Goal: Transaction & Acquisition: Purchase product/service

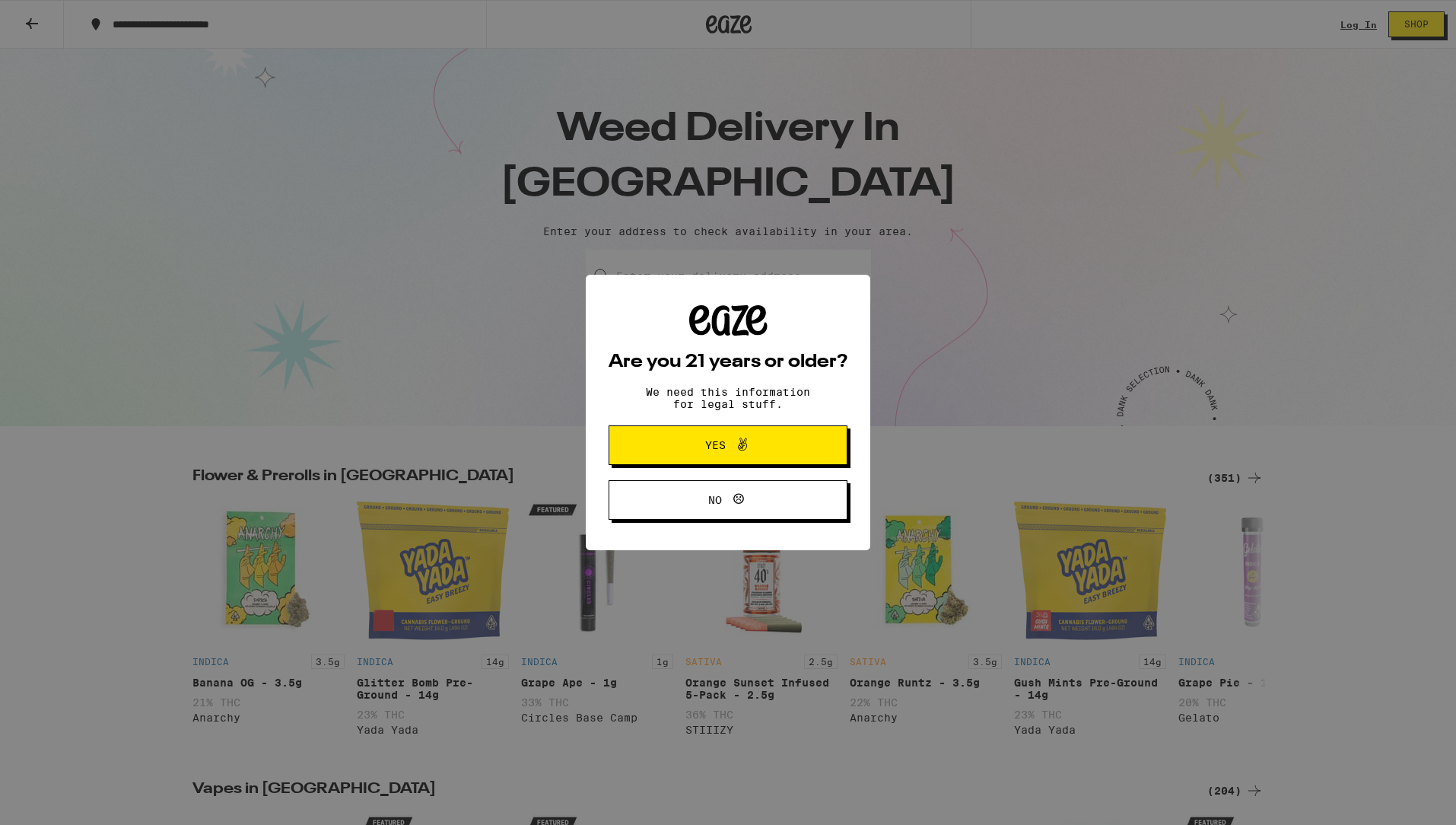
click at [749, 452] on icon at bounding box center [742, 444] width 18 height 18
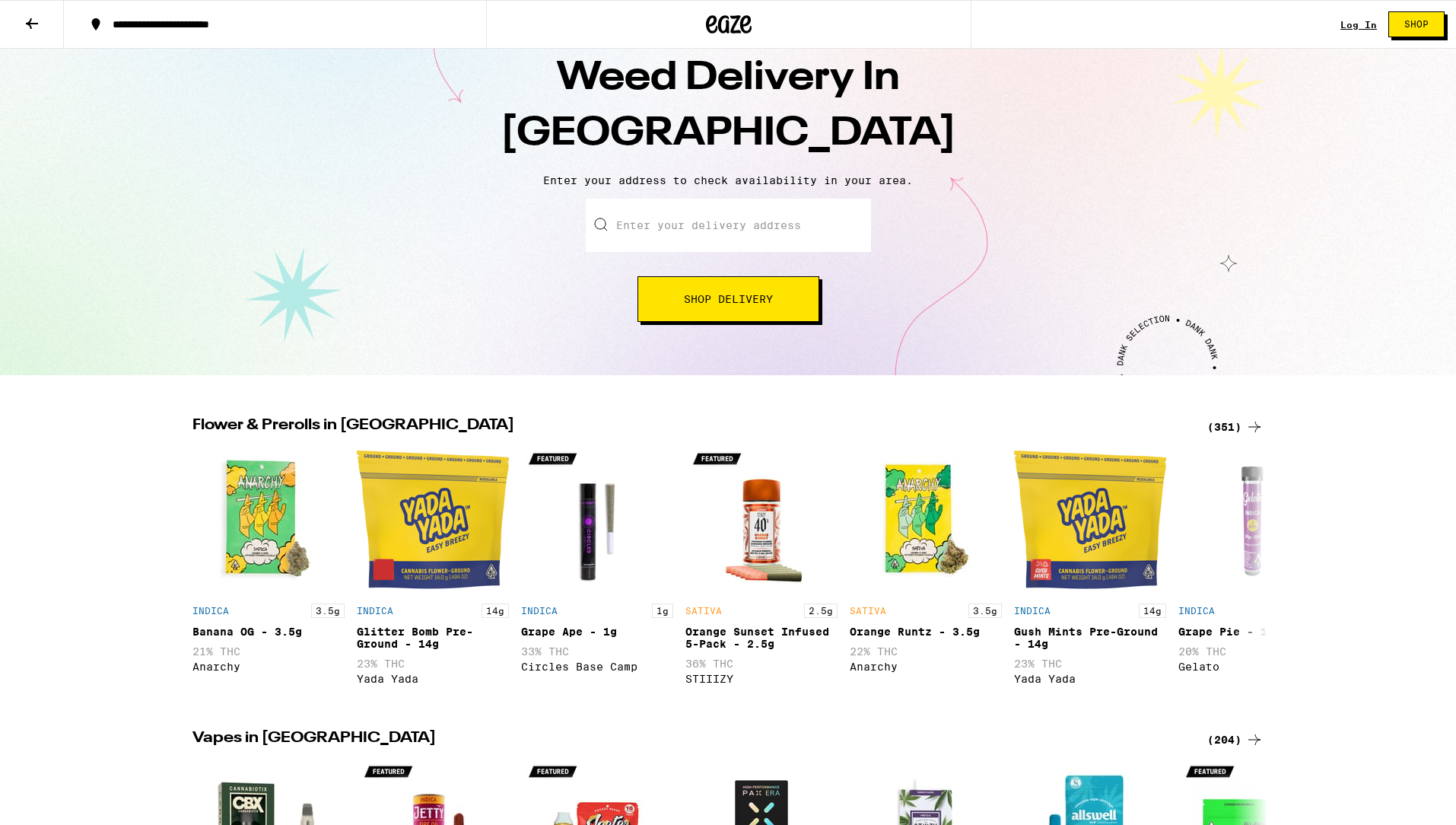
click at [709, 220] on input "Enter your delivery address" at bounding box center [728, 225] width 286 height 53
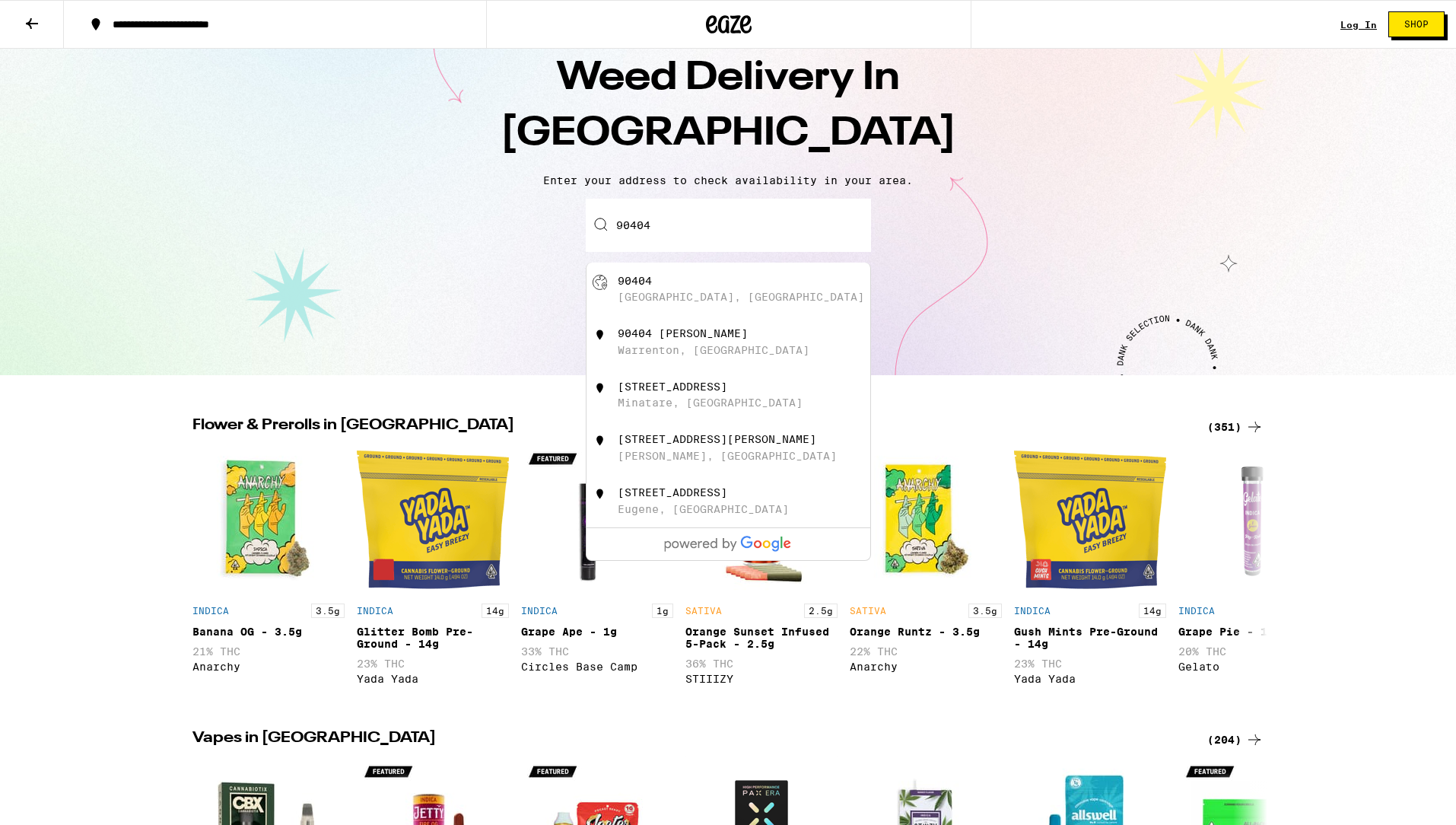
type input "Santa Monica, CA 90404"
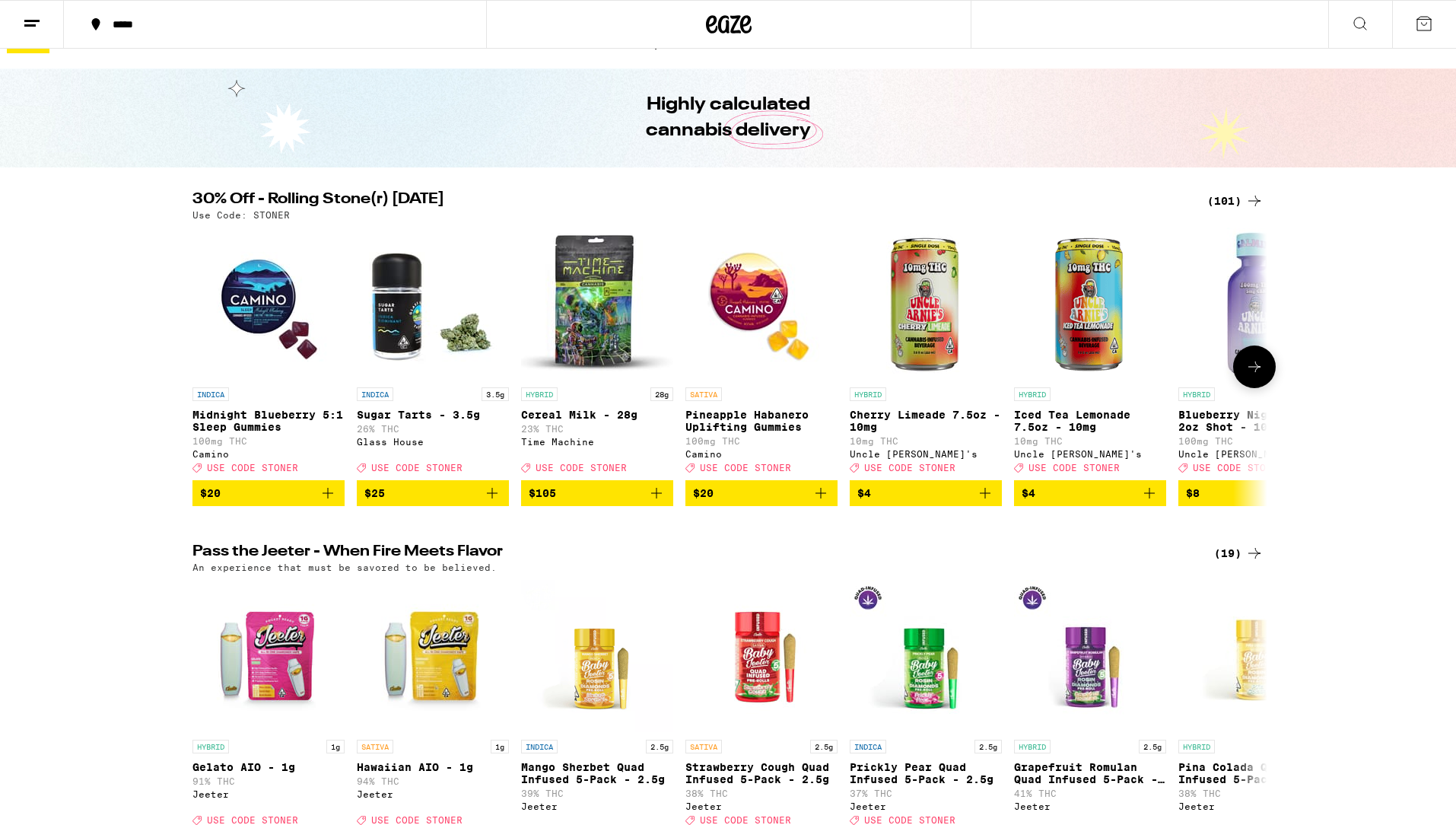
scroll to position [35, 0]
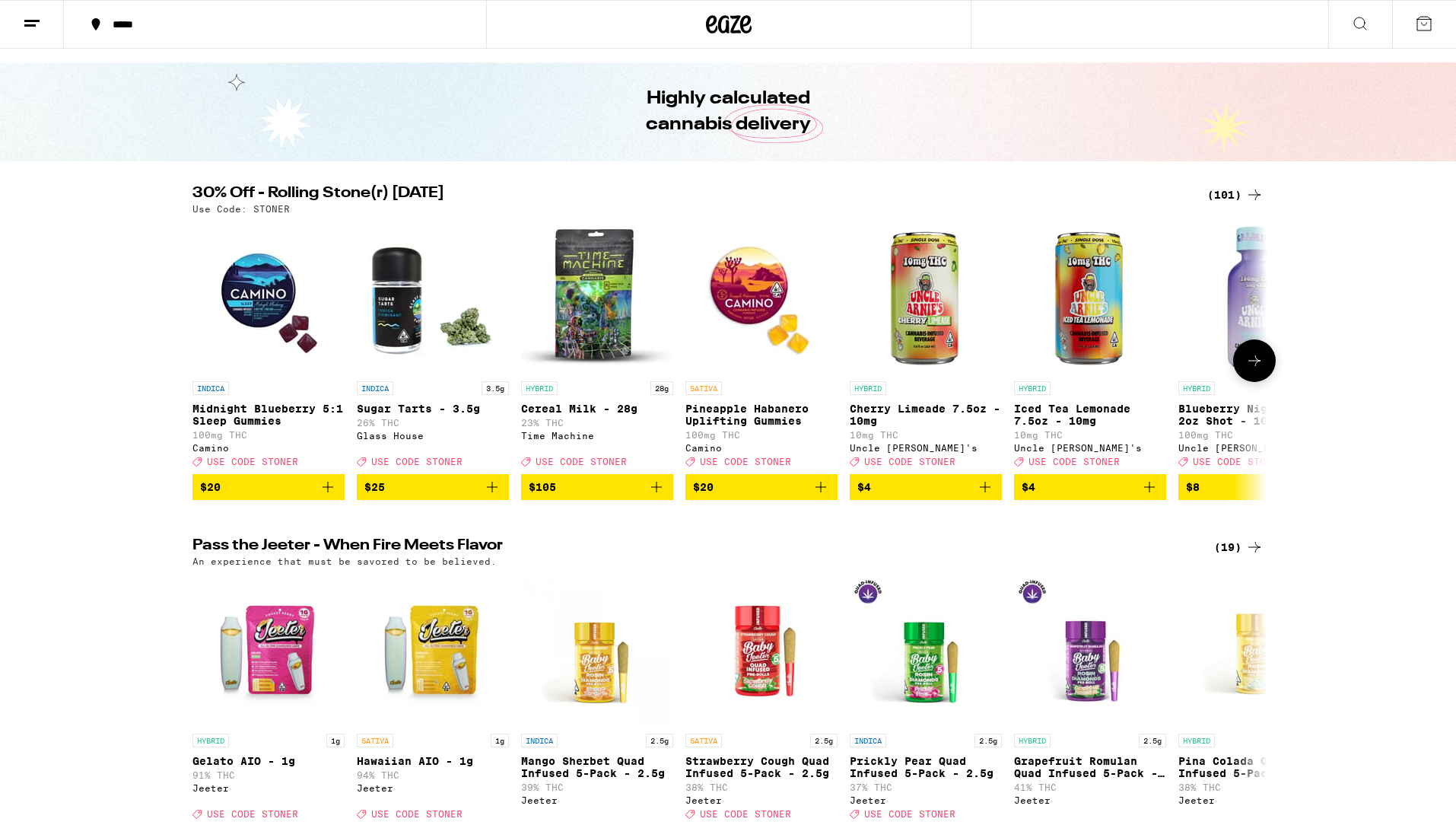
click at [1253, 365] on icon at bounding box center [1254, 360] width 18 height 18
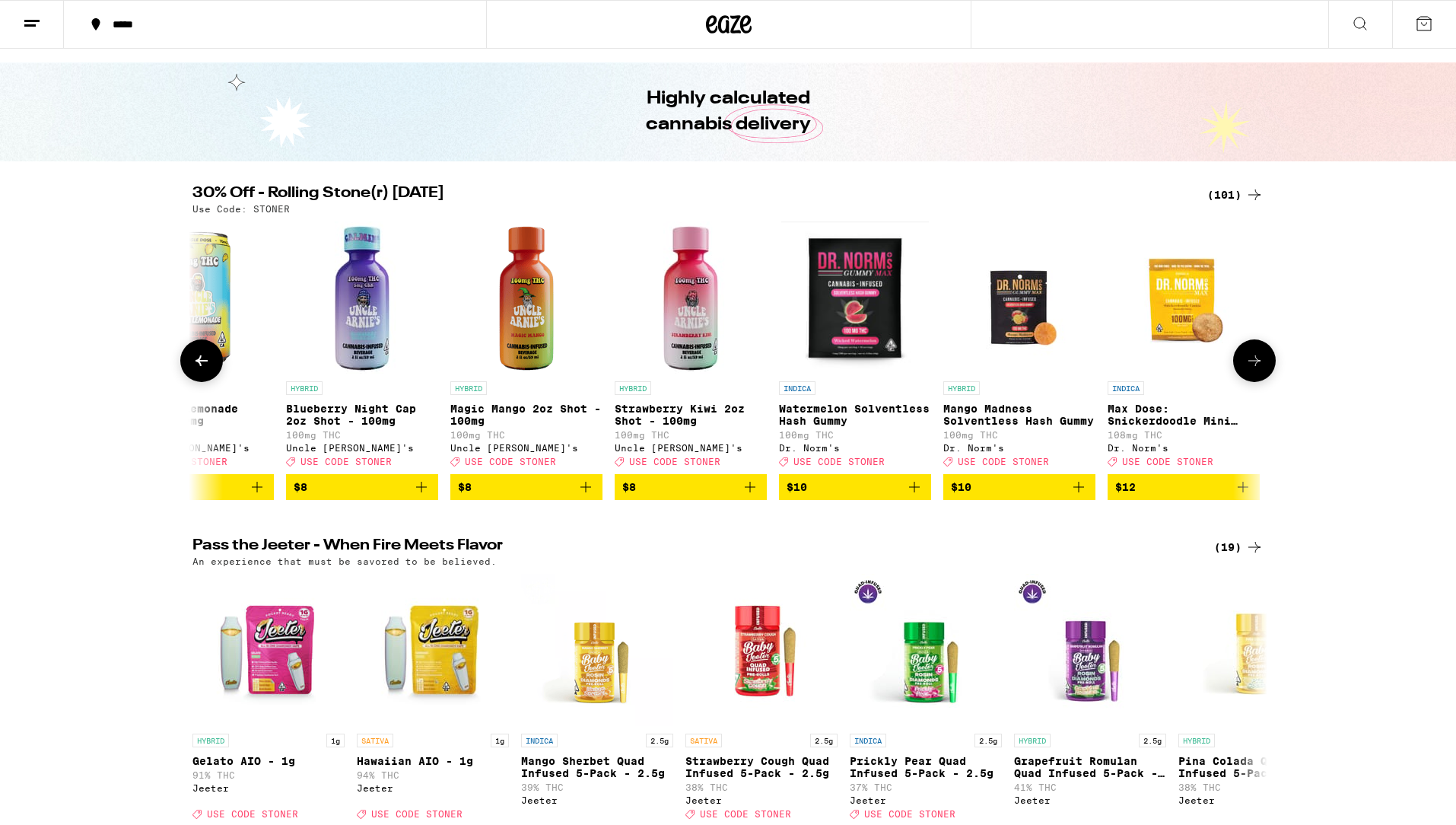
scroll to position [0, 906]
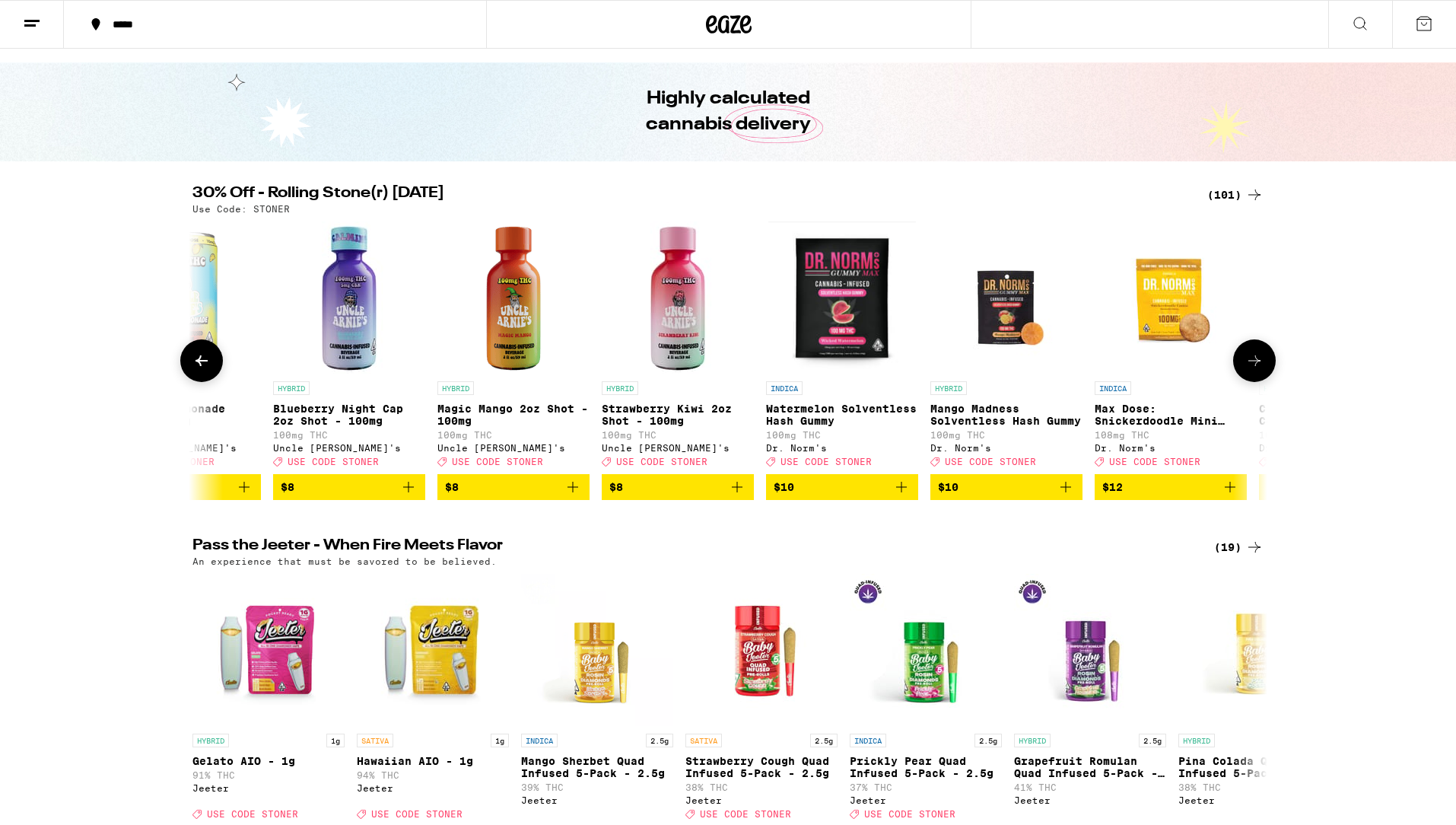
click at [1250, 365] on icon at bounding box center [1254, 360] width 18 height 18
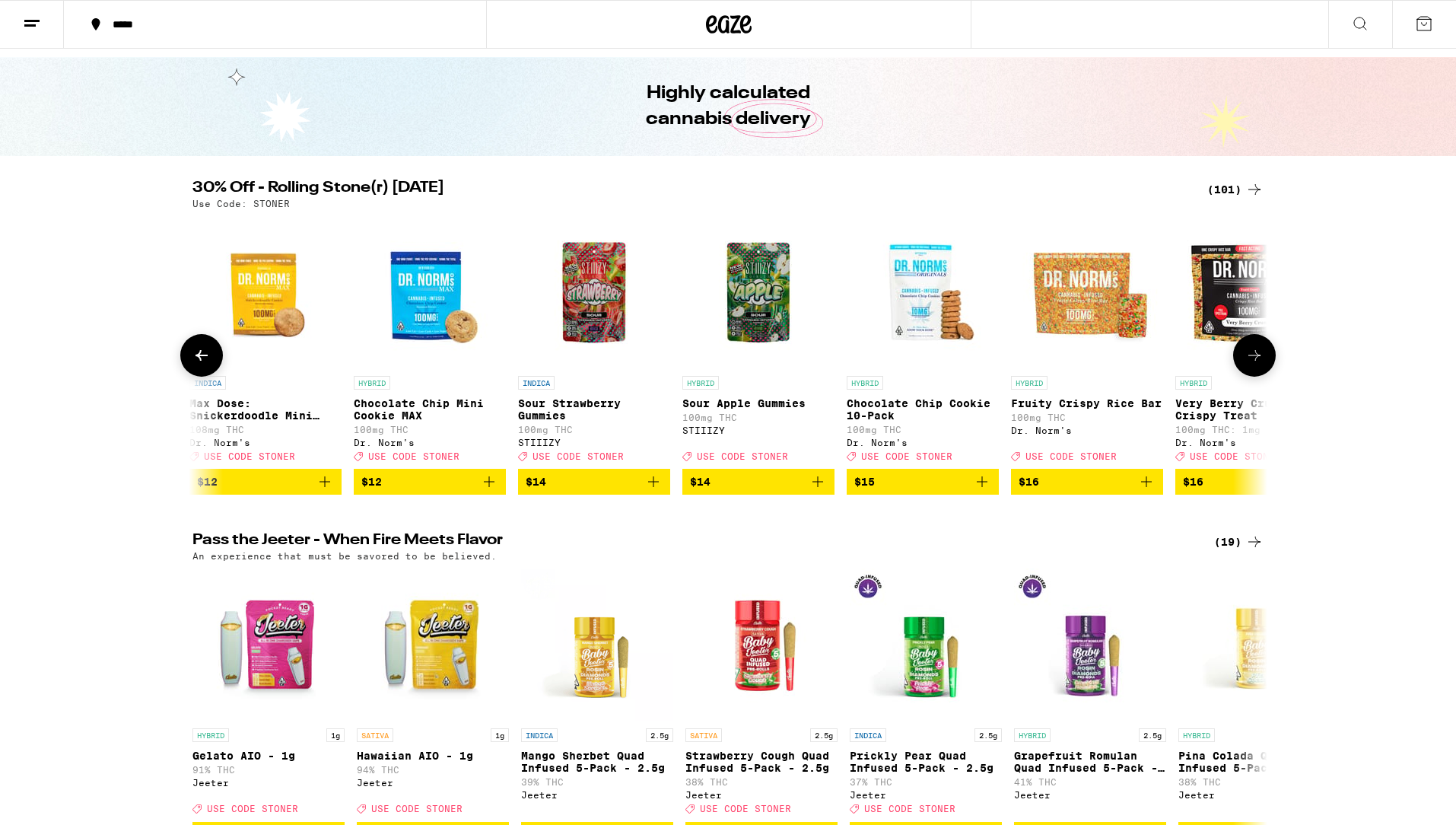
scroll to position [0, 0]
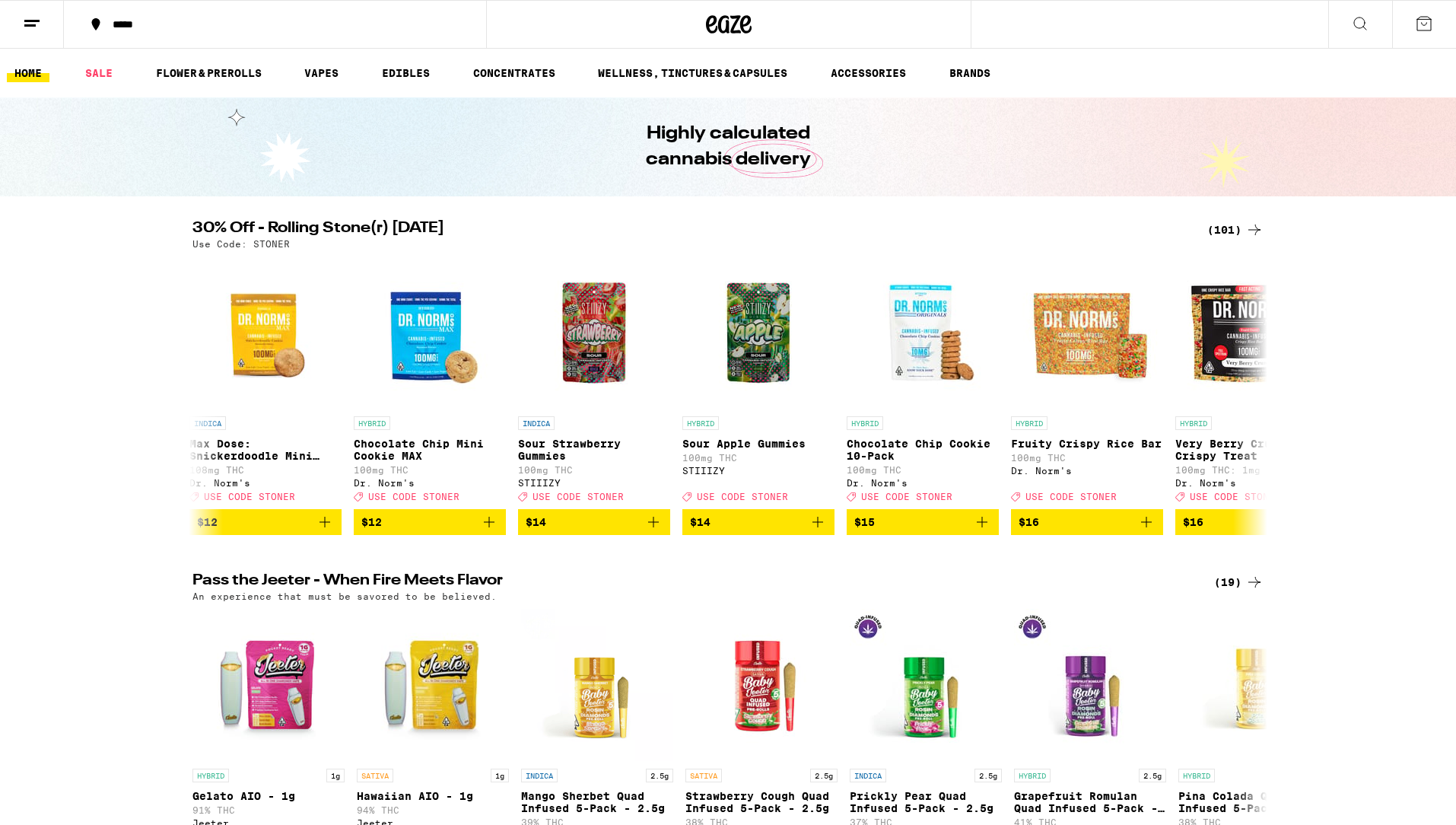
click at [1362, 17] on icon at bounding box center [1361, 24] width 12 height 12
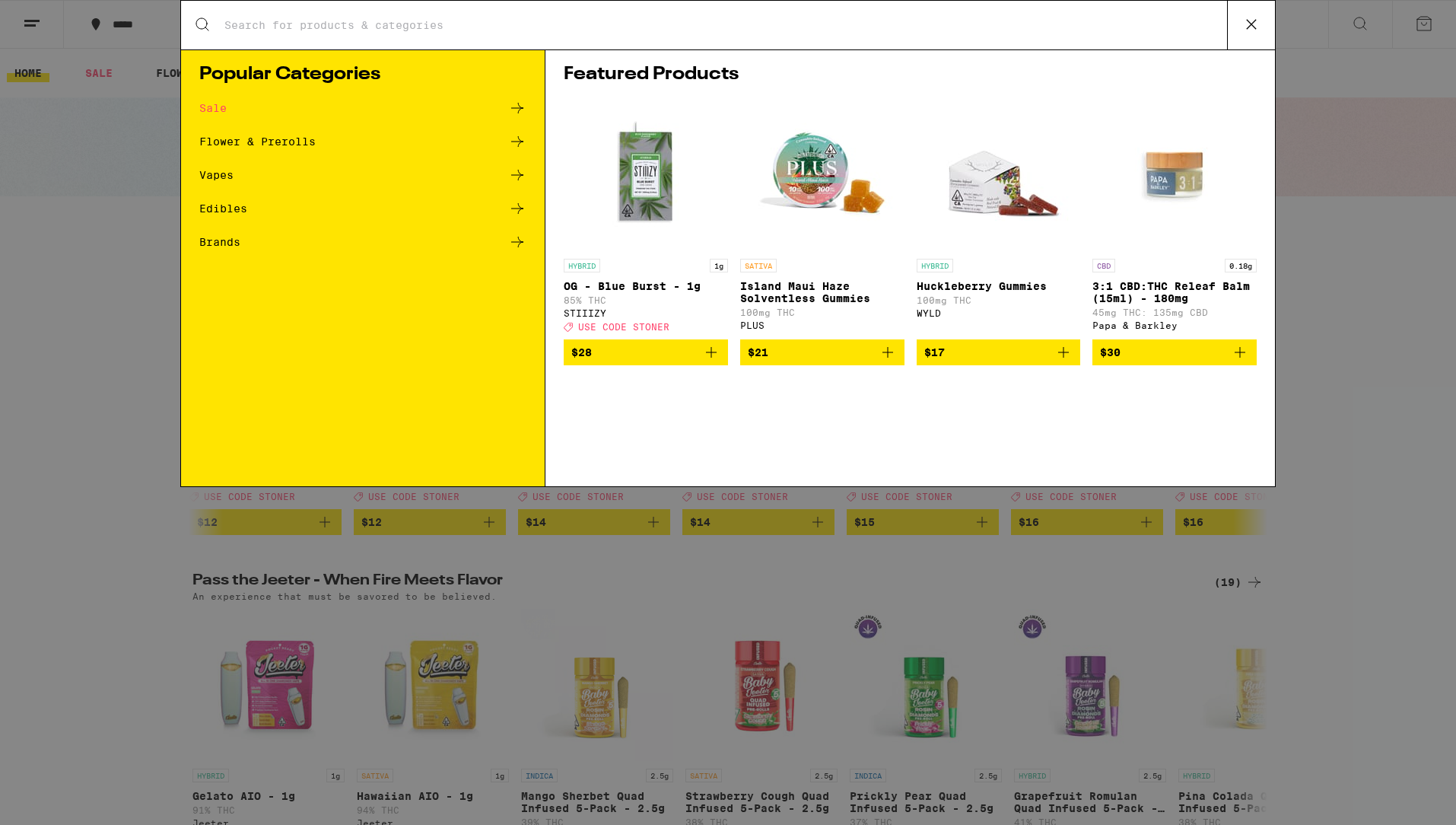
click at [399, 24] on input "Search for Products" at bounding box center [725, 25] width 1004 height 14
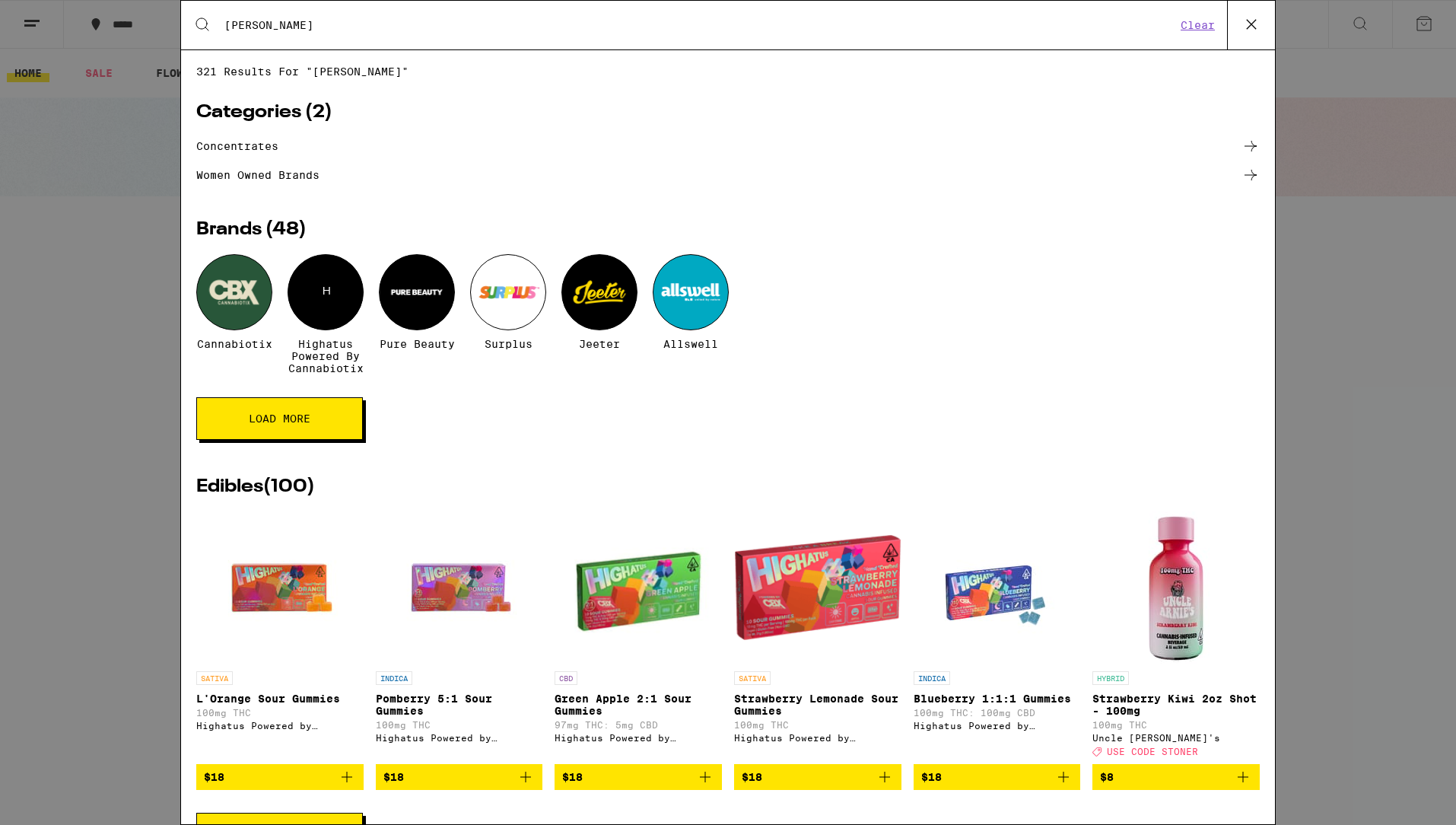
type input "[PERSON_NAME]"
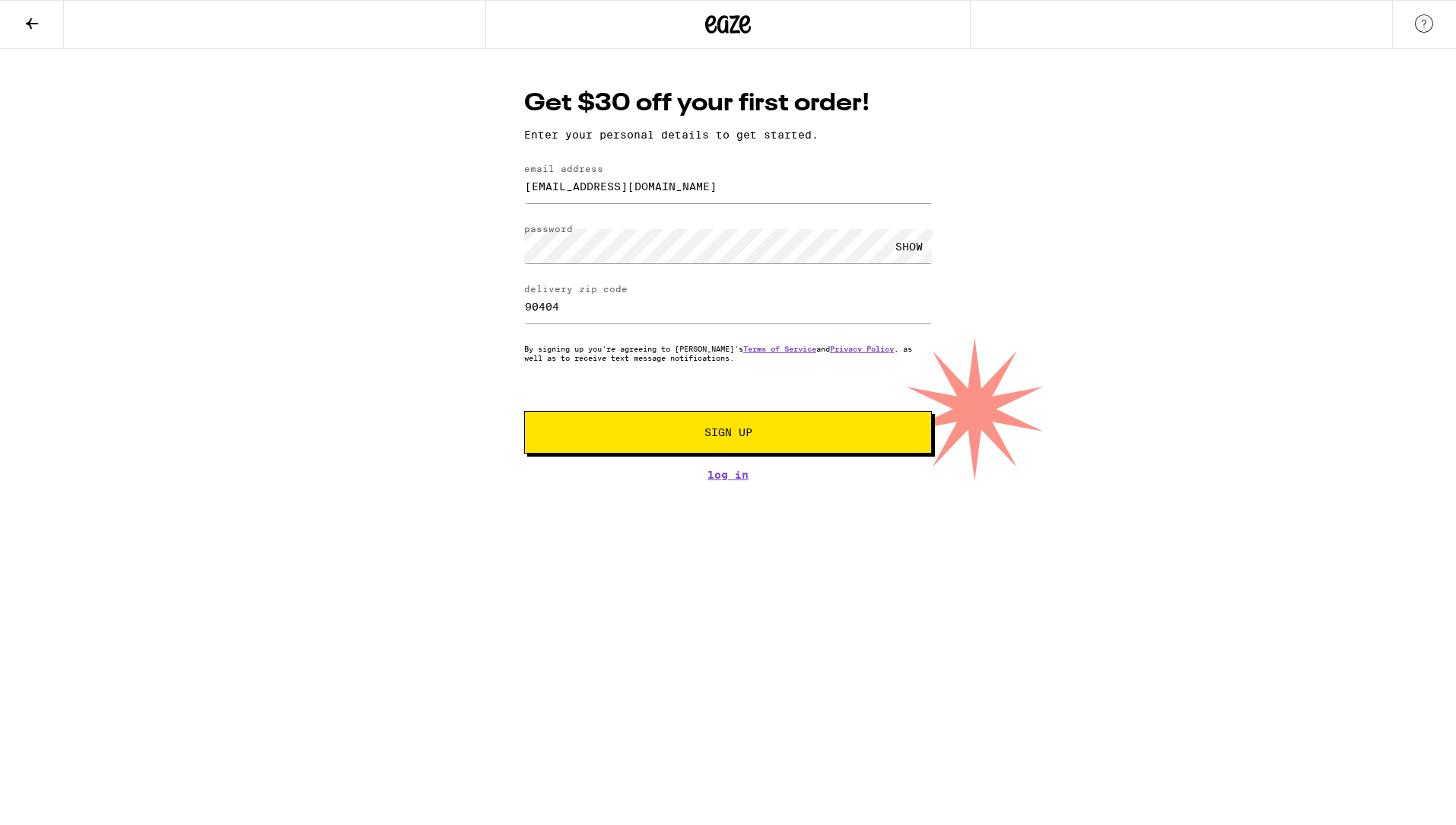
click at [789, 434] on span "Sign Up" at bounding box center [728, 433] width 303 height 10
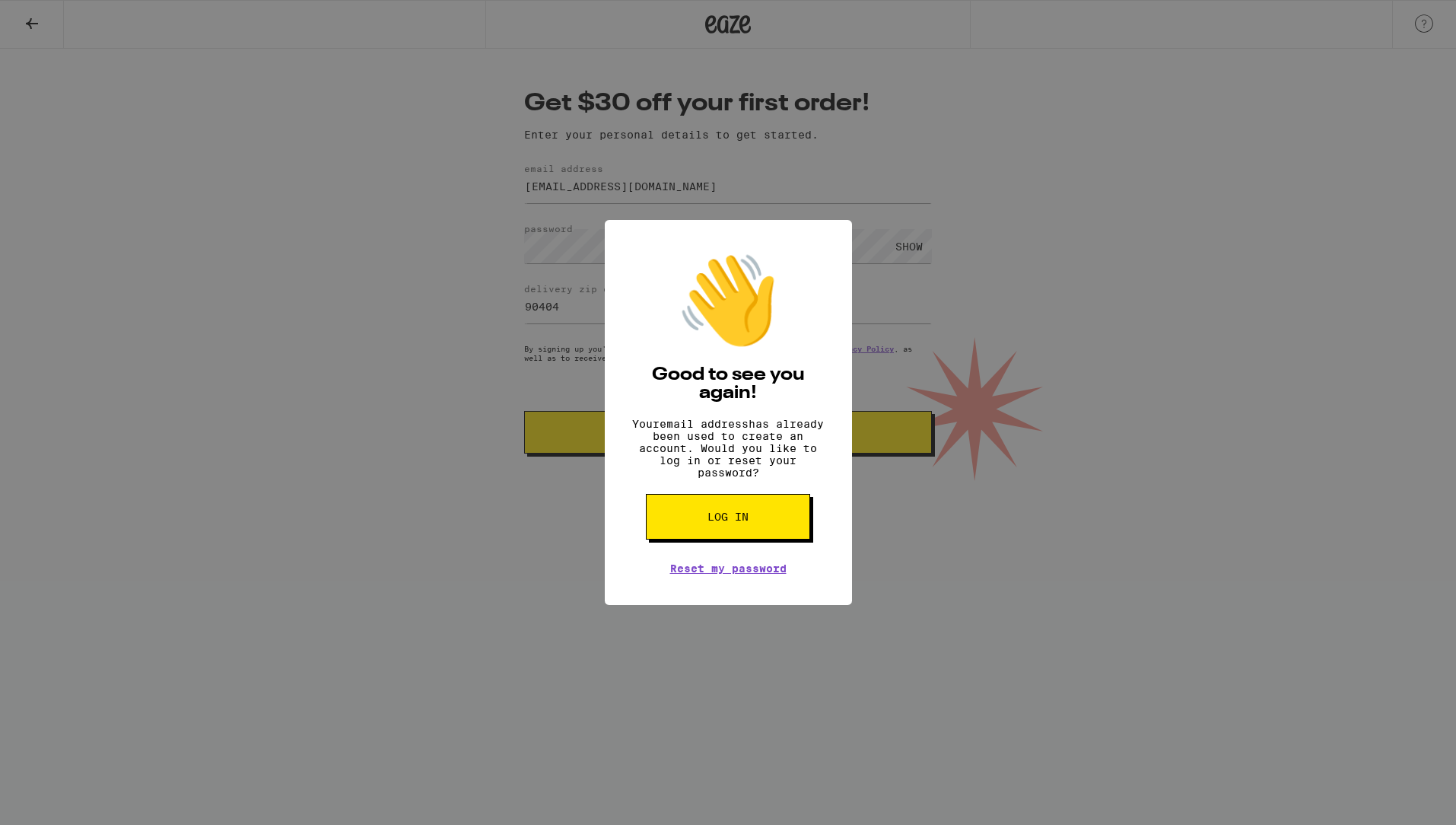
click at [973, 474] on div "👋 Good to see you again! Your email address has already been used to create an …" at bounding box center [728, 412] width 1456 height 825
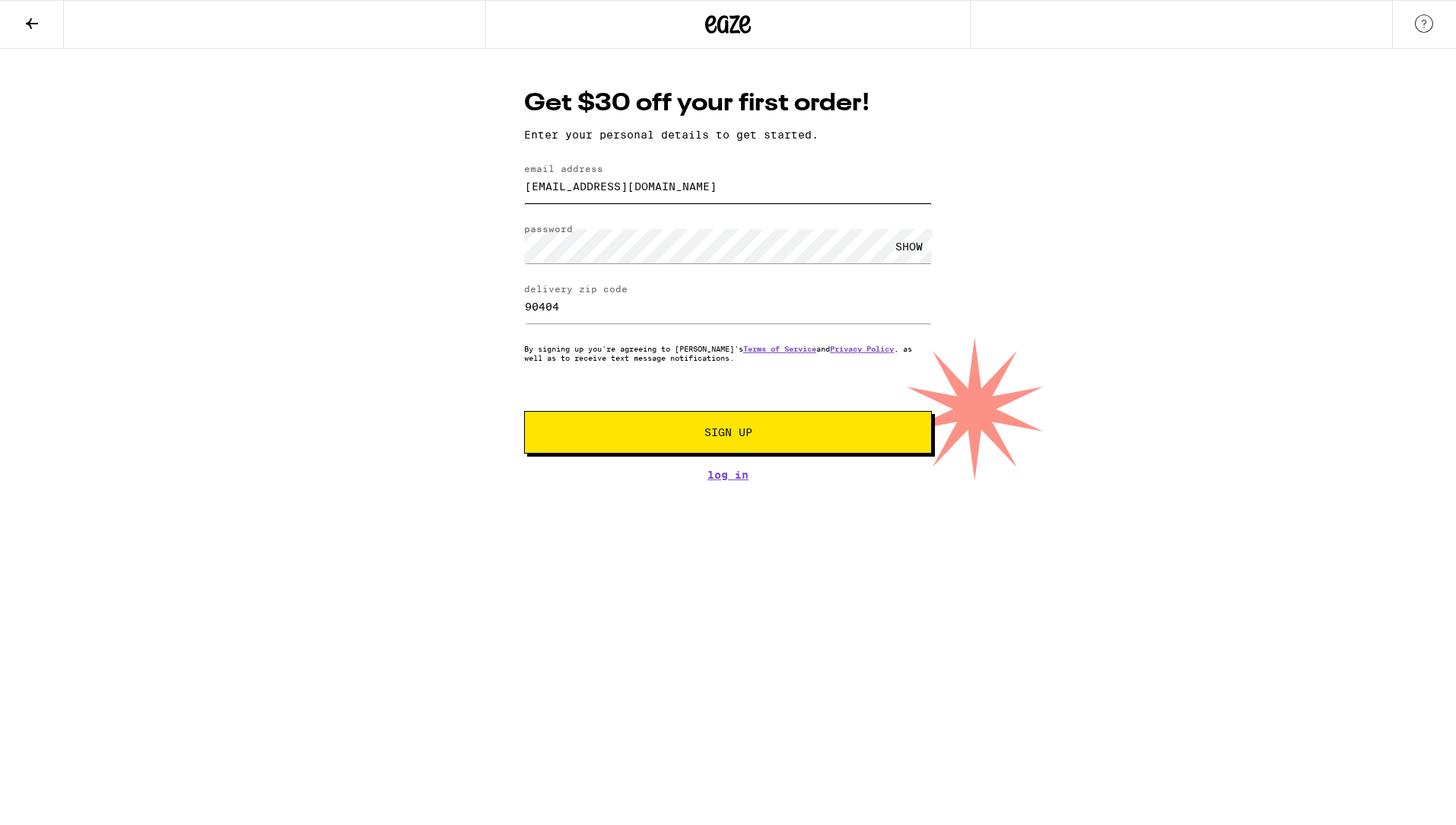
click at [682, 190] on input "[EMAIL_ADDRESS][DOMAIN_NAME]" at bounding box center [728, 185] width 408 height 34
drag, startPoint x: 717, startPoint y: 186, endPoint x: 379, endPoint y: 170, distance: 338.4
click at [379, 170] on div "Get $30 off your first order! Enter your personal details to get started. email…" at bounding box center [728, 265] width 1456 height 433
type input "[EMAIL_ADDRESS][DOMAIN_NAME]"
drag, startPoint x: 1147, startPoint y: 293, endPoint x: 1025, endPoint y: 369, distance: 143.7
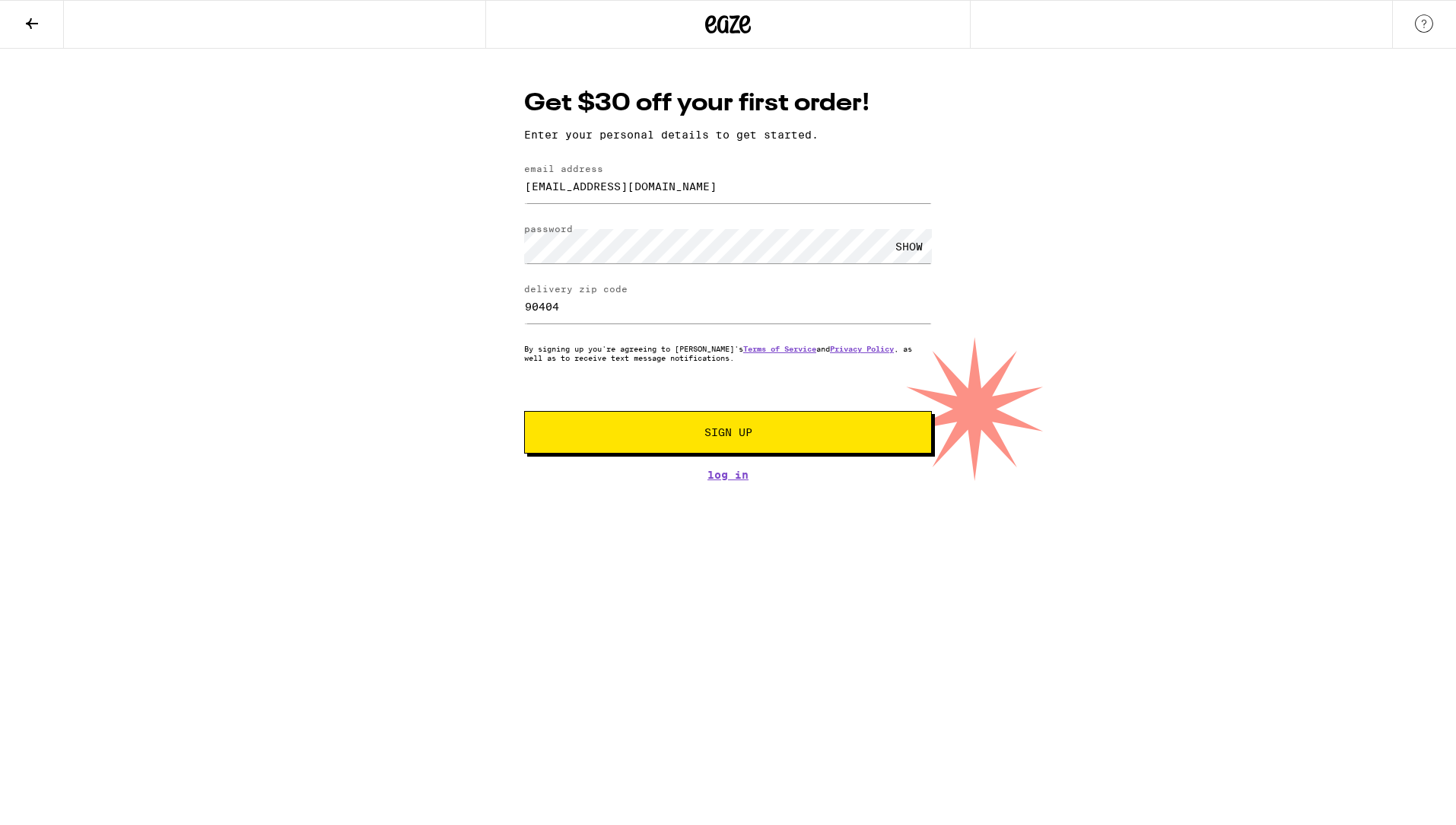
click at [1147, 293] on div "Get $30 off your first order! Enter your personal details to get started. email…" at bounding box center [728, 265] width 1456 height 433
click at [832, 433] on span "Sign Up" at bounding box center [728, 433] width 303 height 10
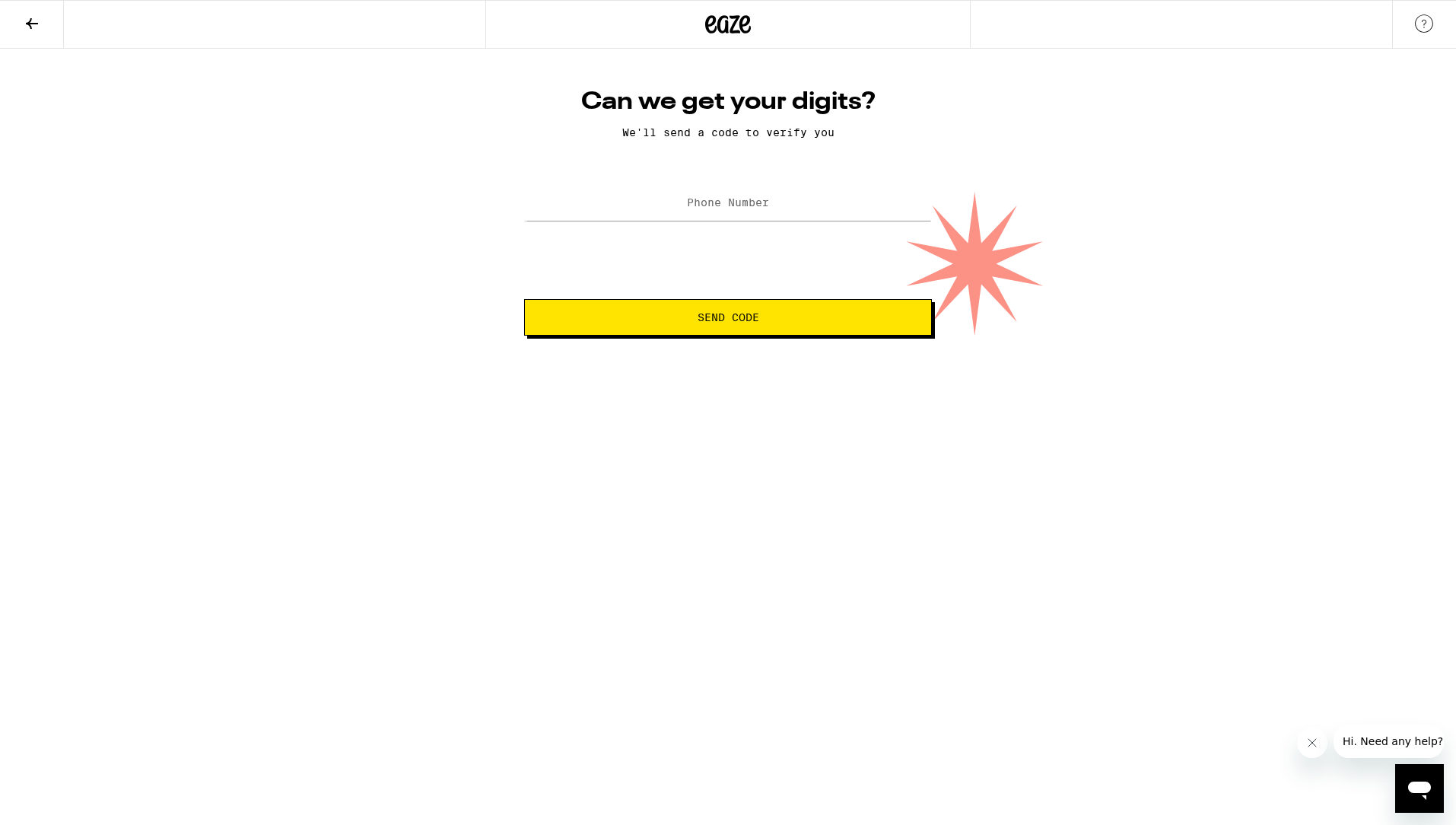
click at [752, 207] on label "Phone Number" at bounding box center [728, 203] width 82 height 12
click at [954, 115] on div "Can we get your digits? We'll send a code to verify you Phone Number Send Code" at bounding box center [728, 192] width 1456 height 287
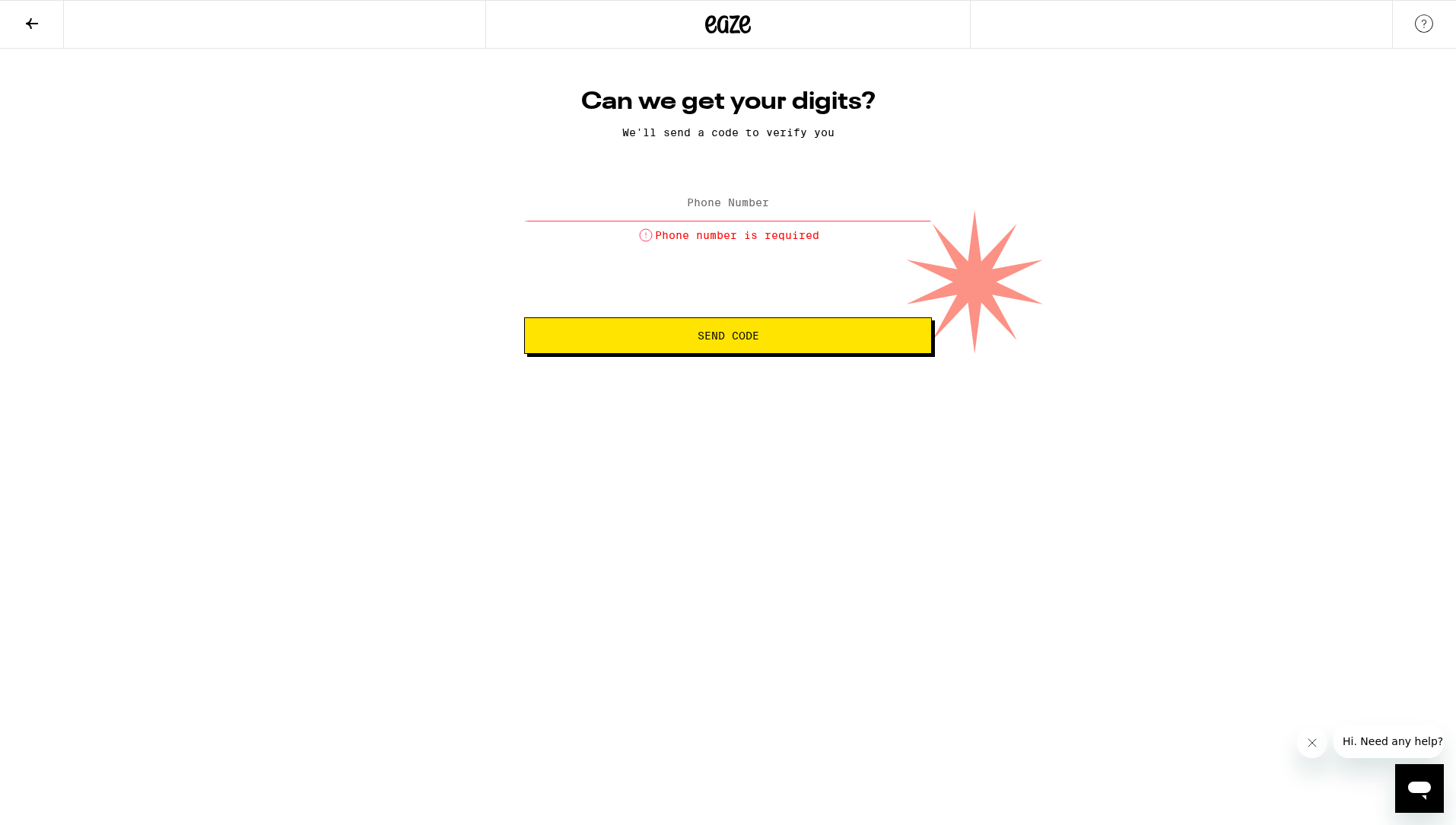
click at [728, 215] on input "Phone Number" at bounding box center [728, 203] width 408 height 34
type input "[PHONE_NUMBER]"
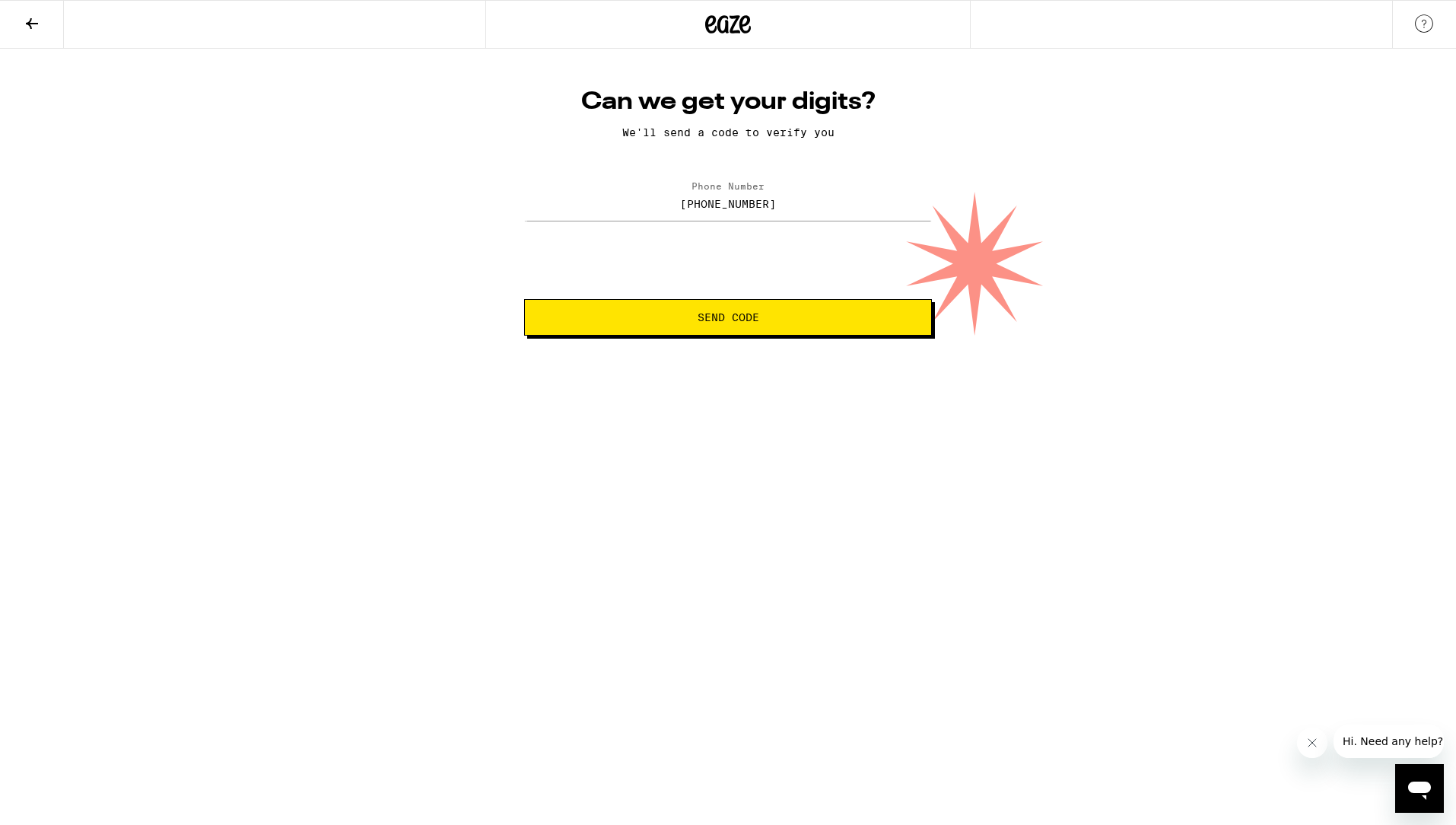
click at [680, 304] on button "Send Code" at bounding box center [728, 317] width 408 height 37
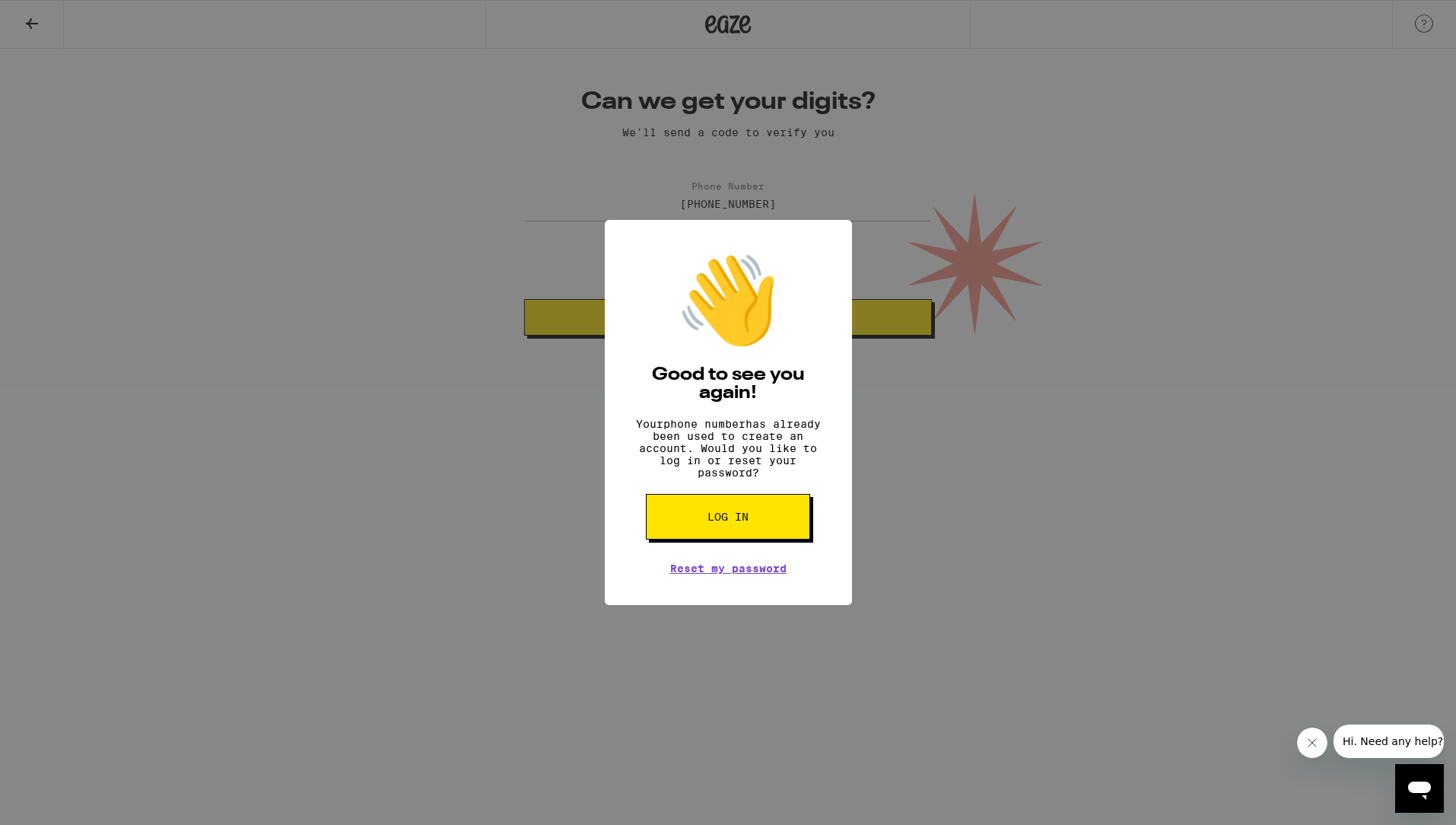
click at [990, 460] on div "👋 Good to see you again! Your phone number has already been used to create an a…" at bounding box center [728, 412] width 1456 height 825
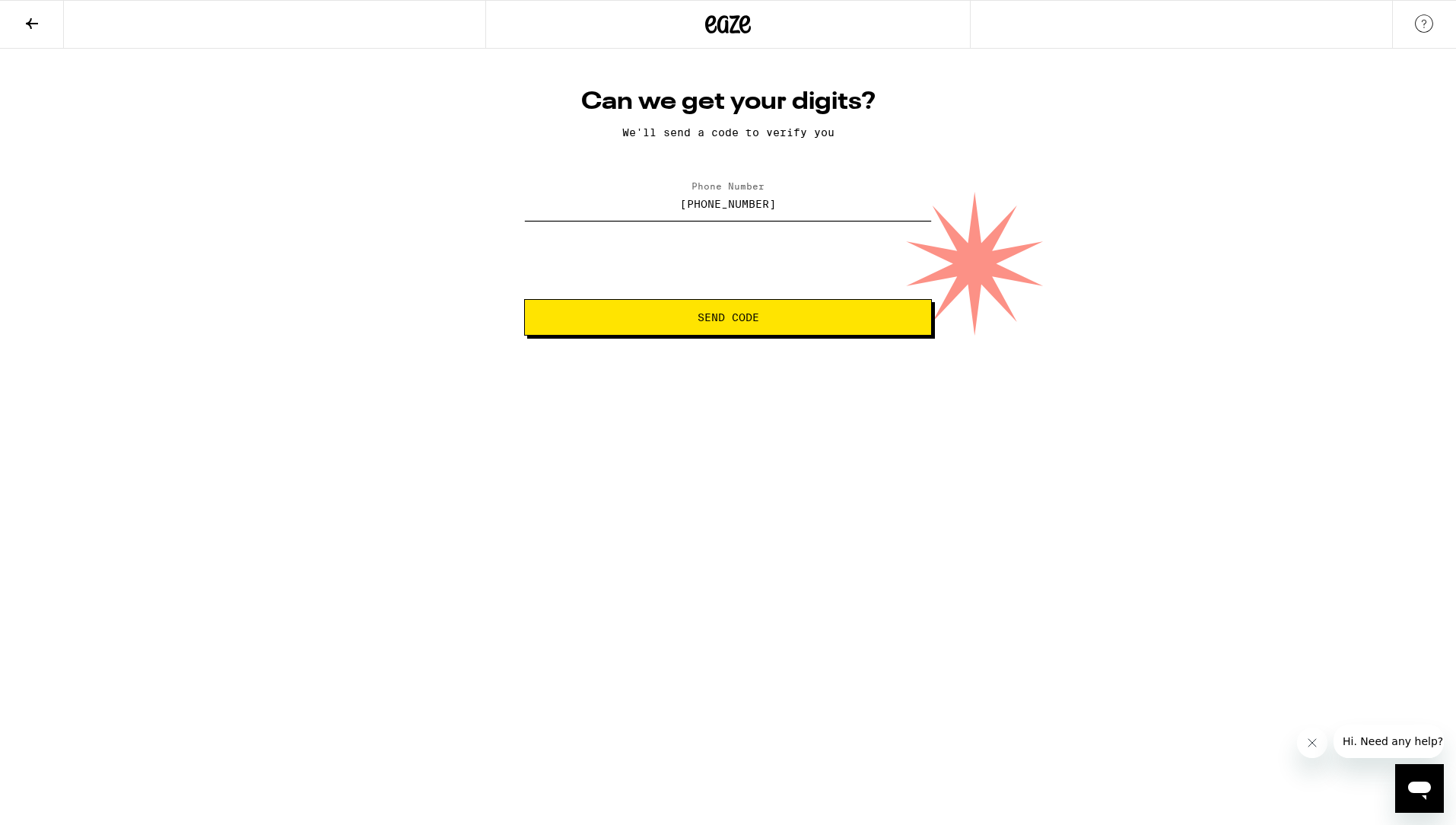
click at [798, 202] on input "[PHONE_NUMBER]" at bounding box center [728, 203] width 408 height 34
drag, startPoint x: 806, startPoint y: 202, endPoint x: 640, endPoint y: 198, distance: 166.0
click at [640, 198] on input "[PHONE_NUMBER]" at bounding box center [728, 203] width 408 height 34
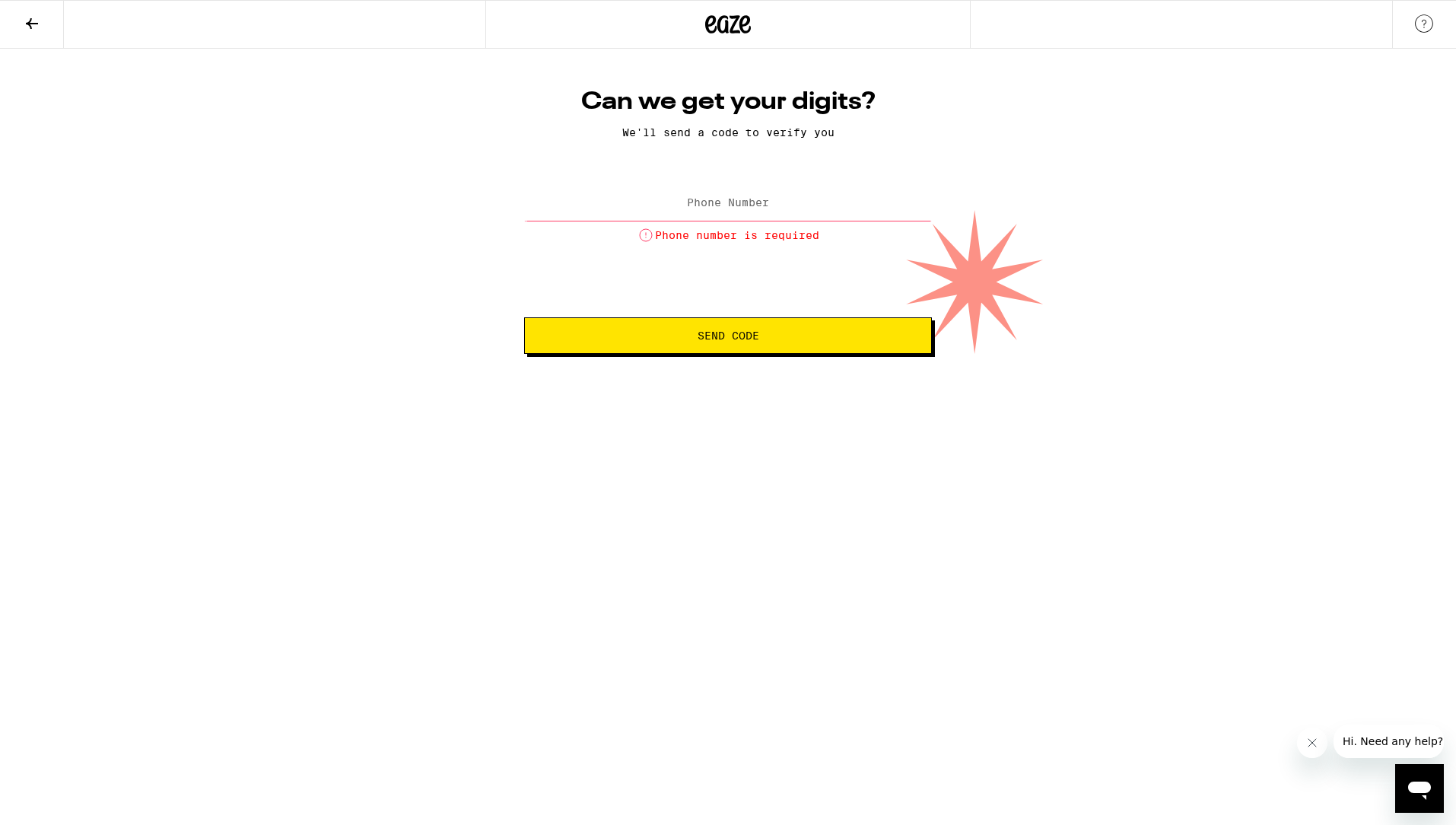
click at [700, 198] on label "Phone Number" at bounding box center [728, 203] width 82 height 12
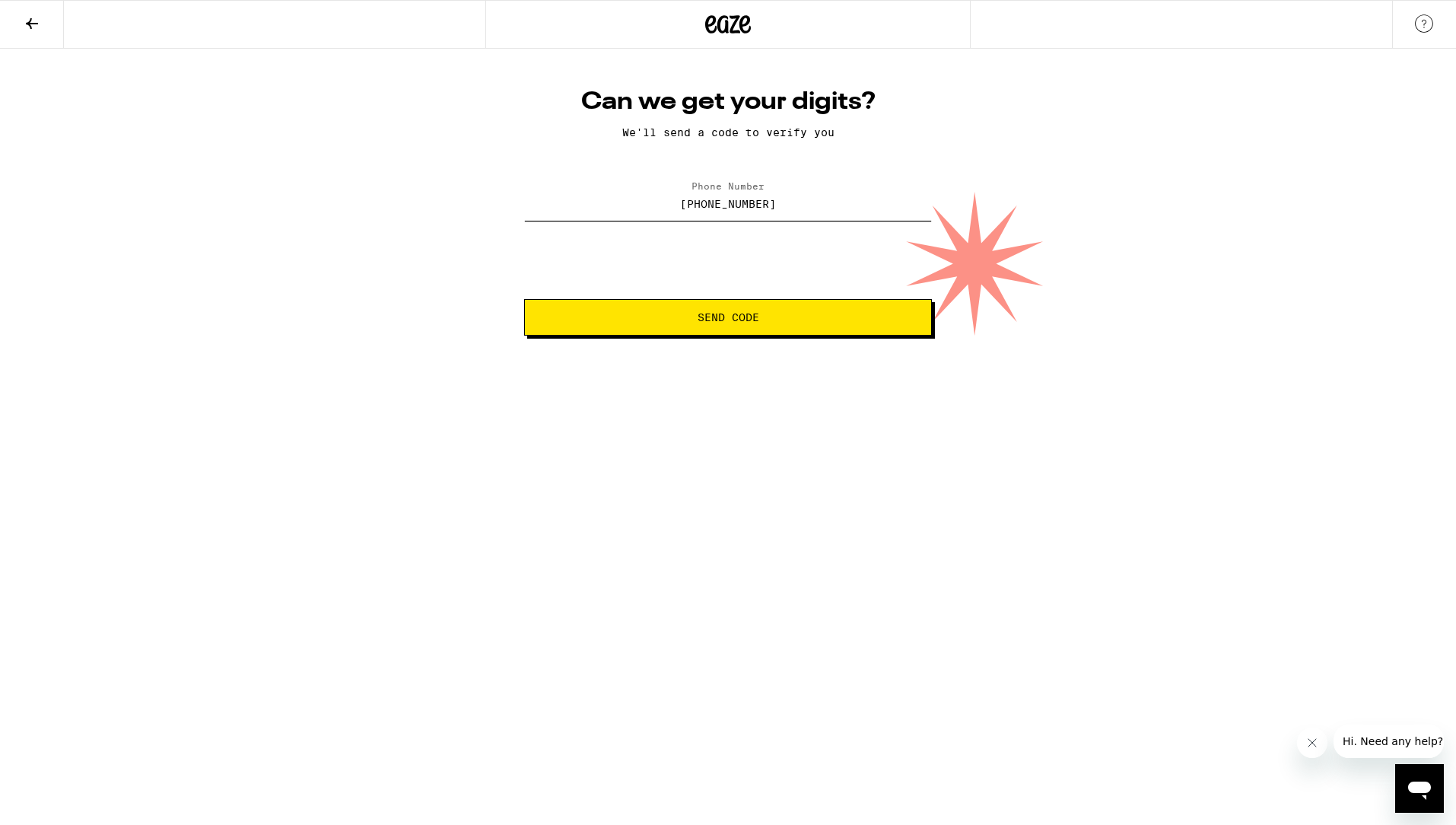
type input "[PHONE_NUMBER]"
click at [762, 307] on button "Send Code" at bounding box center [728, 317] width 408 height 37
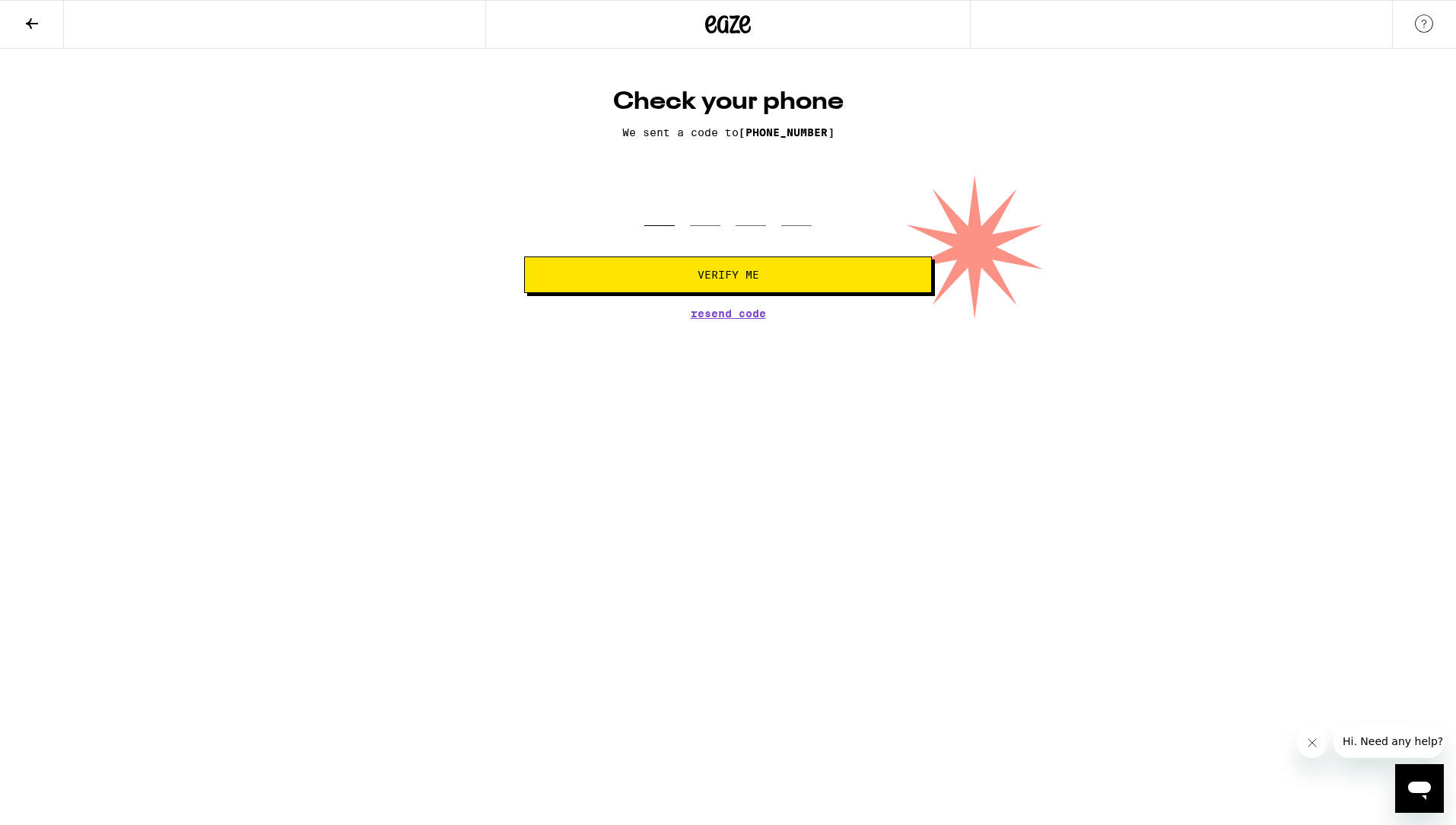
click at [673, 214] on input "tel" at bounding box center [659, 203] width 31 height 45
type input "7"
type input "9"
type input "0"
type input "2"
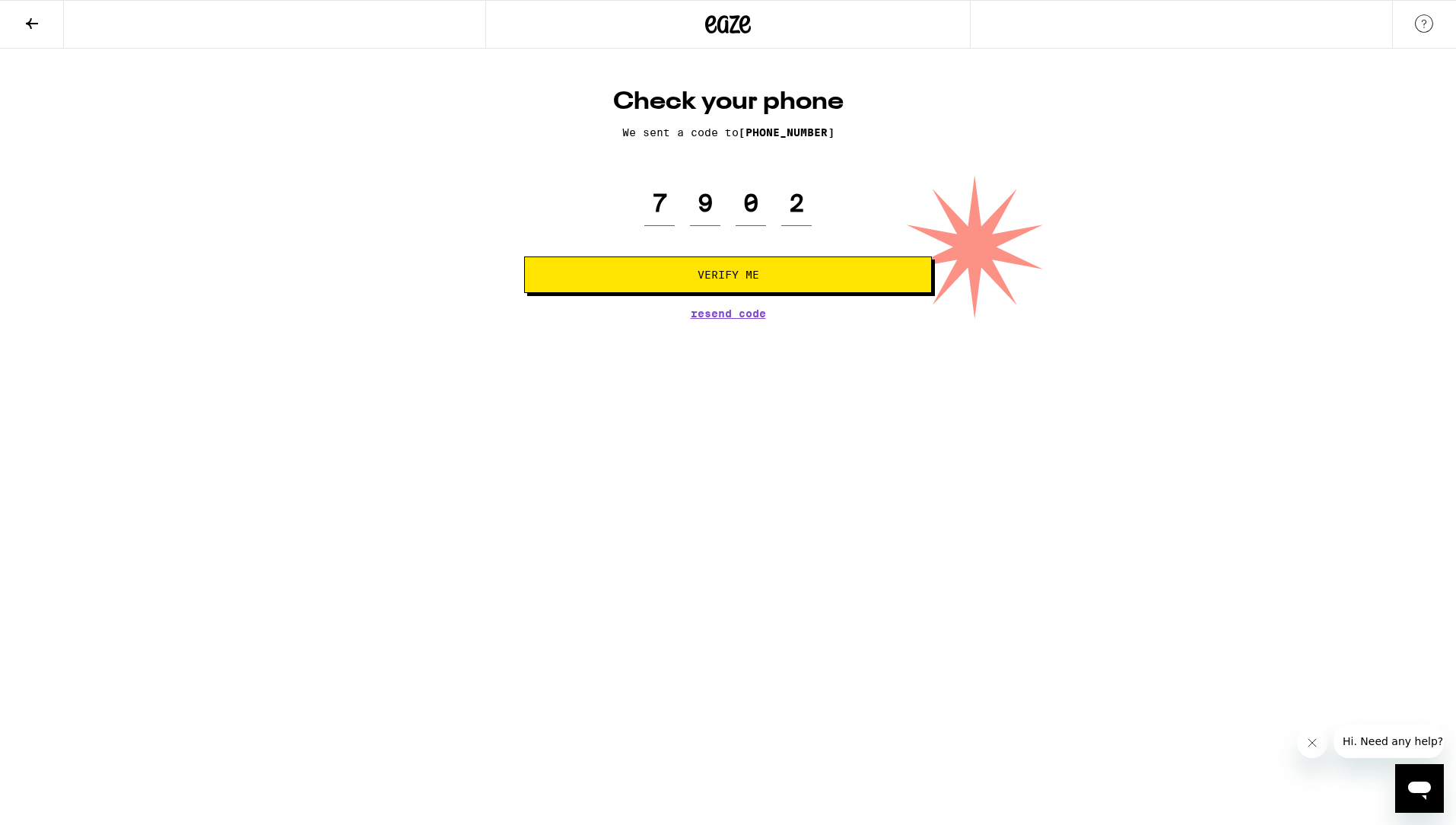
click at [659, 266] on button "Verify Me" at bounding box center [728, 275] width 408 height 37
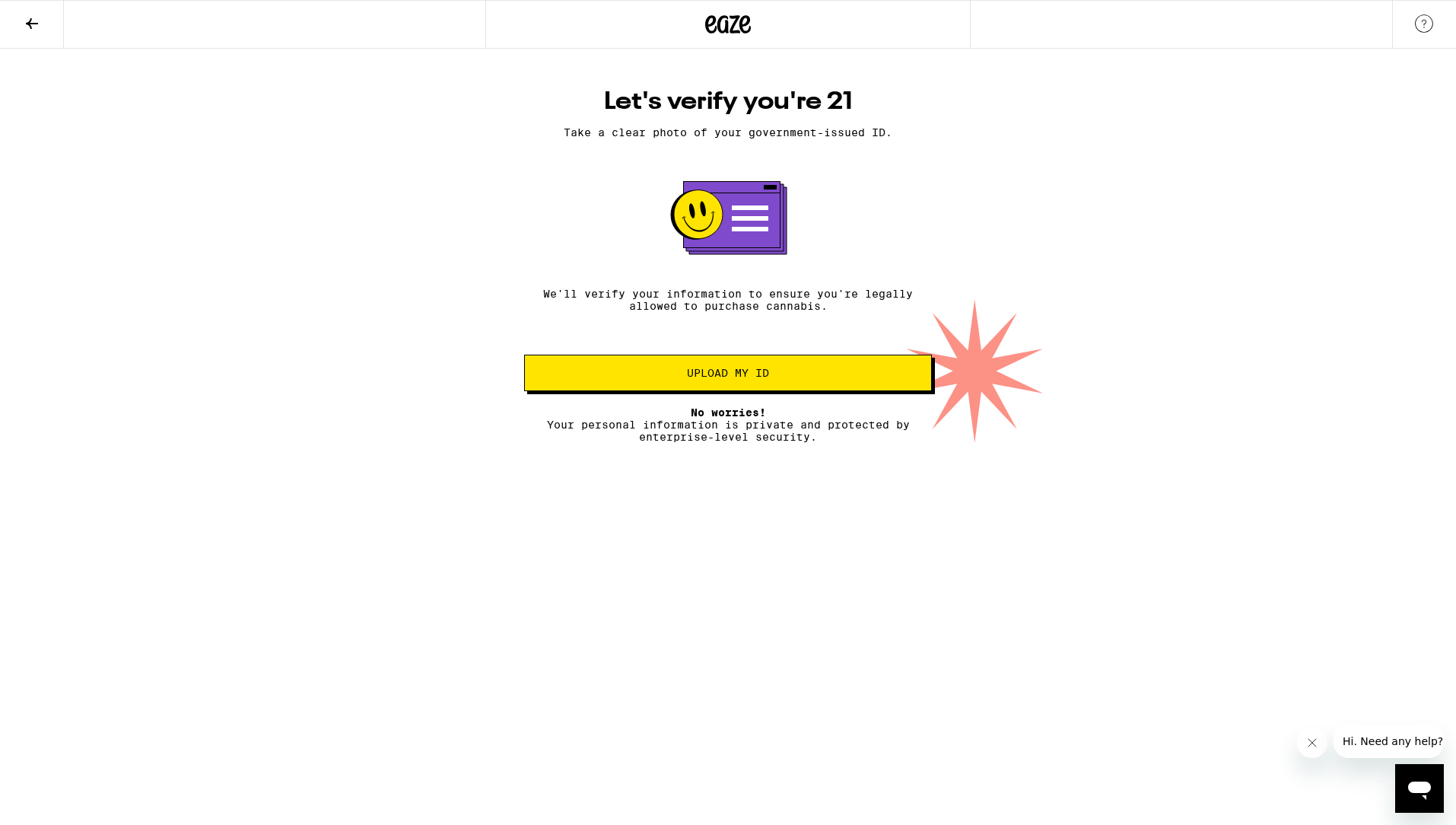
click at [749, 370] on button "Upload my ID" at bounding box center [728, 373] width 408 height 37
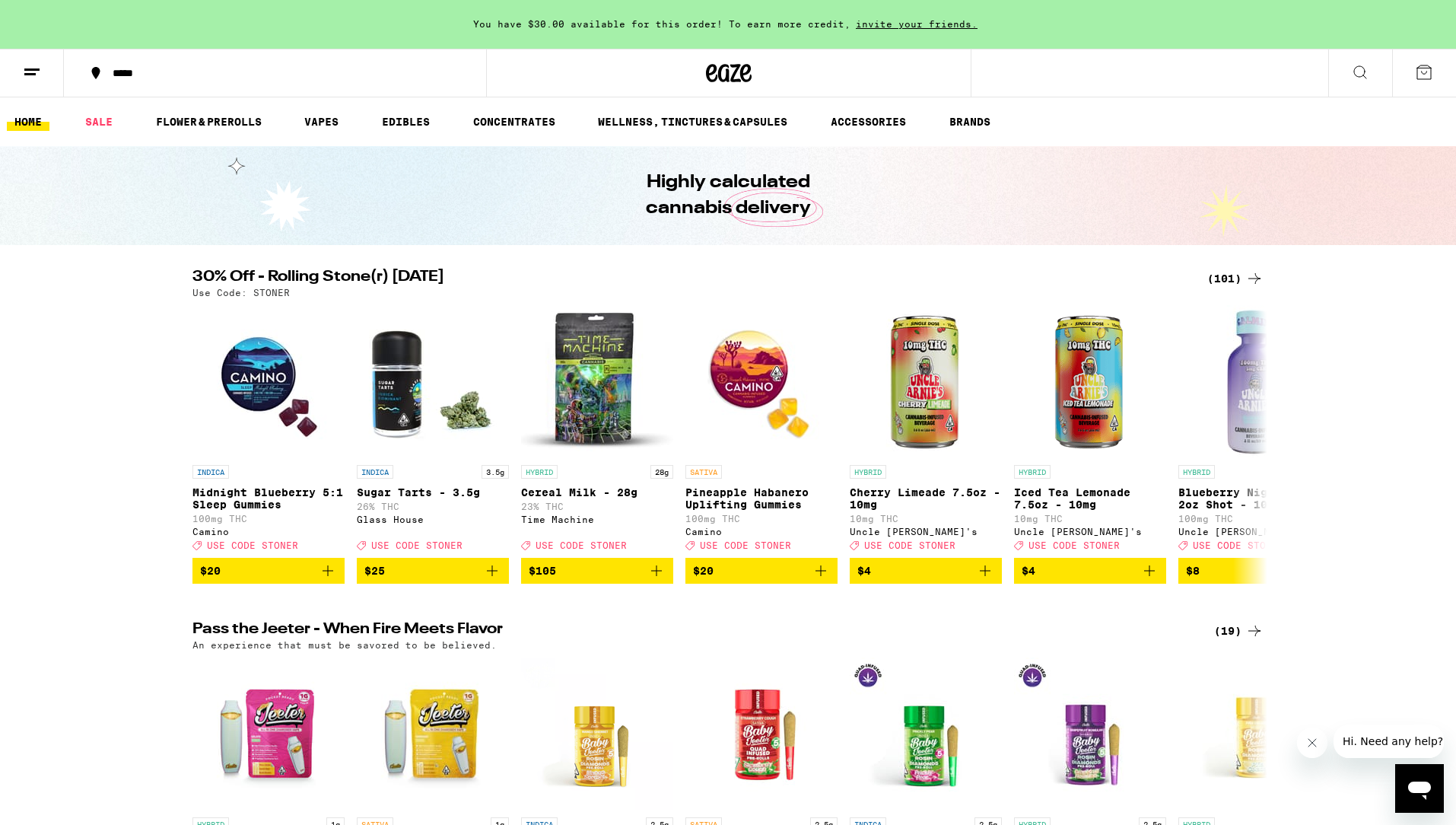
click at [1360, 73] on icon at bounding box center [1360, 72] width 18 height 18
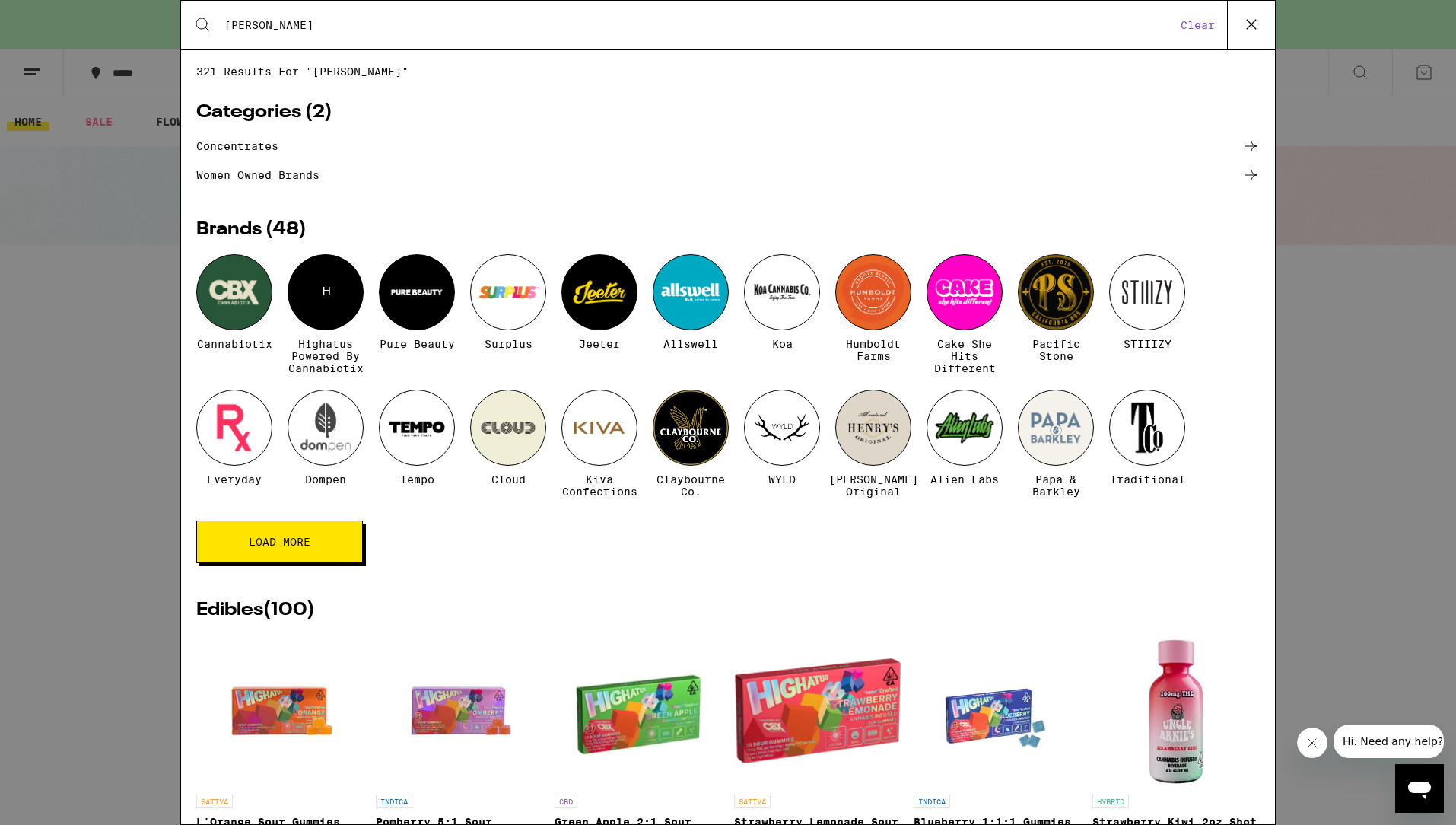
drag, startPoint x: 273, startPoint y: 25, endPoint x: 210, endPoint y: 21, distance: 63.1
click at [210, 21] on div "Search for Products [PERSON_NAME] Clear" at bounding box center [728, 25] width 1094 height 49
type input "drinks"
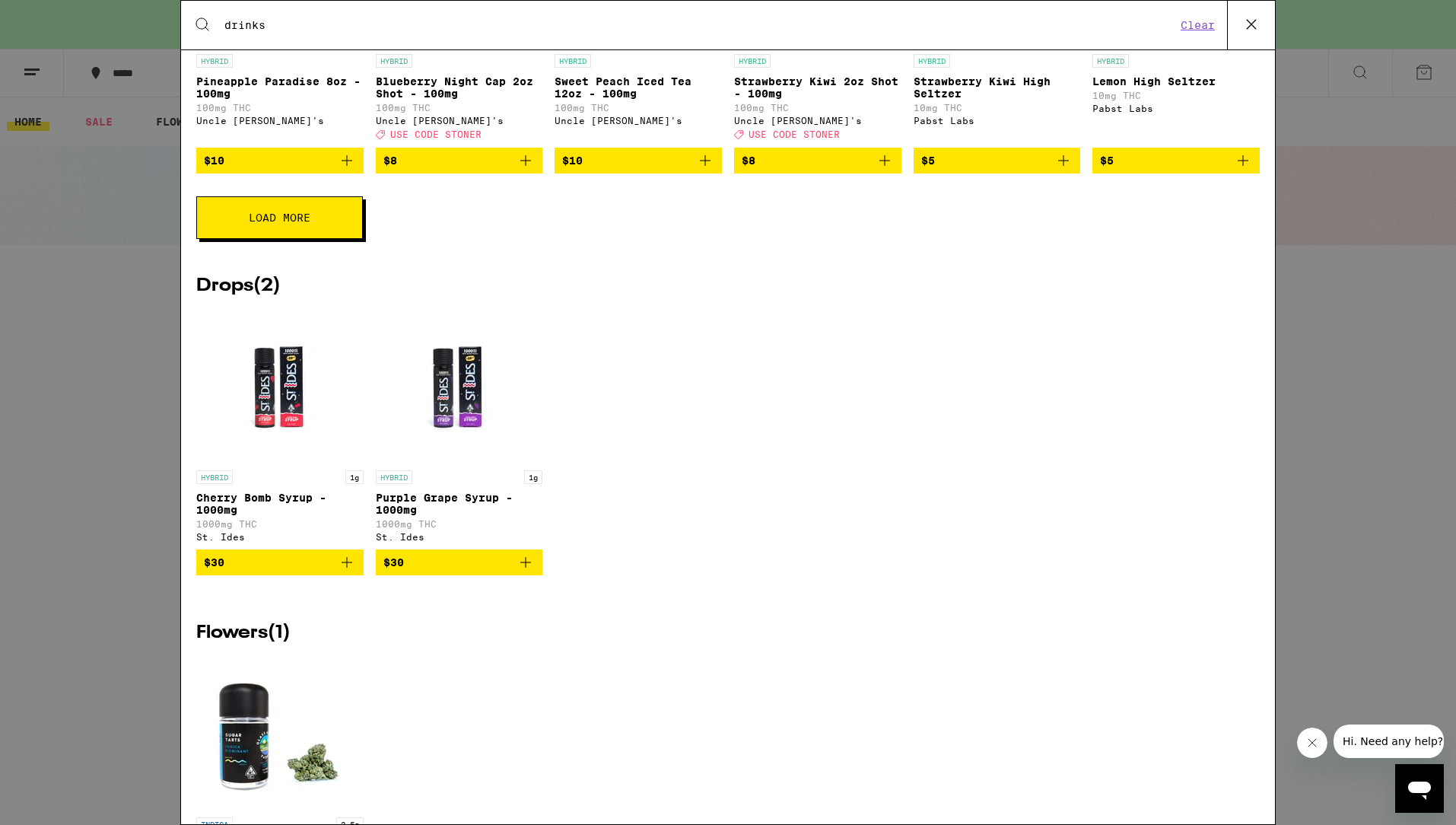
scroll to position [370, 0]
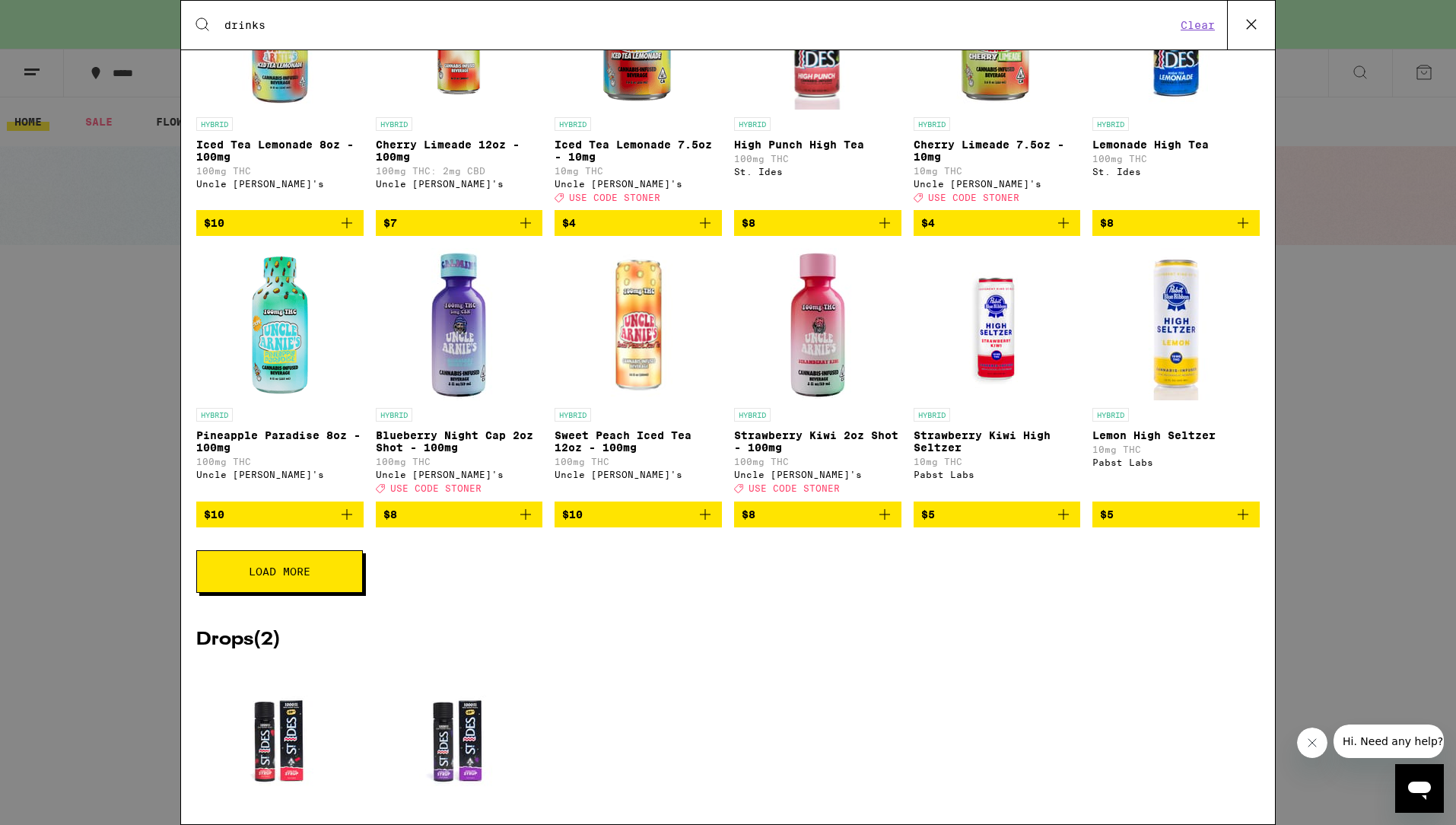
click at [295, 593] on button "Load More" at bounding box center [279, 572] width 167 height 43
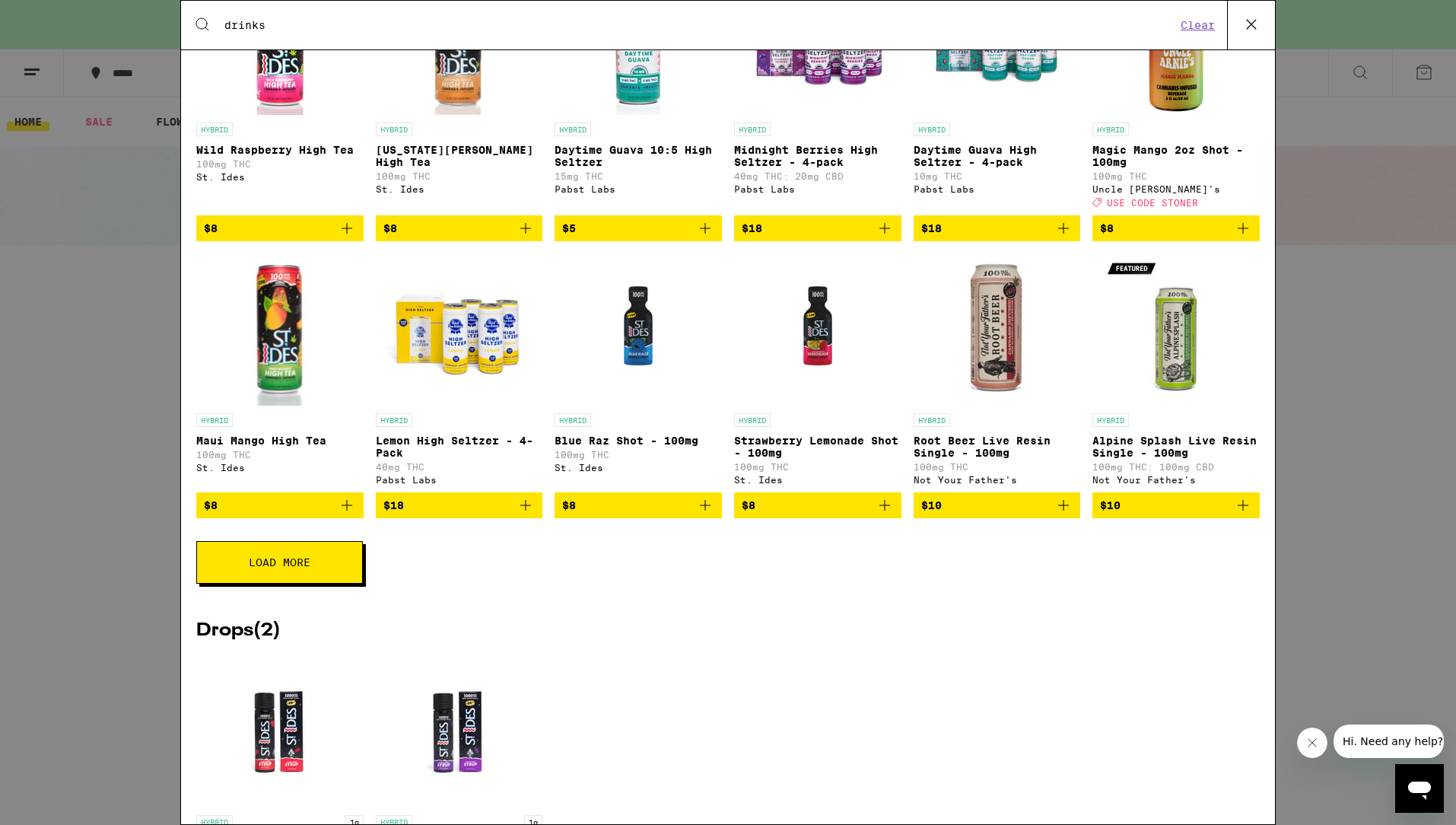
scroll to position [1337, 0]
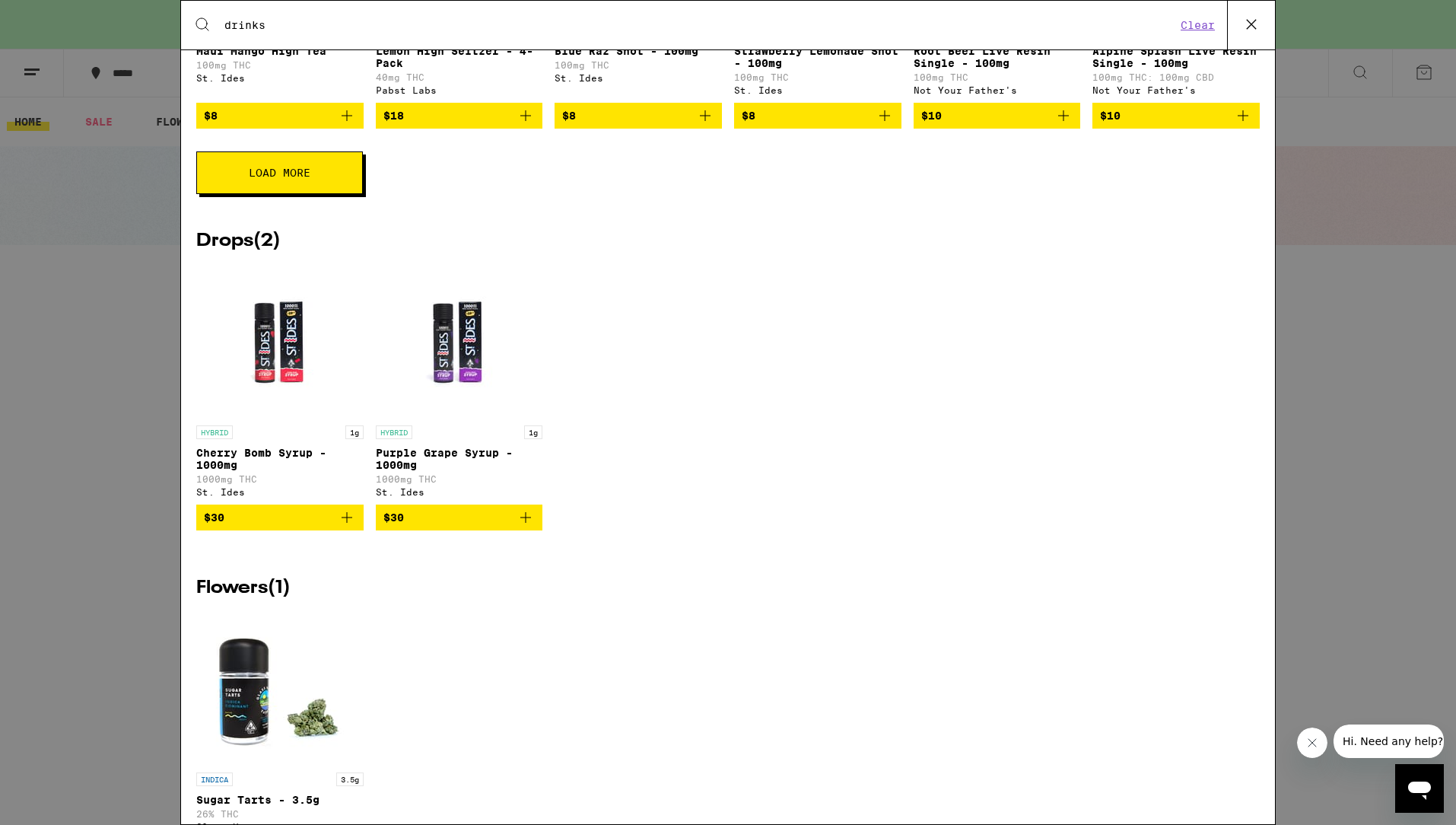
click at [256, 178] on span "Load More" at bounding box center [279, 173] width 62 height 10
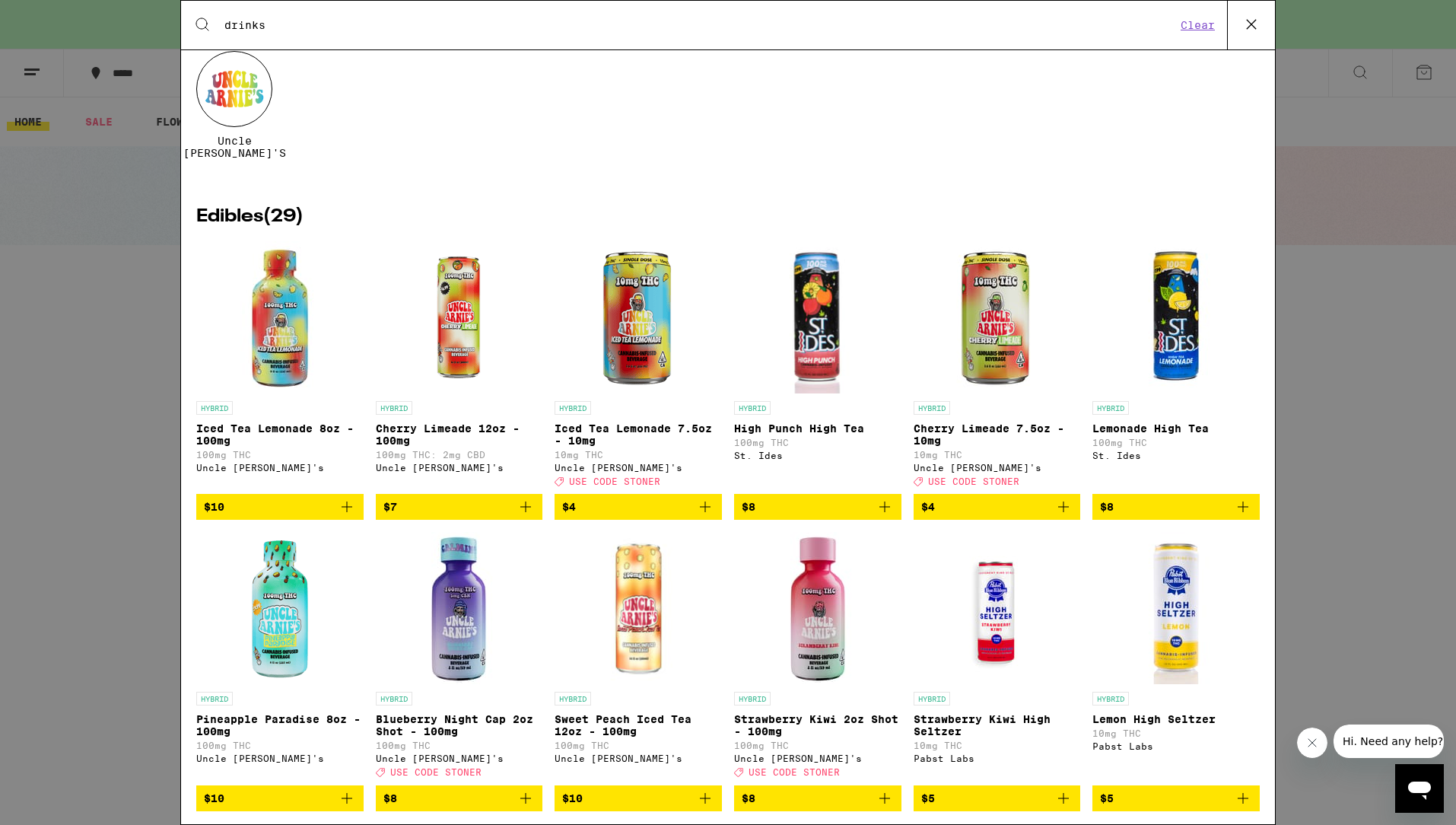
scroll to position [102, 0]
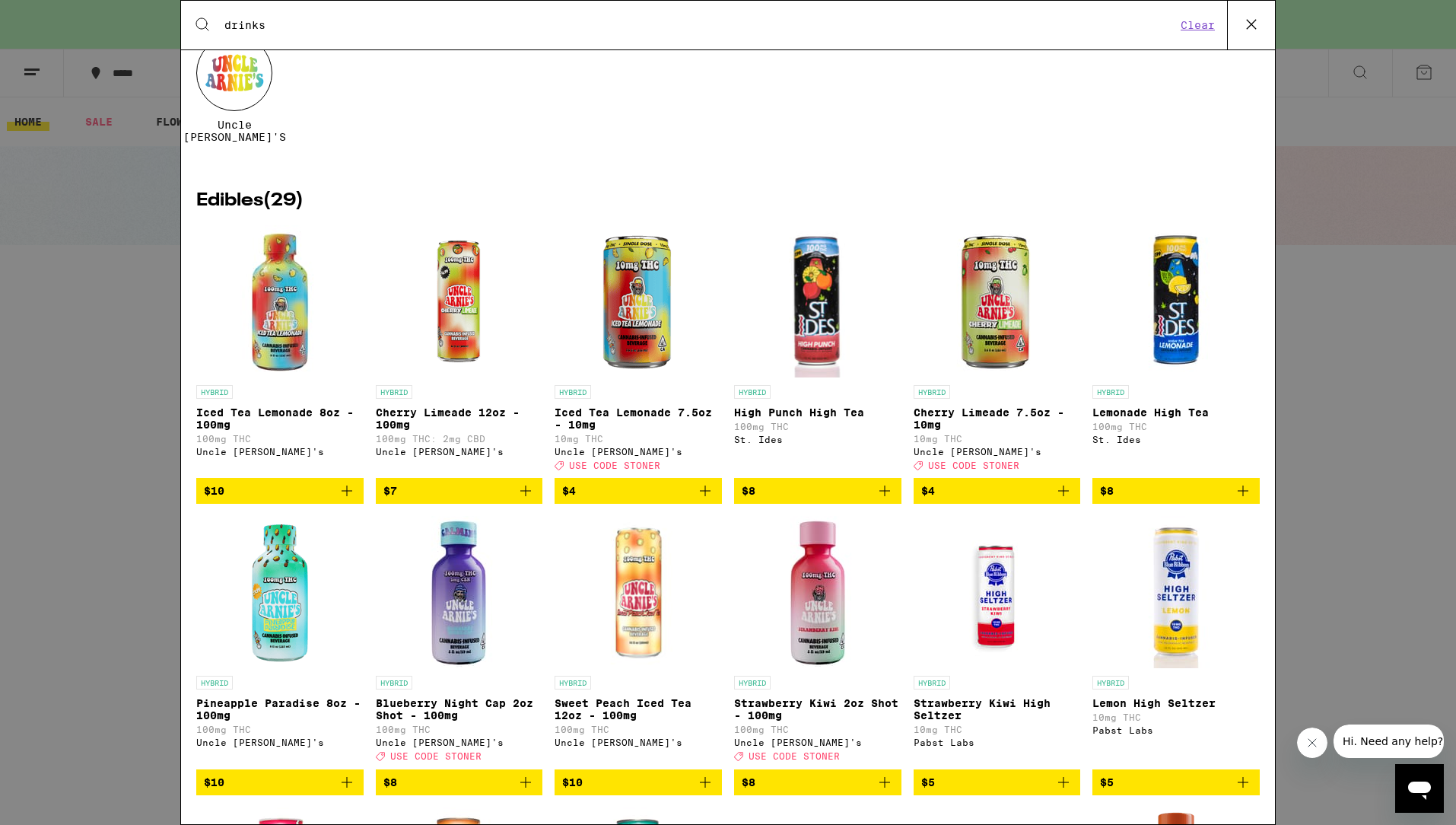
click at [1066, 500] on icon "Add to bag" at bounding box center [1063, 490] width 18 height 18
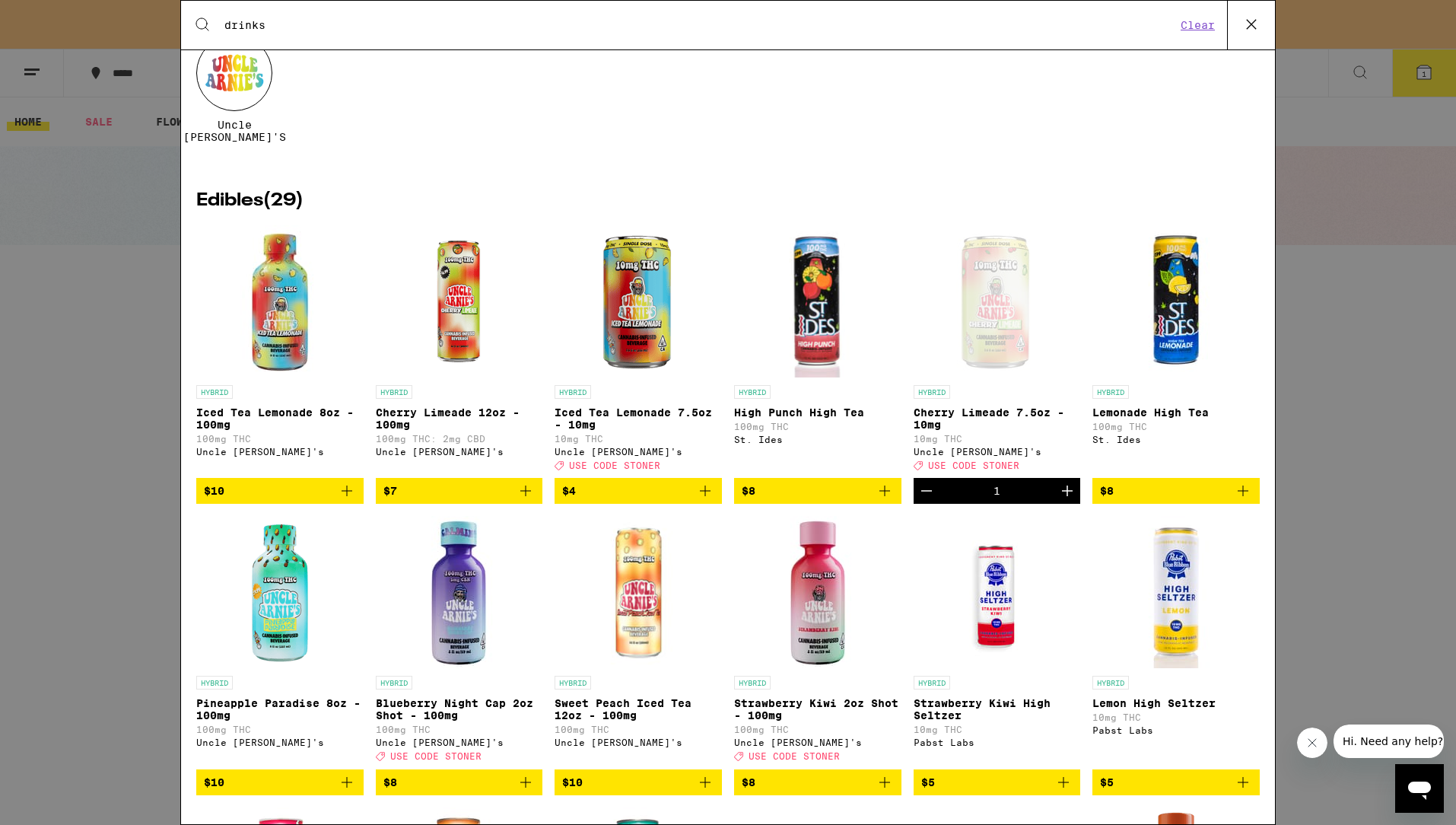
click at [706, 500] on icon "Add to bag" at bounding box center [705, 490] width 18 height 18
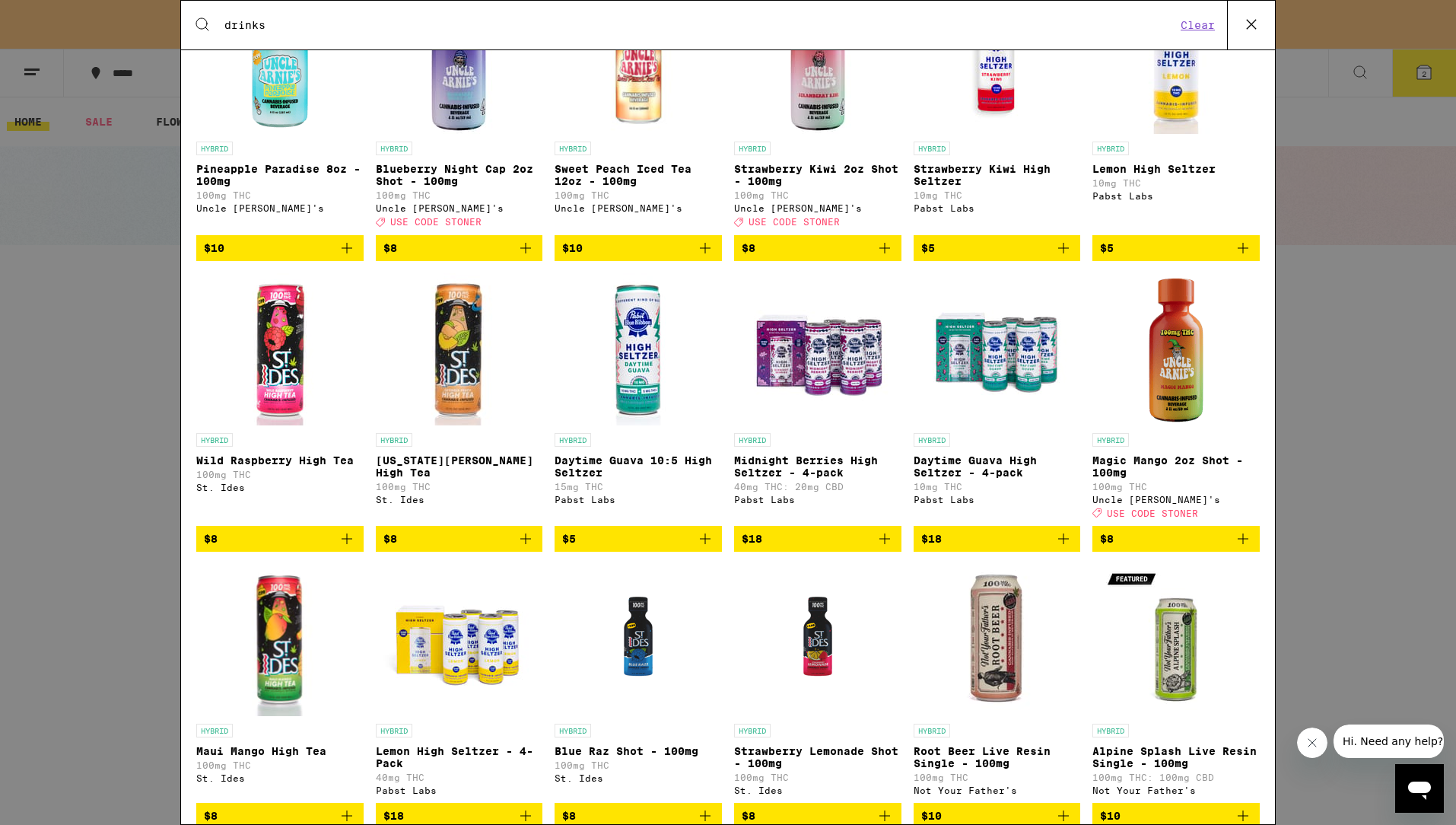
scroll to position [637, 0]
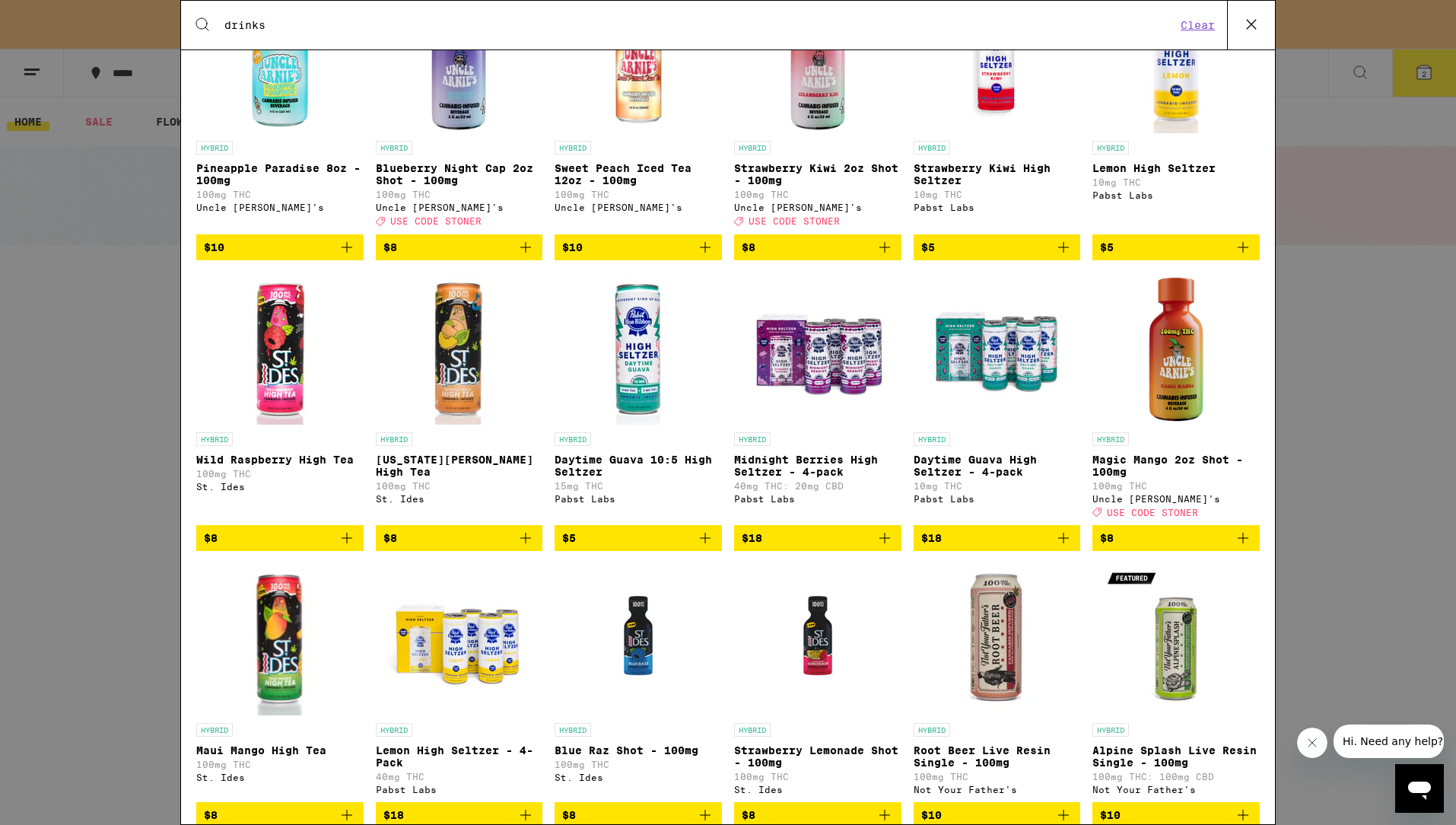
click at [1068, 547] on icon "Add to bag" at bounding box center [1063, 537] width 18 height 18
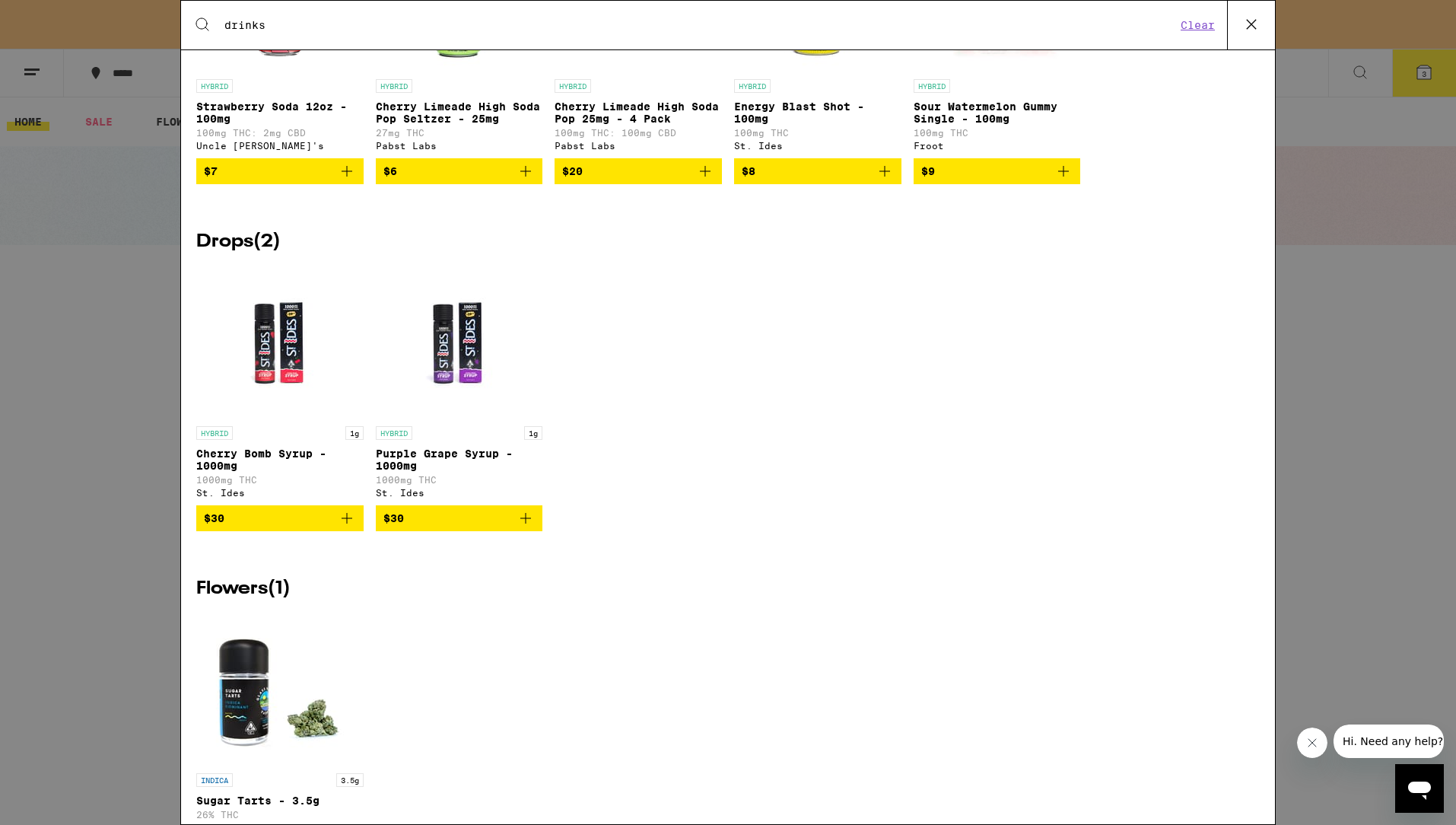
scroll to position [1561, 0]
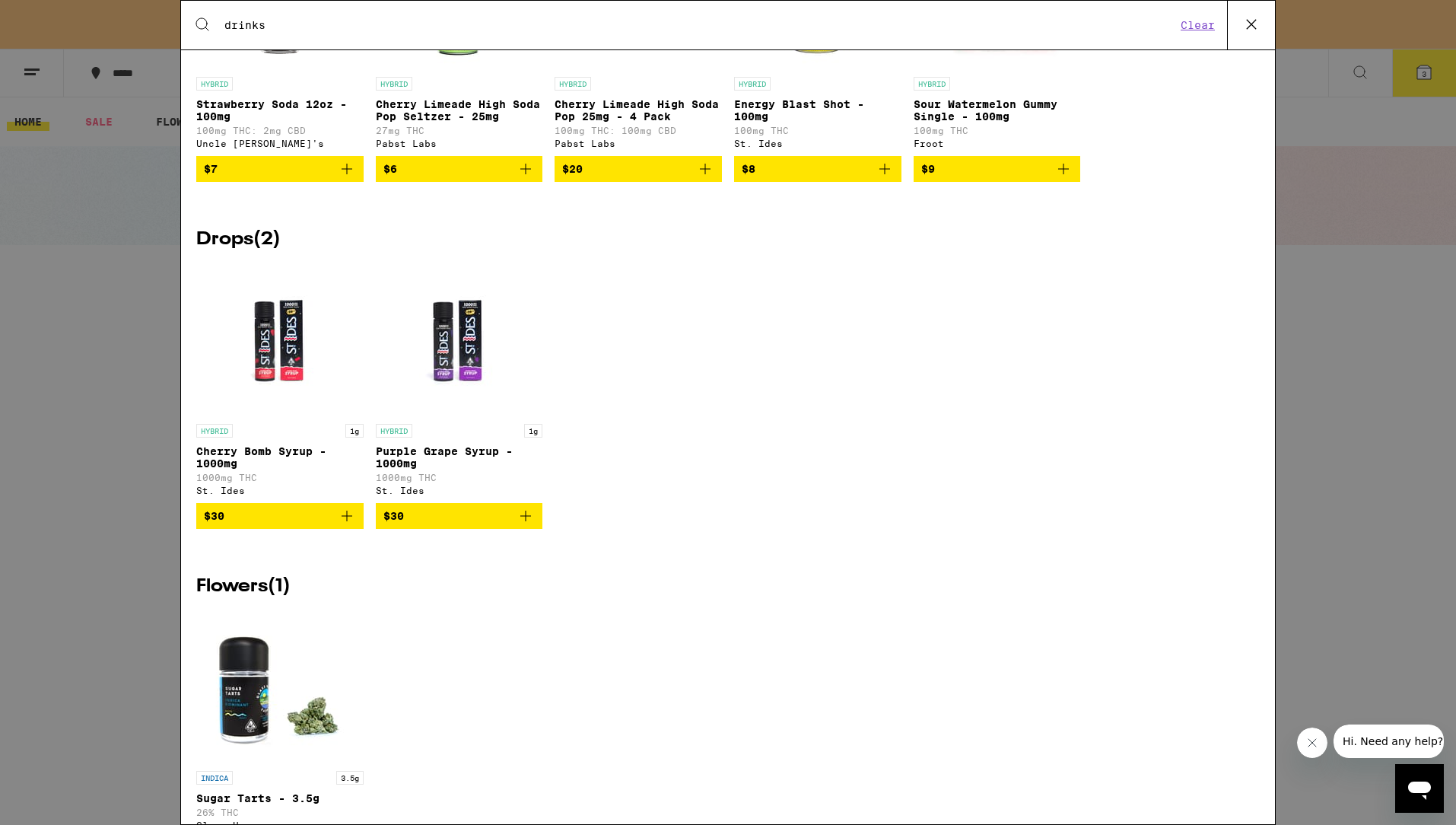
click at [270, 383] on img "Open page for Cherry Bomb Syrup - 1000mg from St. Ides" at bounding box center [279, 340] width 152 height 152
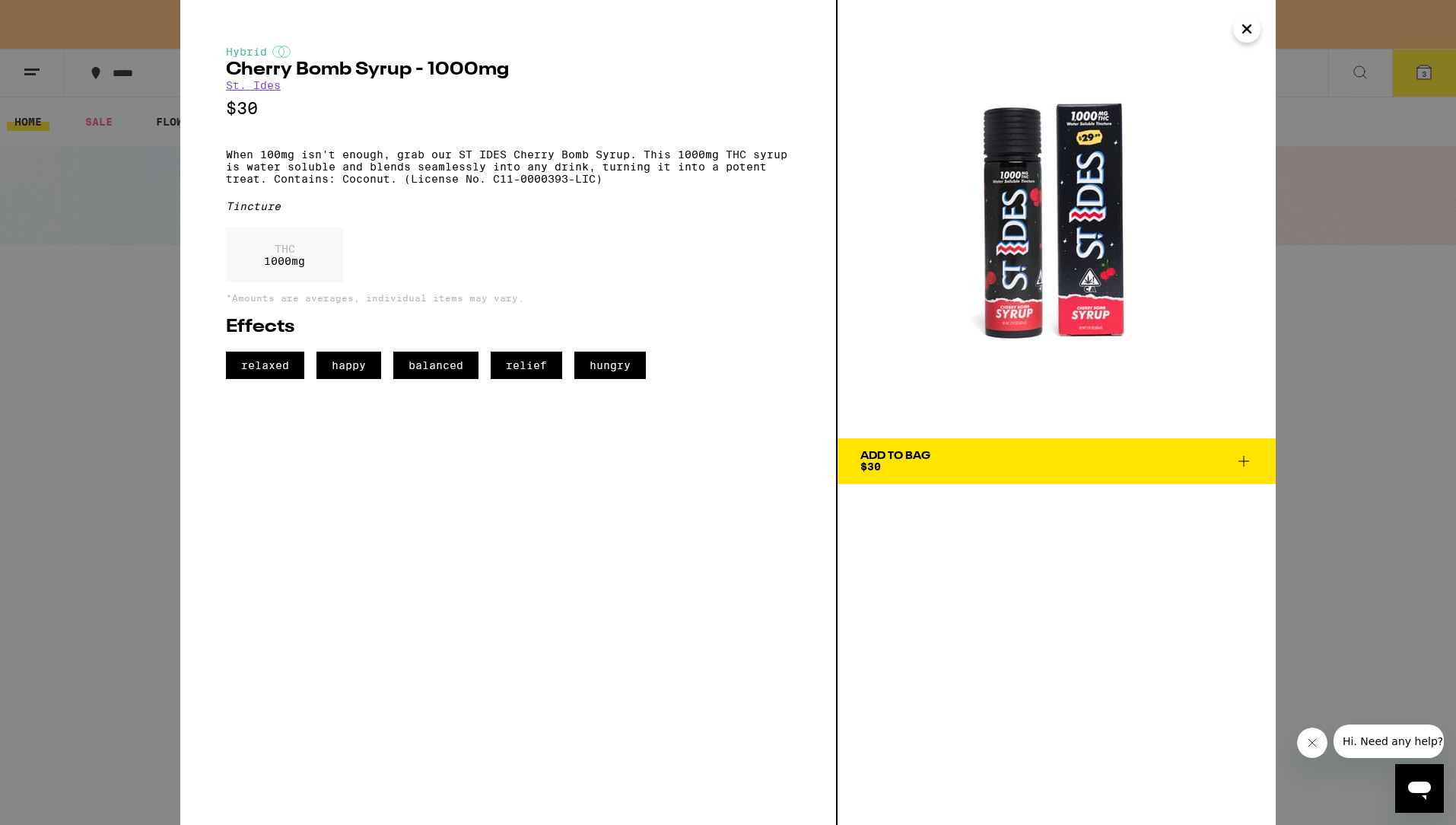
click at [1247, 22] on icon "Close" at bounding box center [1246, 29] width 18 height 23
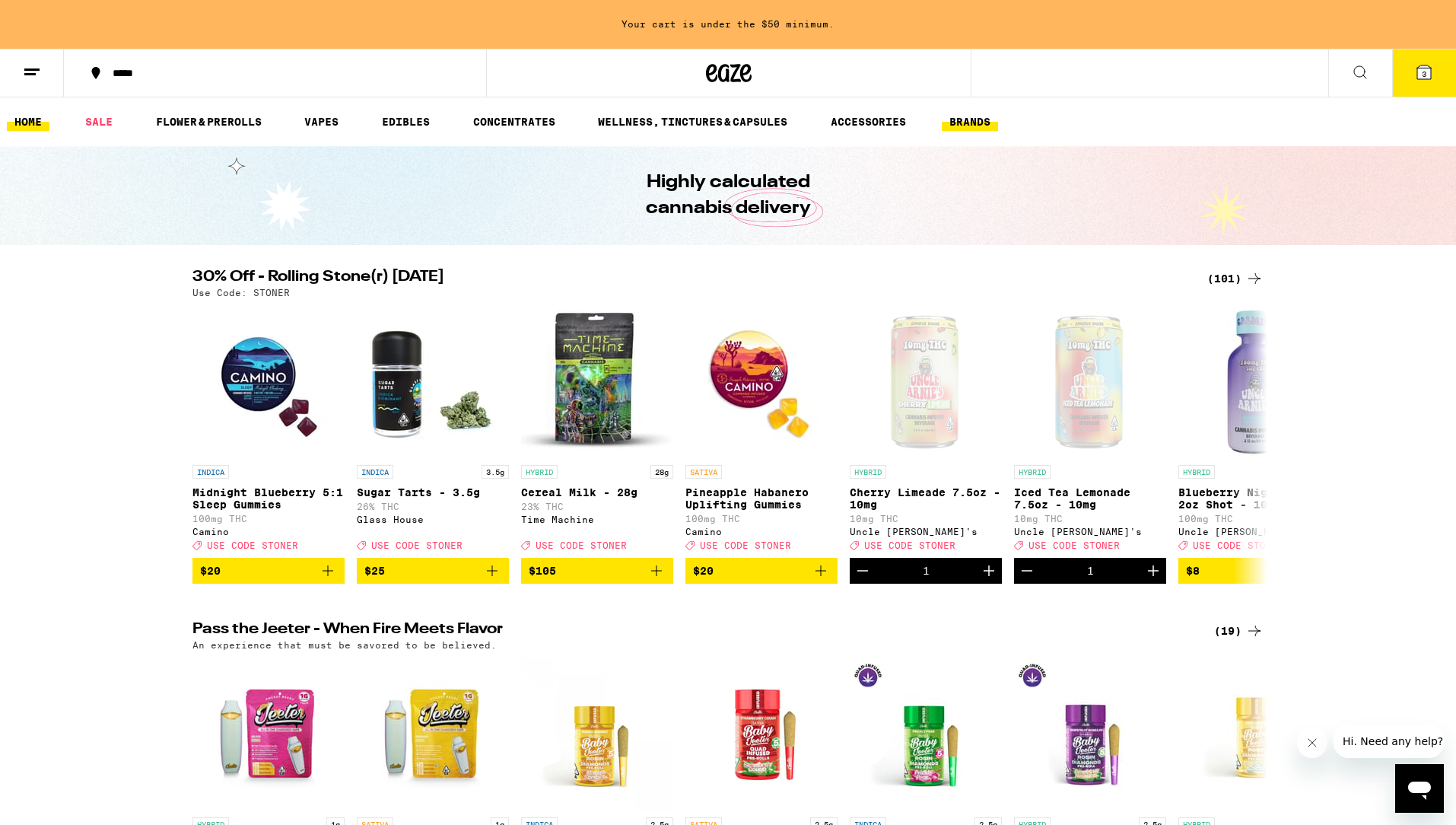
click at [990, 122] on link "BRANDS" at bounding box center [970, 121] width 56 height 18
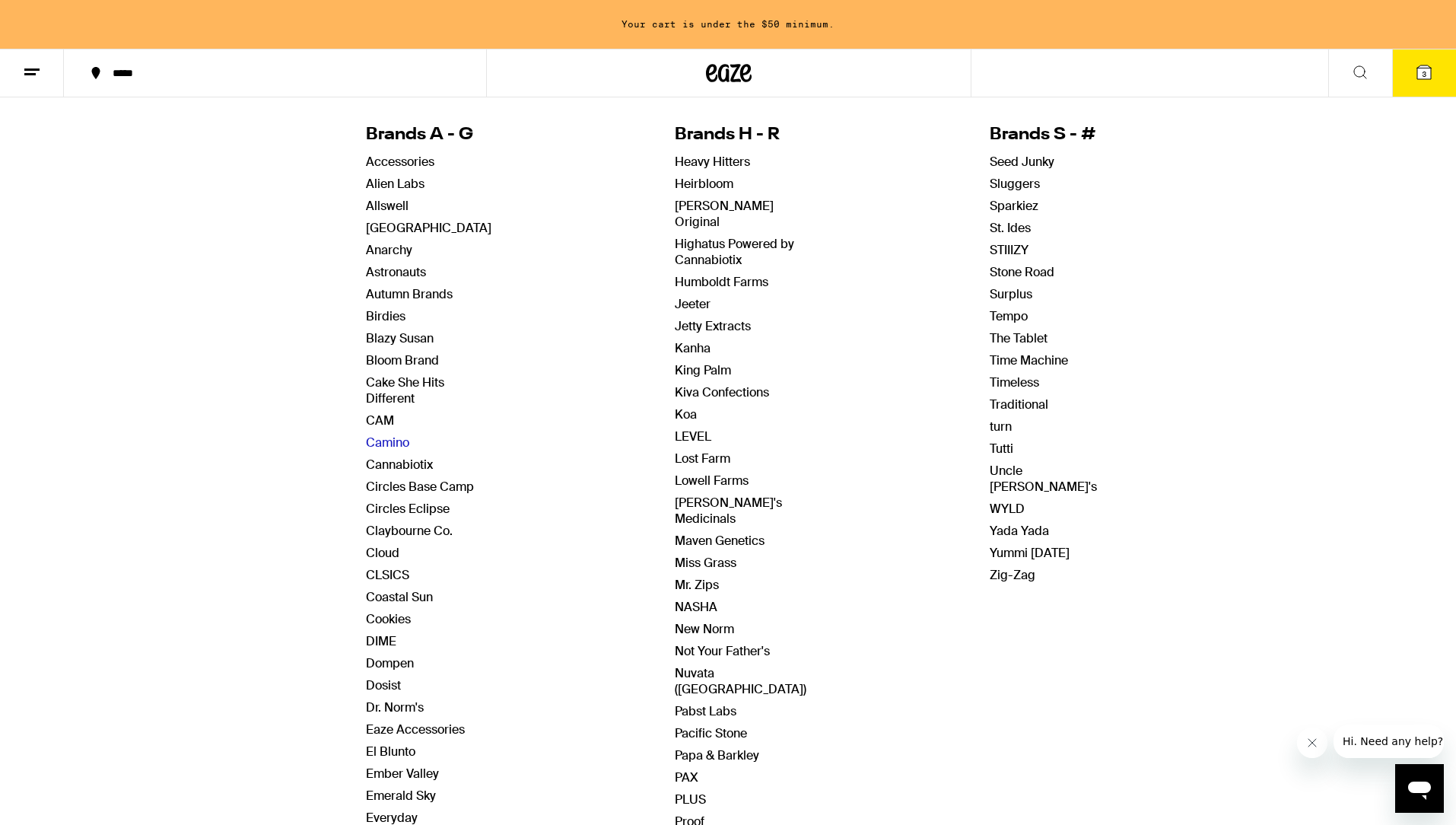
scroll to position [178, 0]
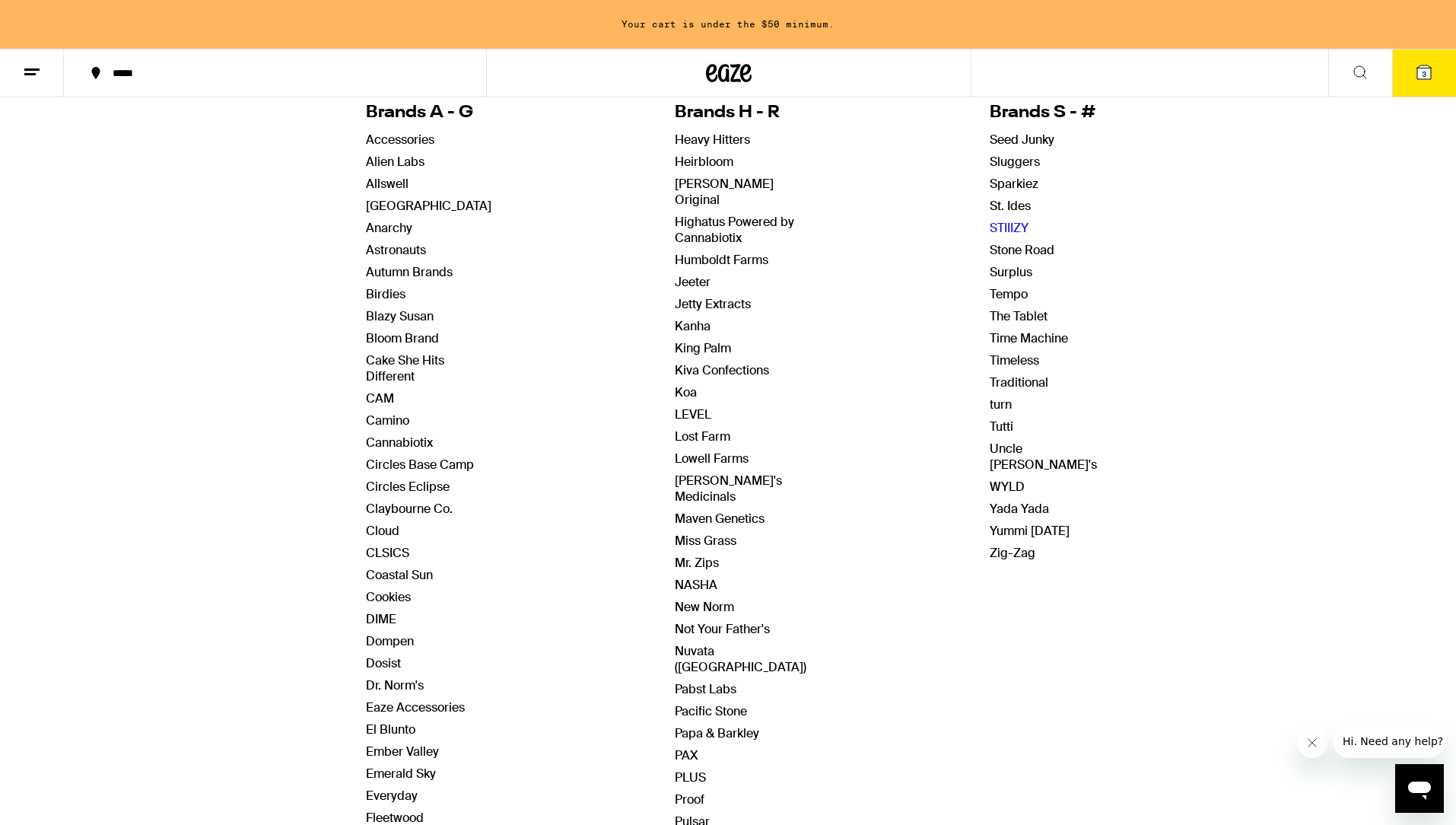
click at [992, 222] on link "STIIIZY" at bounding box center [1009, 228] width 38 height 16
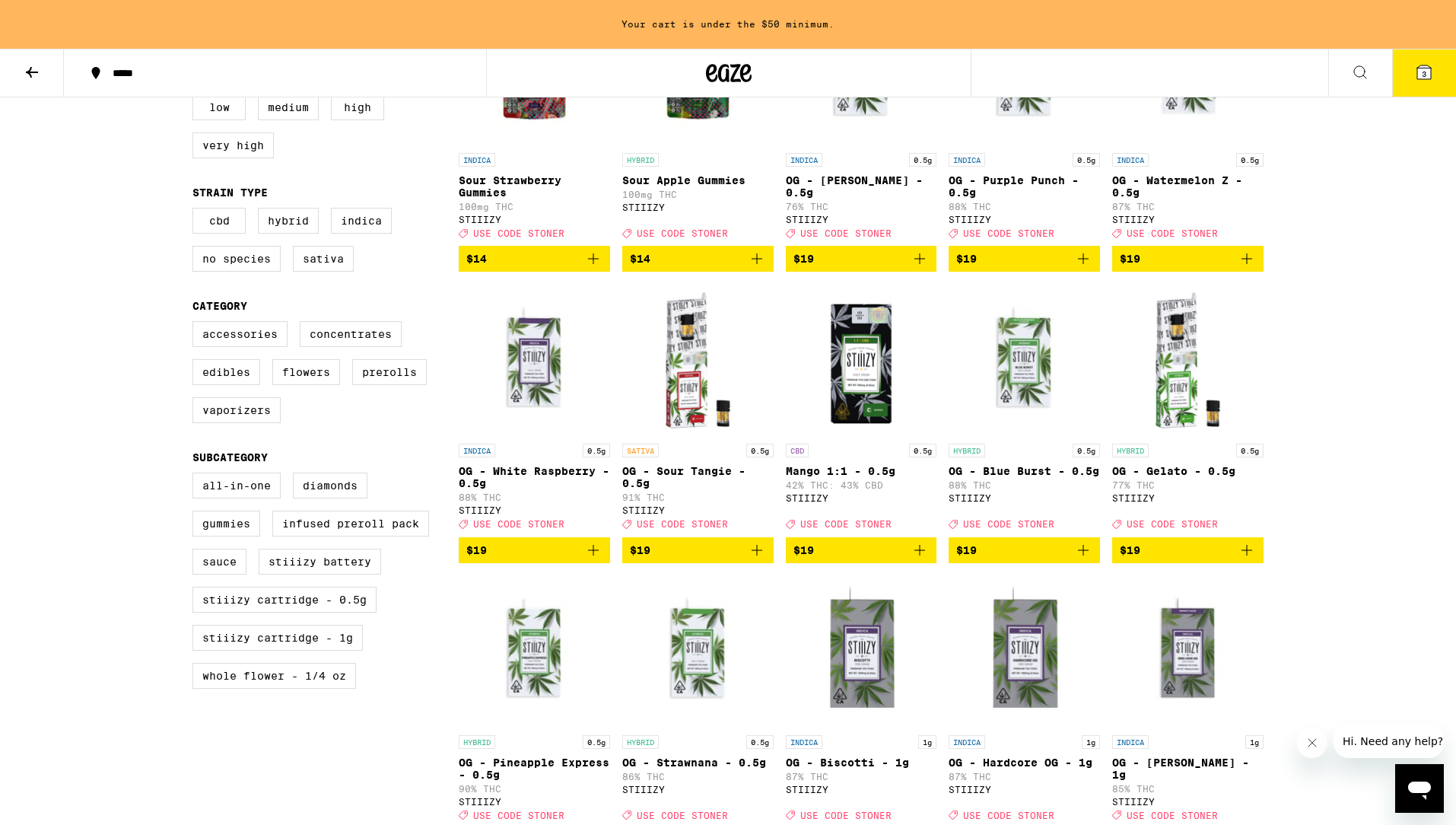
scroll to position [595, 0]
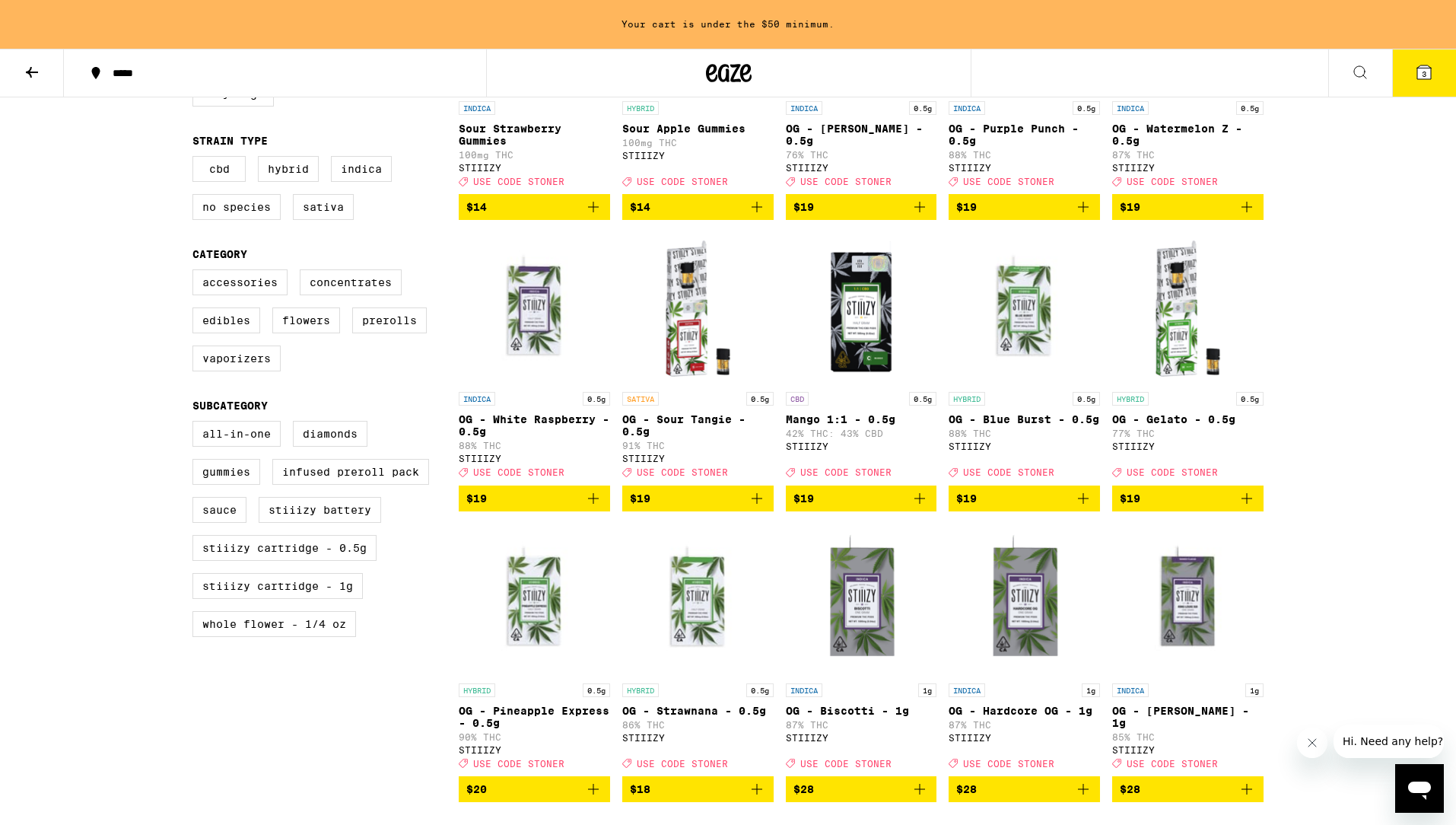
click at [756, 504] on icon "Add to bag" at bounding box center [757, 499] width 10 height 10
click at [921, 504] on icon "Add to bag" at bounding box center [920, 499] width 10 height 10
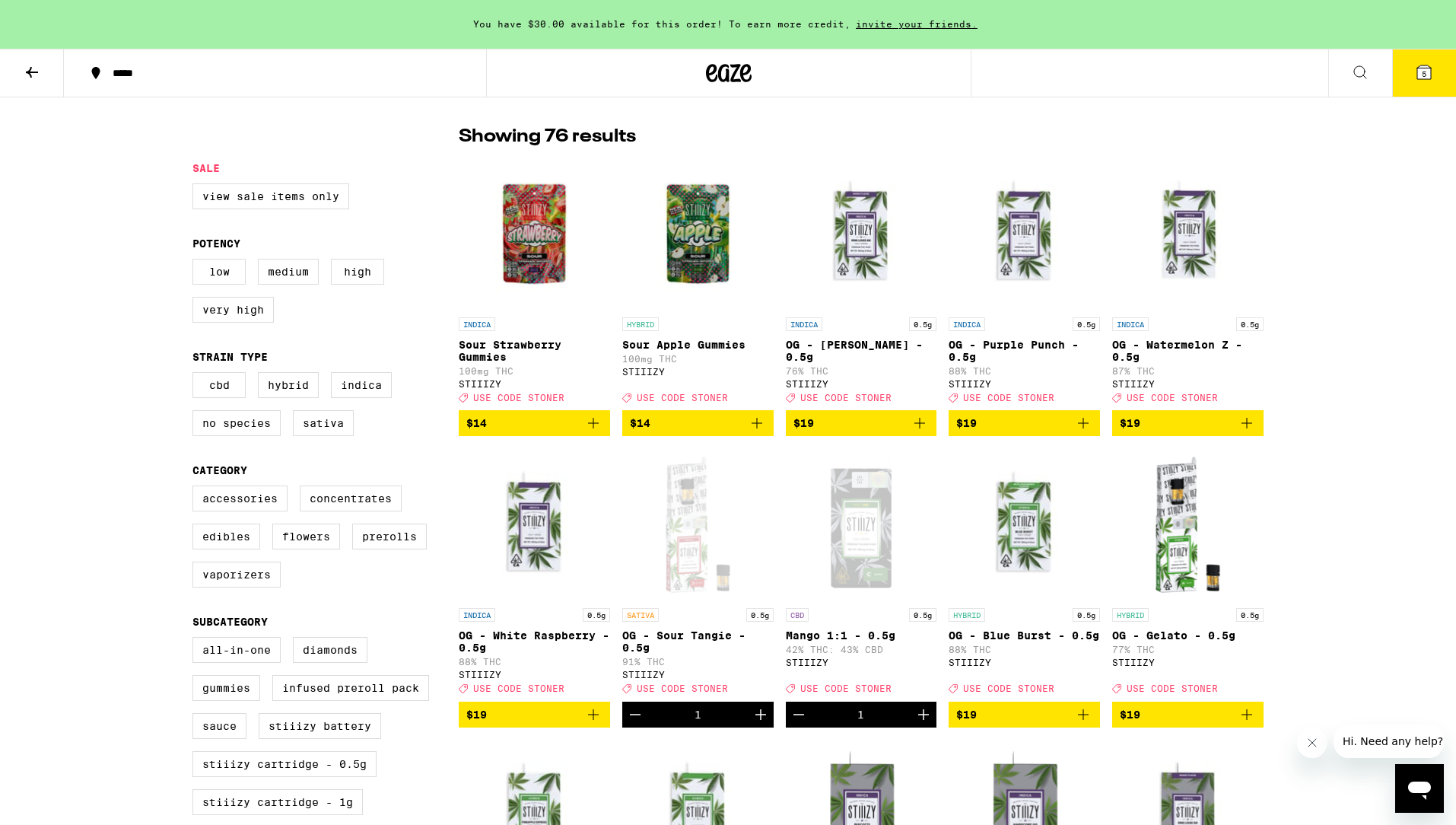
scroll to position [378, 0]
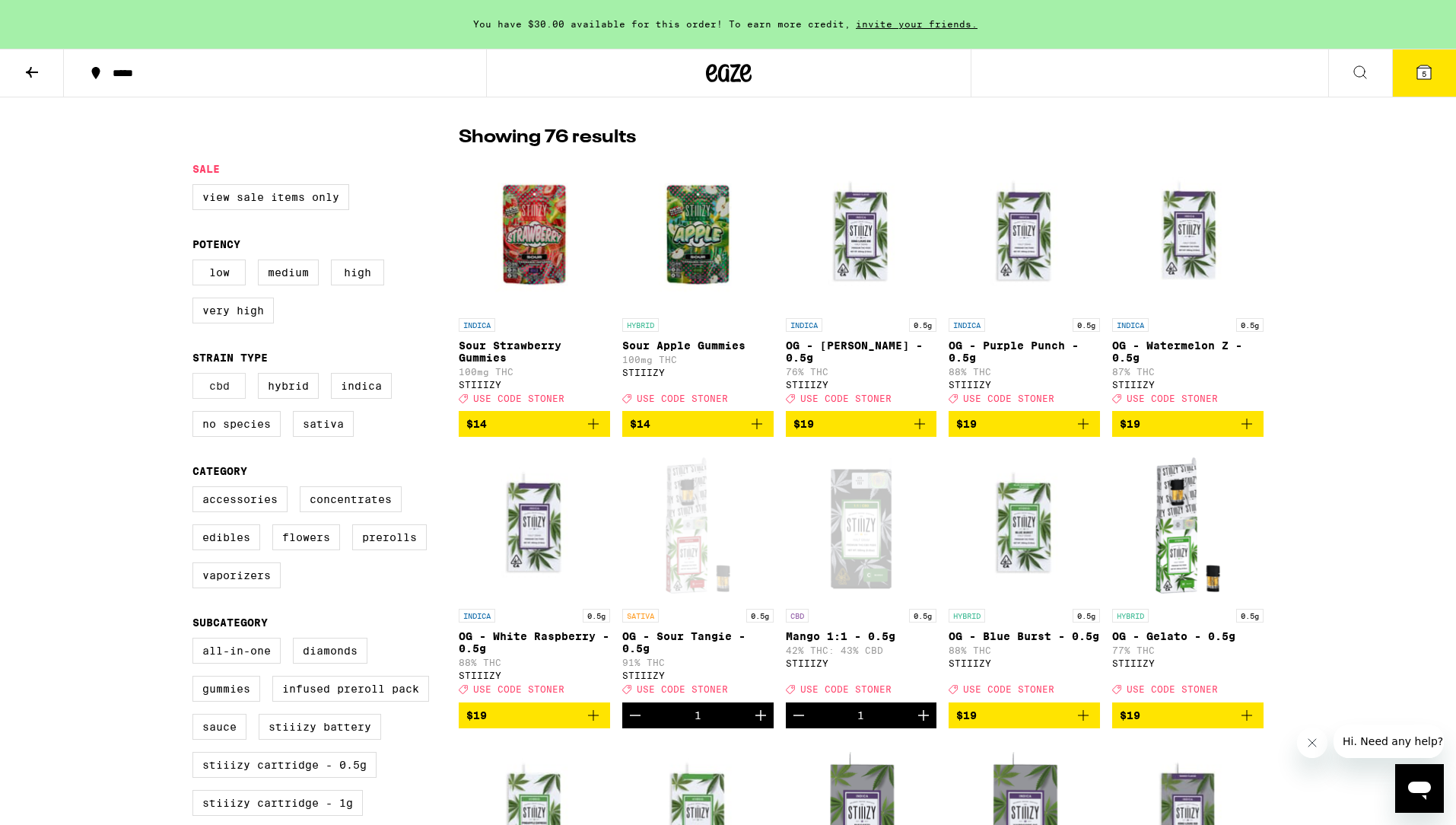
click at [217, 387] on label "CBD" at bounding box center [218, 386] width 53 height 26
click at [197, 376] on input "CBD" at bounding box center [196, 376] width 1 height 1
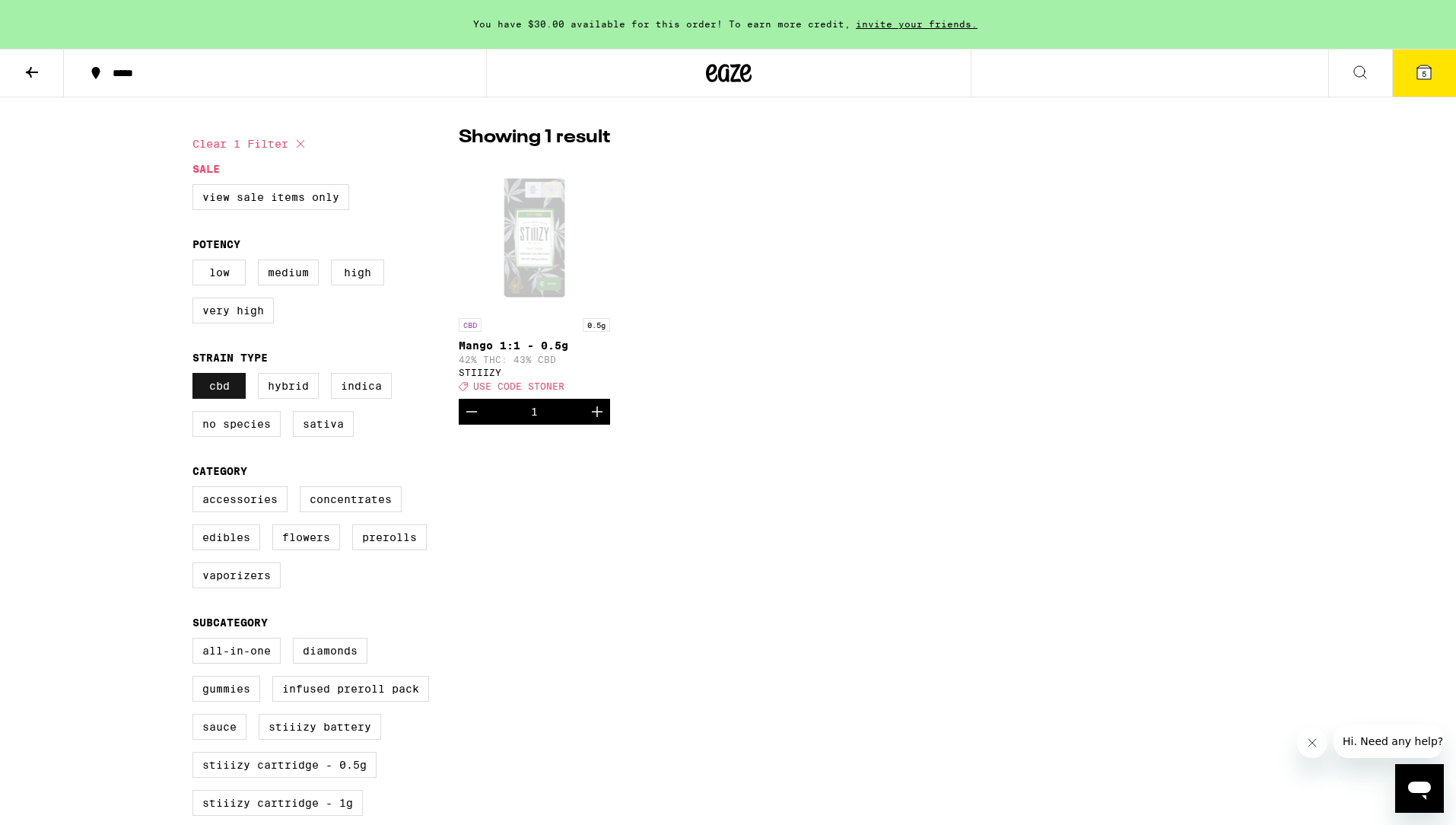
click at [226, 398] on label "CBD" at bounding box center [218, 386] width 53 height 26
click at [197, 376] on input "CBD" at bounding box center [196, 376] width 1 height 1
checkbox input "false"
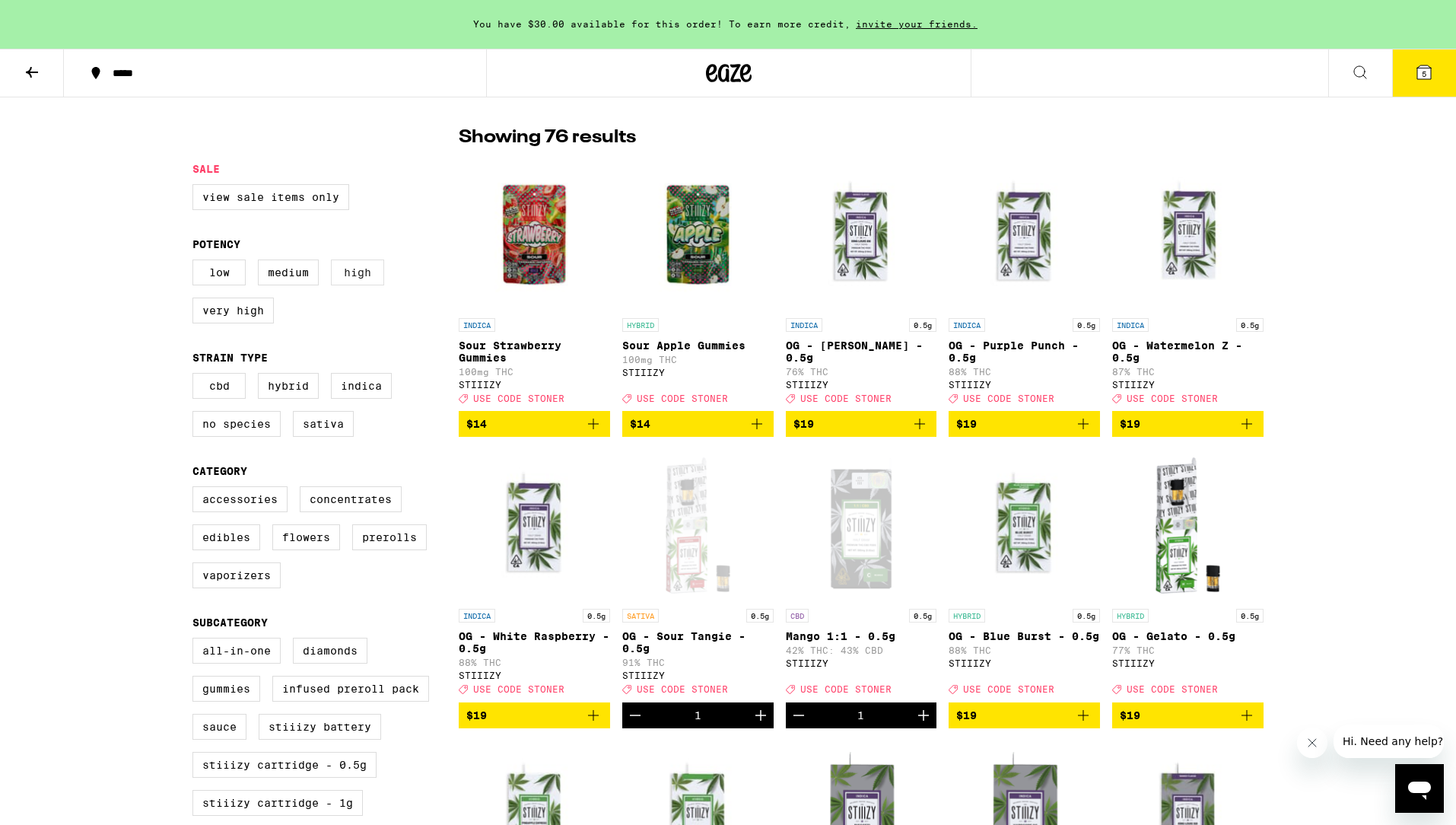
drag, startPoint x: 273, startPoint y: 275, endPoint x: 350, endPoint y: 288, distance: 78.1
click at [273, 275] on label "Medium" at bounding box center [288, 273] width 61 height 26
click at [197, 263] on input "Medium" at bounding box center [196, 262] width 1 height 1
checkbox input "true"
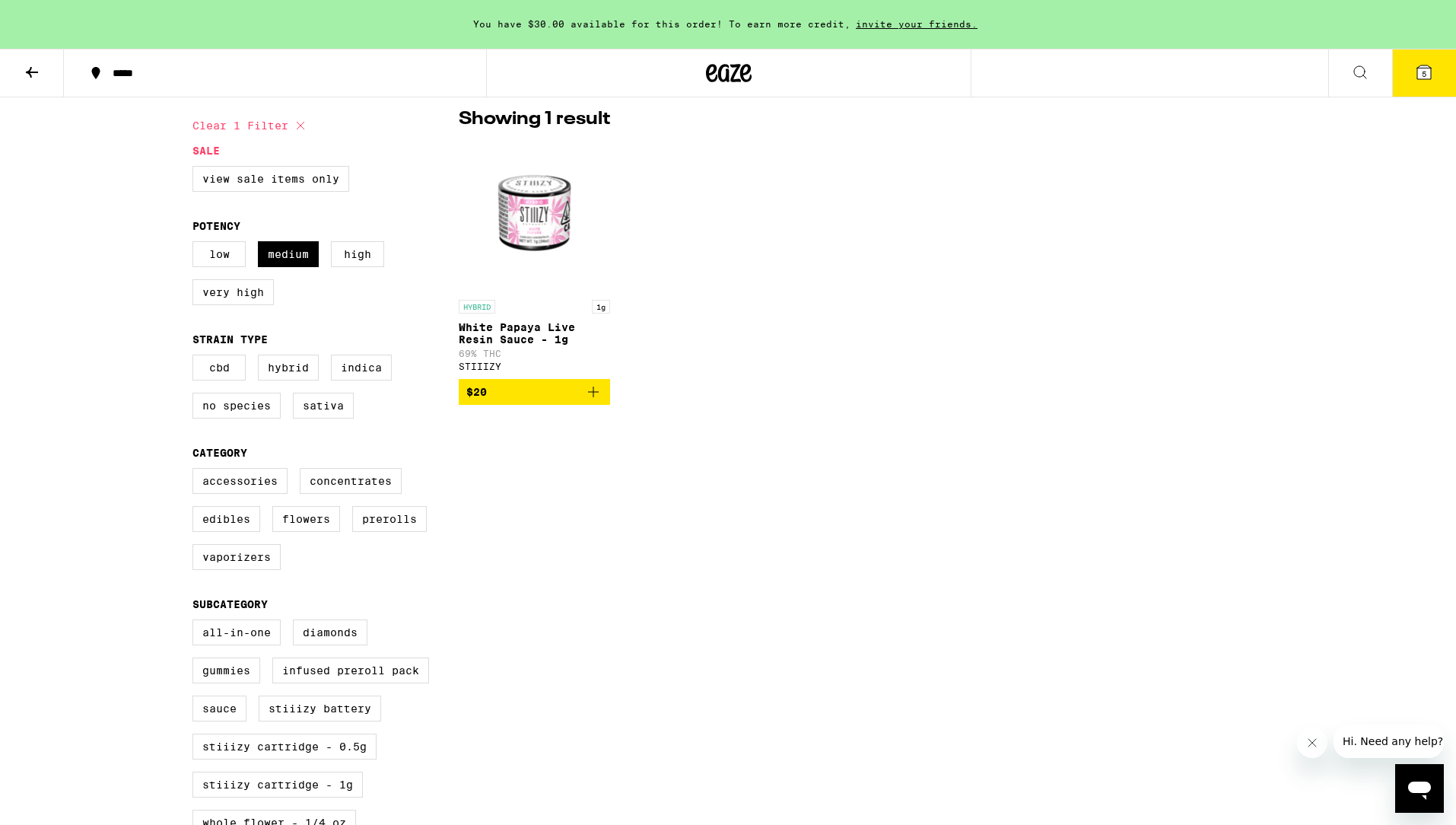
scroll to position [399, 0]
click at [230, 256] on label "Low" at bounding box center [218, 252] width 53 height 26
click at [197, 241] on input "Low" at bounding box center [196, 240] width 1 height 1
checkbox input "true"
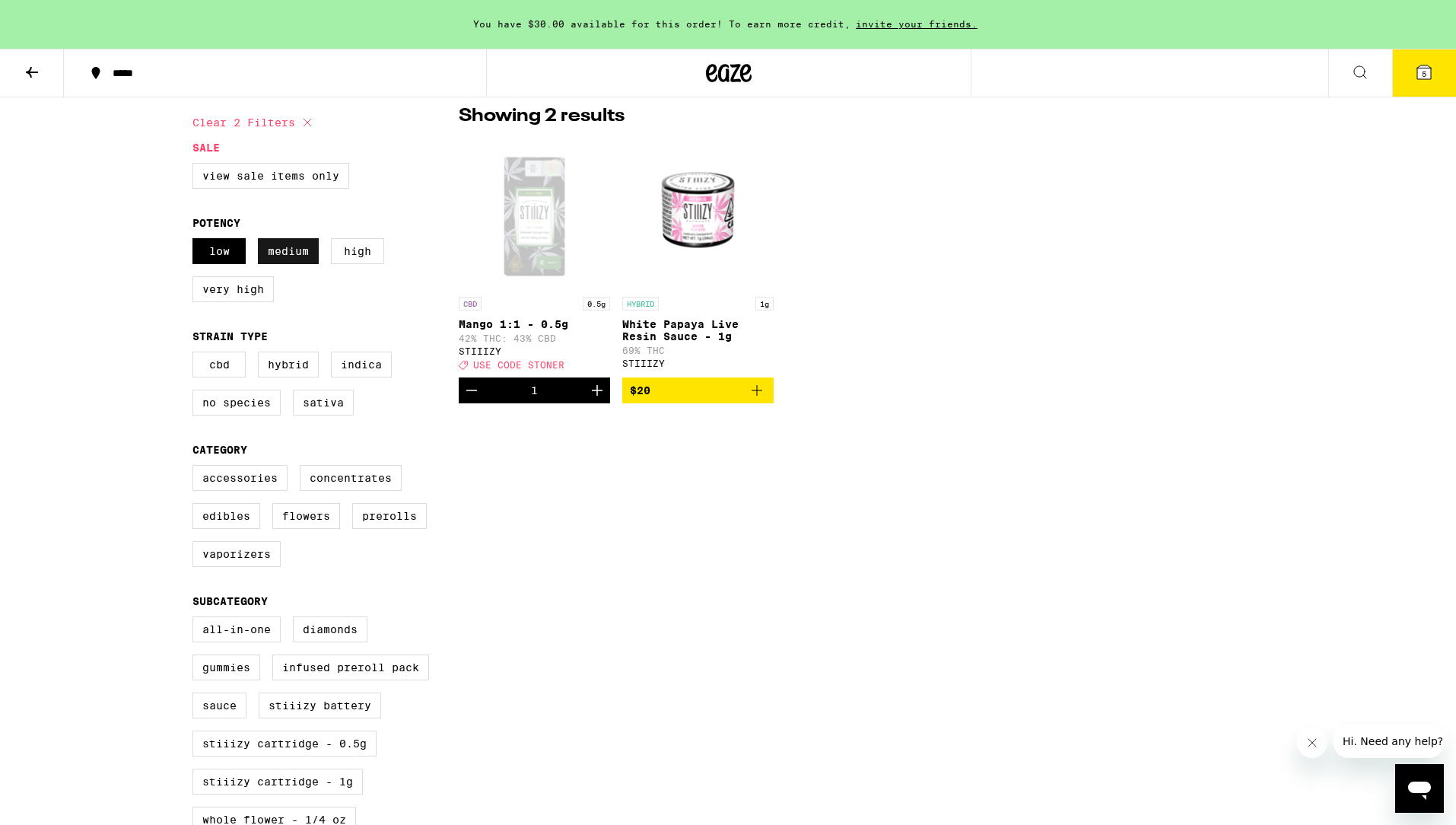
click at [300, 260] on label "Medium" at bounding box center [288, 252] width 61 height 26
click at [197, 241] on input "Medium" at bounding box center [196, 240] width 1 height 1
checkbox input "false"
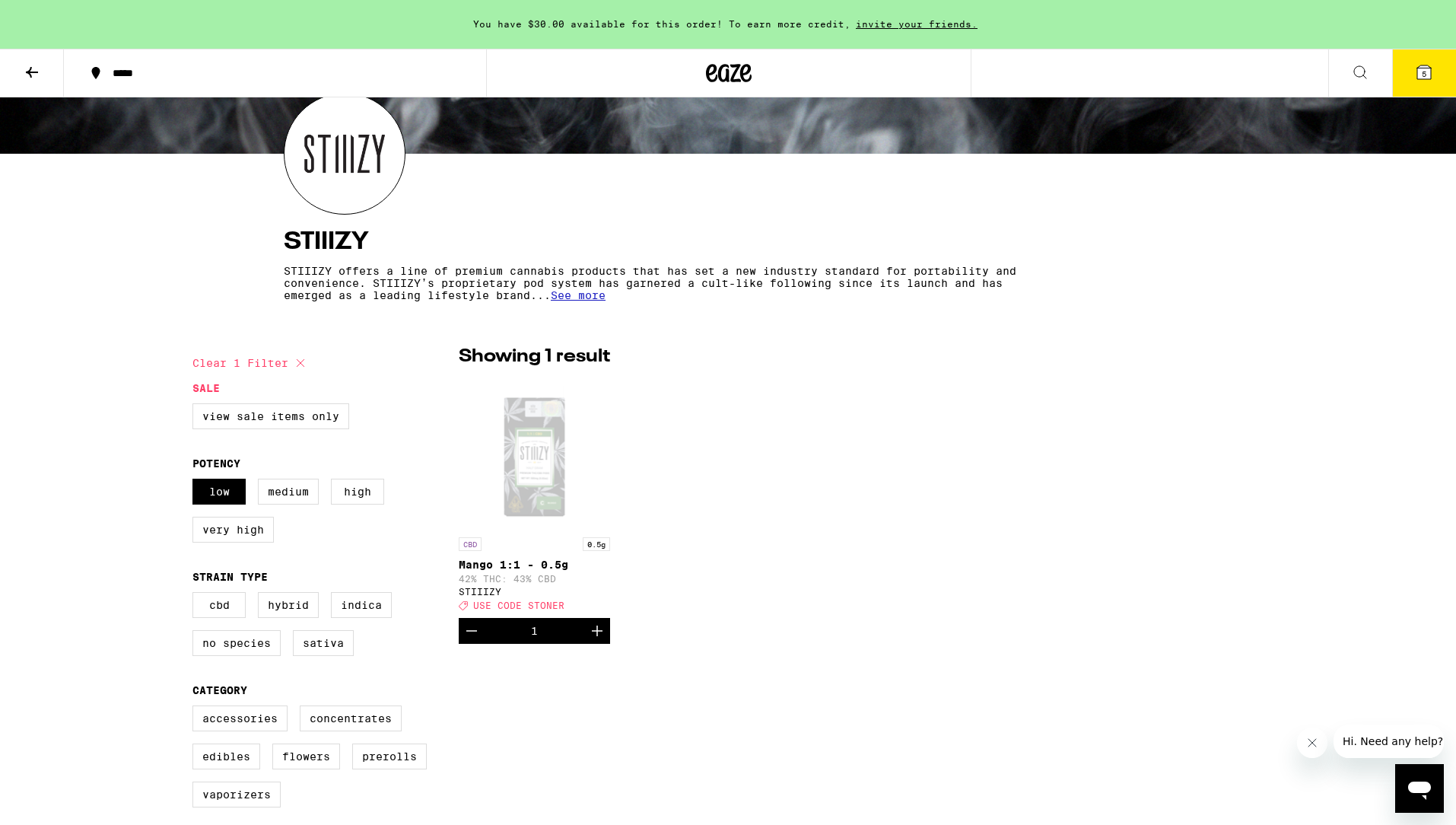
scroll to position [310, 0]
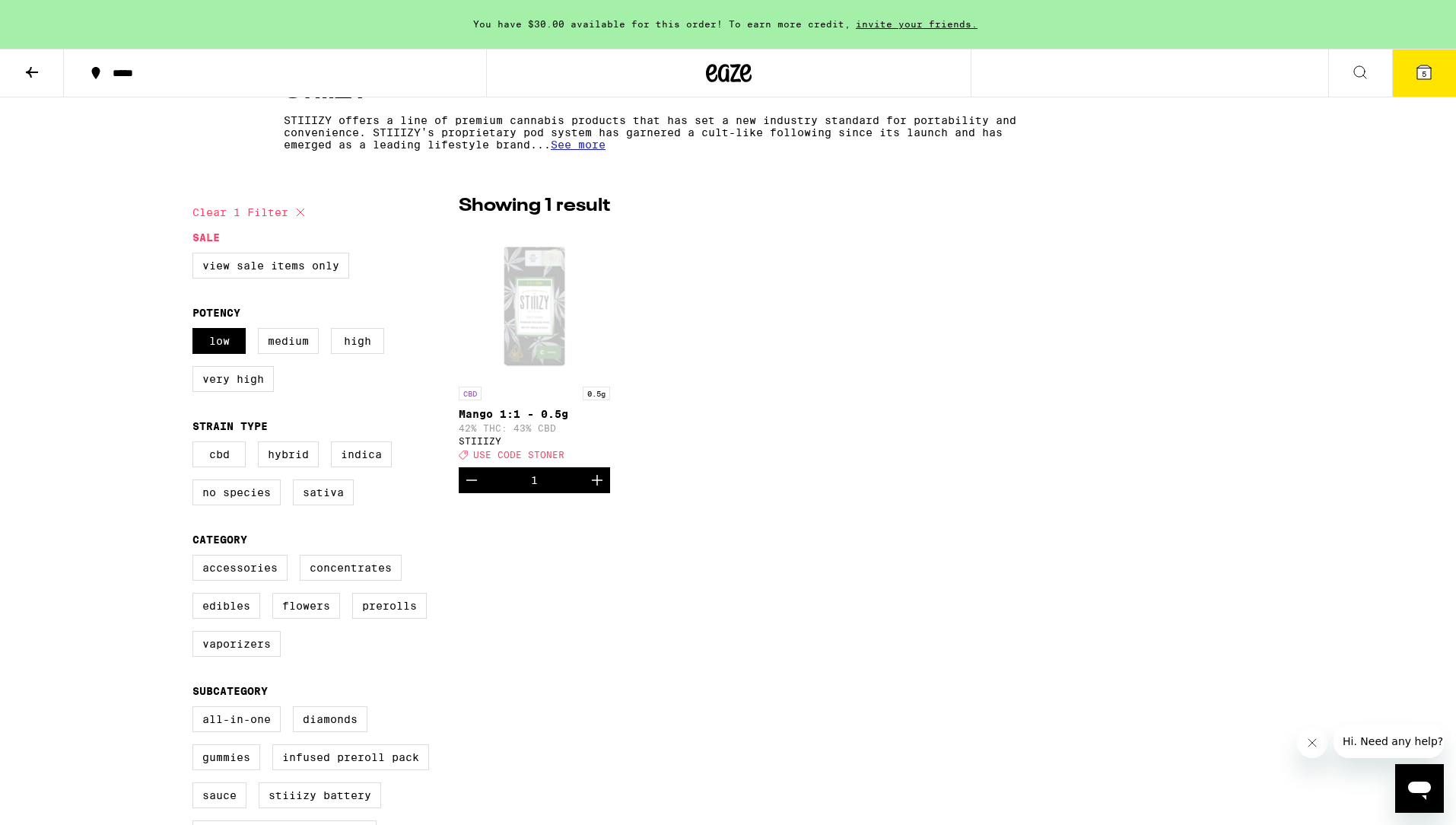
click at [294, 210] on icon at bounding box center [300, 212] width 18 height 18
checkbox input "false"
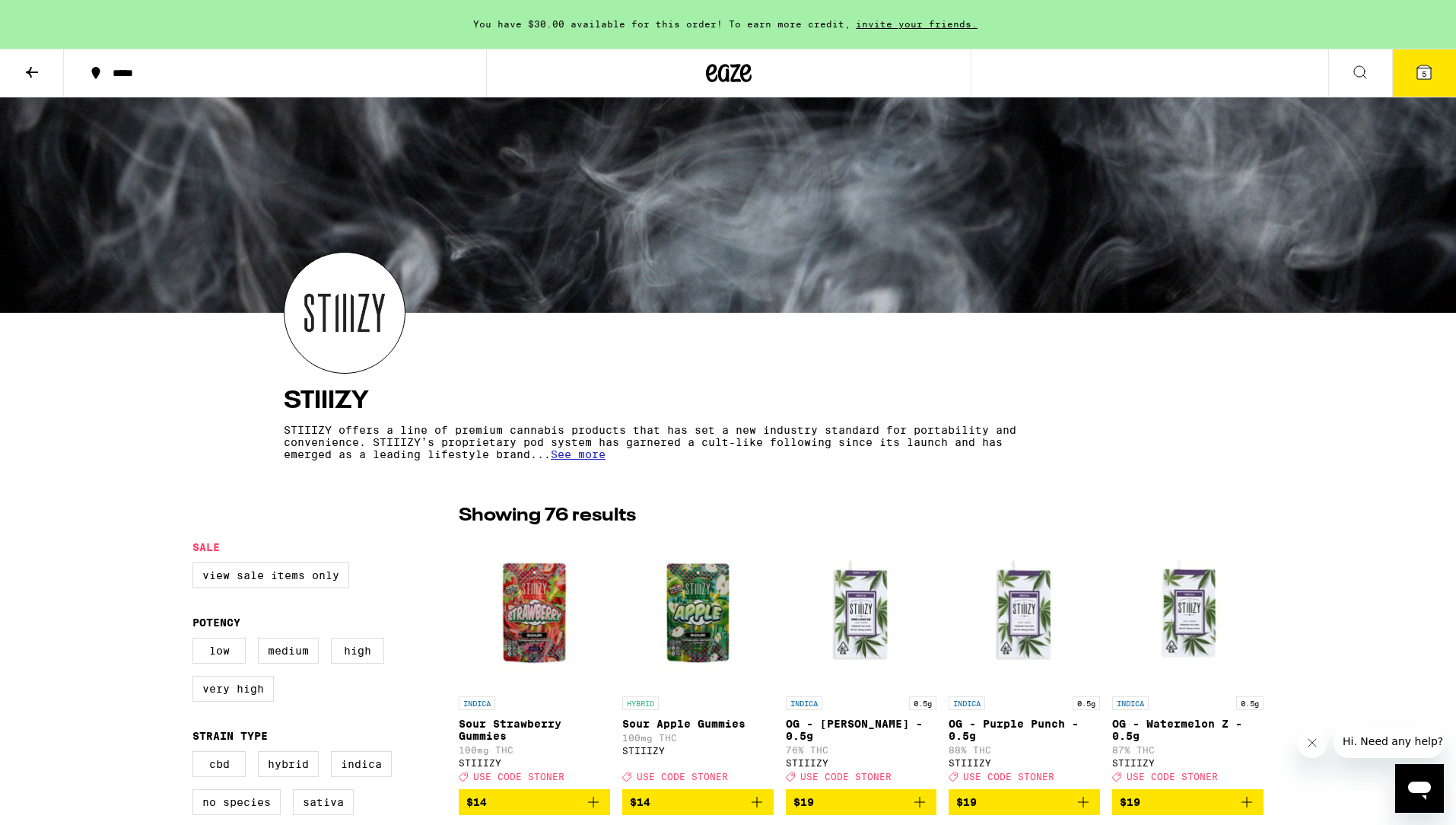
click at [1373, 69] on button at bounding box center [1360, 73] width 64 height 48
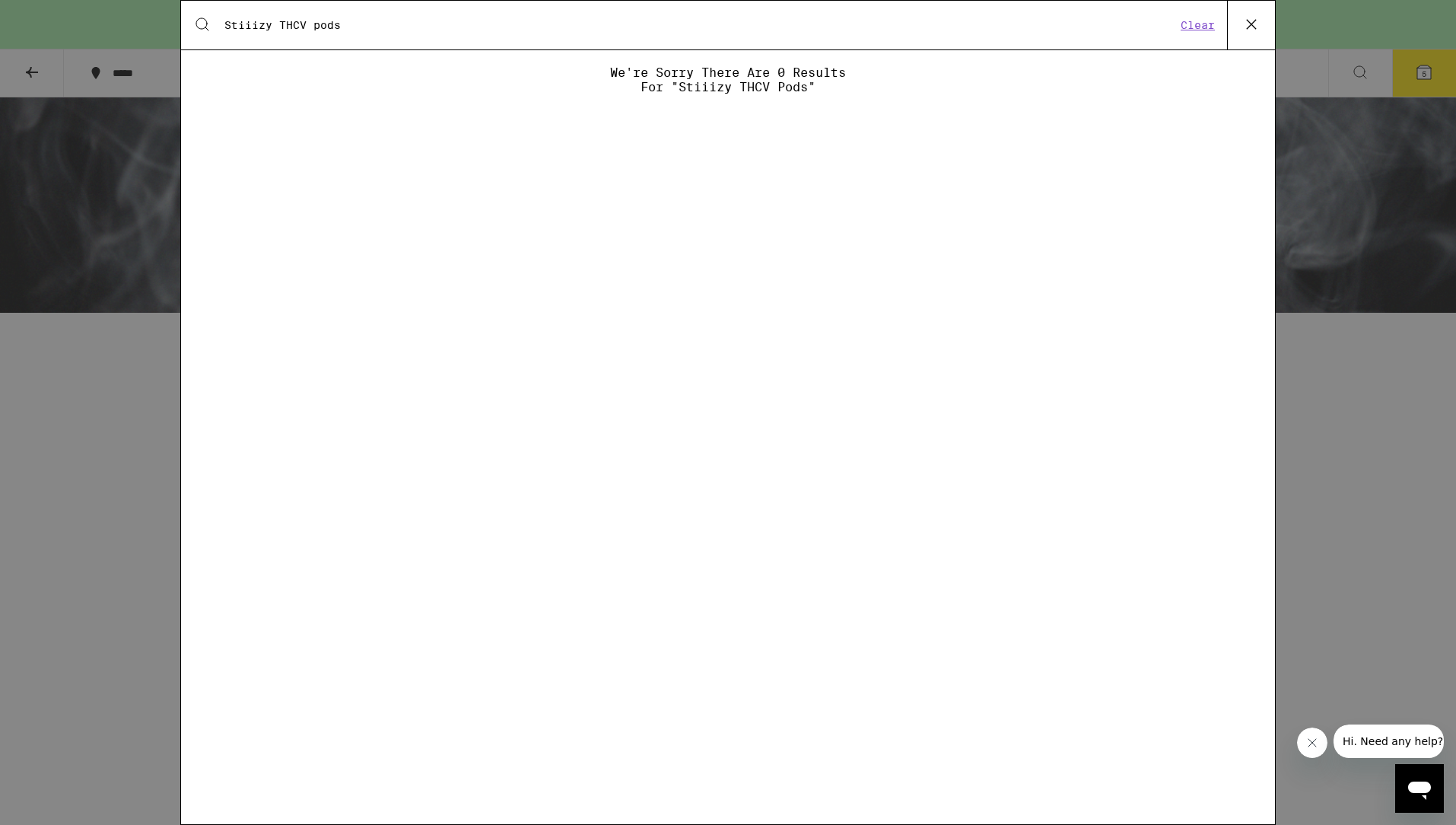
drag, startPoint x: 280, startPoint y: 24, endPoint x: 178, endPoint y: 30, distance: 102.2
click at [186, 31] on div "Search for Products Stiiizy THCV pods Clear" at bounding box center [728, 25] width 1094 height 49
click at [314, 30] on input "THCV pods" at bounding box center [700, 25] width 953 height 14
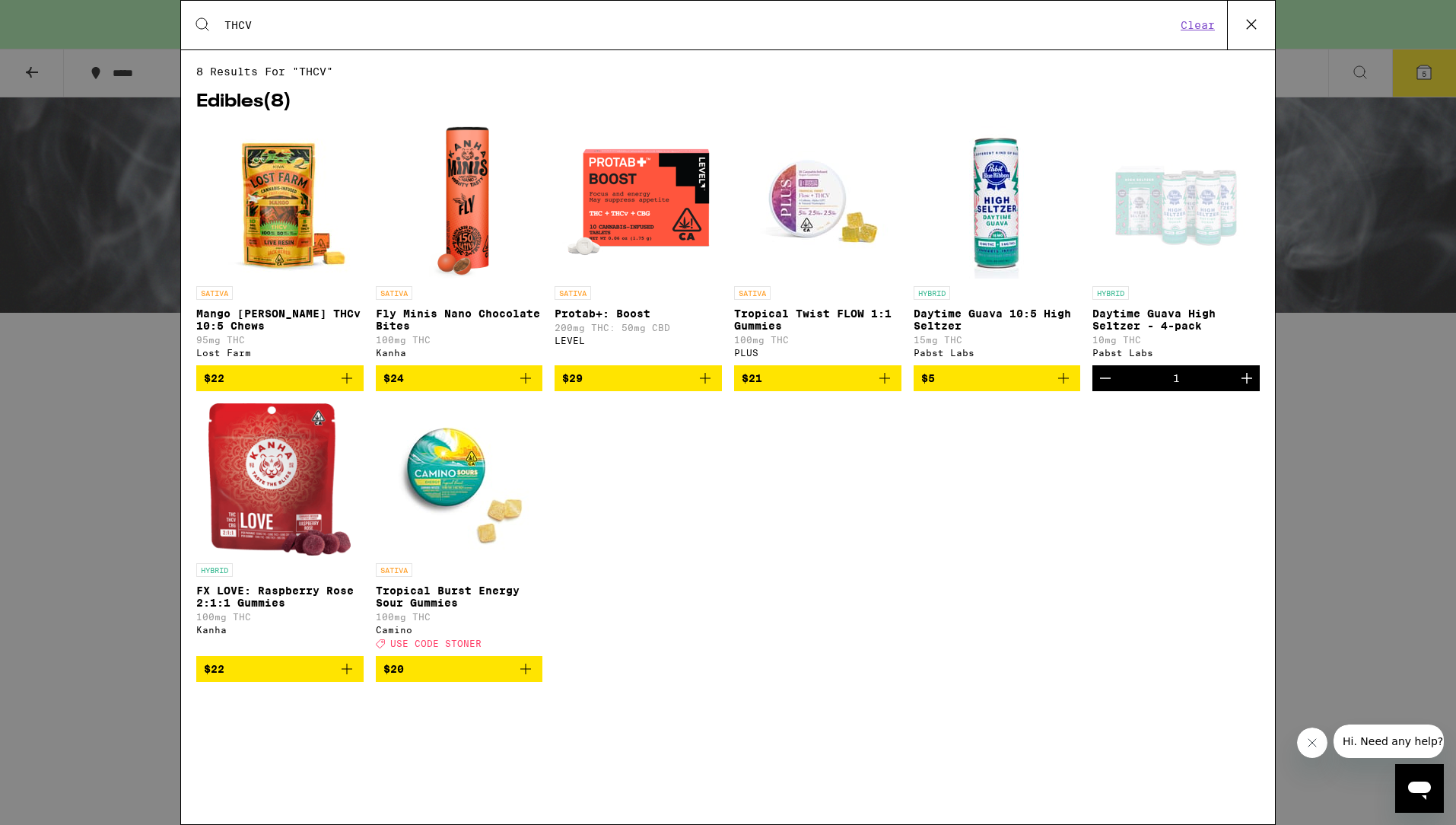
type input "THCV"
click at [769, 510] on div "SATIVA Mango [PERSON_NAME] THCv 10:5 Chews 95mg THC Lost Farm $22 SATIVA Fly Mi…" at bounding box center [728, 416] width 1064 height 579
click at [466, 496] on img "Open page for Tropical Burst Energy Sour Gummies from Camino" at bounding box center [459, 480] width 152 height 152
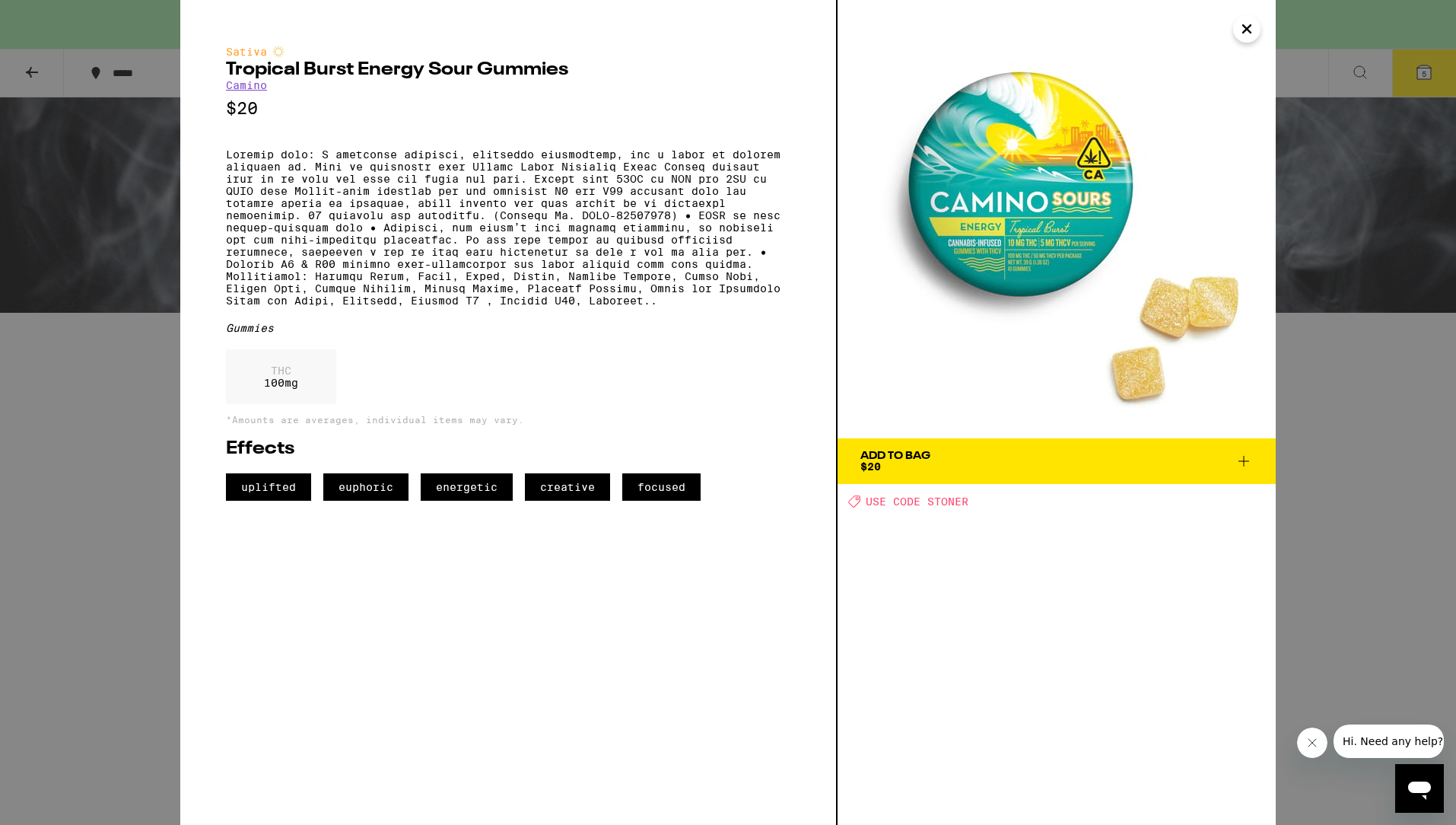
click at [1247, 458] on icon at bounding box center [1244, 461] width 18 height 18
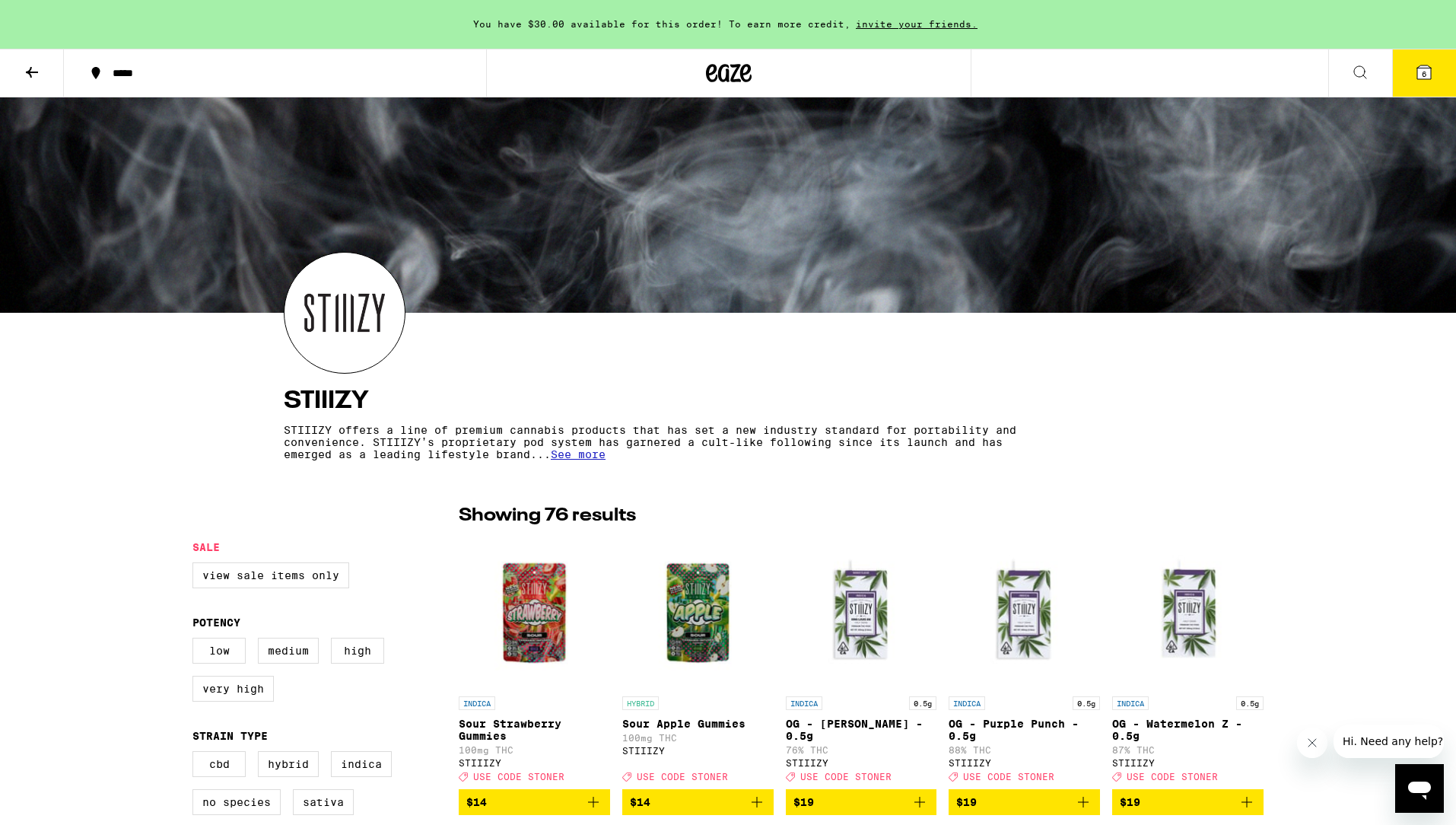
click at [1367, 68] on icon at bounding box center [1360, 72] width 18 height 18
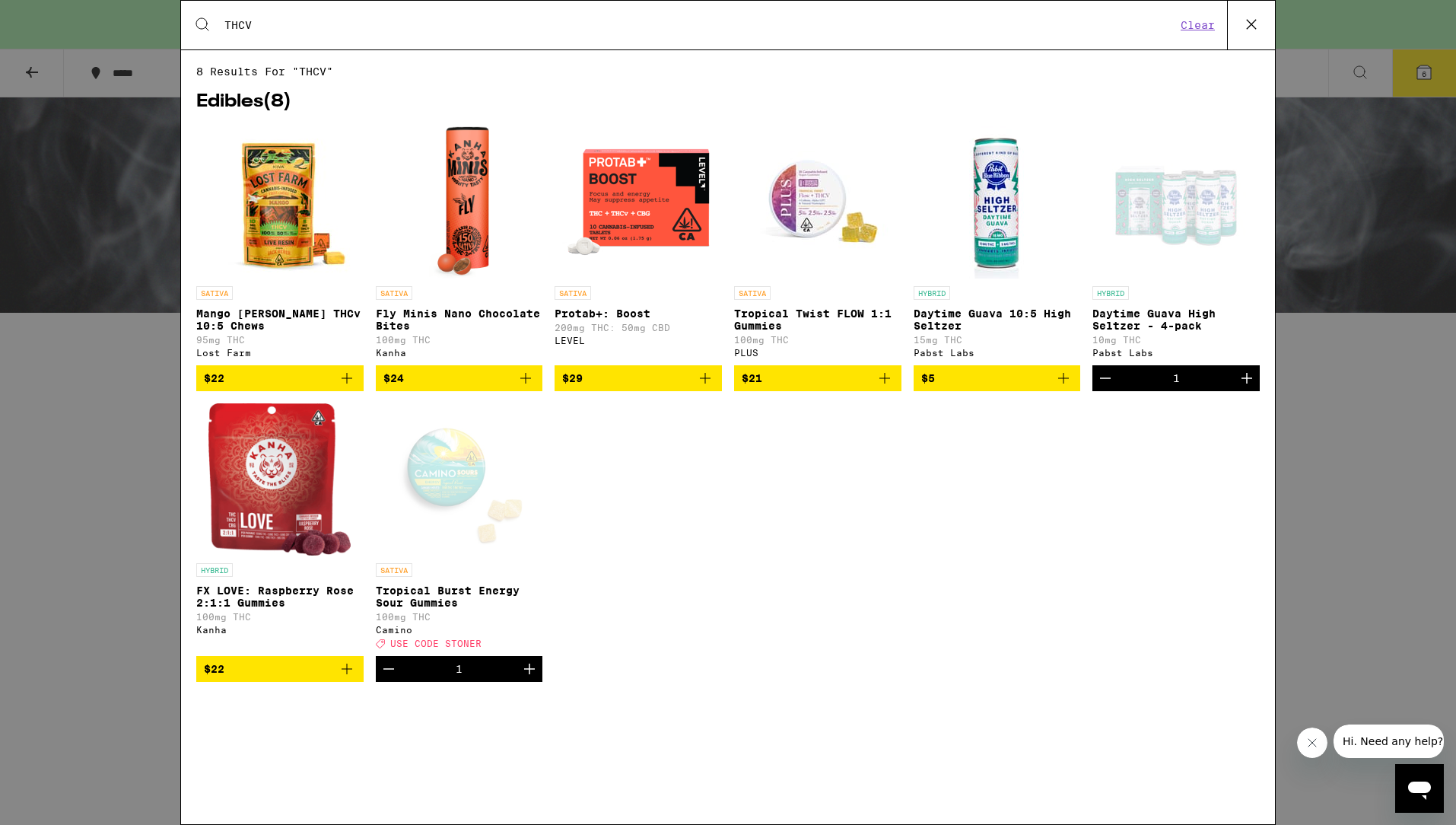
click at [628, 209] on img "Open page for Protab+: Boost from LEVEL" at bounding box center [638, 203] width 152 height 152
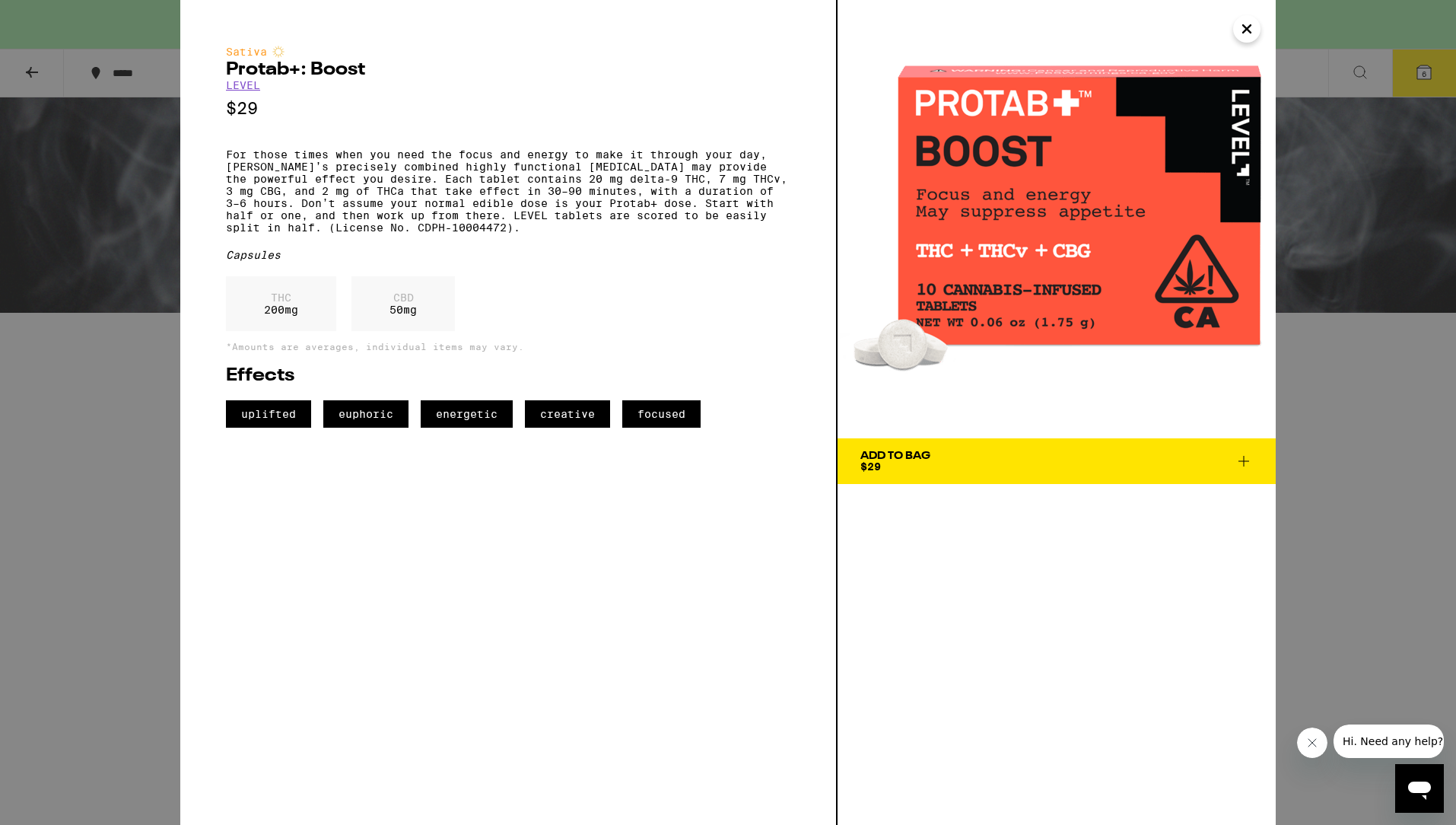
click at [1242, 455] on icon at bounding box center [1244, 461] width 18 height 18
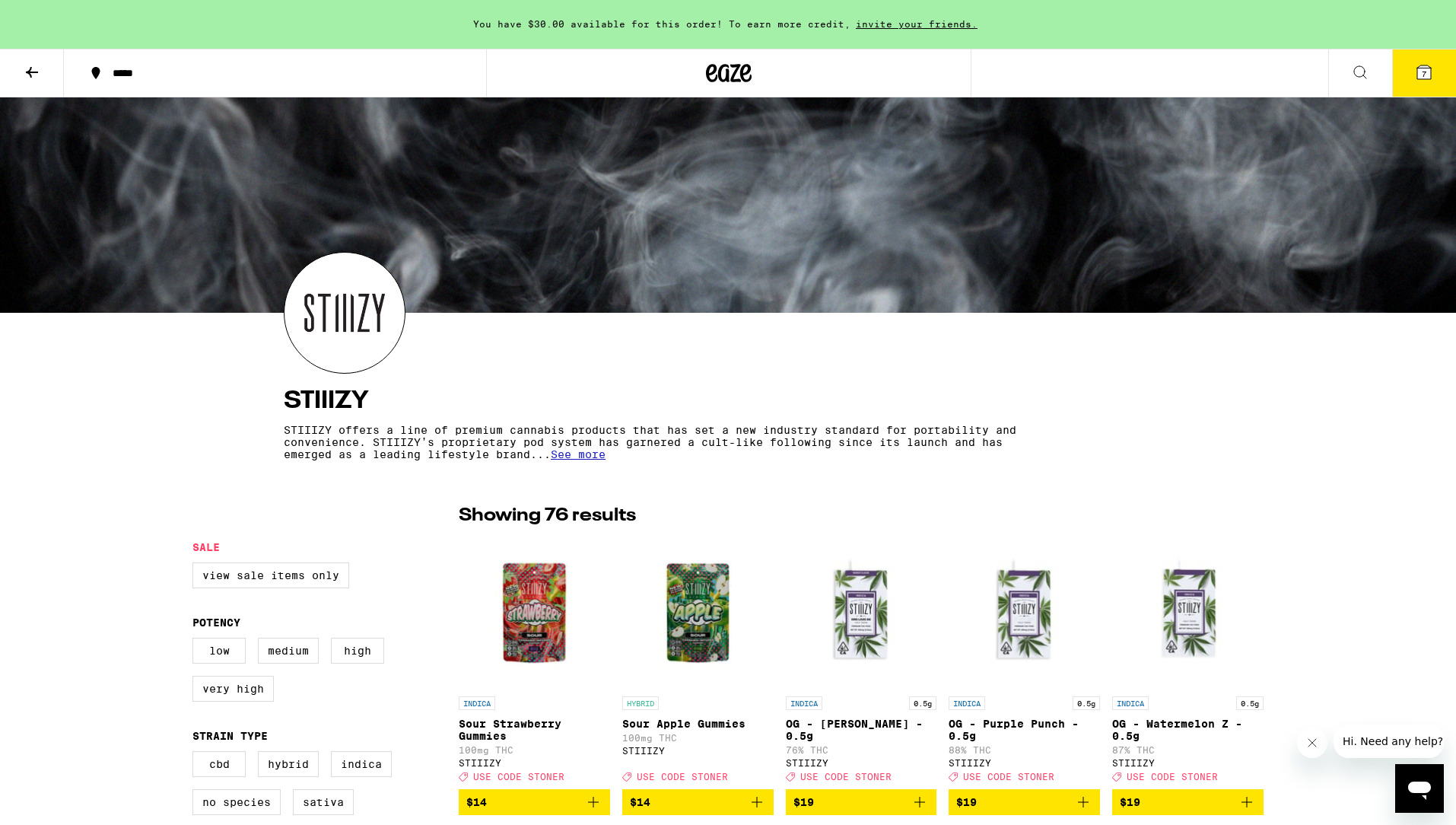
click at [1375, 67] on button at bounding box center [1360, 73] width 64 height 48
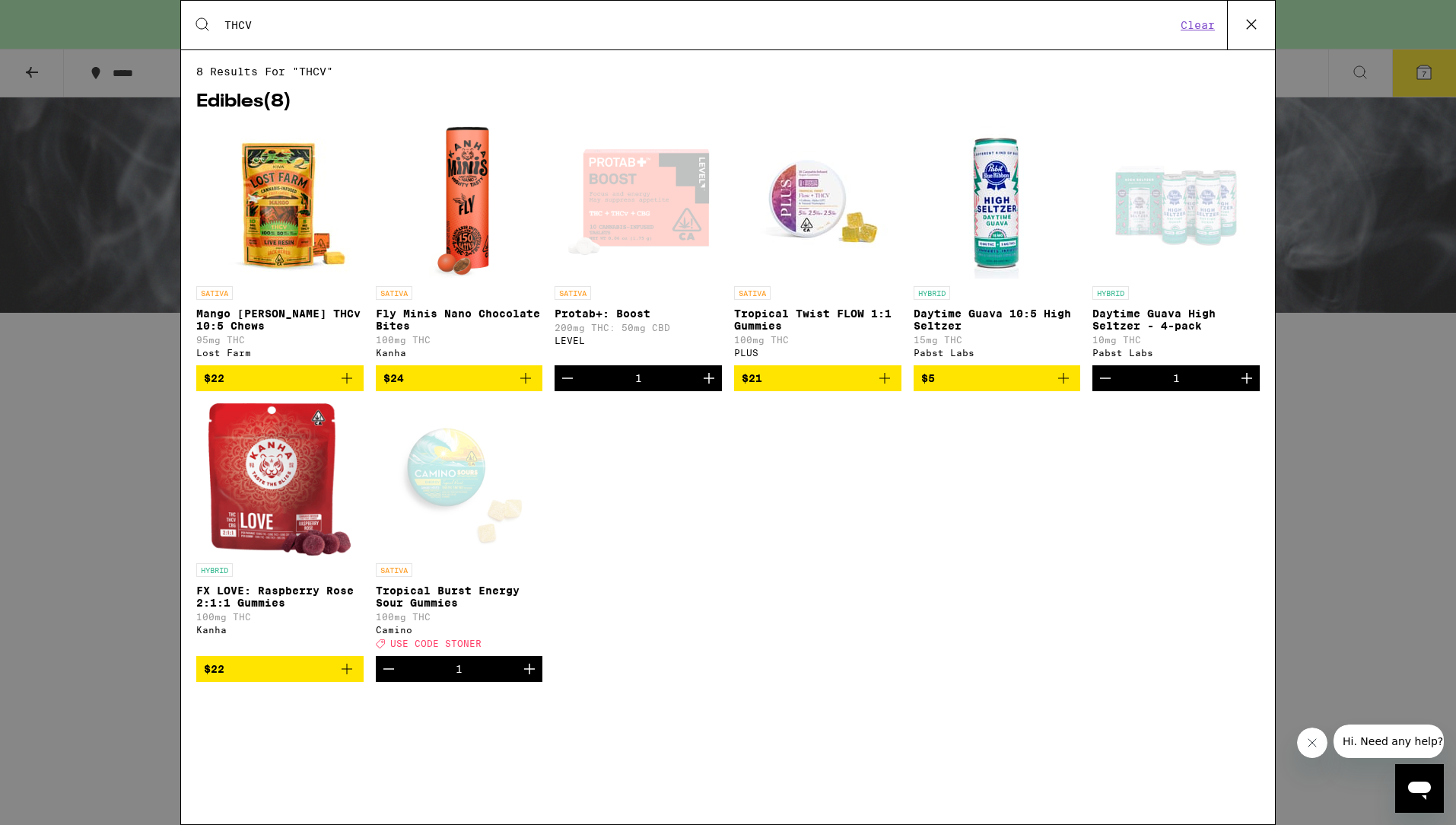
click at [300, 195] on img "Open page for Mango Jack Herer THCv 10:5 Chews from Lost Farm" at bounding box center [279, 203] width 152 height 152
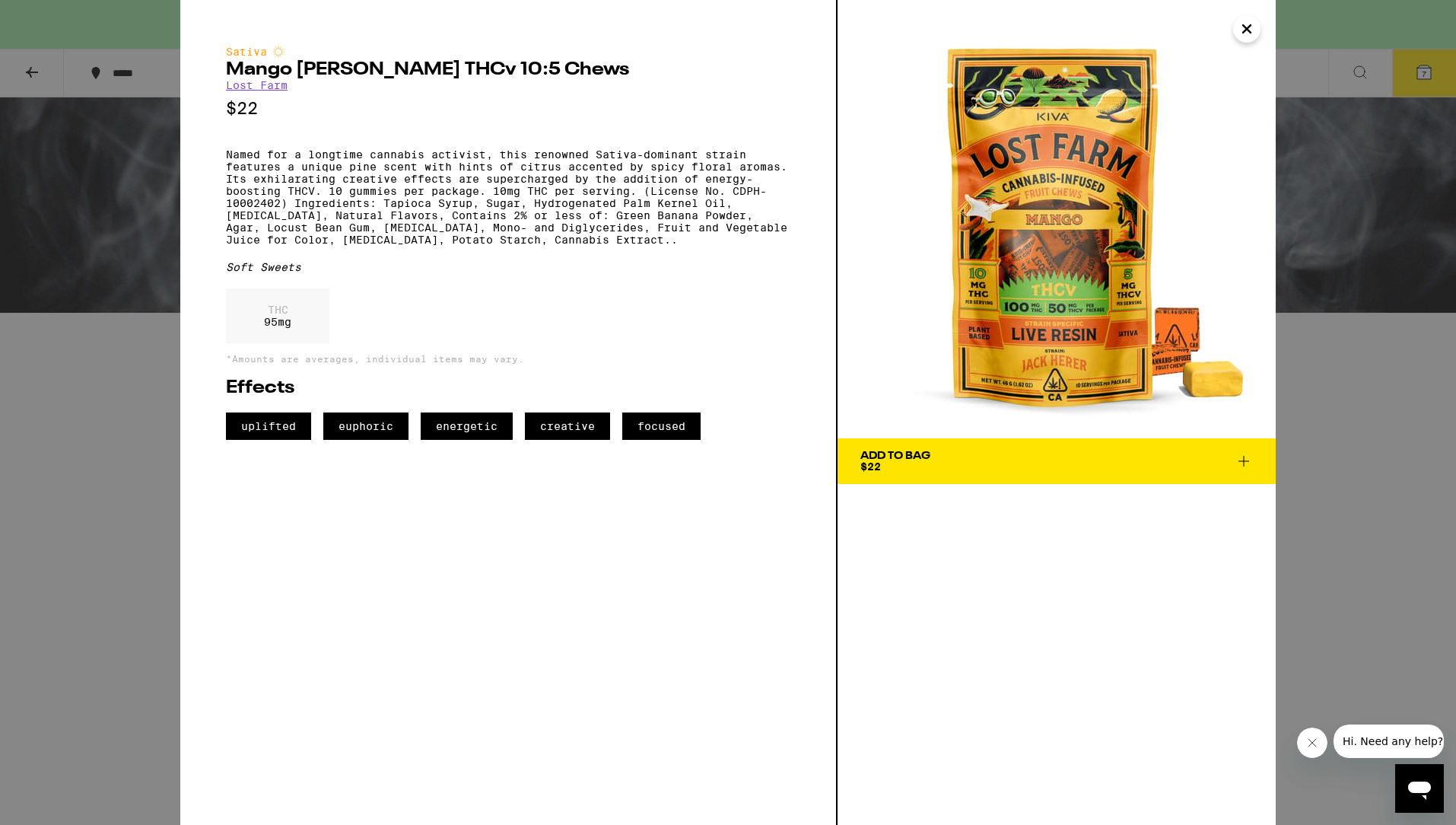
click at [1249, 19] on icon "Close" at bounding box center [1246, 29] width 18 height 23
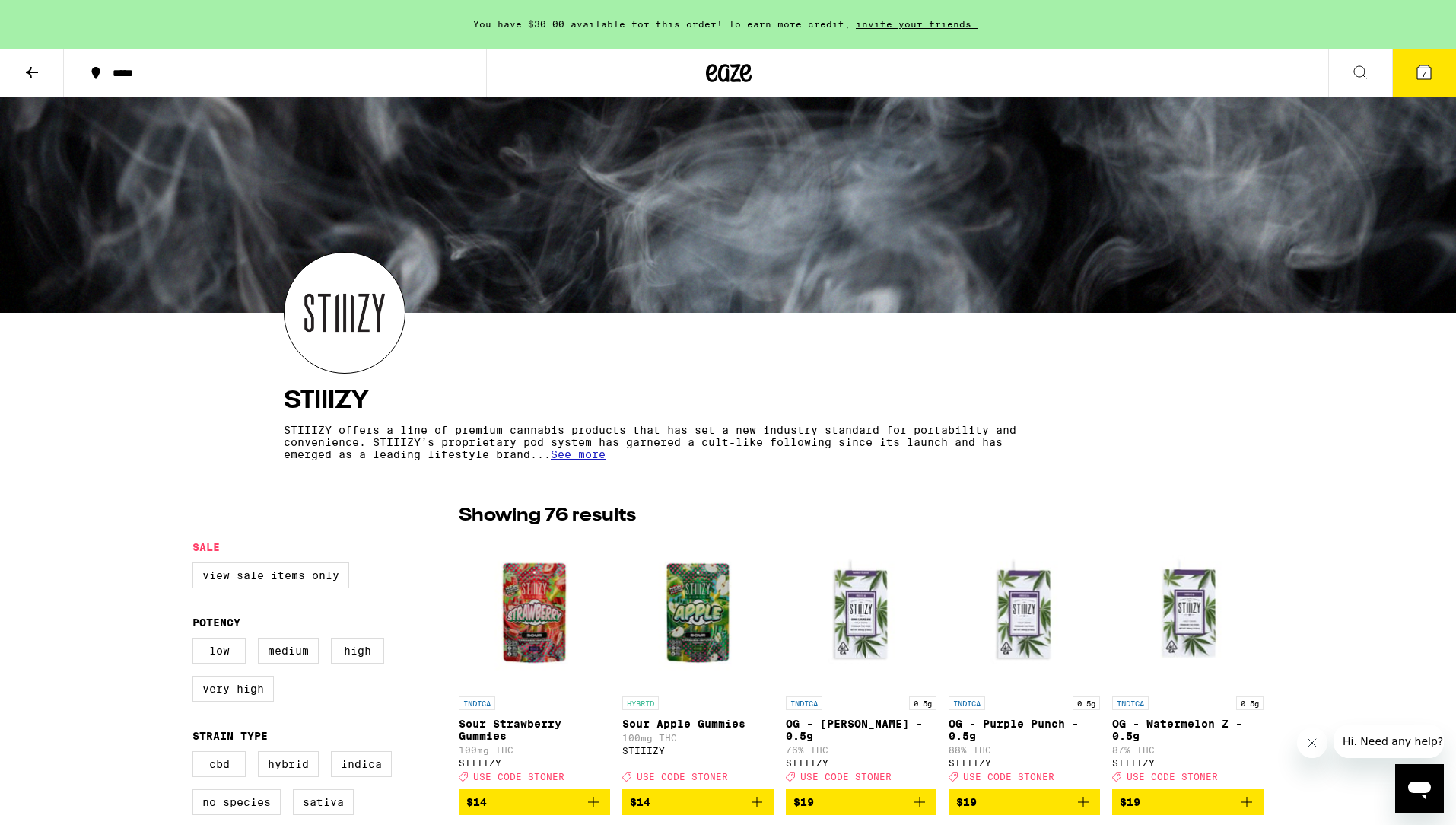
click at [1369, 72] on icon at bounding box center [1360, 72] width 18 height 18
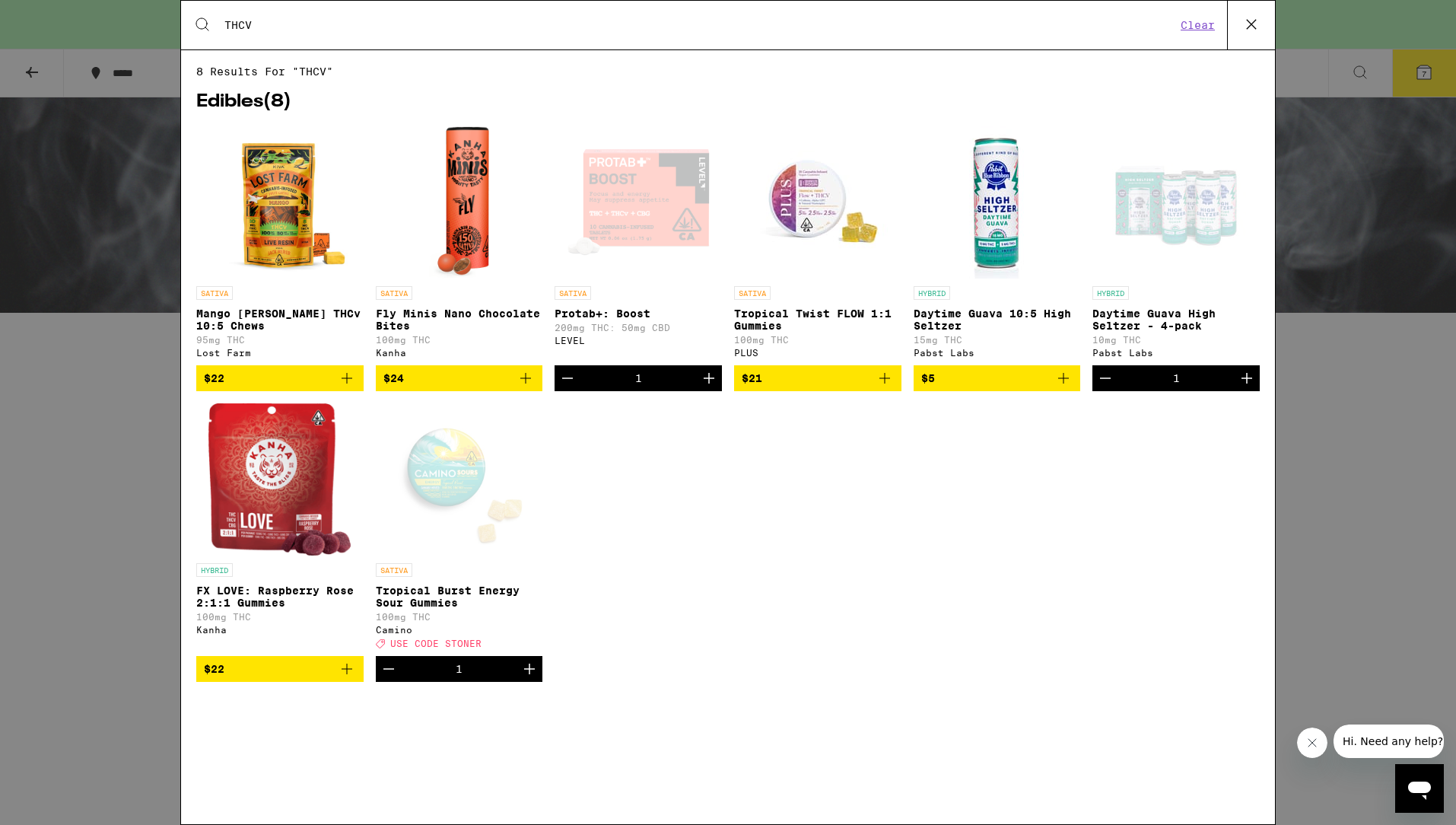
drag, startPoint x: 367, startPoint y: 28, endPoint x: 191, endPoint y: 24, distance: 176.0
click at [191, 24] on div "Search for Products THCV Clear" at bounding box center [728, 25] width 1094 height 49
type input "drinks"
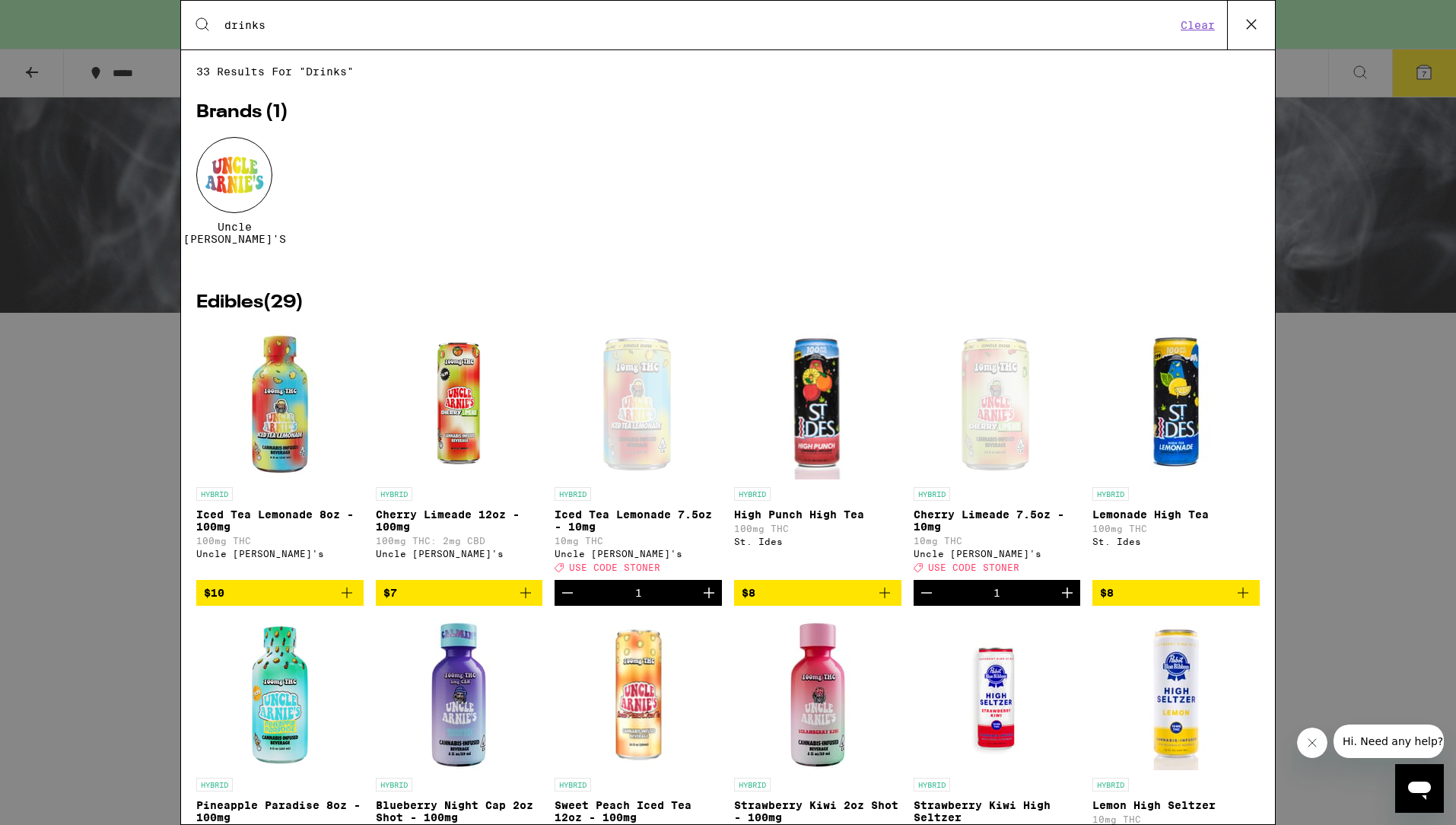
click at [1363, 222] on div "Search for Products drinks Clear 33 results for "drinks" Brands ( 1 ) Uncle [PE…" at bounding box center [728, 412] width 1456 height 825
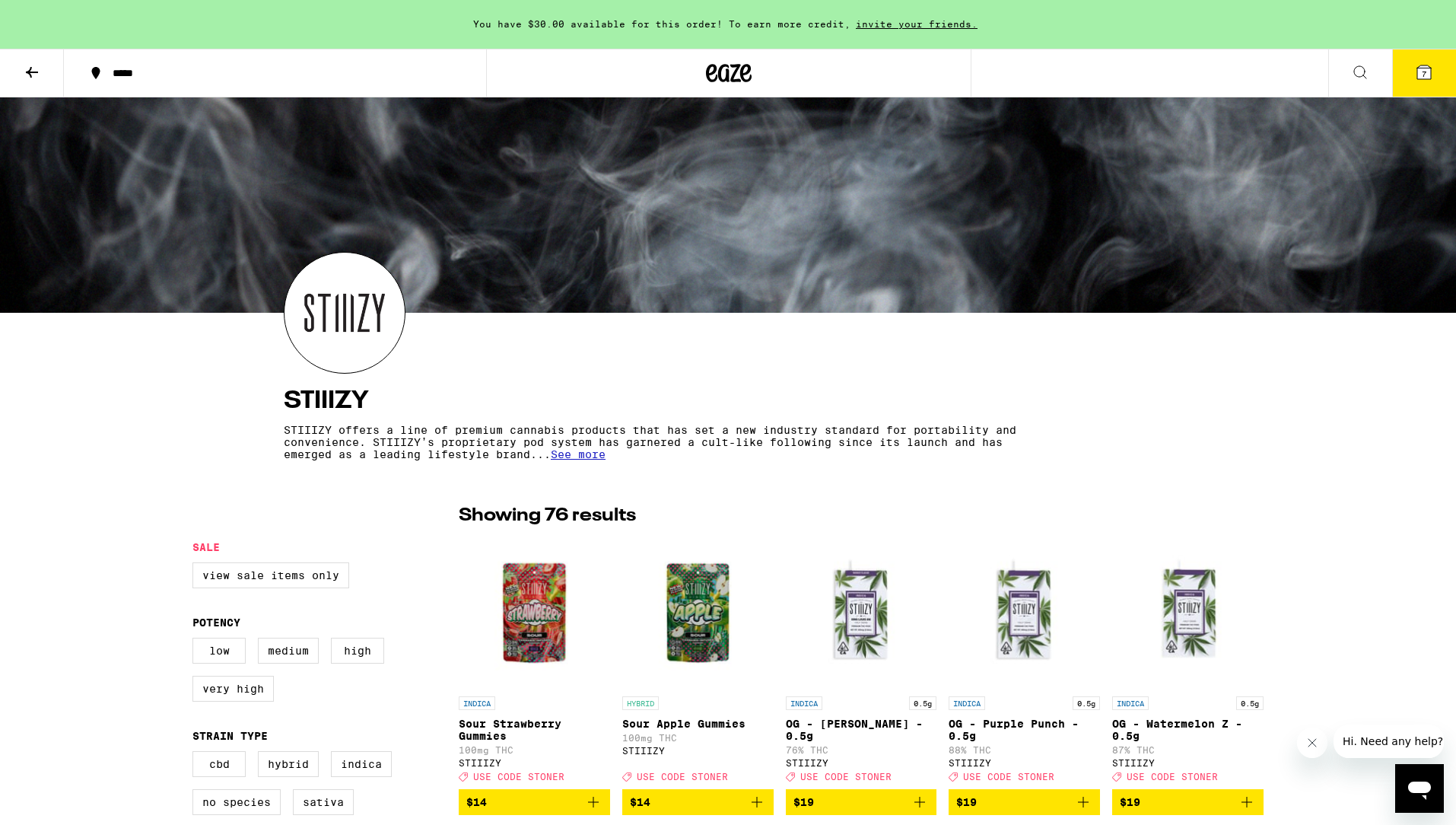
click at [38, 66] on icon at bounding box center [31, 72] width 18 height 18
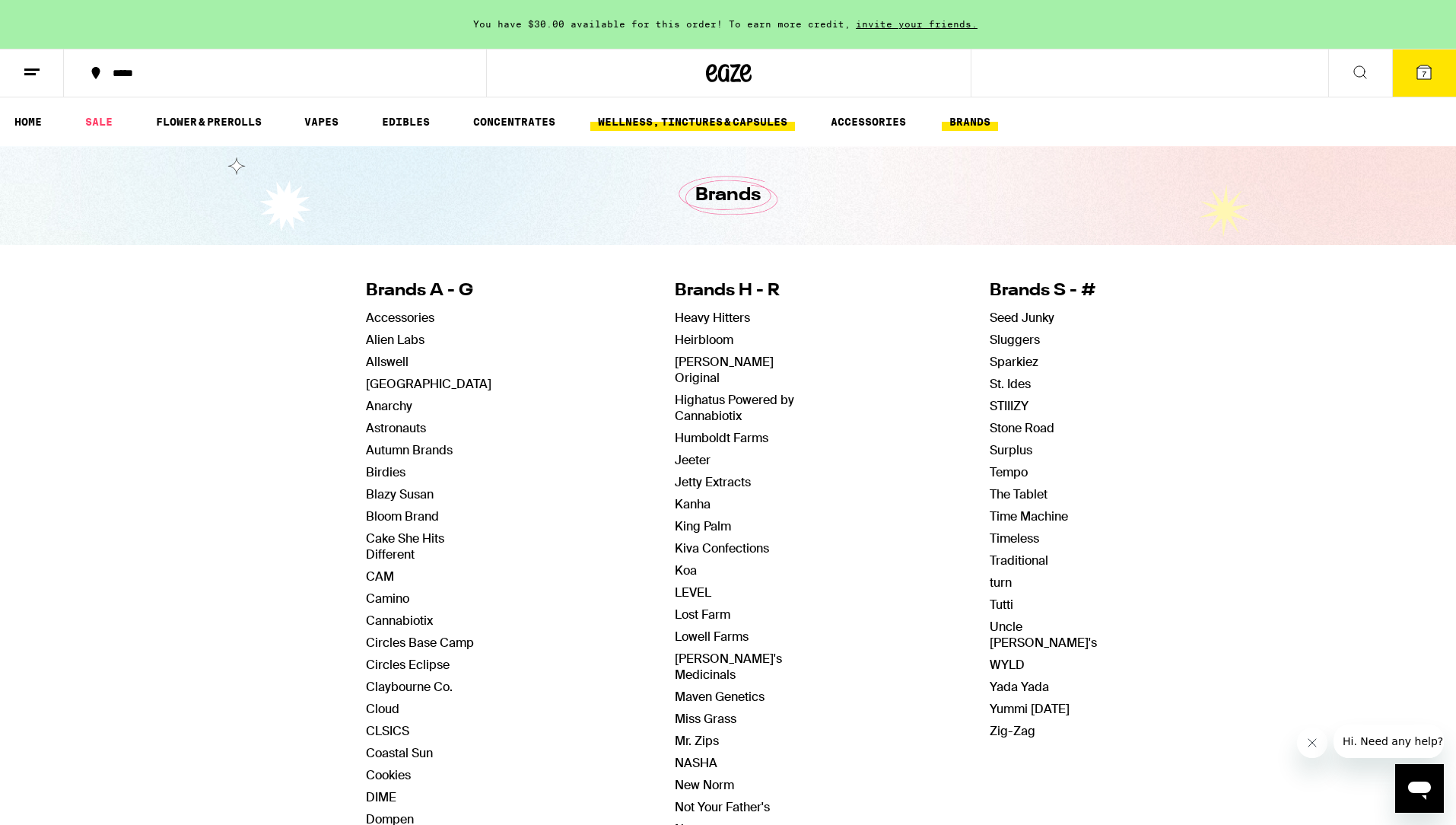
click at [665, 121] on link "WELLNESS, TINCTURES & CAPSULES" at bounding box center [693, 121] width 204 height 18
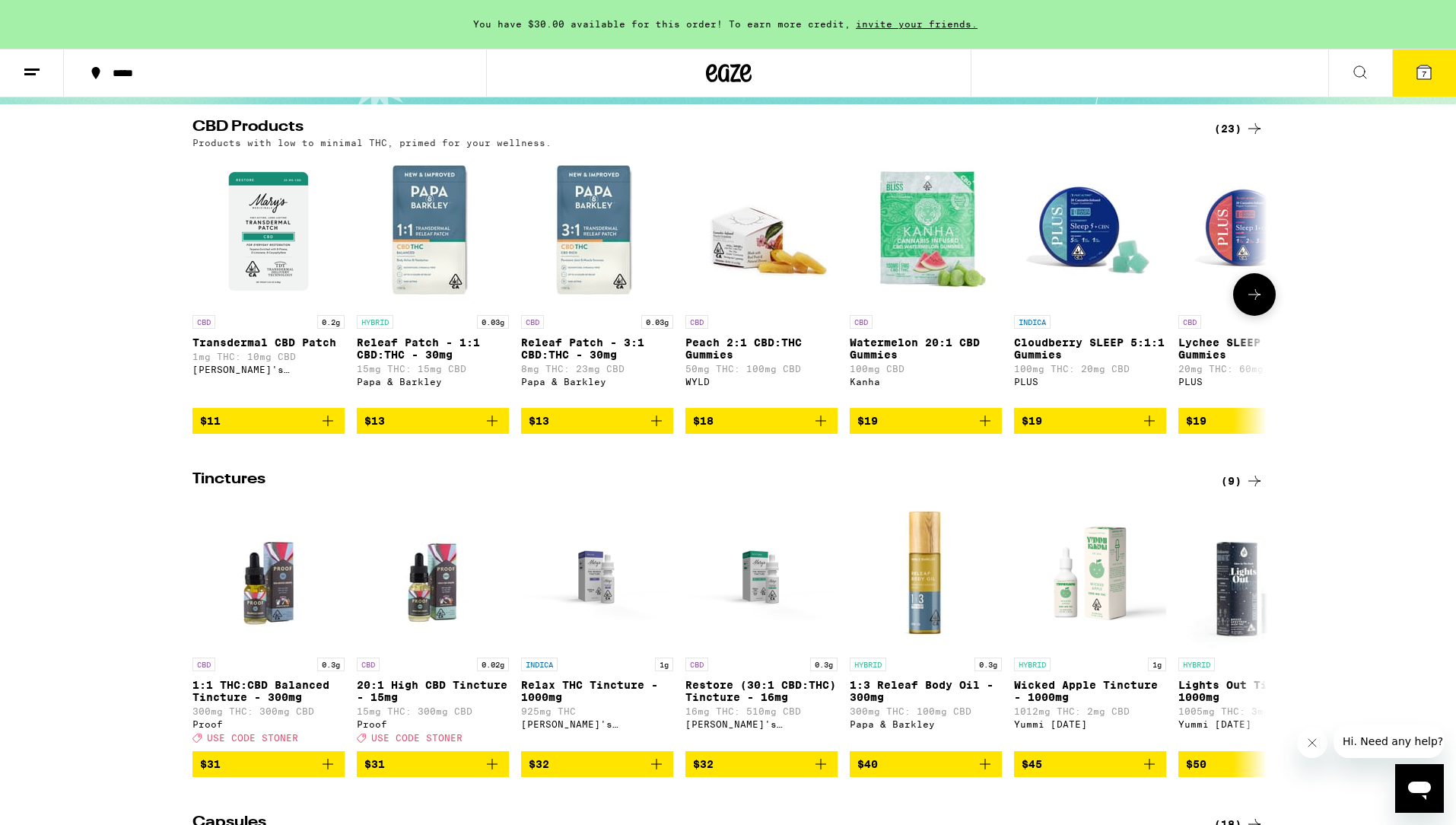
scroll to position [84, 0]
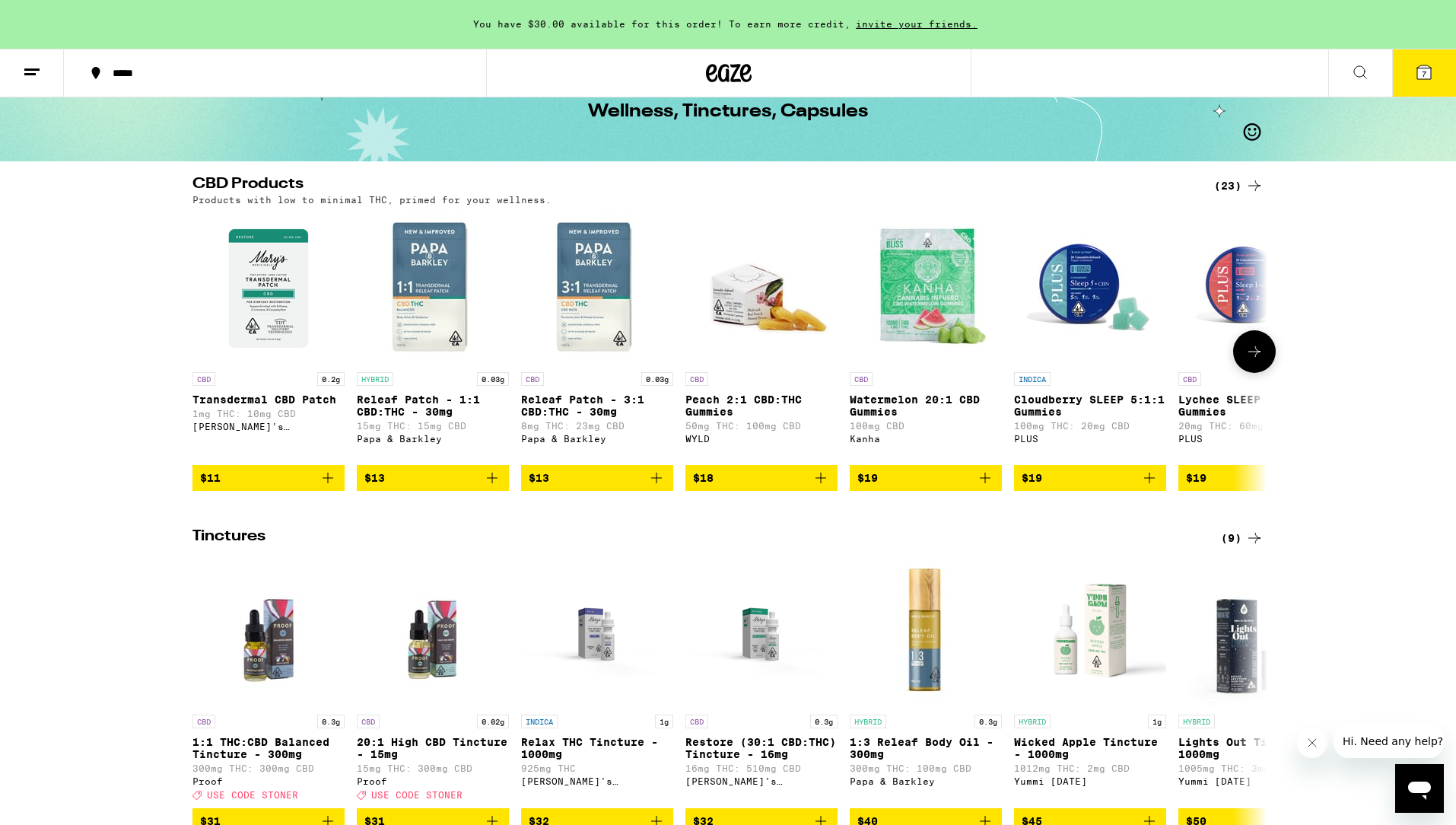
click at [1265, 364] on button at bounding box center [1254, 351] width 43 height 43
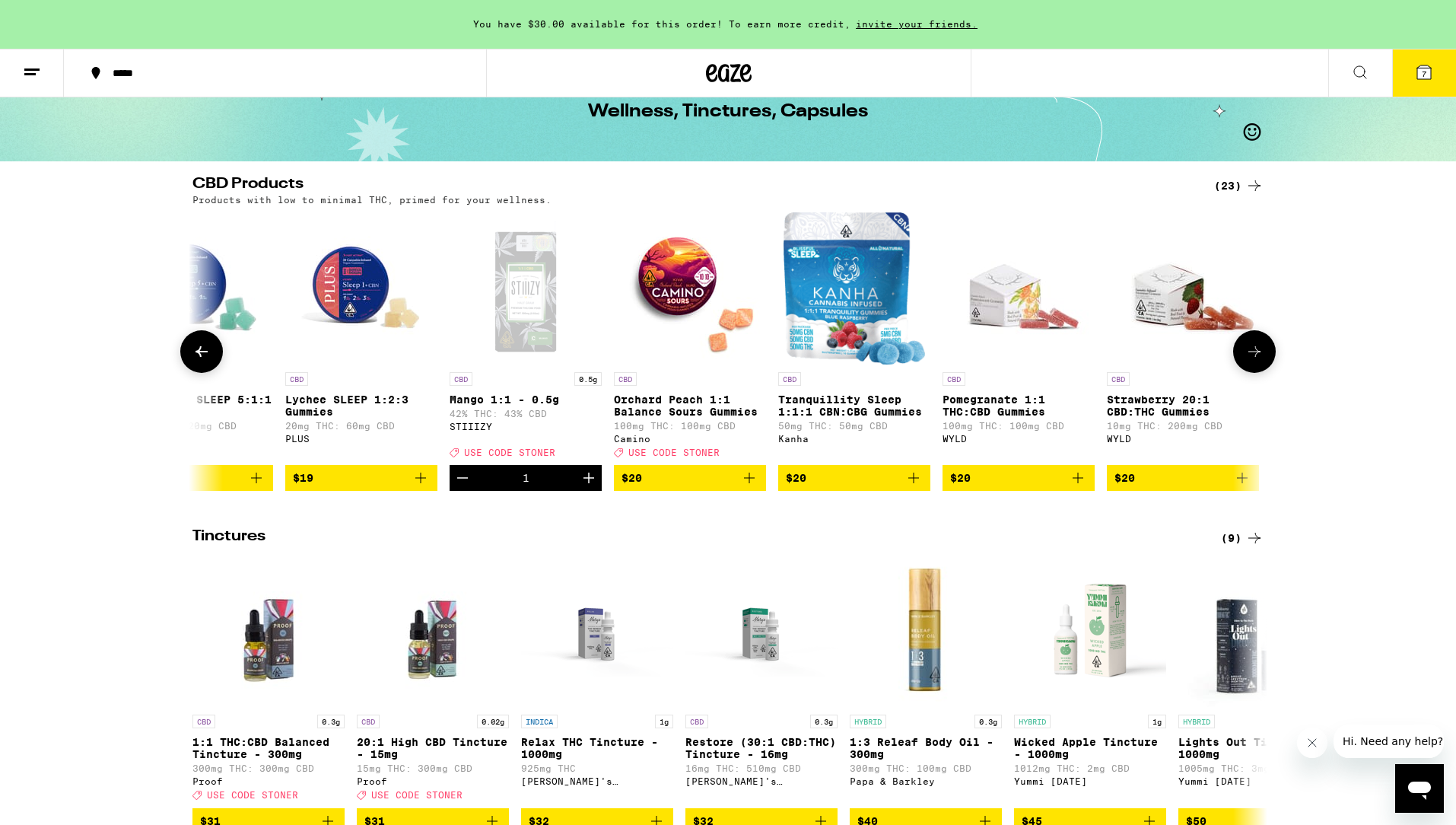
scroll to position [0, 906]
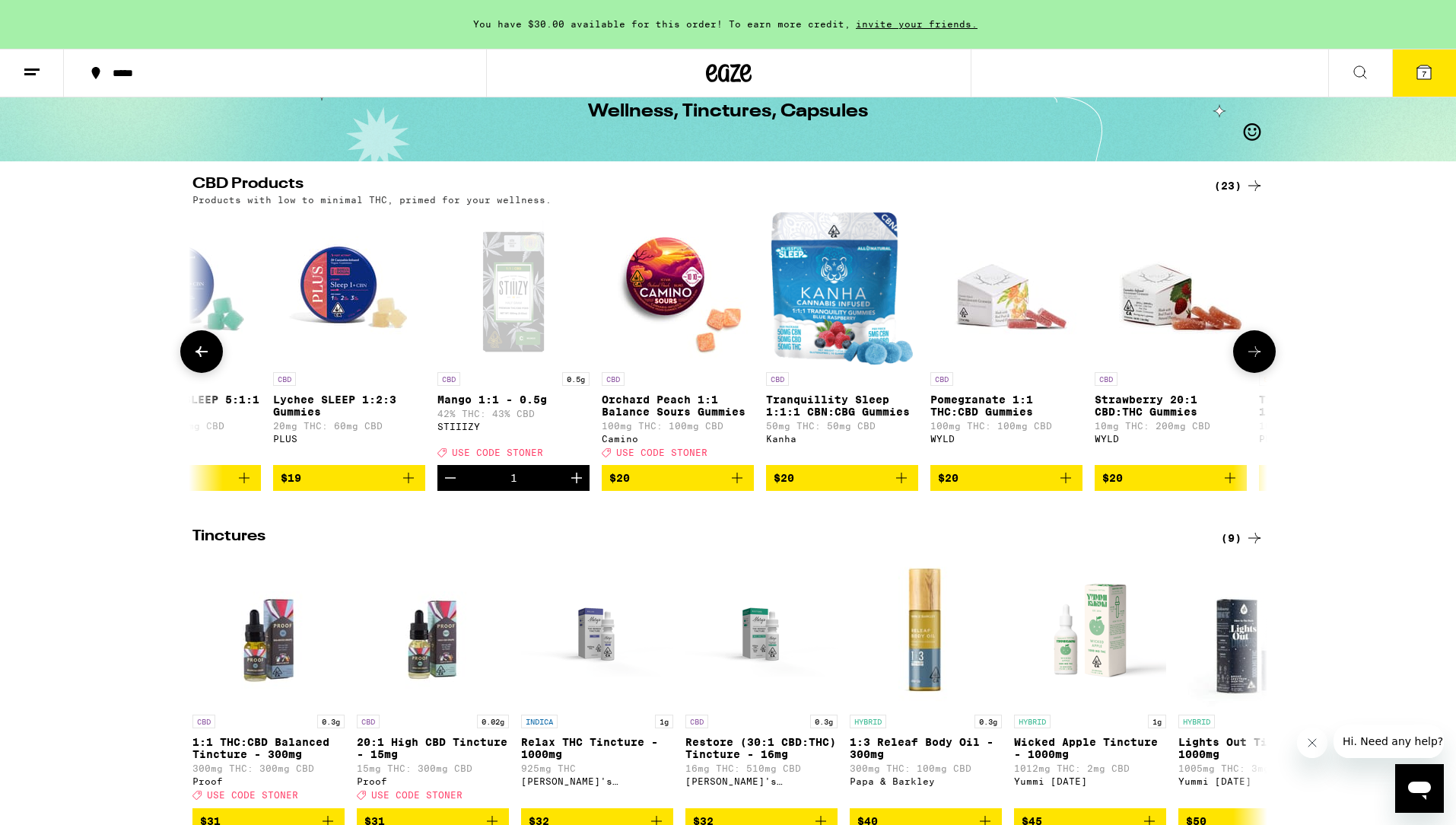
click at [1261, 361] on icon at bounding box center [1254, 351] width 18 height 18
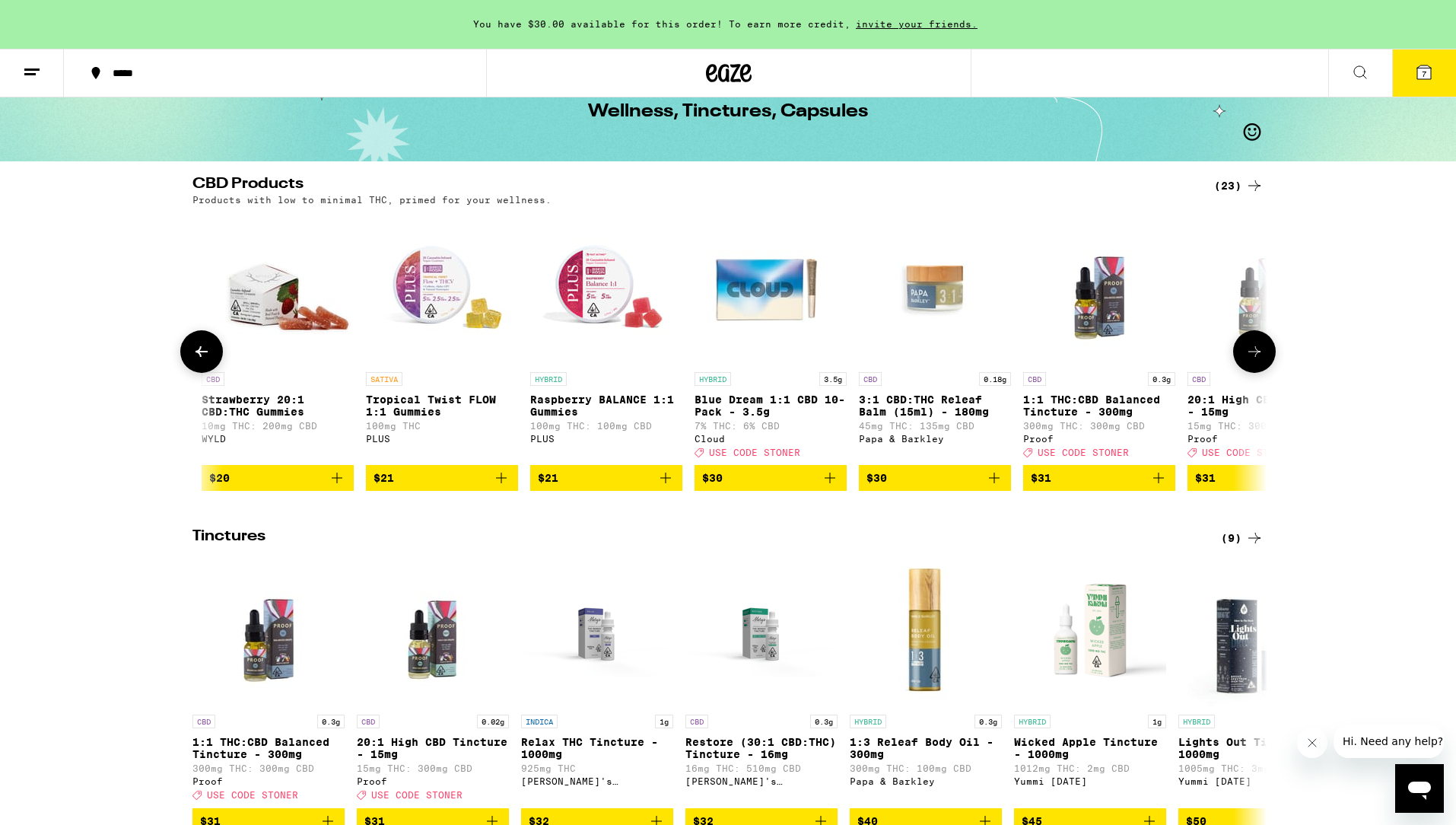
scroll to position [0, 1811]
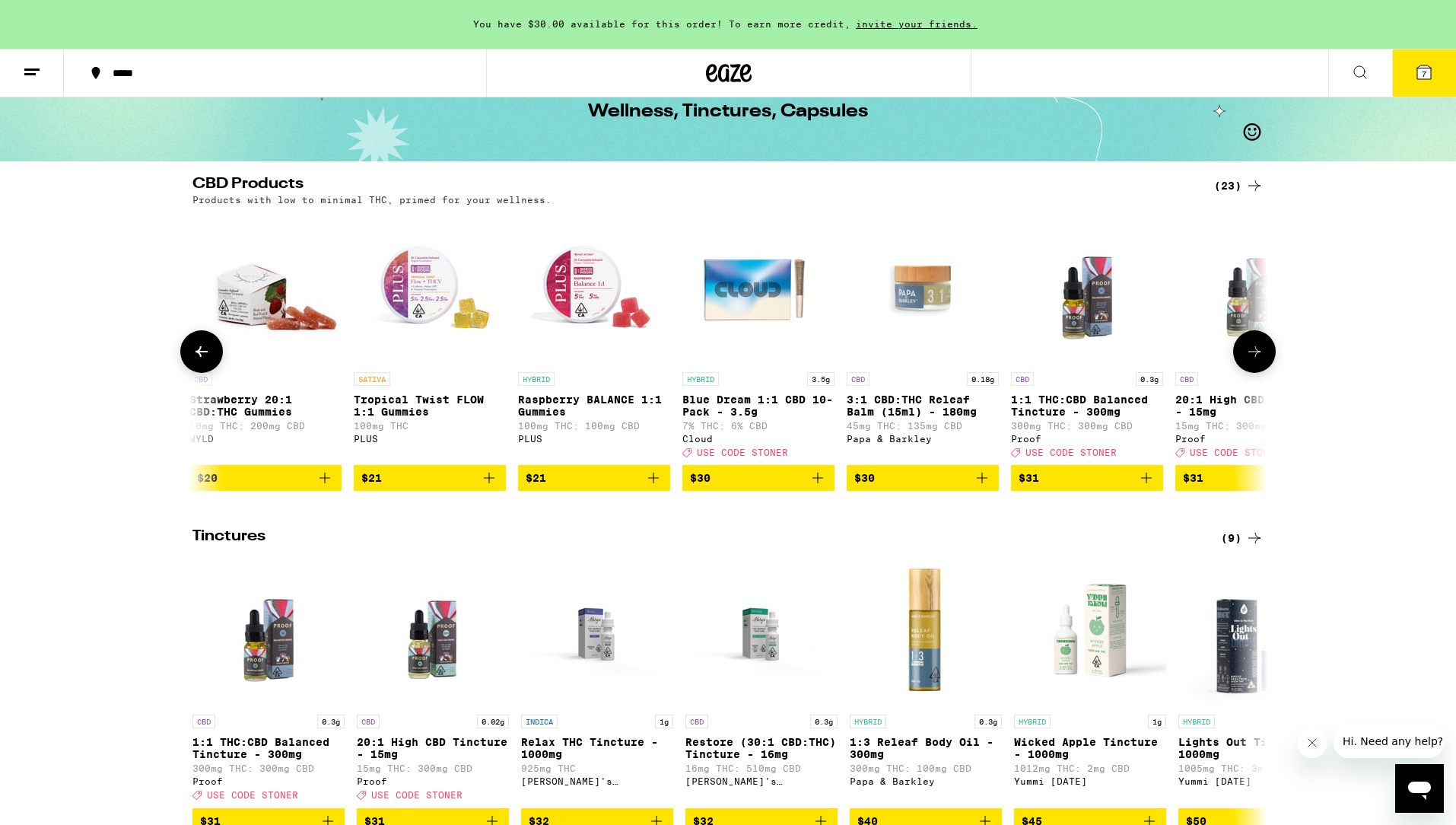
click at [1261, 361] on icon at bounding box center [1254, 351] width 18 height 18
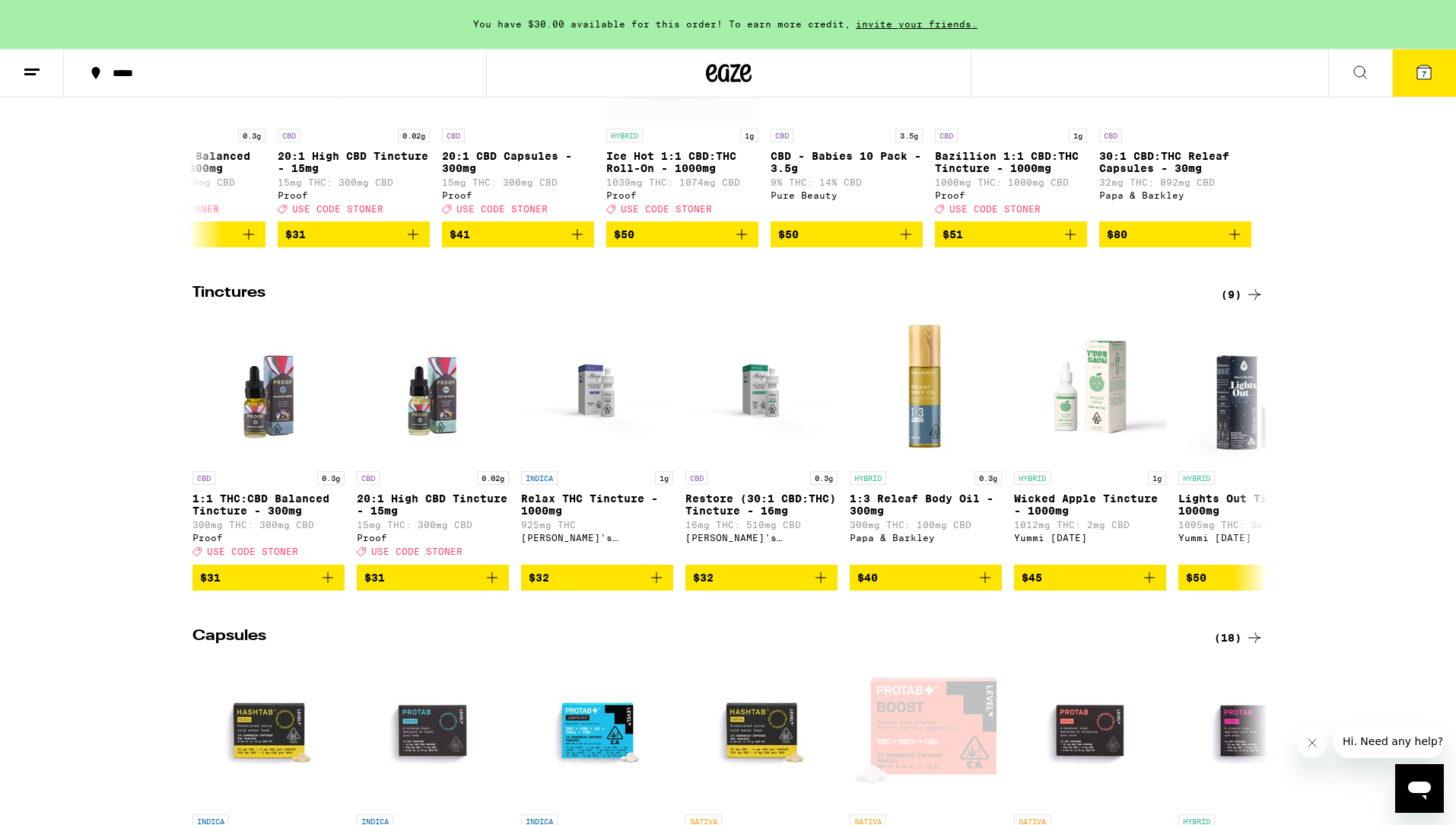
scroll to position [332, 0]
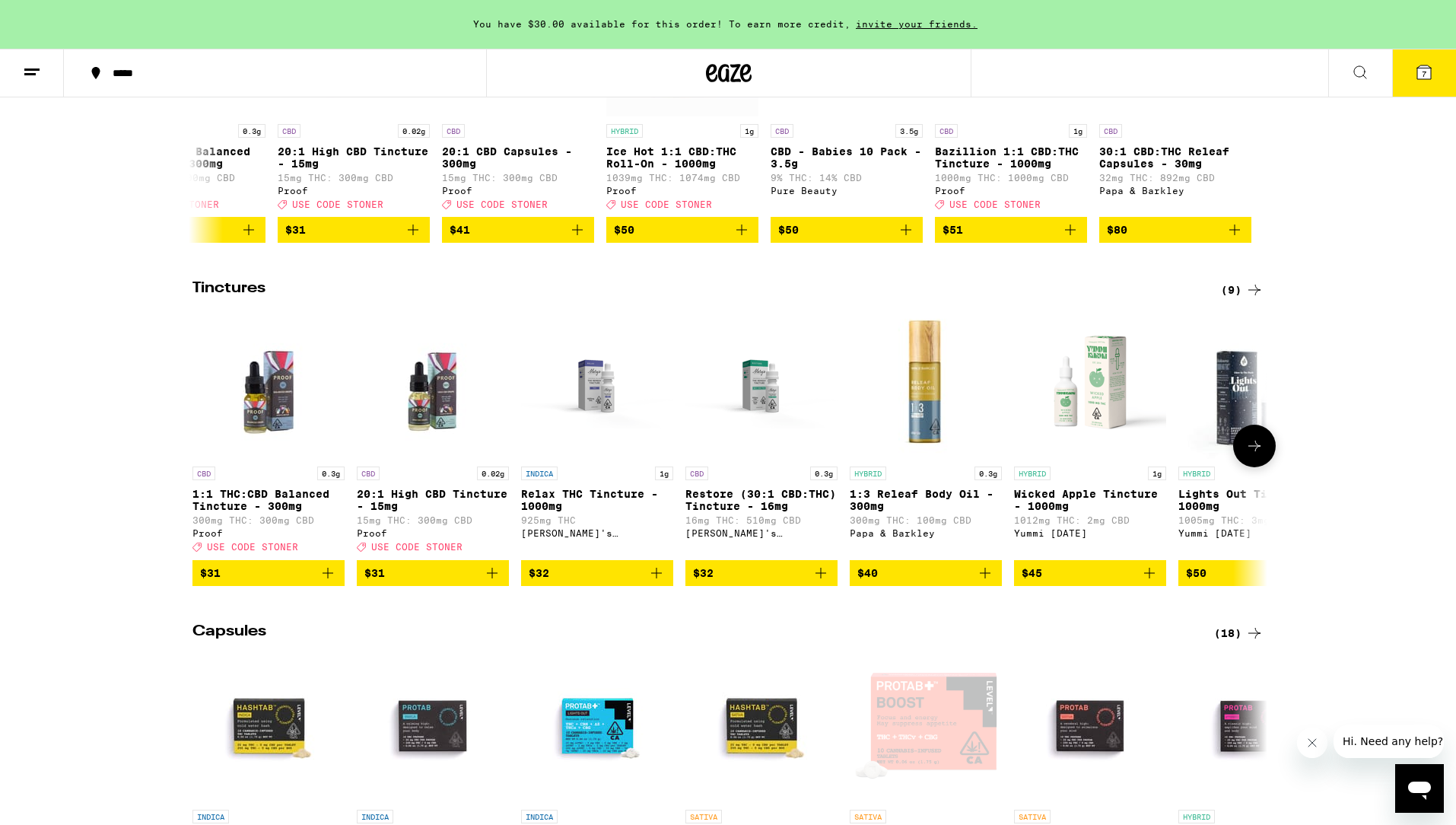
click at [1255, 452] on icon at bounding box center [1255, 446] width 12 height 10
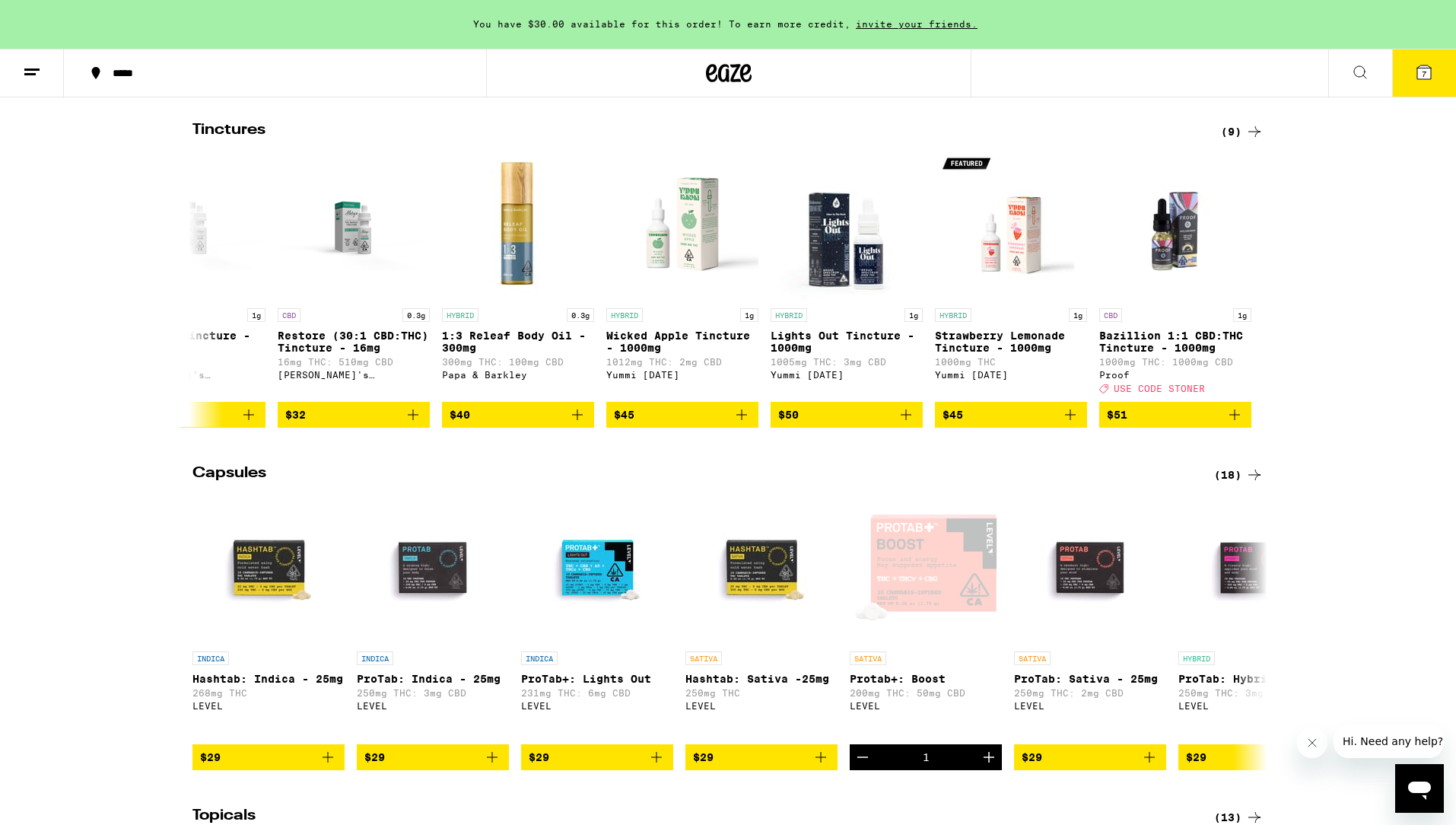
scroll to position [743, 0]
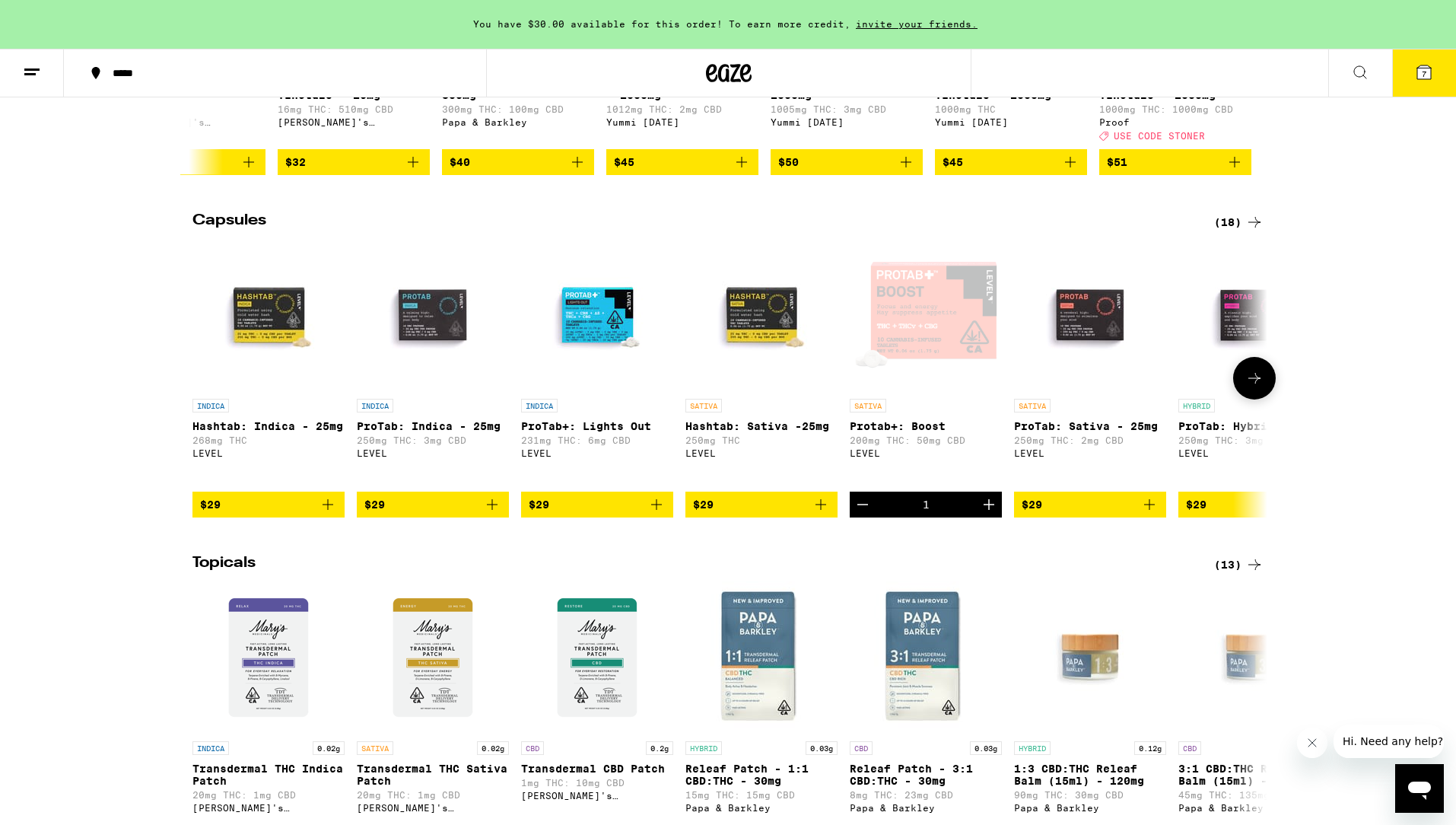
click at [1249, 387] on icon at bounding box center [1254, 378] width 18 height 18
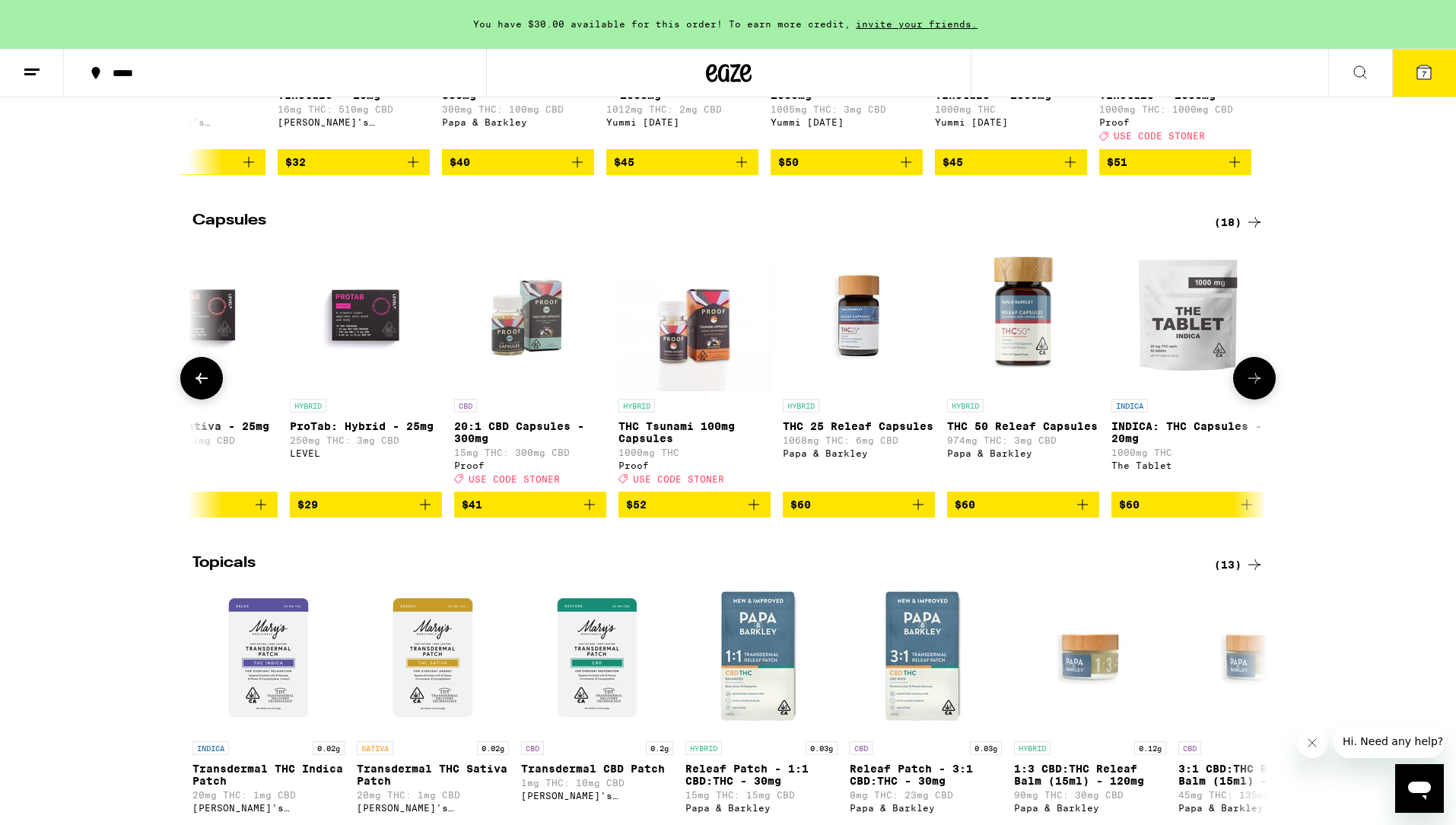
scroll to position [0, 906]
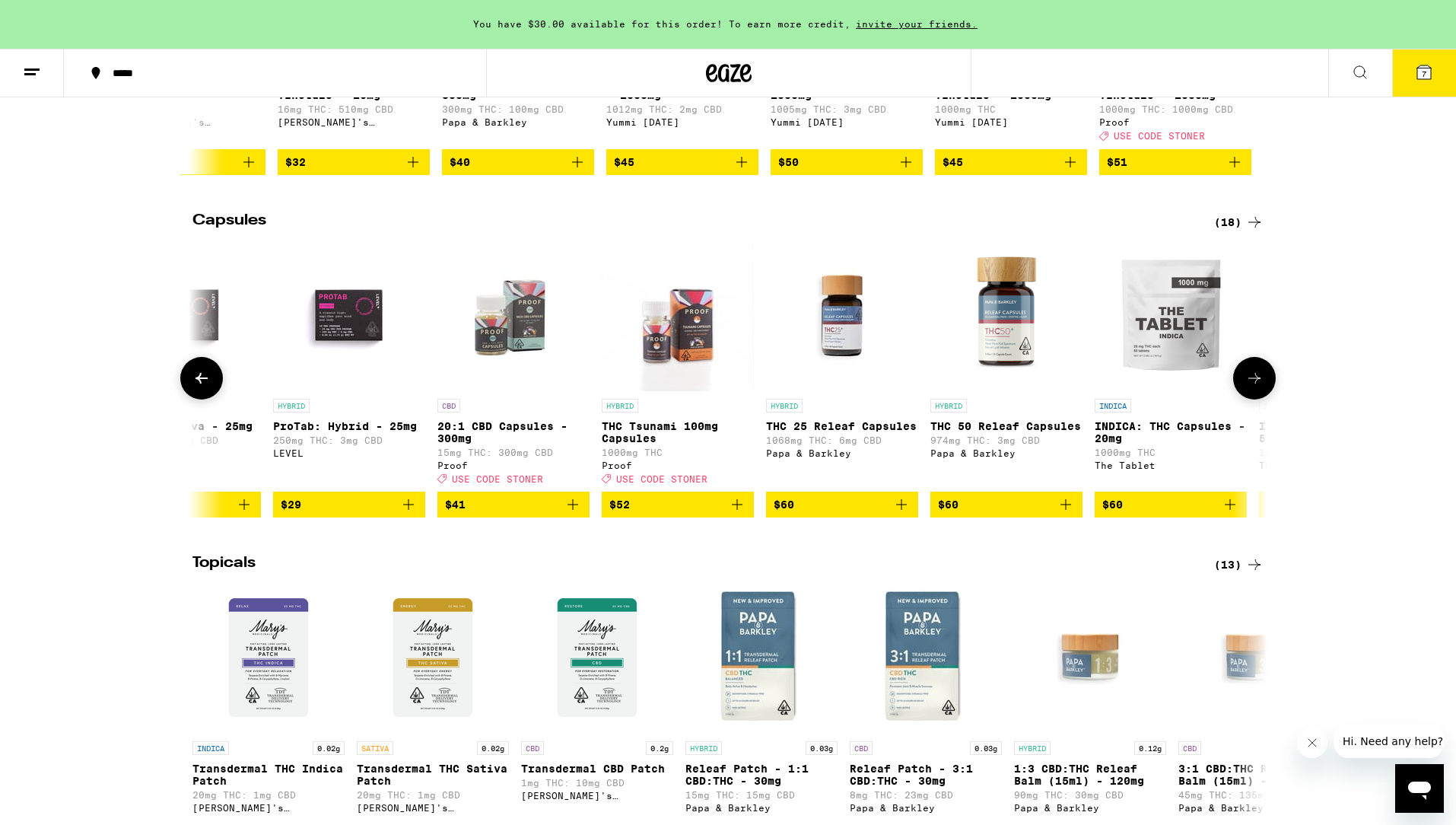
click at [1249, 387] on icon at bounding box center [1254, 378] width 18 height 18
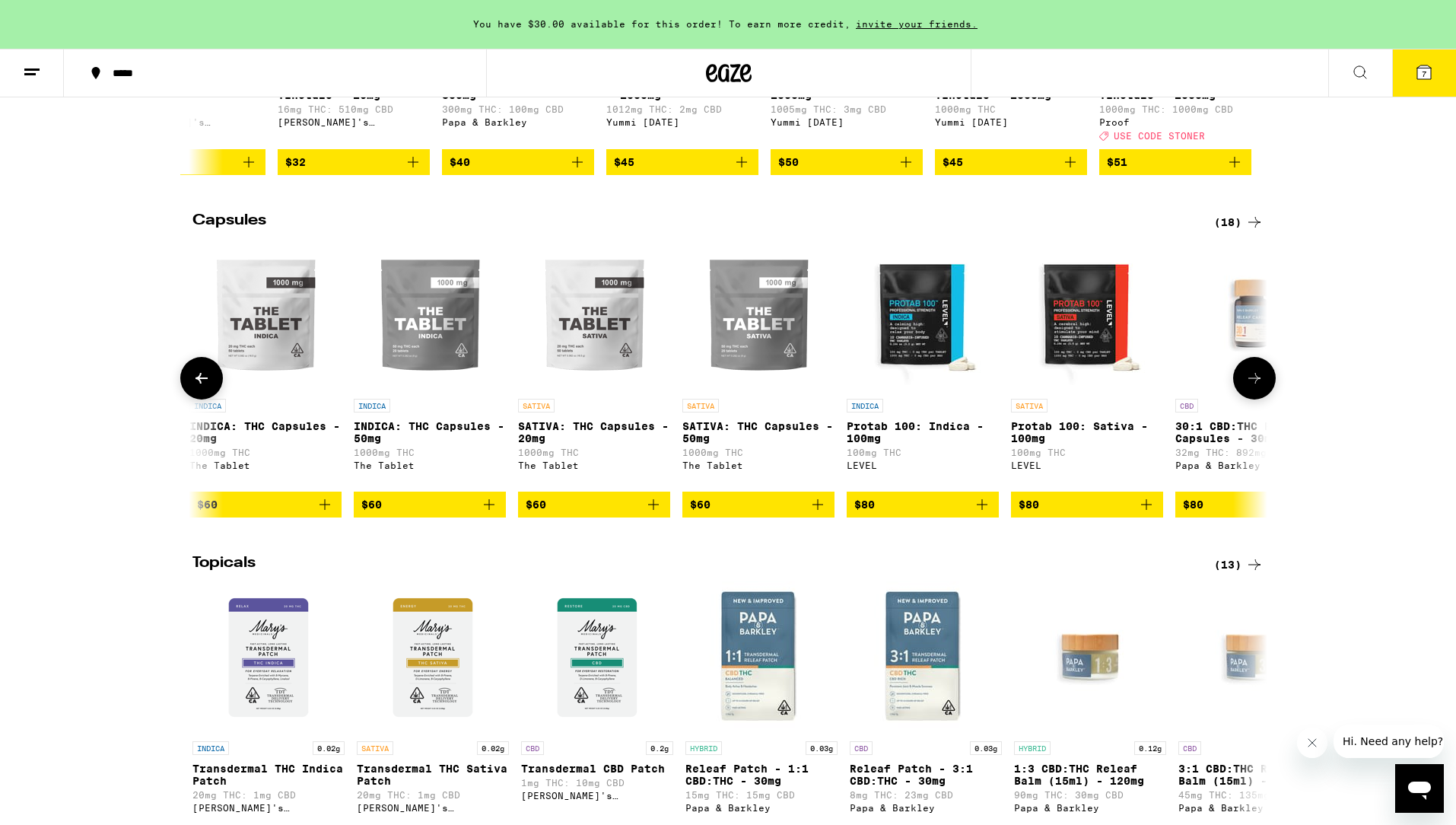
click at [1249, 387] on icon at bounding box center [1254, 378] width 18 height 18
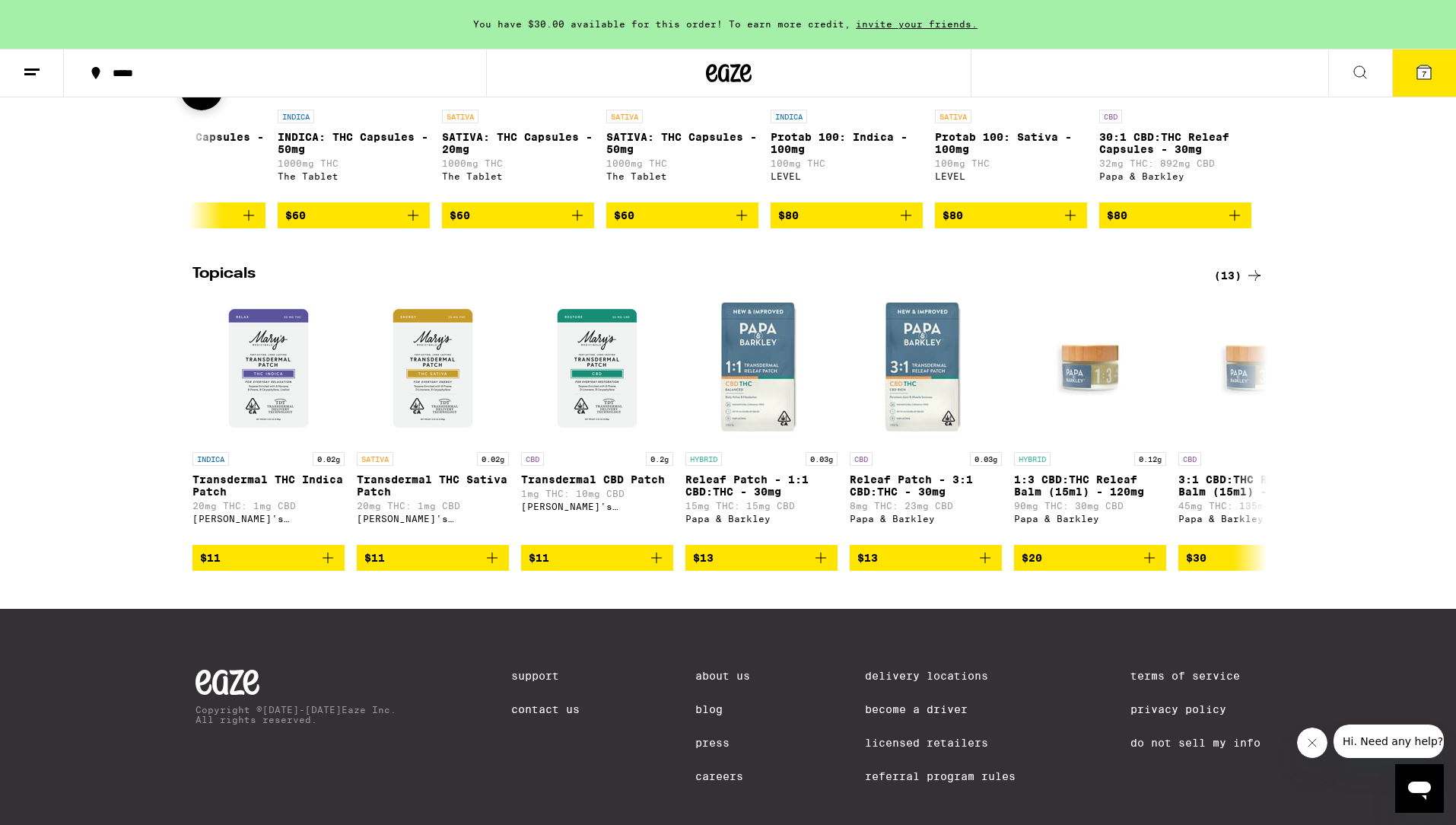
scroll to position [1106, 0]
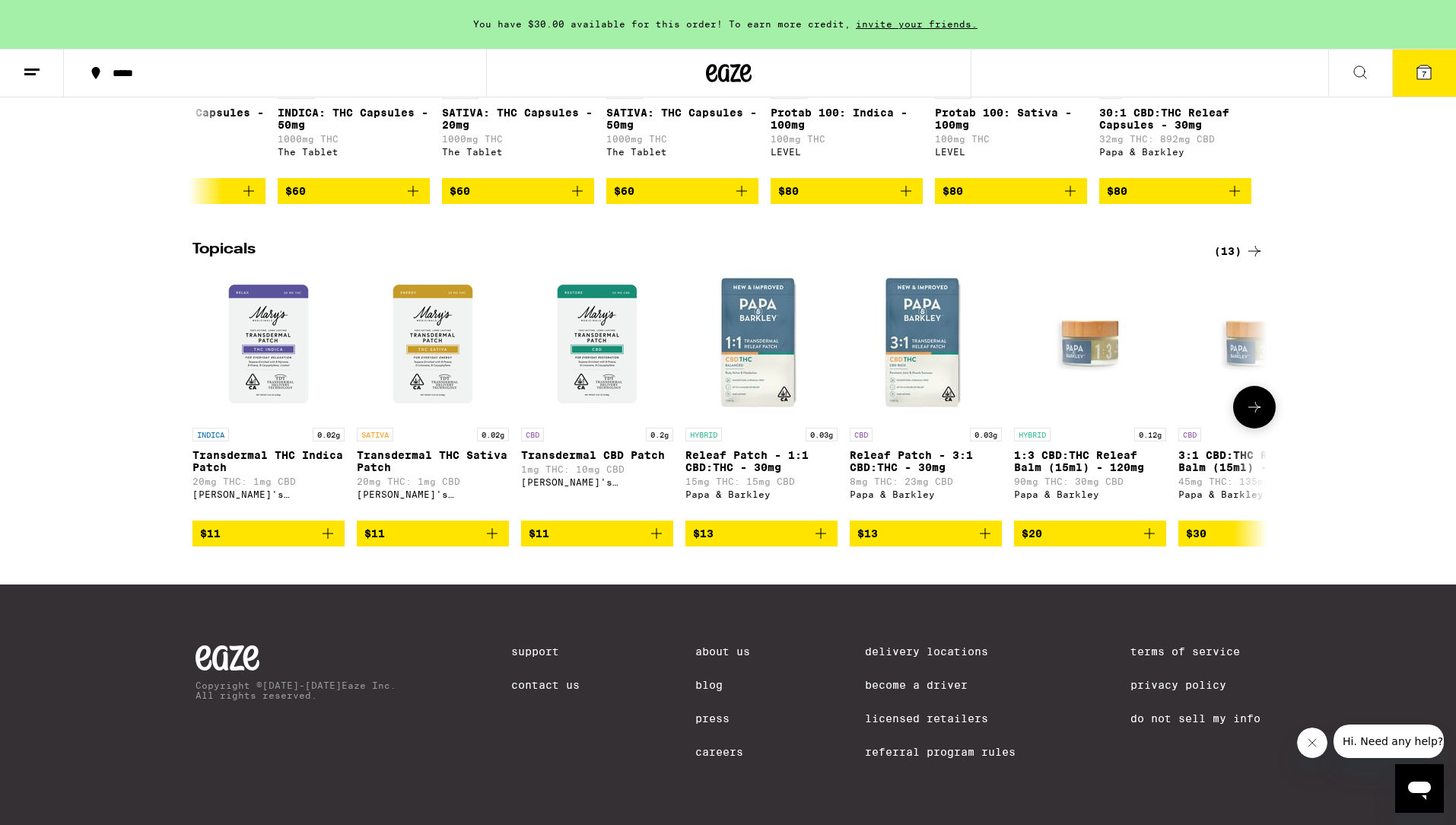
click at [1265, 393] on button at bounding box center [1254, 407] width 43 height 43
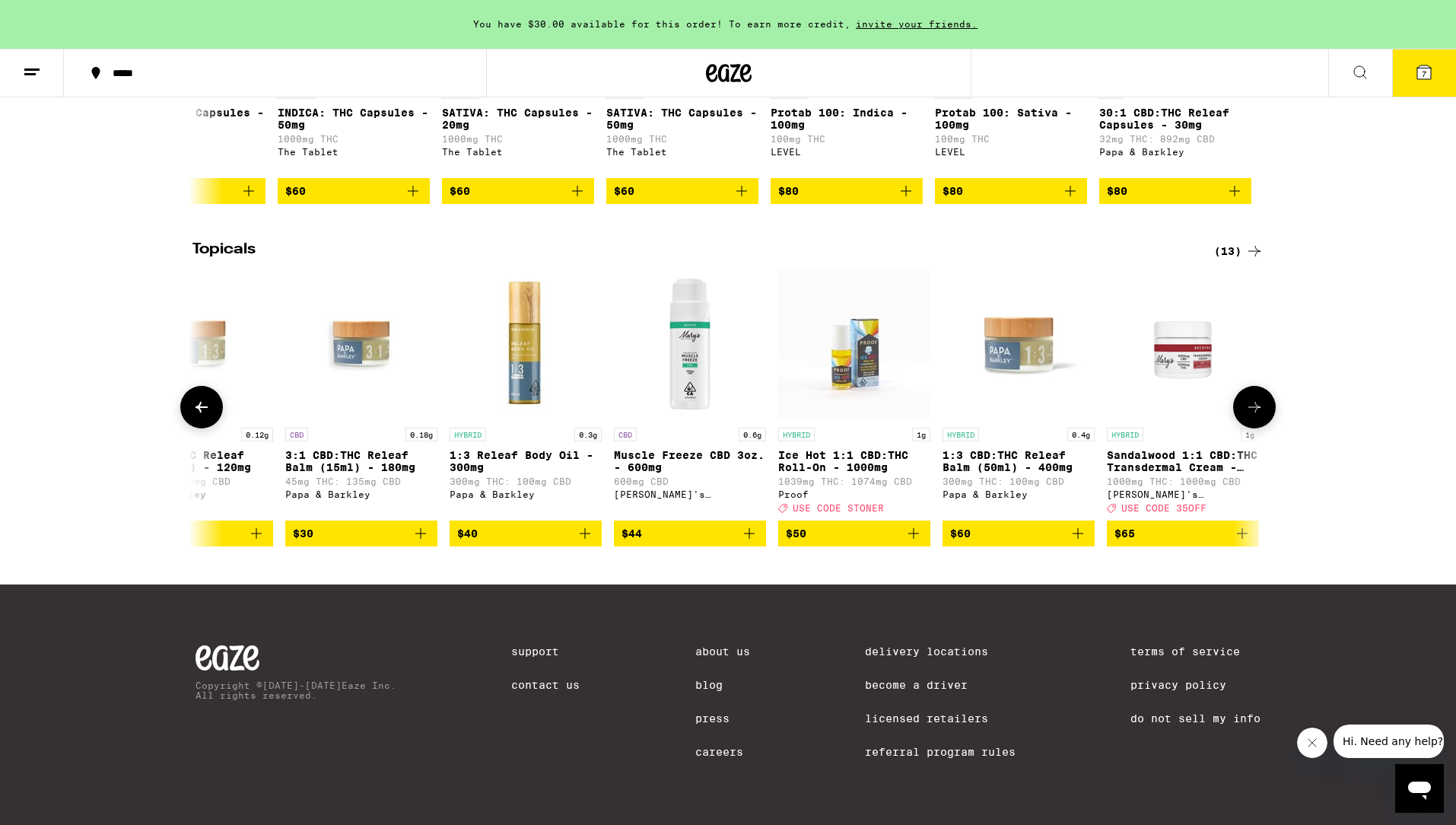
scroll to position [0, 906]
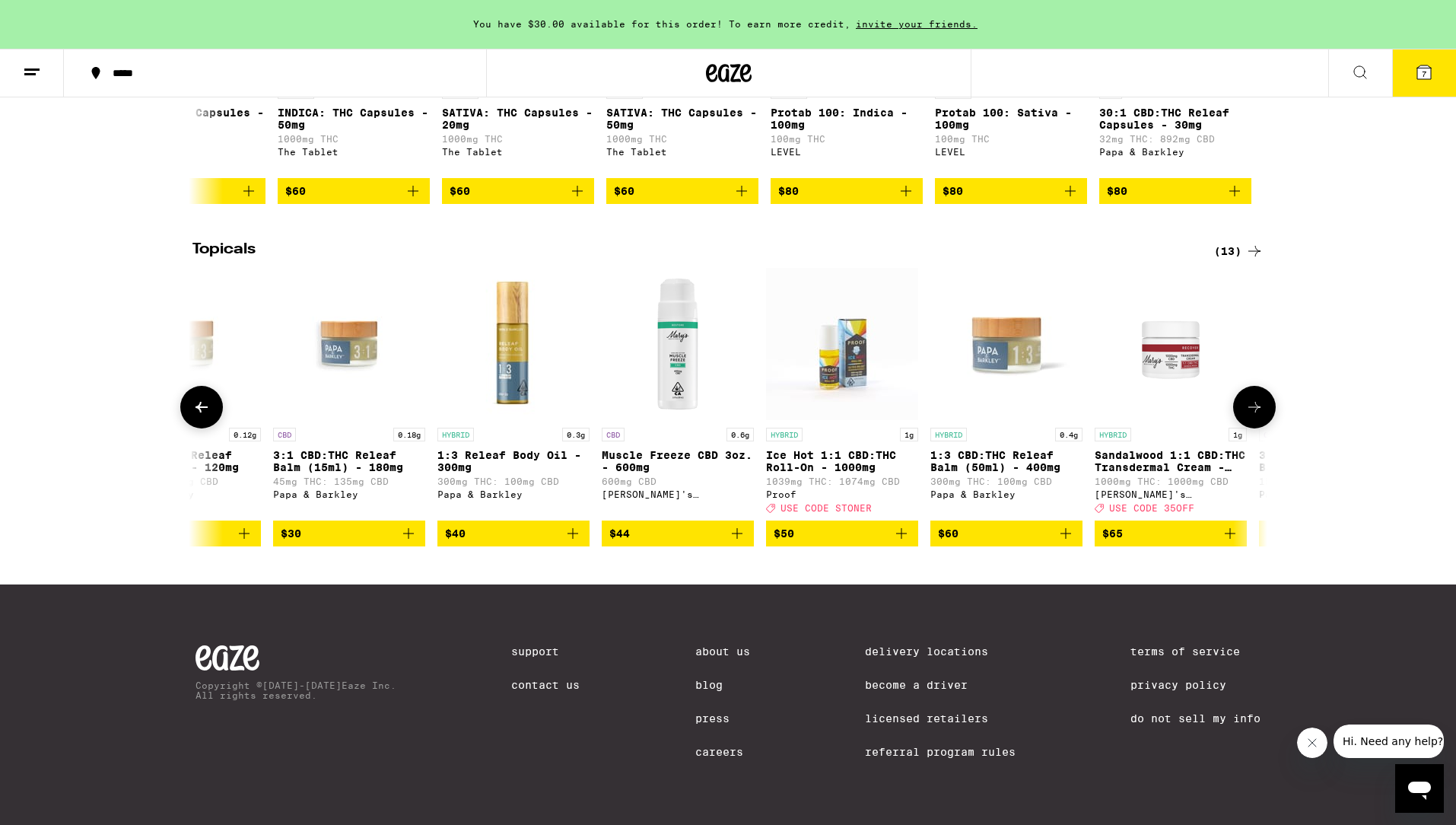
click at [1265, 393] on button at bounding box center [1254, 407] width 43 height 43
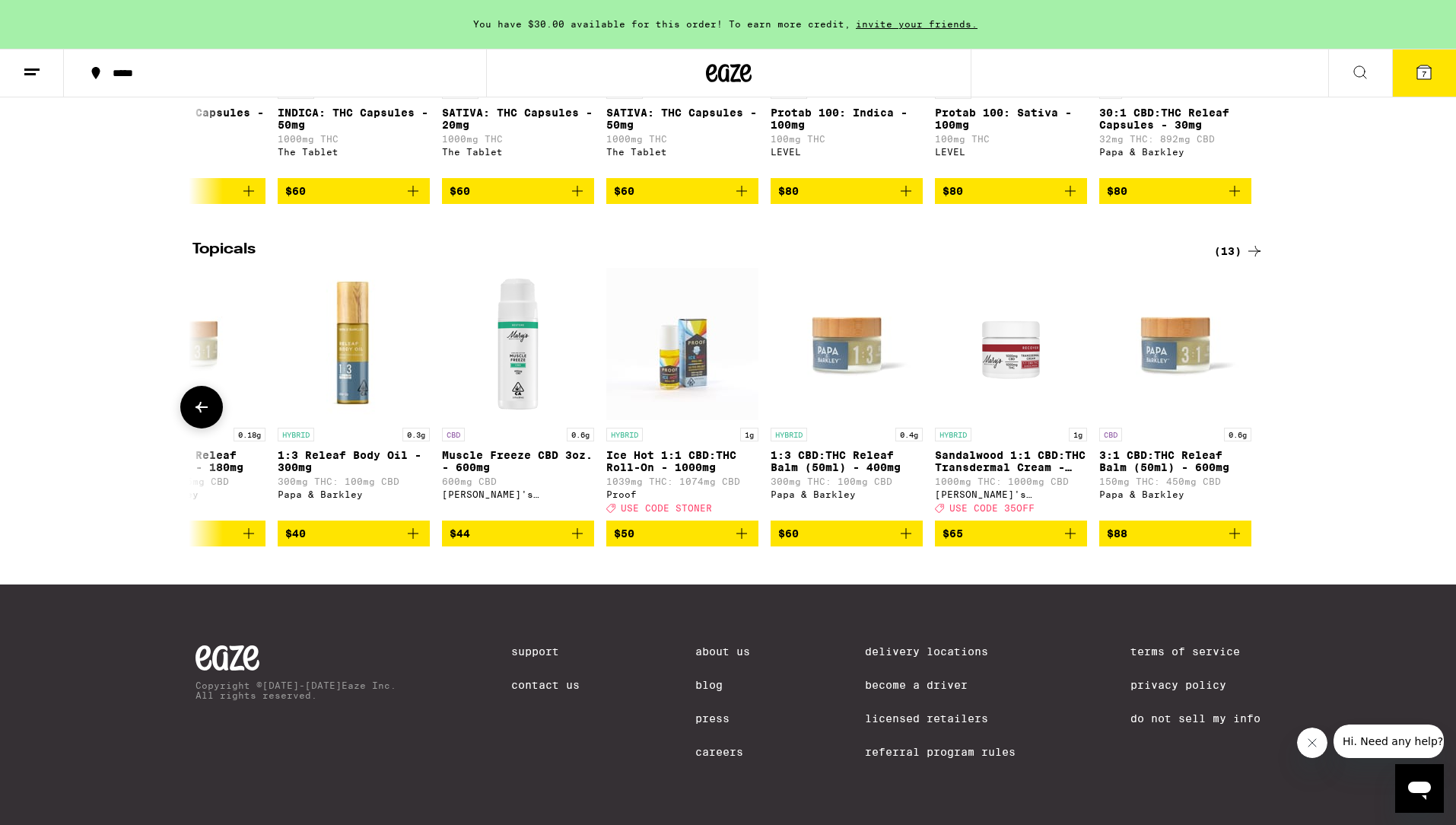
click at [199, 402] on icon at bounding box center [201, 407] width 18 height 18
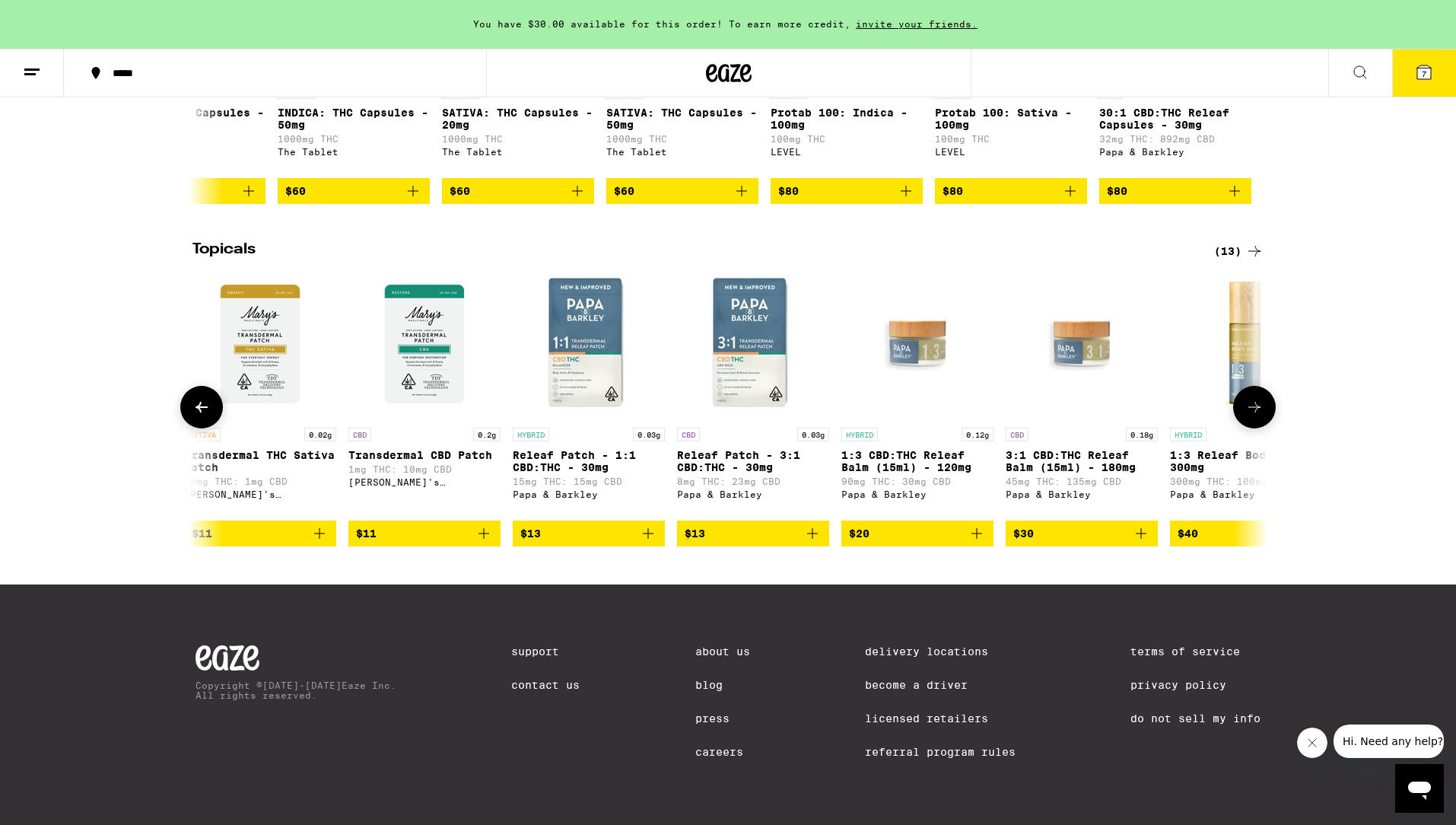
scroll to position [0, 160]
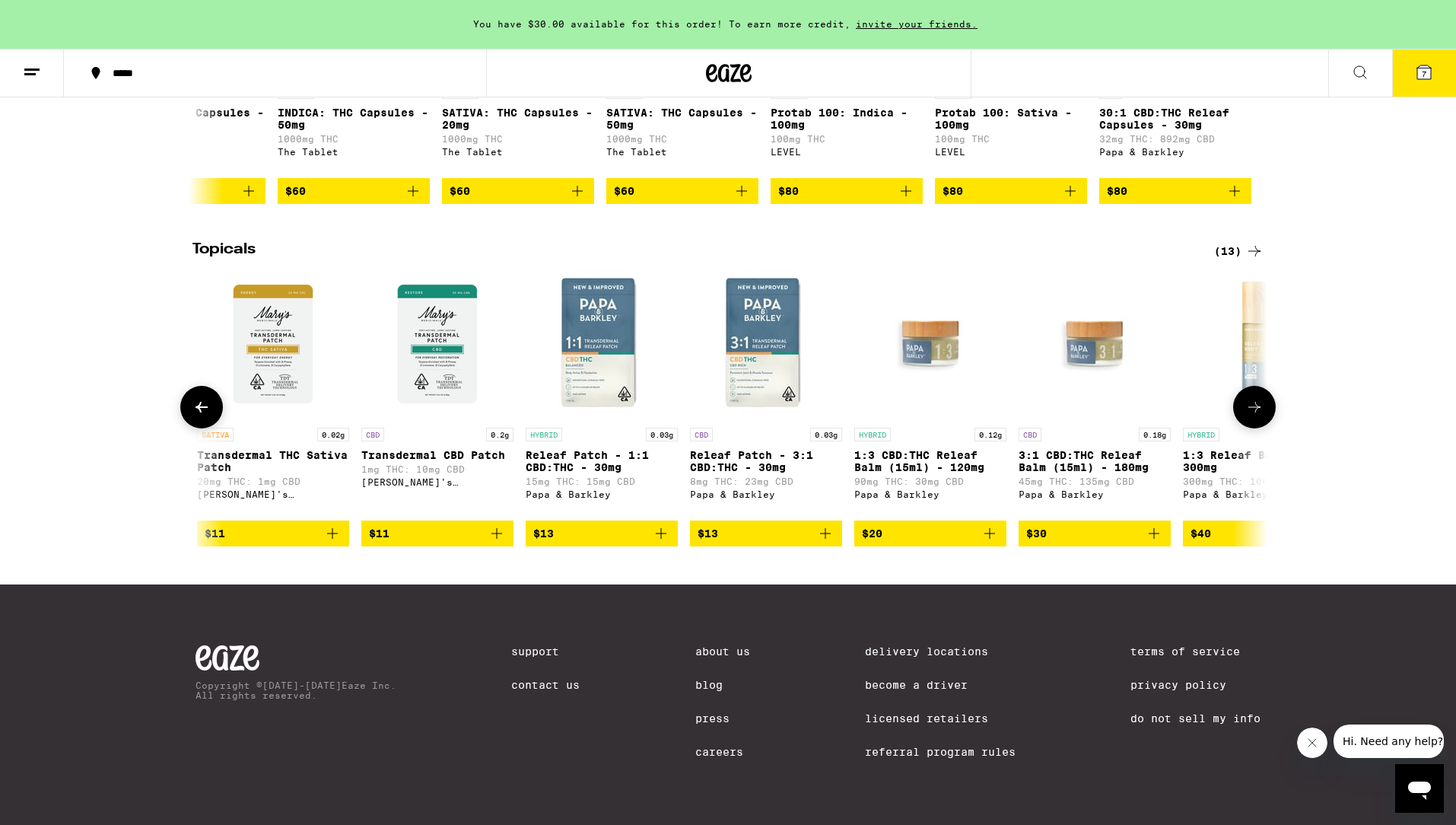
click at [199, 402] on icon at bounding box center [201, 407] width 18 height 18
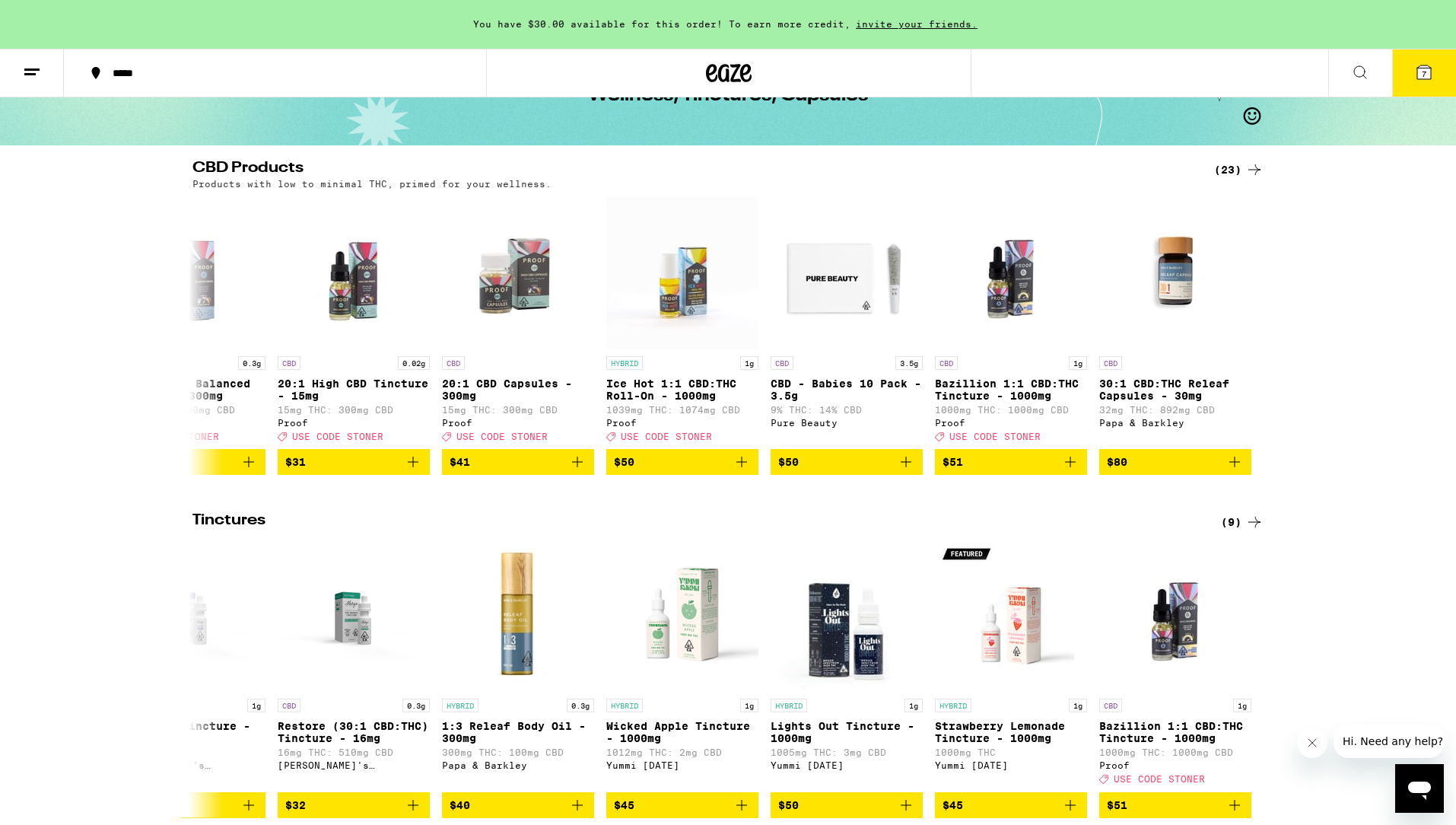
scroll to position [0, 0]
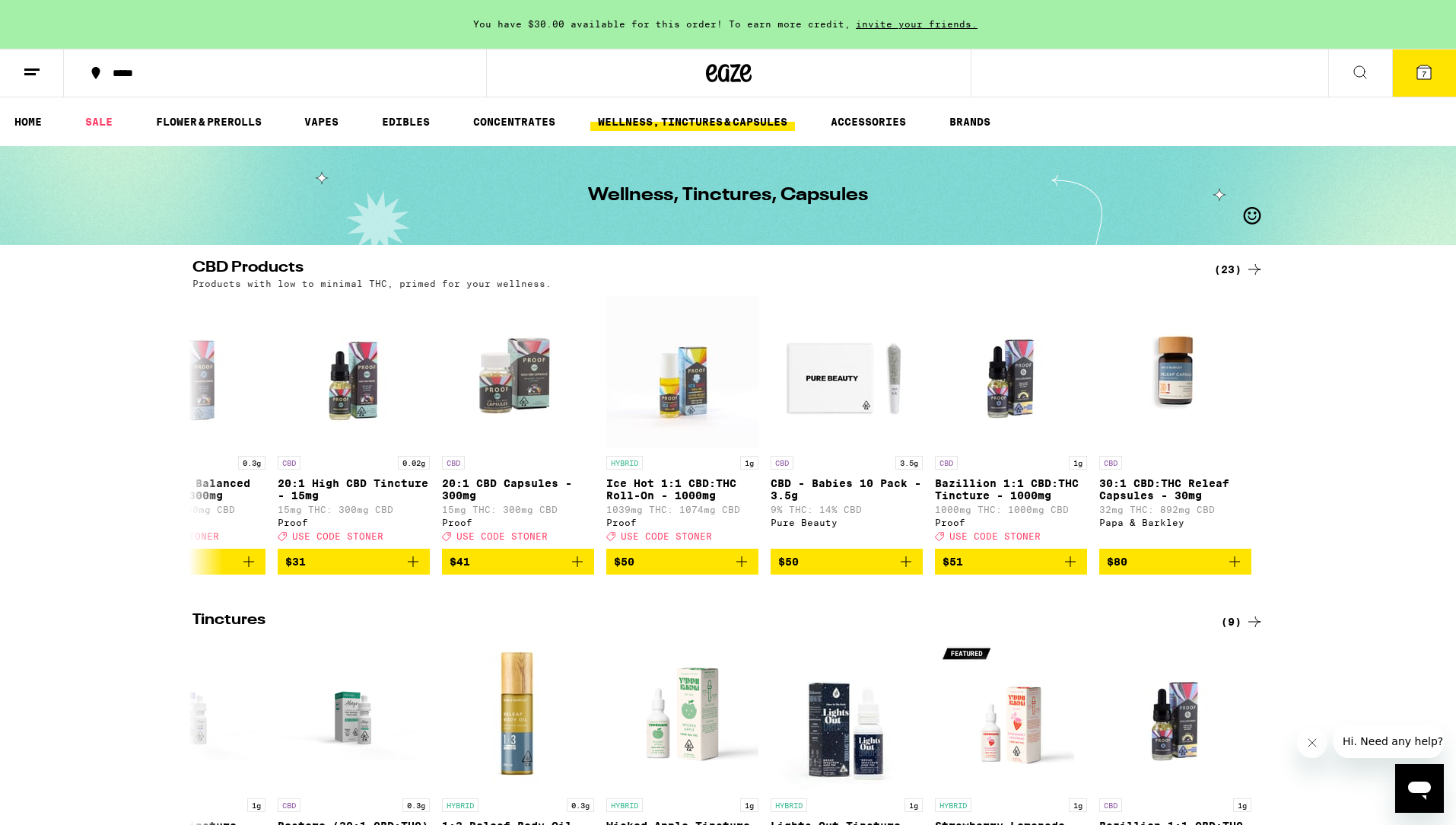
click at [1369, 68] on icon at bounding box center [1360, 72] width 18 height 18
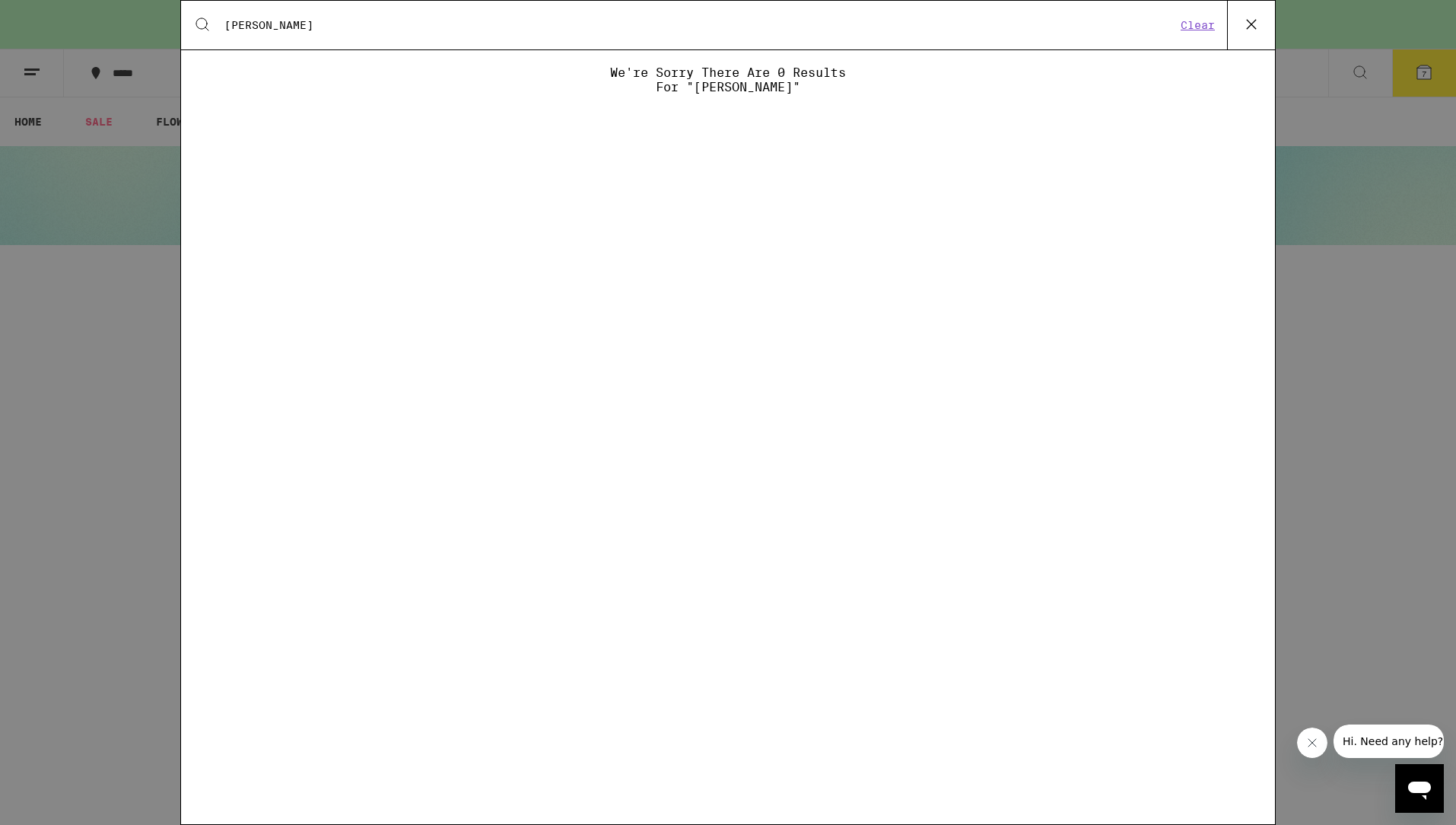
type input "[PERSON_NAME]"
drag, startPoint x: 1196, startPoint y: 26, endPoint x: 1368, endPoint y: 322, distance: 342.3
click at [1196, 26] on button "Clear" at bounding box center [1198, 25] width 44 height 14
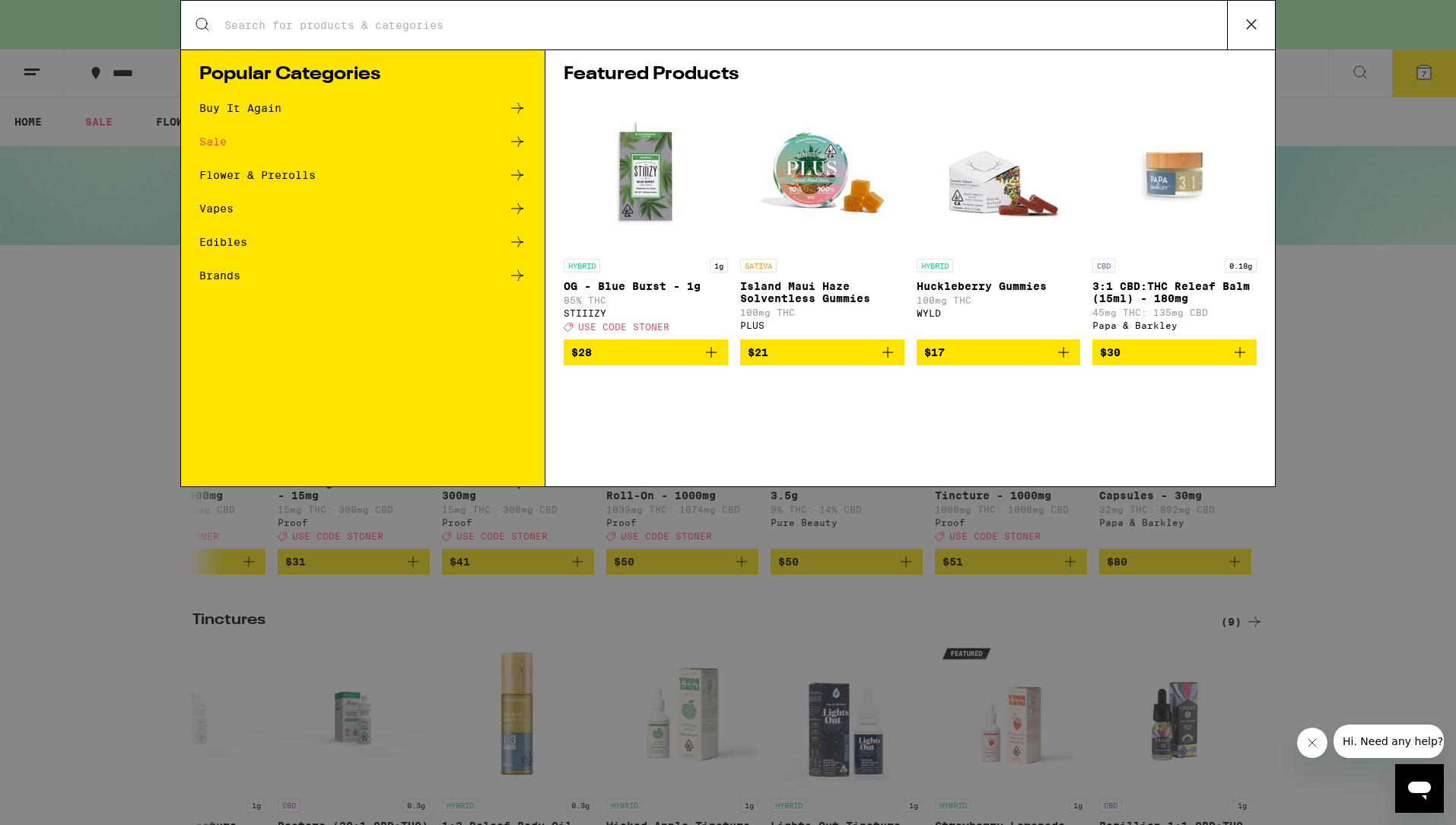
click at [518, 243] on icon at bounding box center [517, 242] width 18 height 18
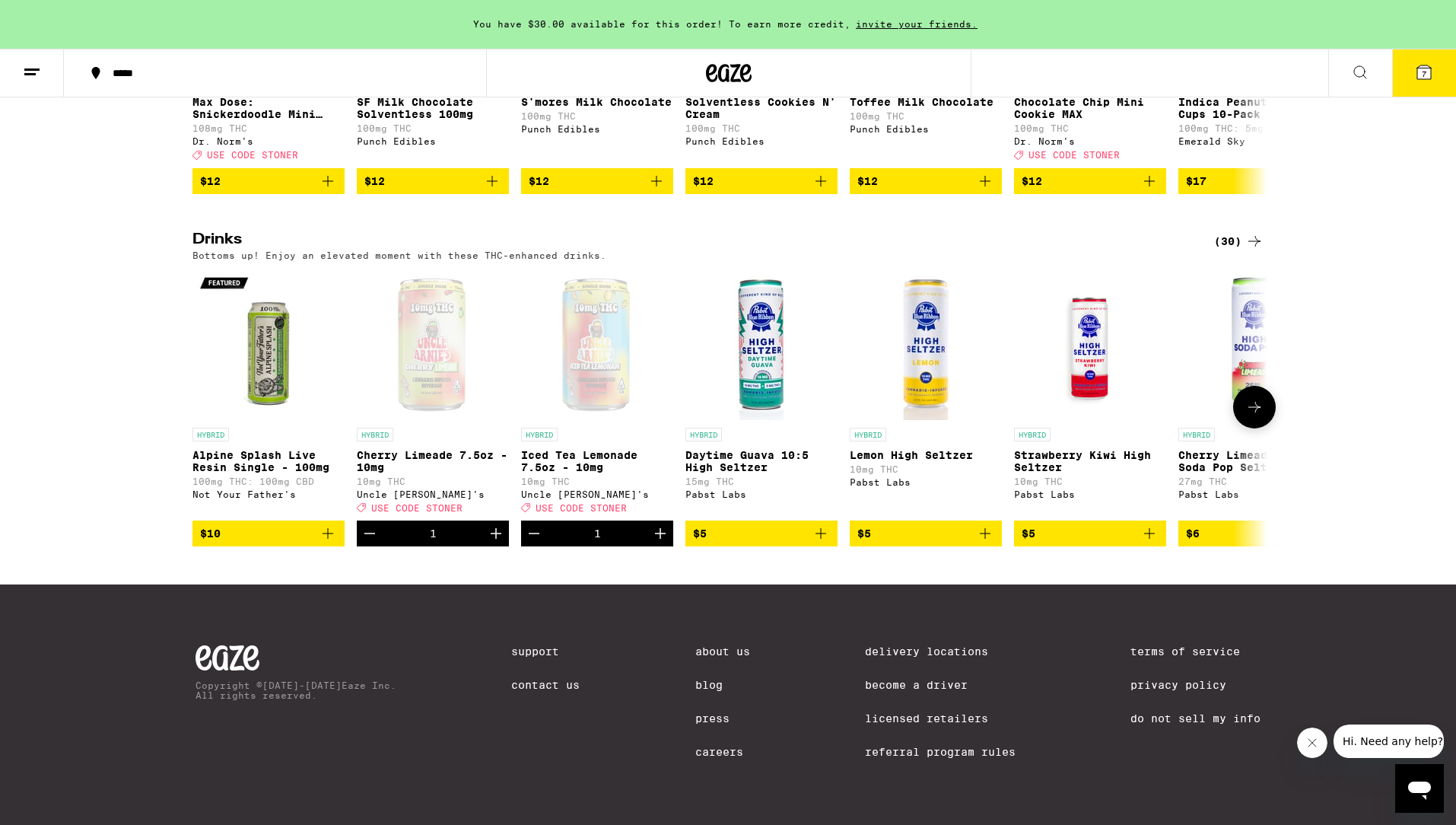
scroll to position [777, 0]
click at [751, 311] on img "Open page for Daytime Guava 10:5 High Seltzer from Pabst Labs" at bounding box center [762, 344] width 152 height 152
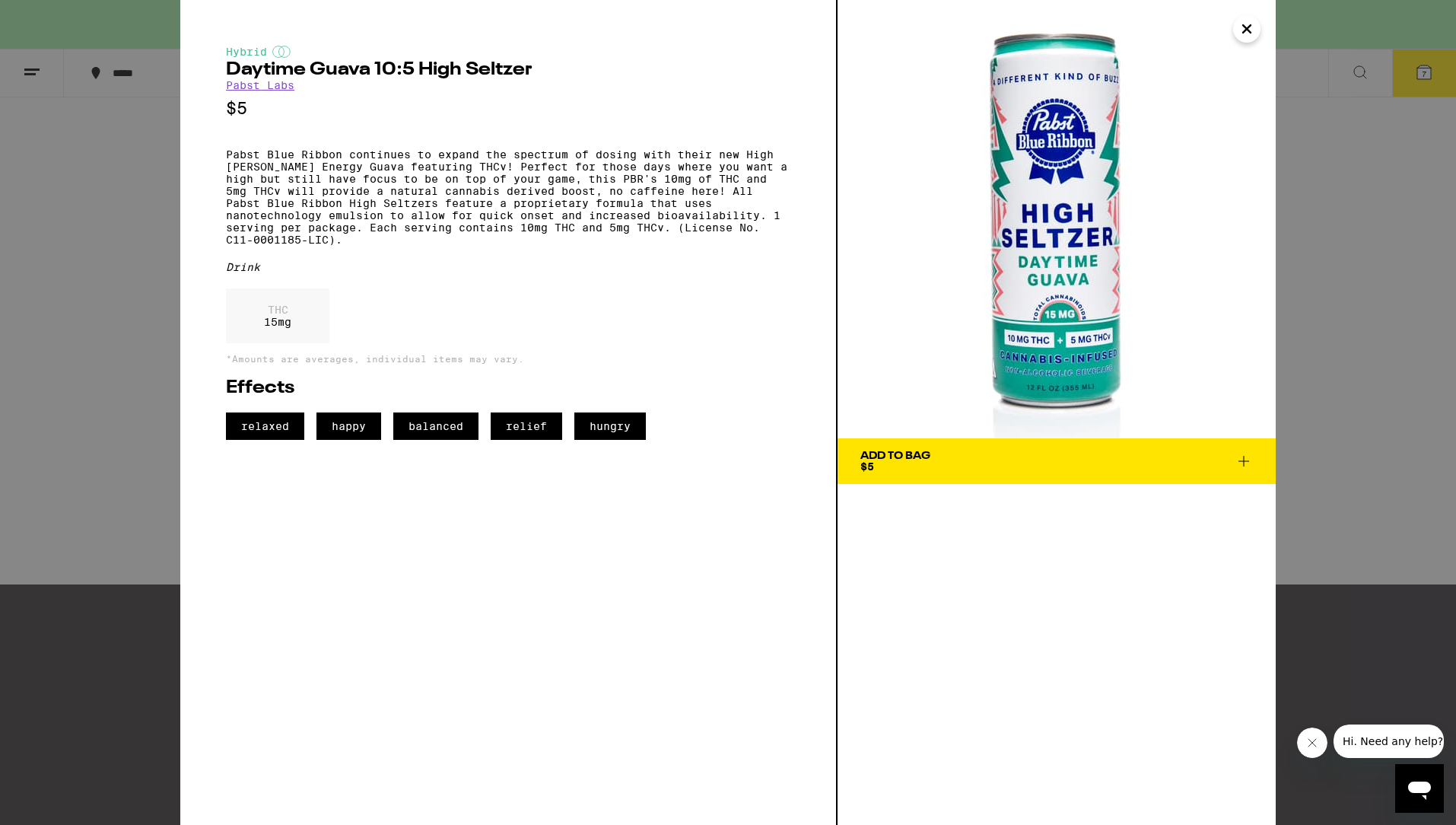
click at [1246, 27] on icon "Close" at bounding box center [1247, 29] width 8 height 8
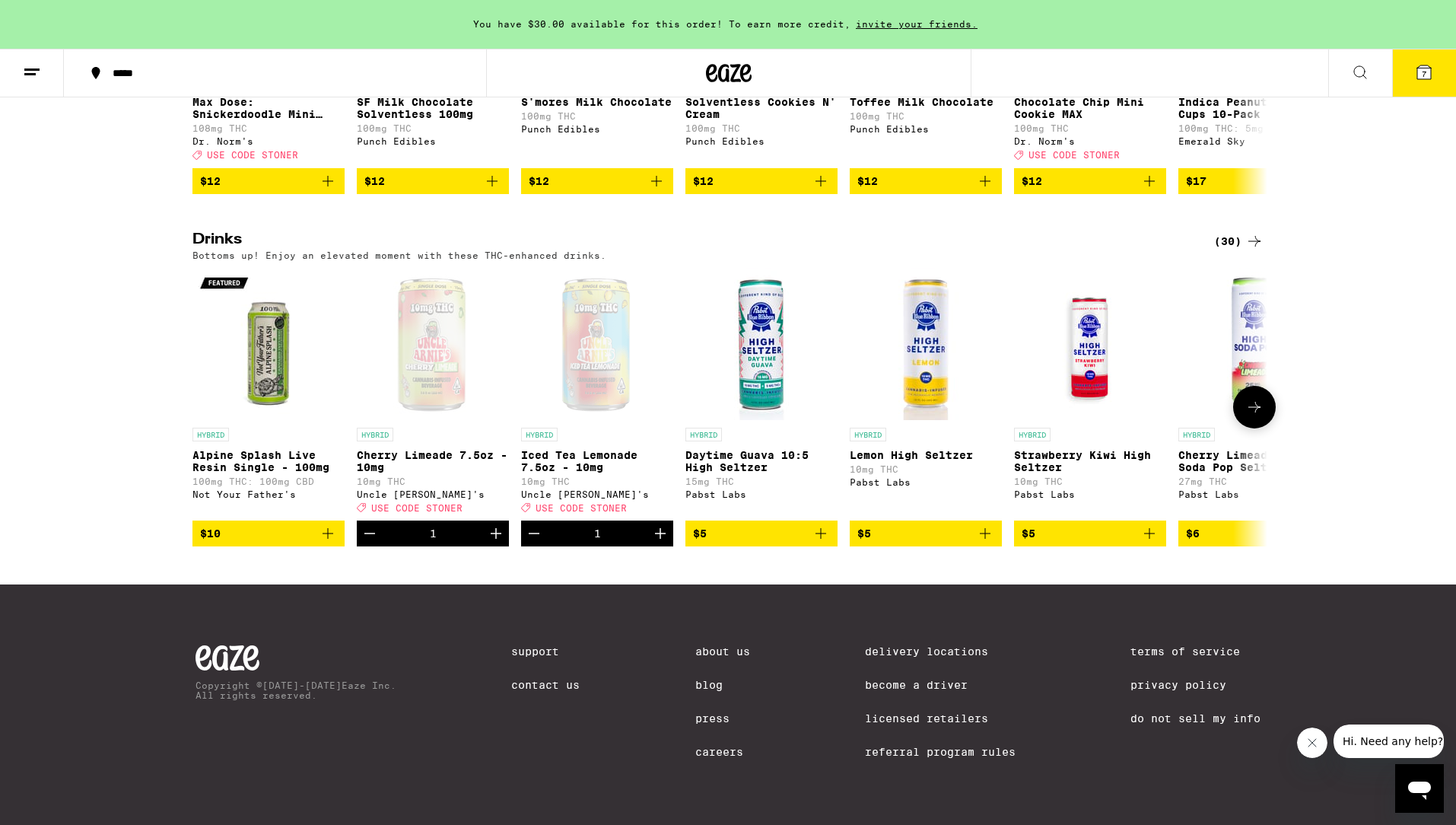
click at [1259, 399] on icon at bounding box center [1254, 407] width 18 height 18
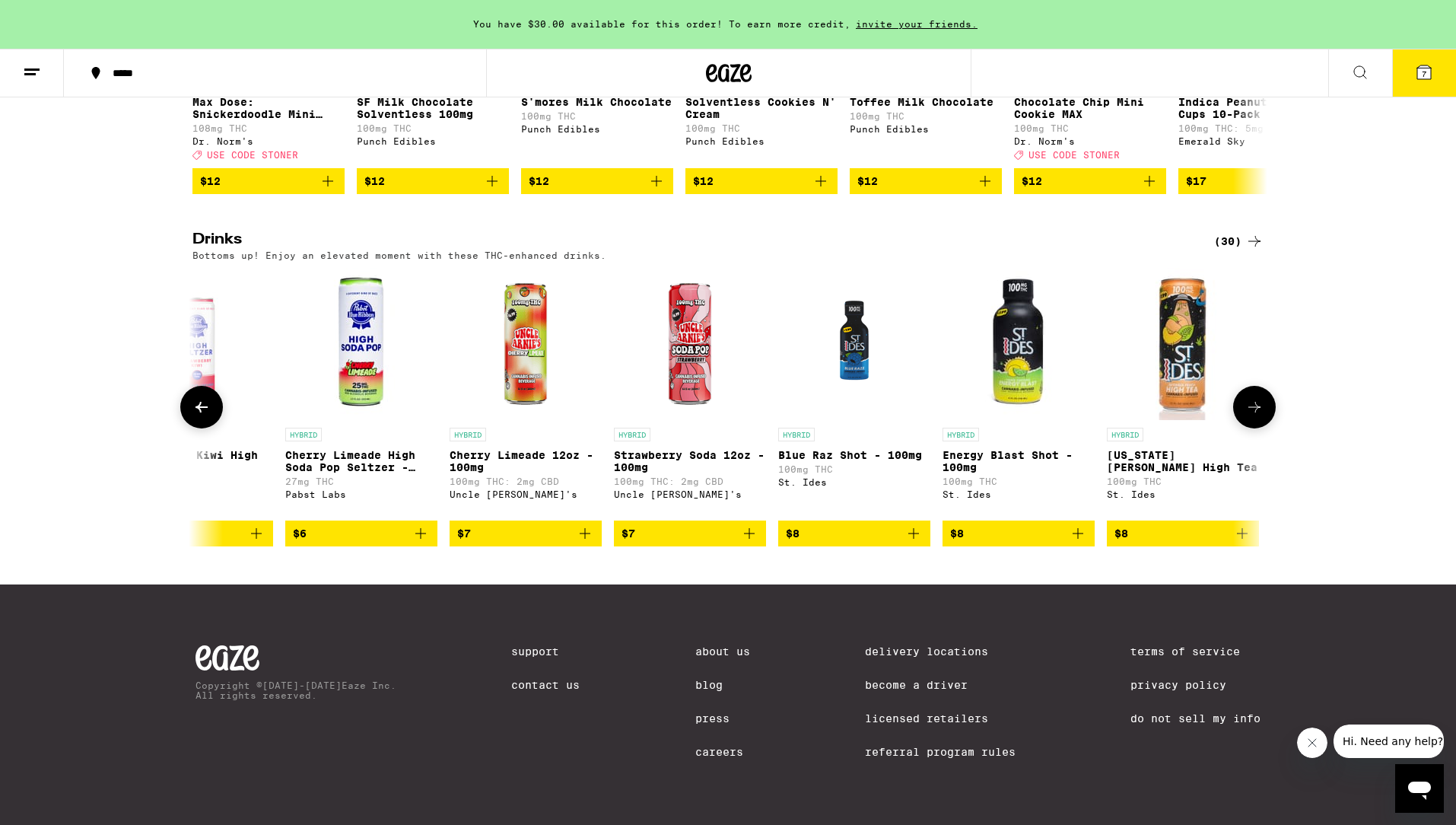
scroll to position [0, 906]
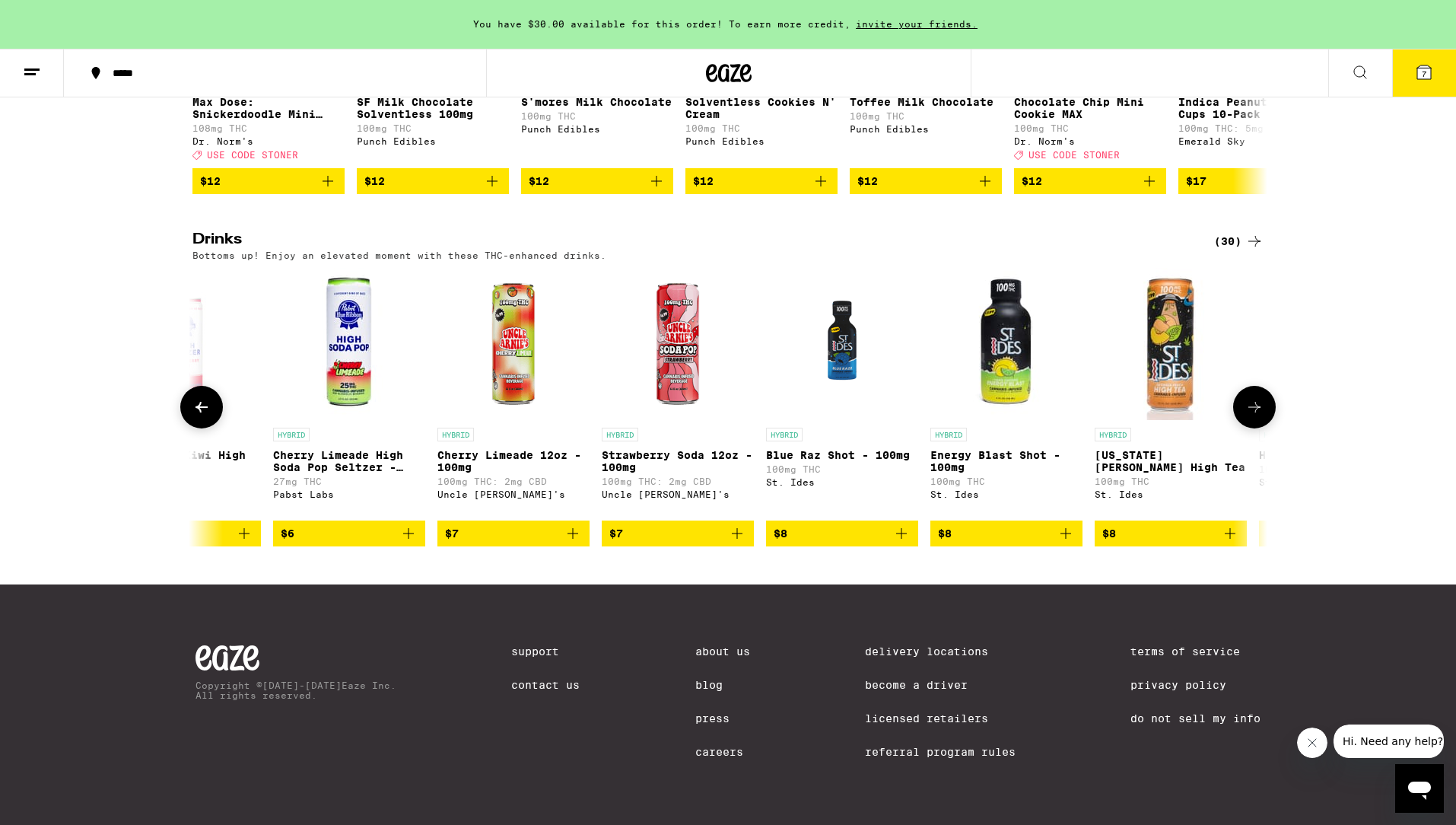
click at [1259, 399] on icon at bounding box center [1254, 407] width 18 height 18
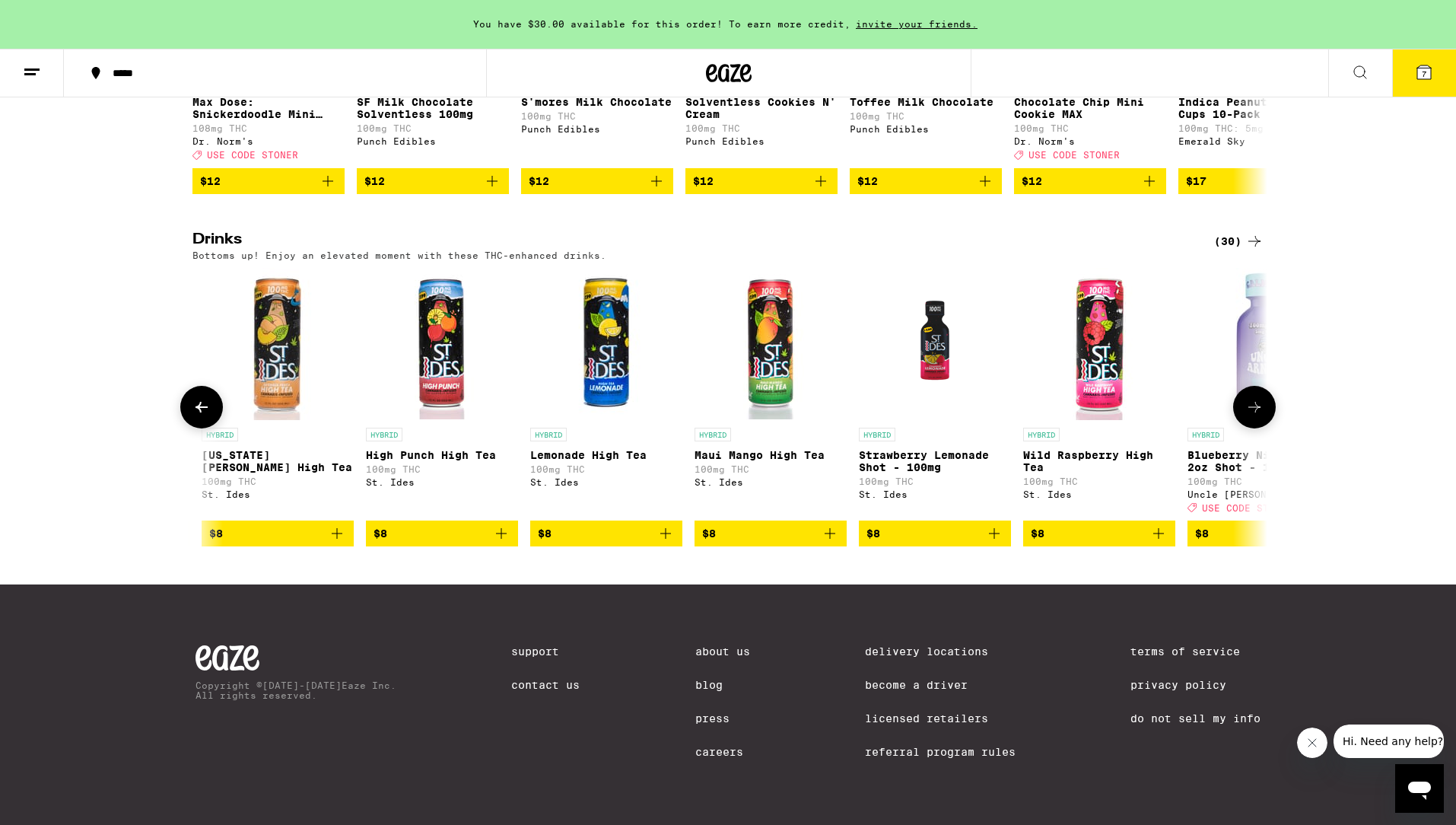
scroll to position [0, 1811]
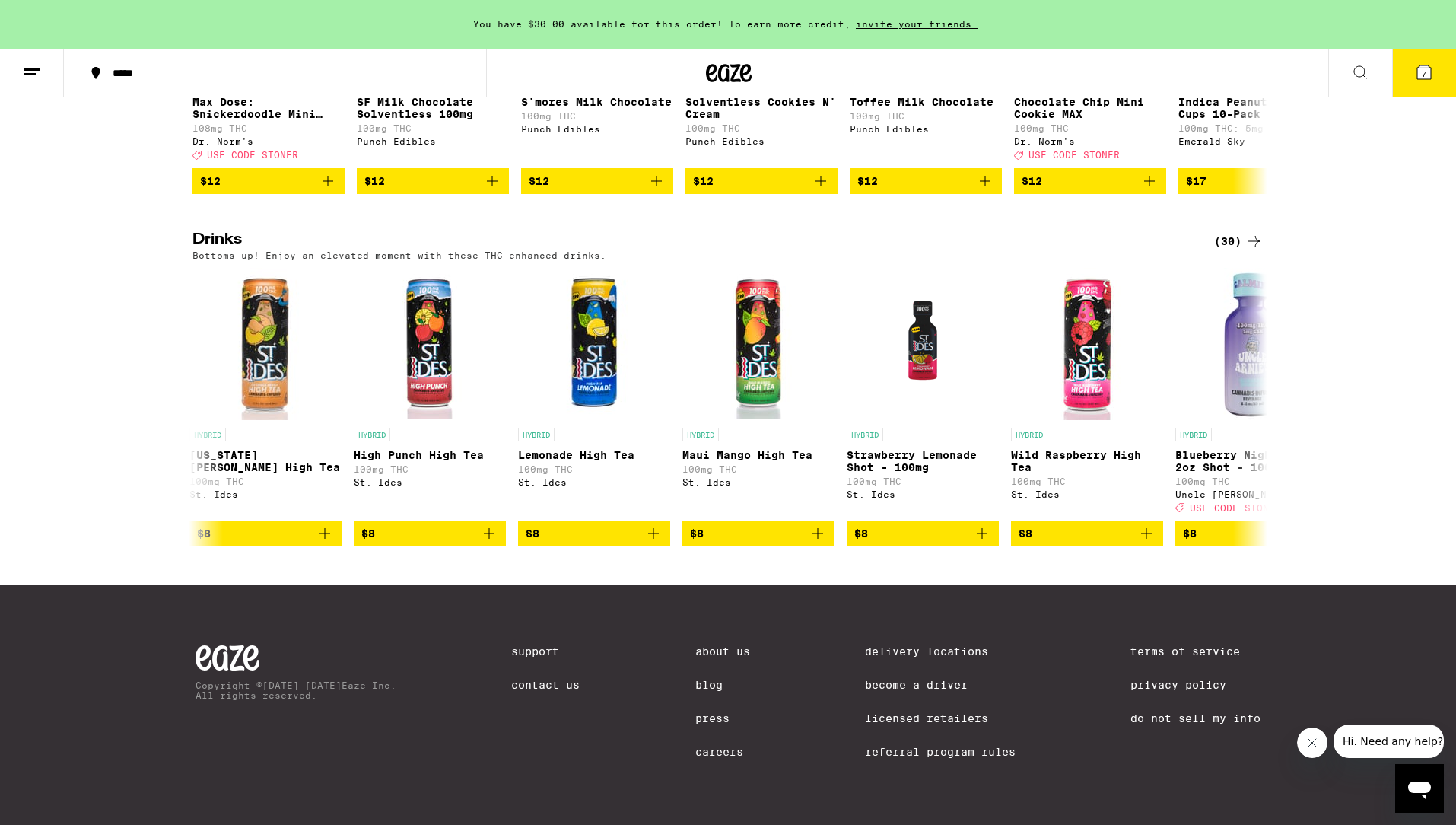
click at [1232, 232] on div "(30)" at bounding box center [1239, 241] width 50 height 18
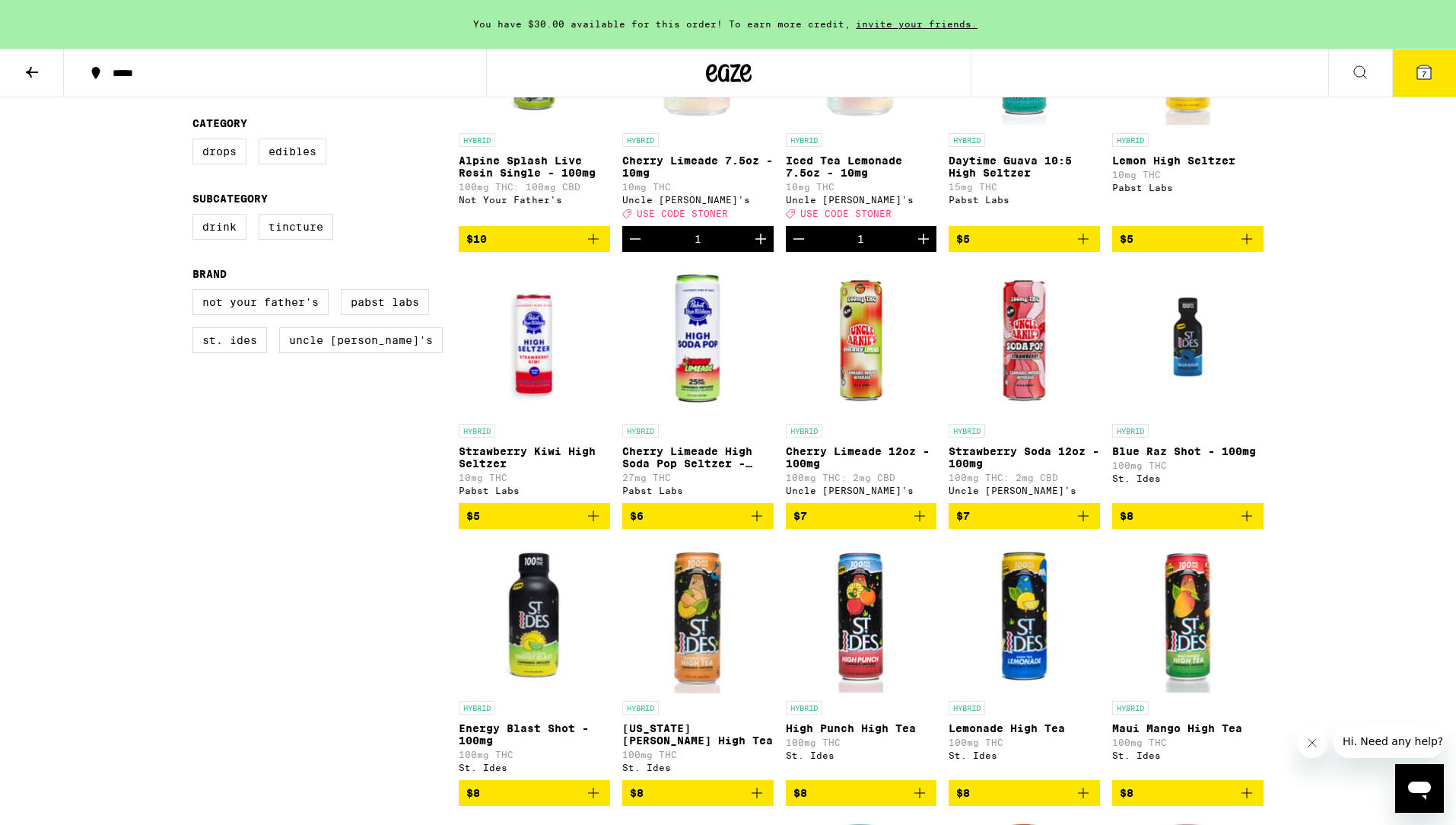
scroll to position [299, 0]
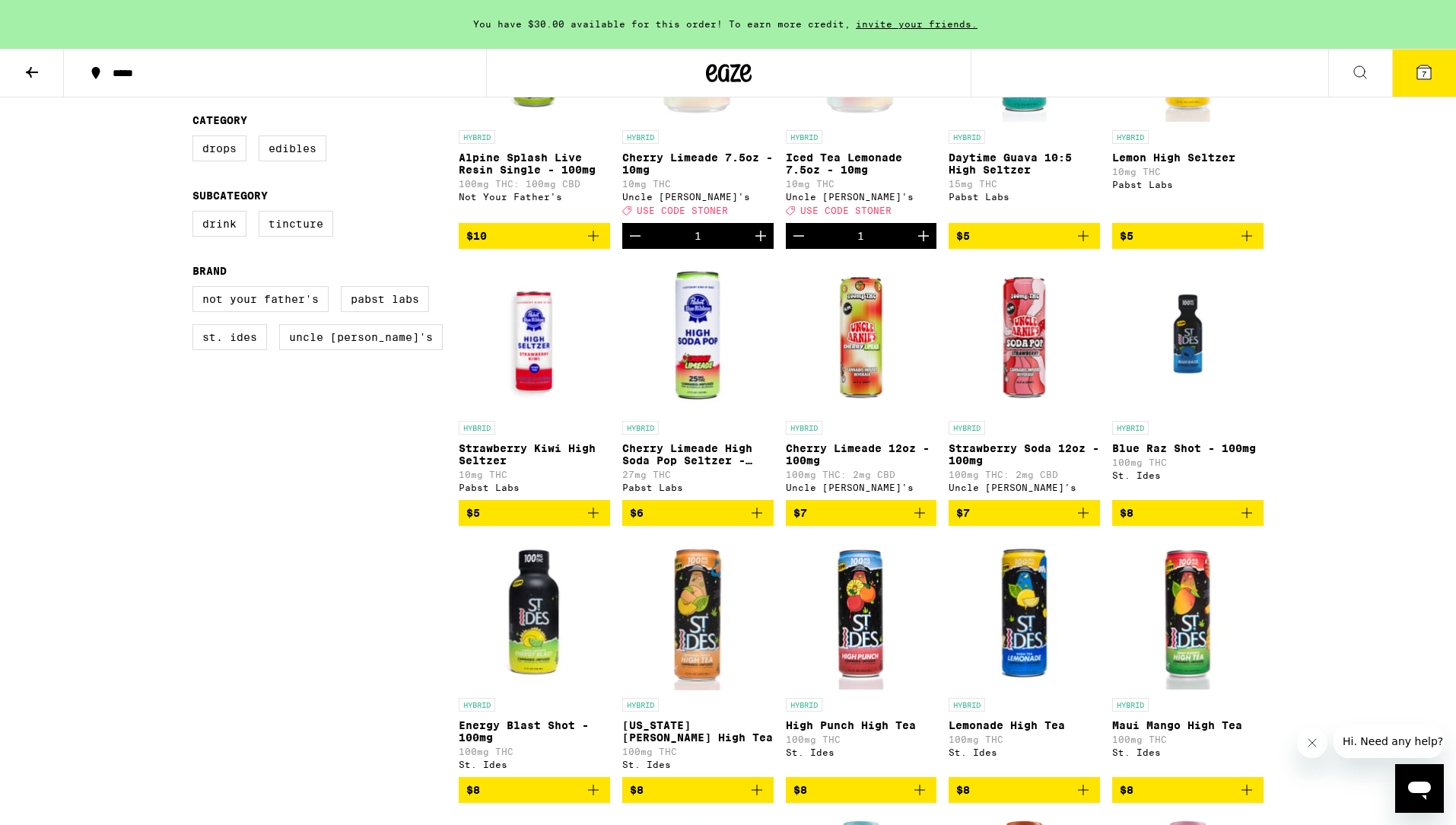
click at [592, 523] on icon "Add to bag" at bounding box center [593, 513] width 18 height 18
click at [753, 523] on icon "Add to bag" at bounding box center [756, 513] width 18 height 18
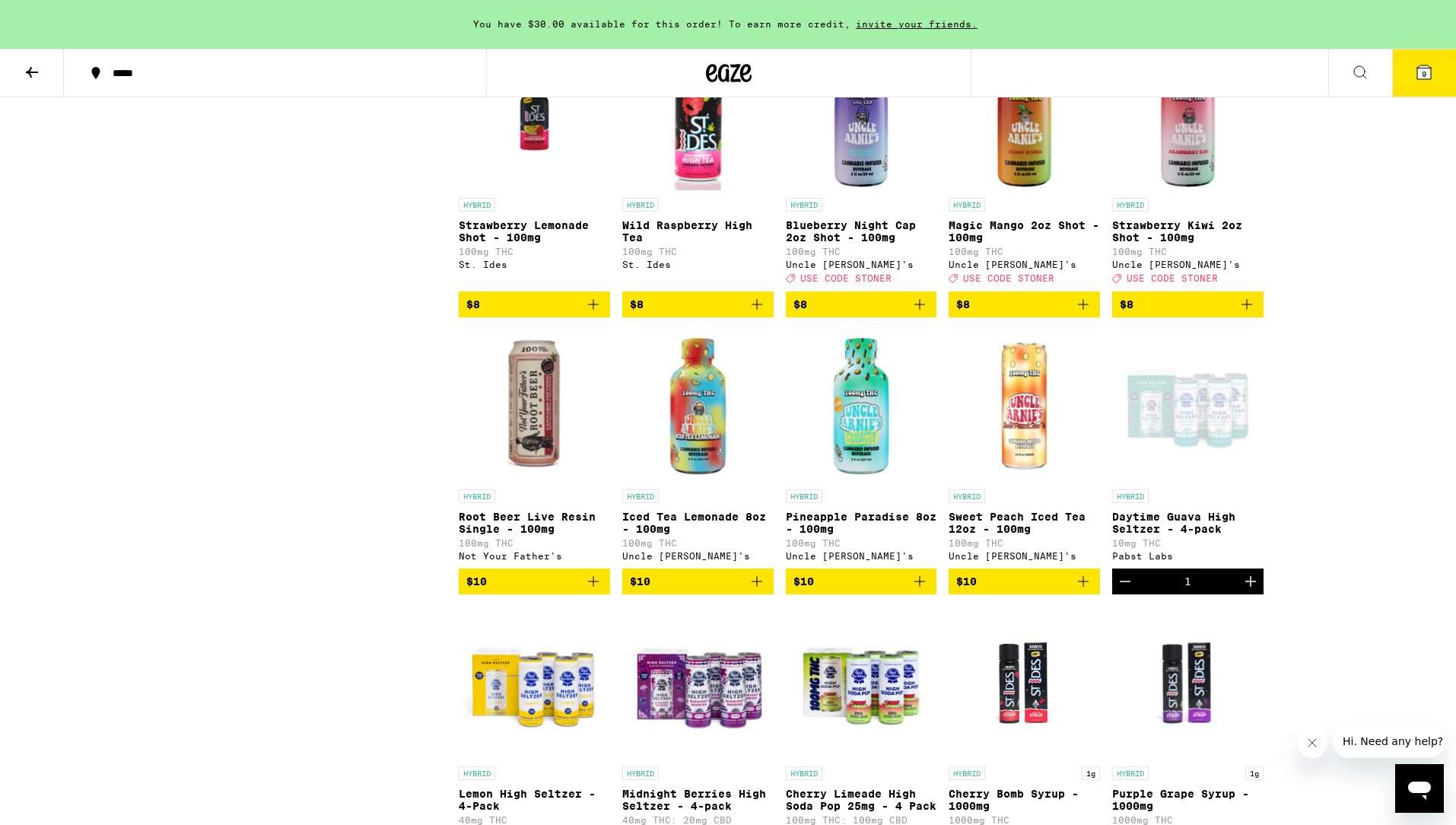
scroll to position [1078, 0]
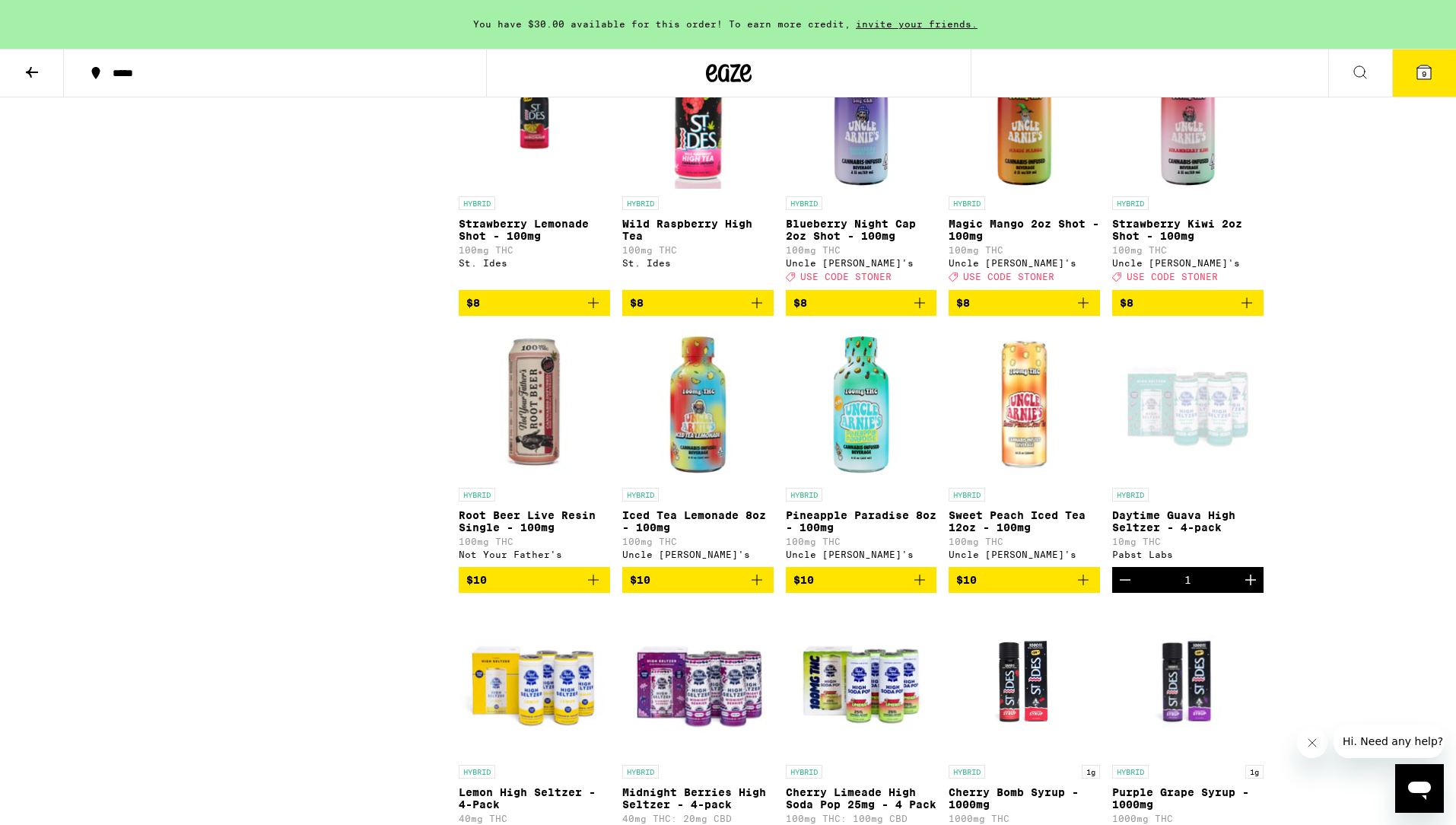
click at [594, 589] on icon "Add to bag" at bounding box center [593, 579] width 18 height 18
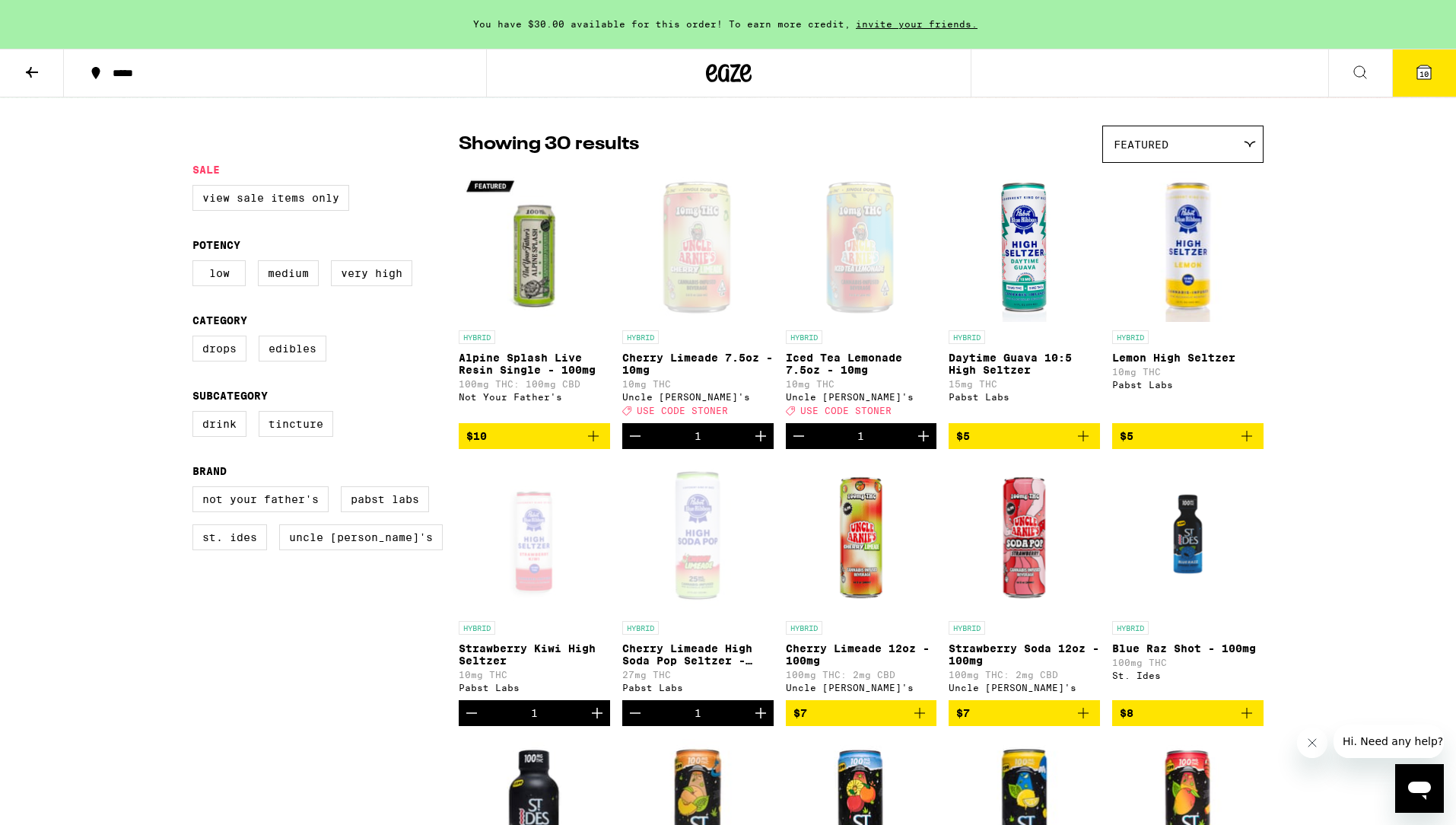
scroll to position [0, 0]
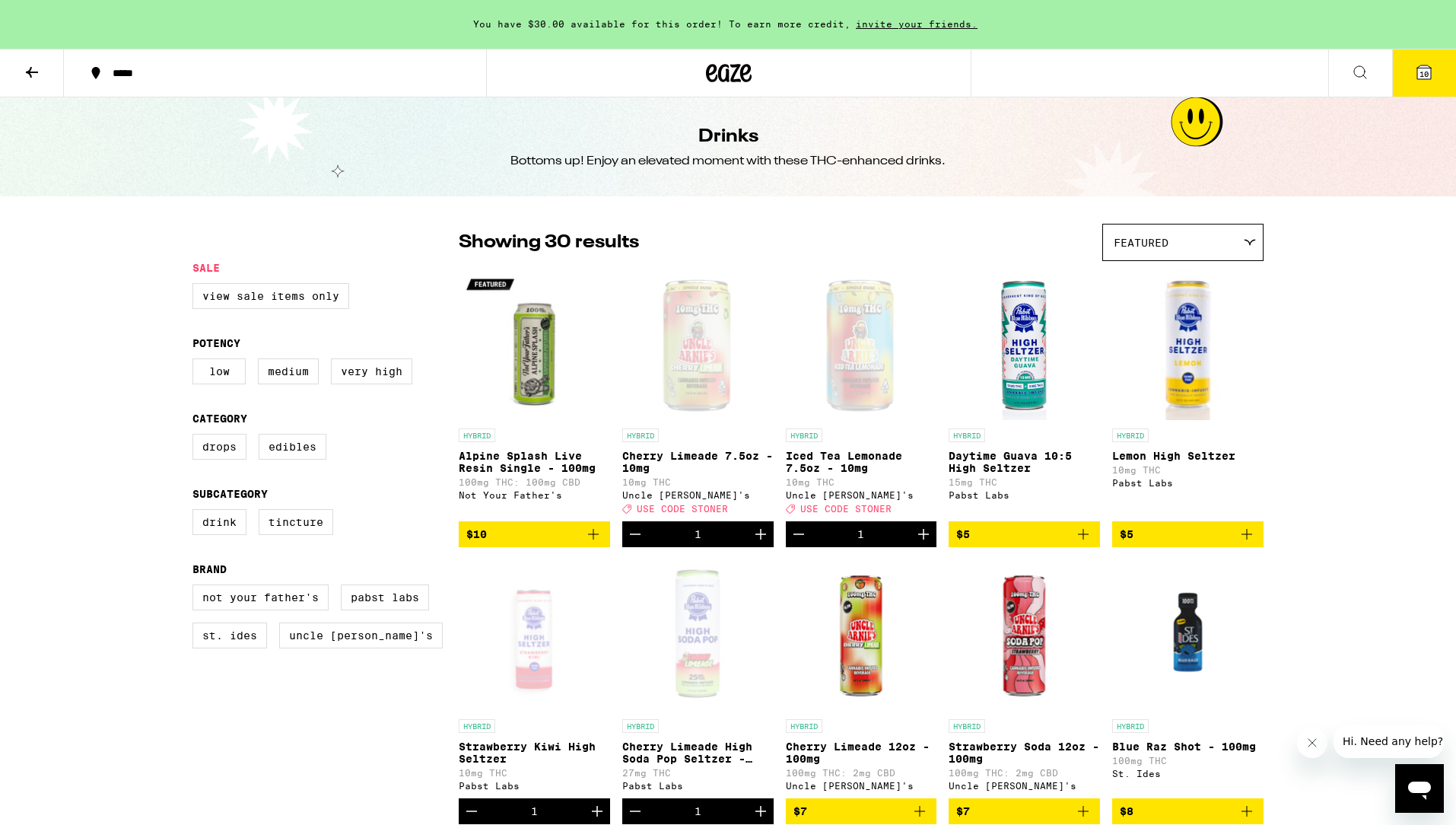
click at [1423, 69] on span "10" at bounding box center [1425, 73] width 9 height 9
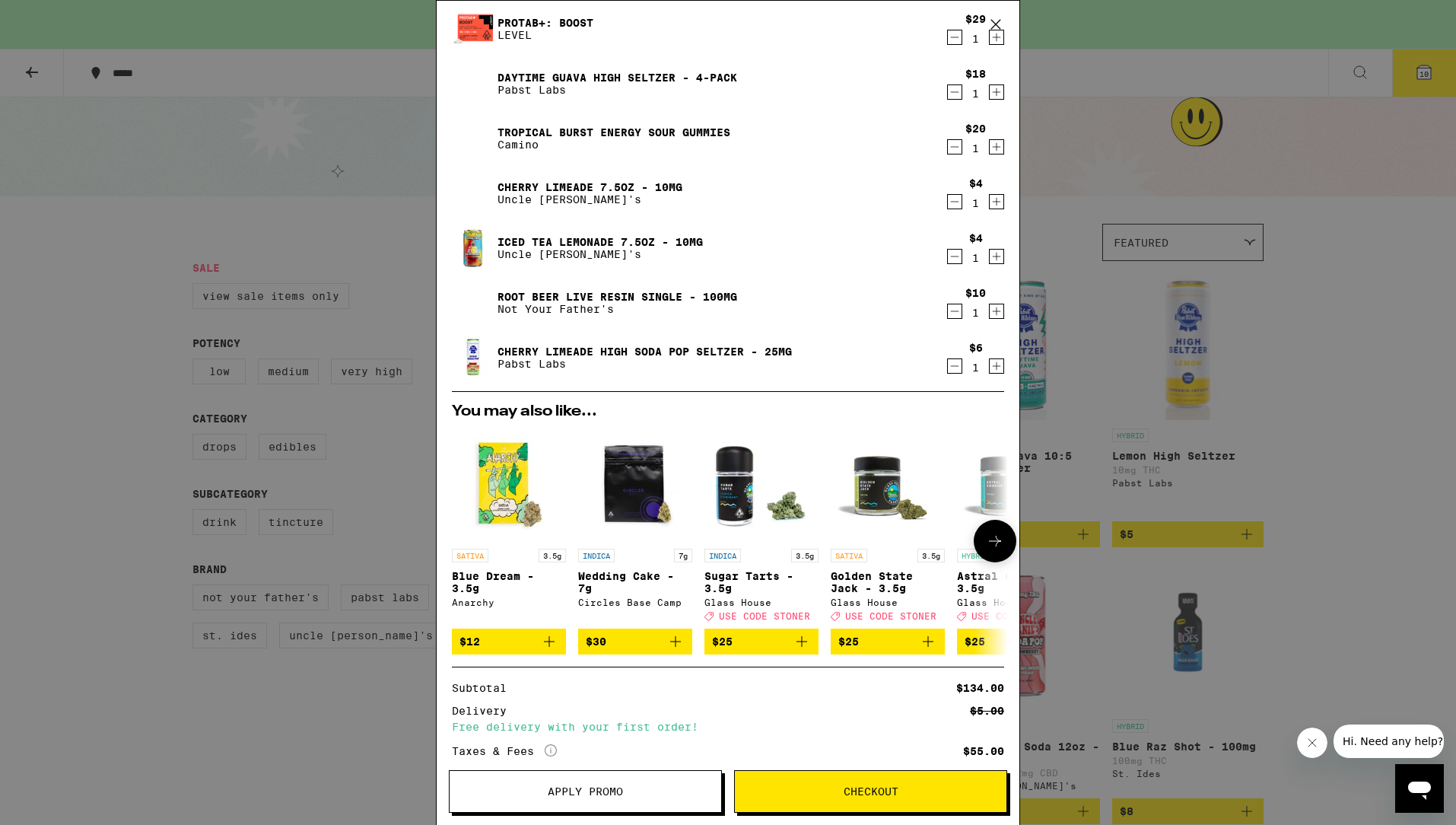
scroll to position [393, 0]
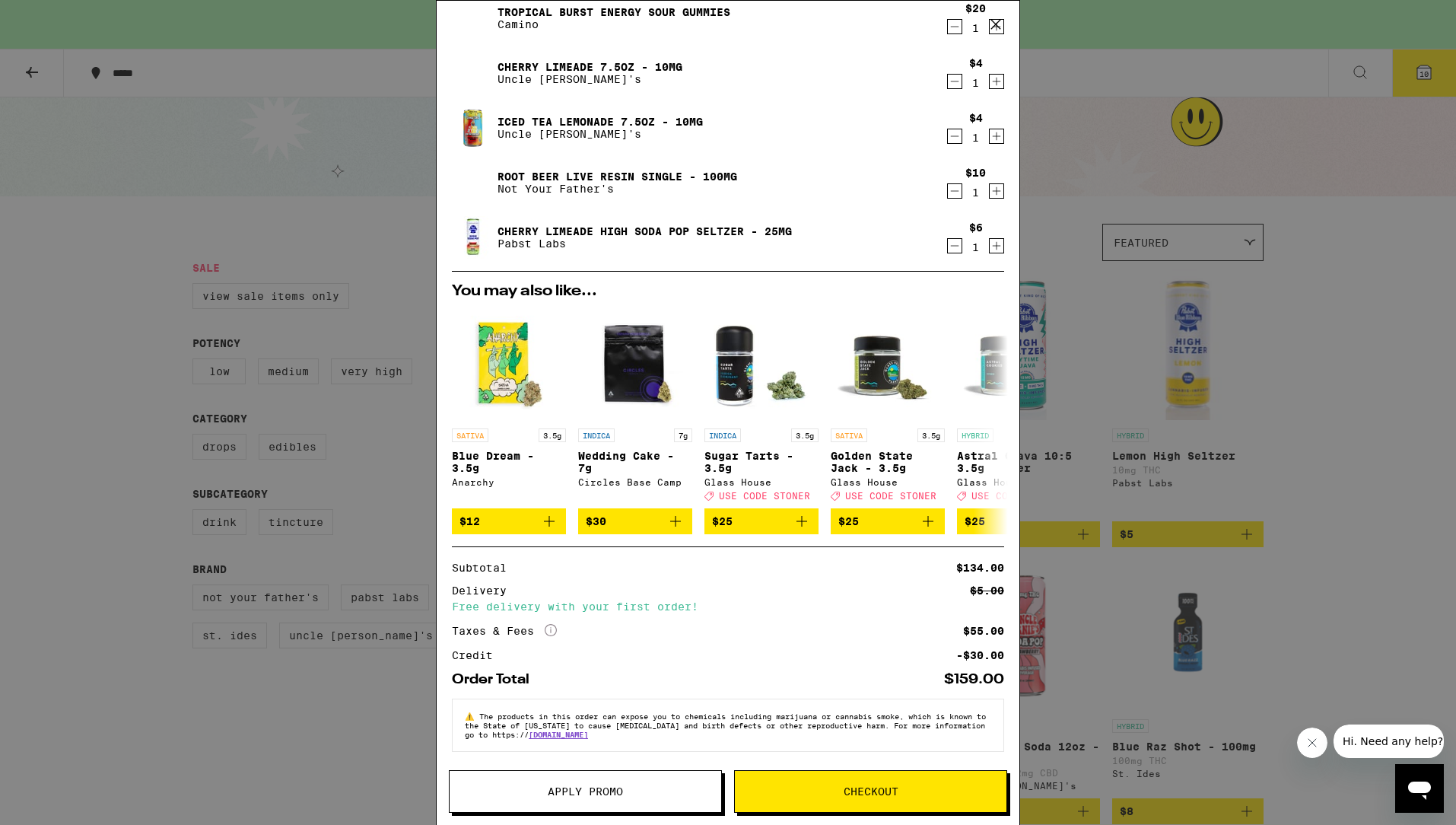
click at [603, 787] on span "Apply Promo" at bounding box center [585, 792] width 75 height 10
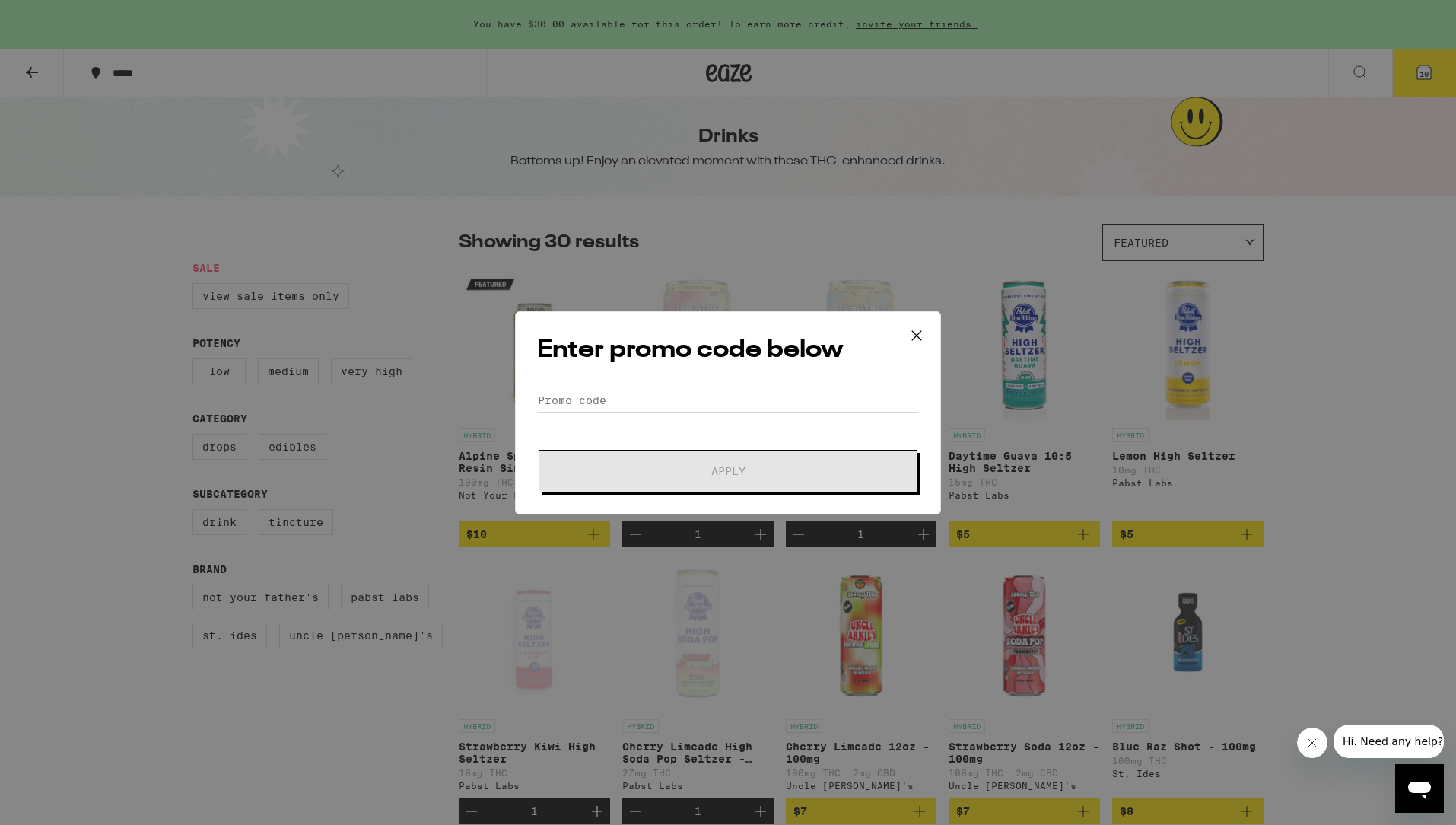
click at [626, 393] on input "Promo Code" at bounding box center [728, 400] width 382 height 23
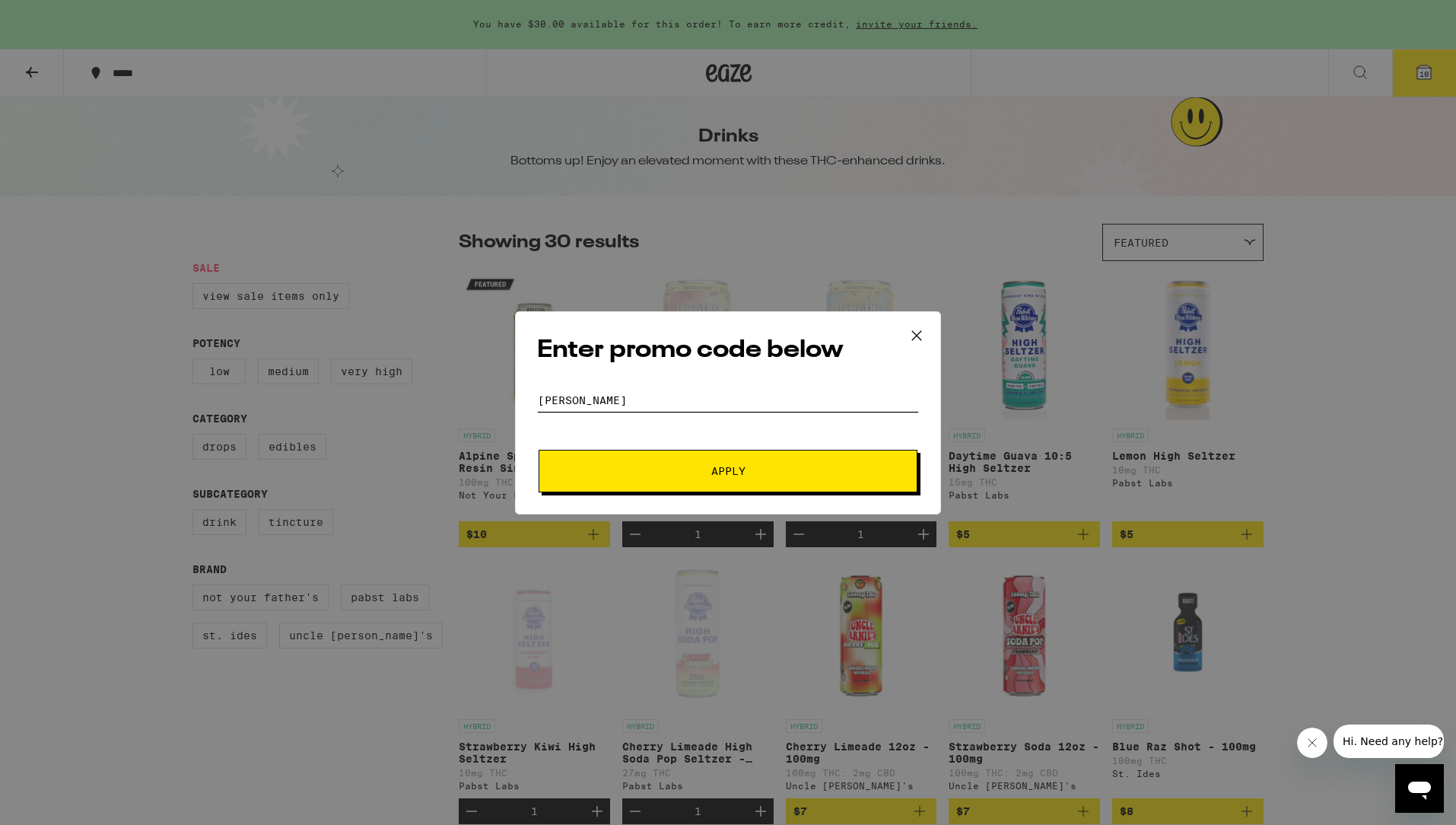
type input "[PERSON_NAME]"
click at [755, 486] on button "Apply" at bounding box center [728, 471] width 379 height 43
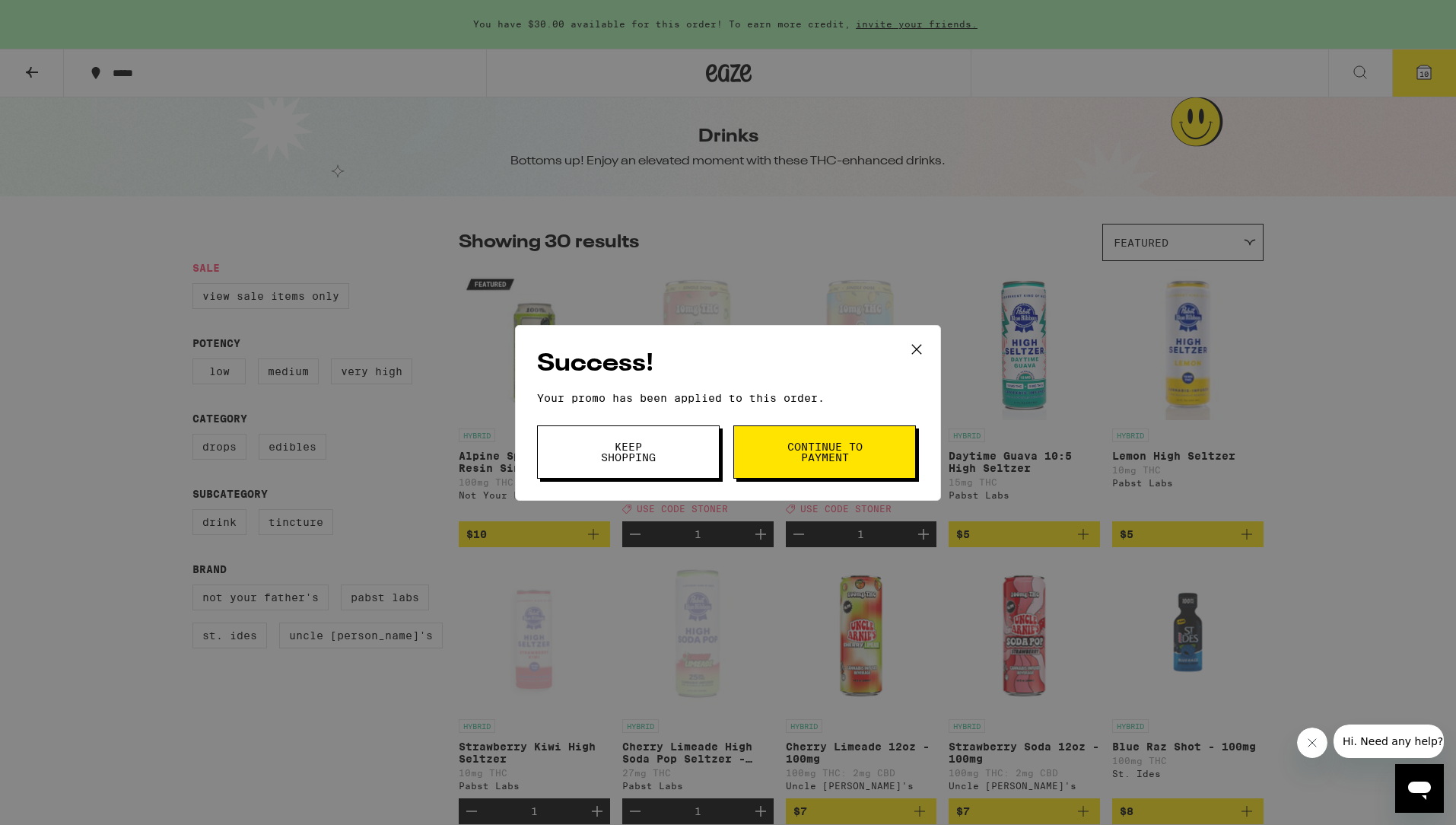
click at [918, 346] on icon at bounding box center [917, 349] width 9 height 9
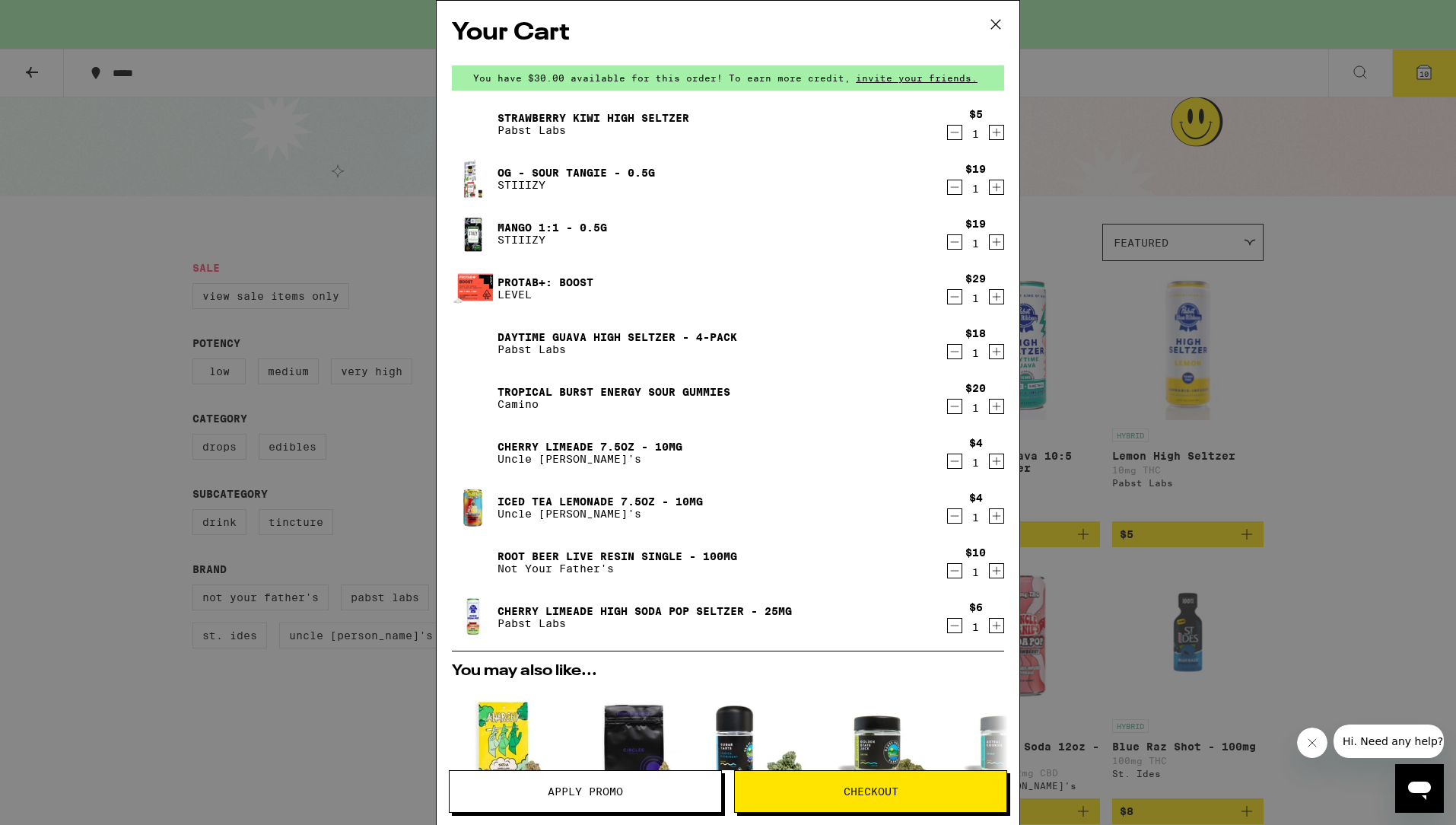
click at [956, 297] on icon "Decrement" at bounding box center [956, 296] width 14 height 18
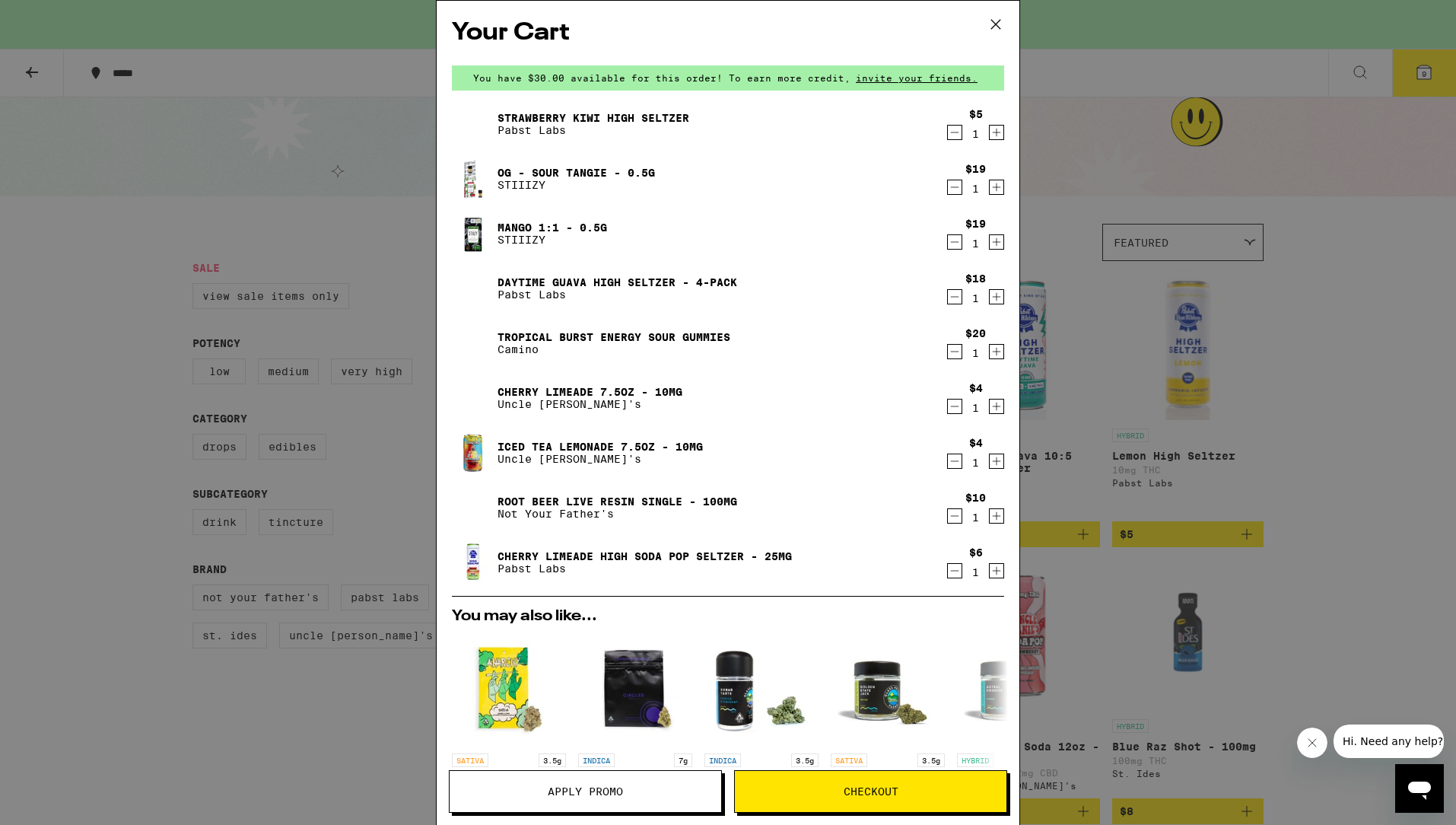
drag, startPoint x: 954, startPoint y: 131, endPoint x: 804, endPoint y: 155, distance: 151.9
click at [953, 131] on icon "Decrement" at bounding box center [956, 132] width 14 height 18
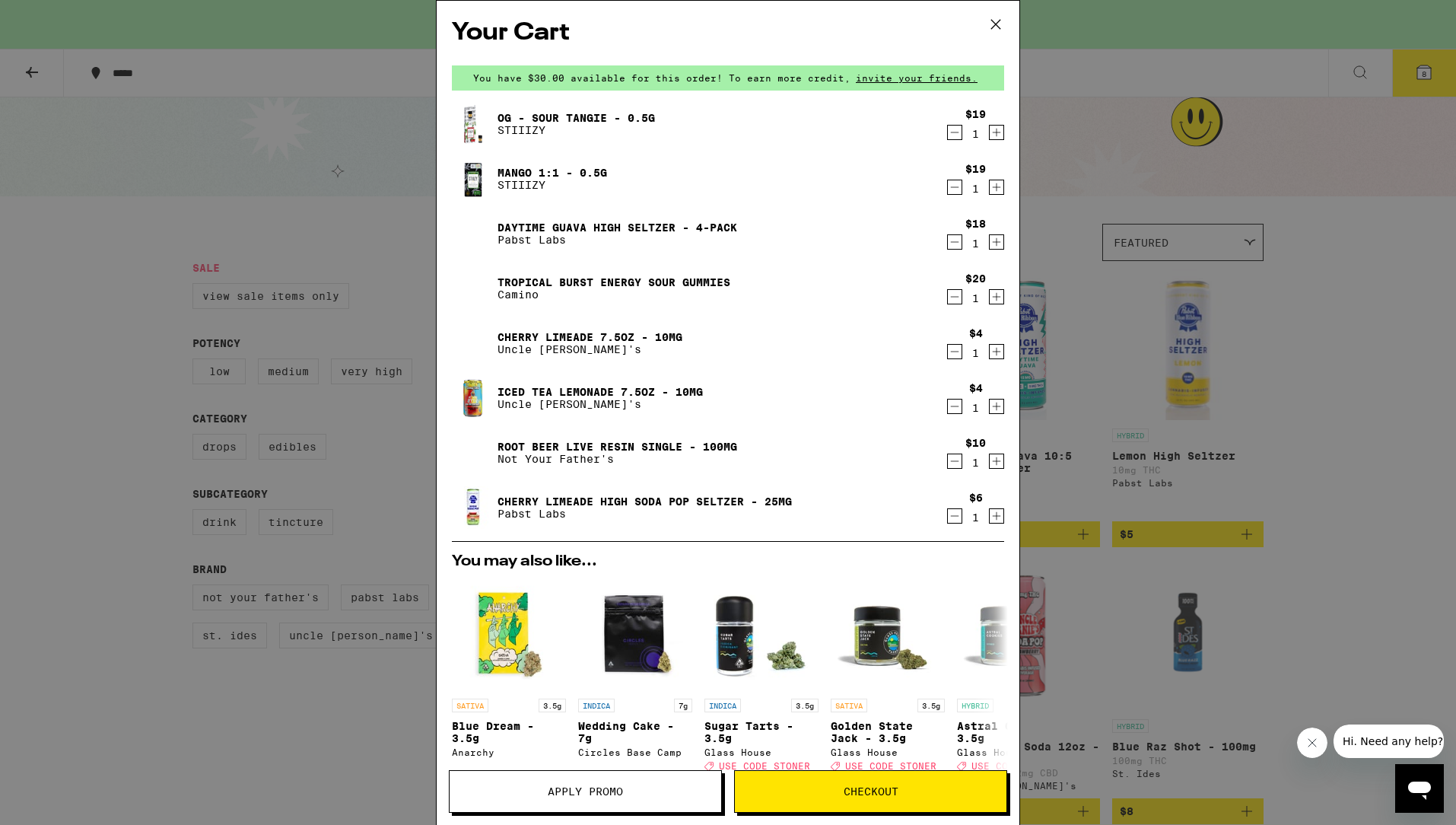
click at [952, 516] on icon "Decrement" at bounding box center [956, 516] width 14 height 18
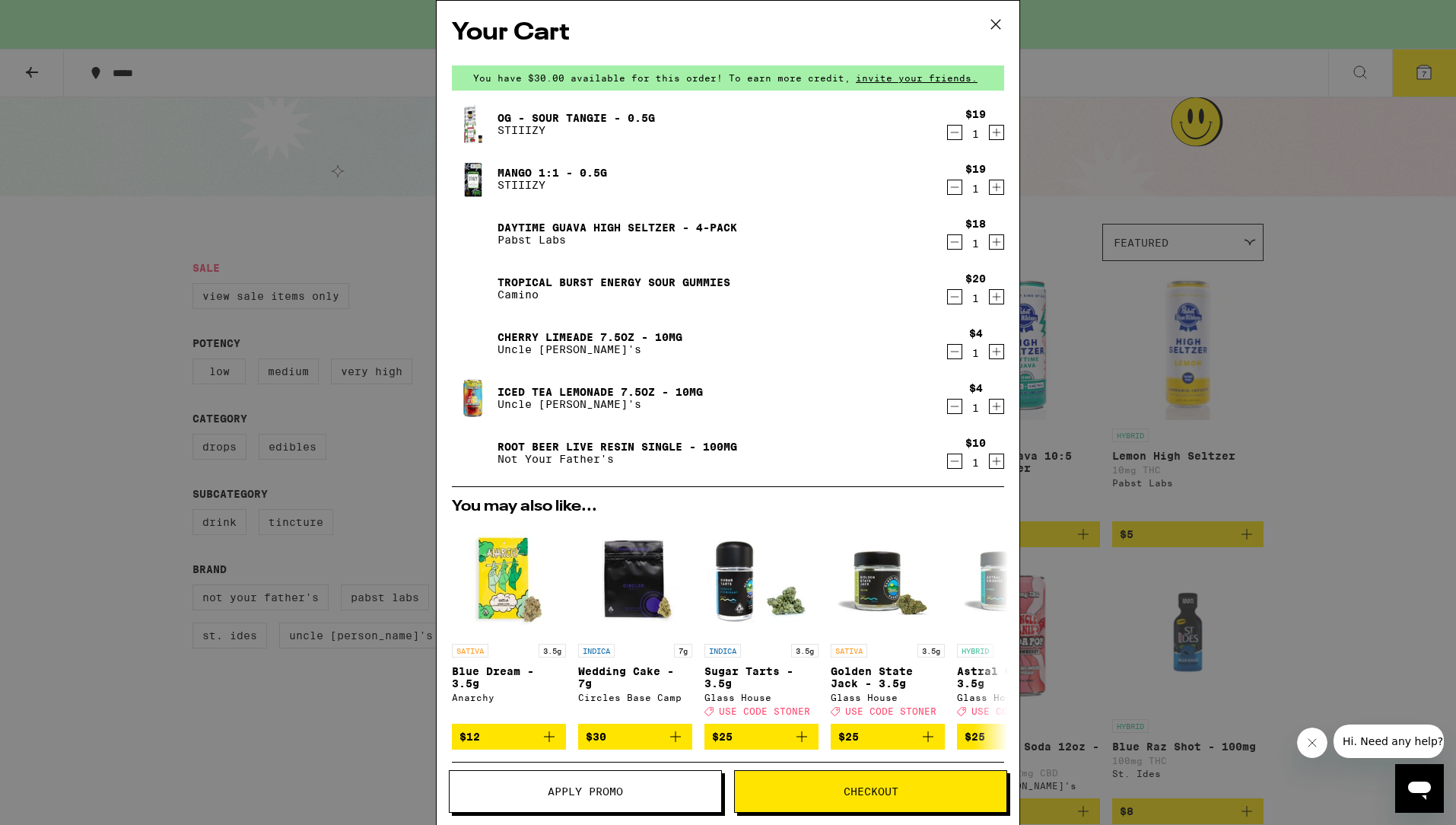
click at [535, 112] on link "OG - Sour Tangie - 0.5g" at bounding box center [576, 118] width 157 height 12
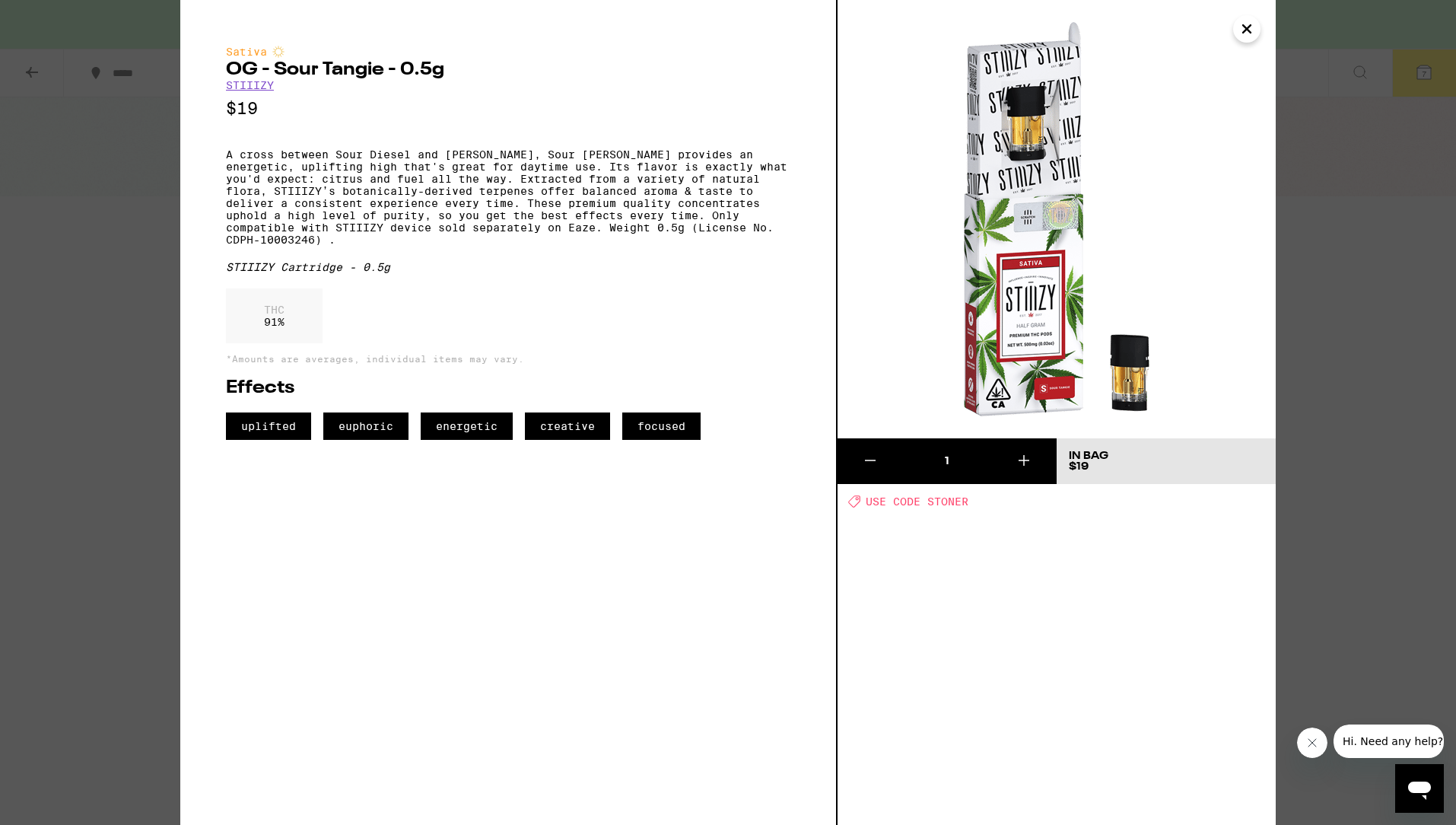
click at [1250, 24] on icon "Close" at bounding box center [1246, 29] width 18 height 23
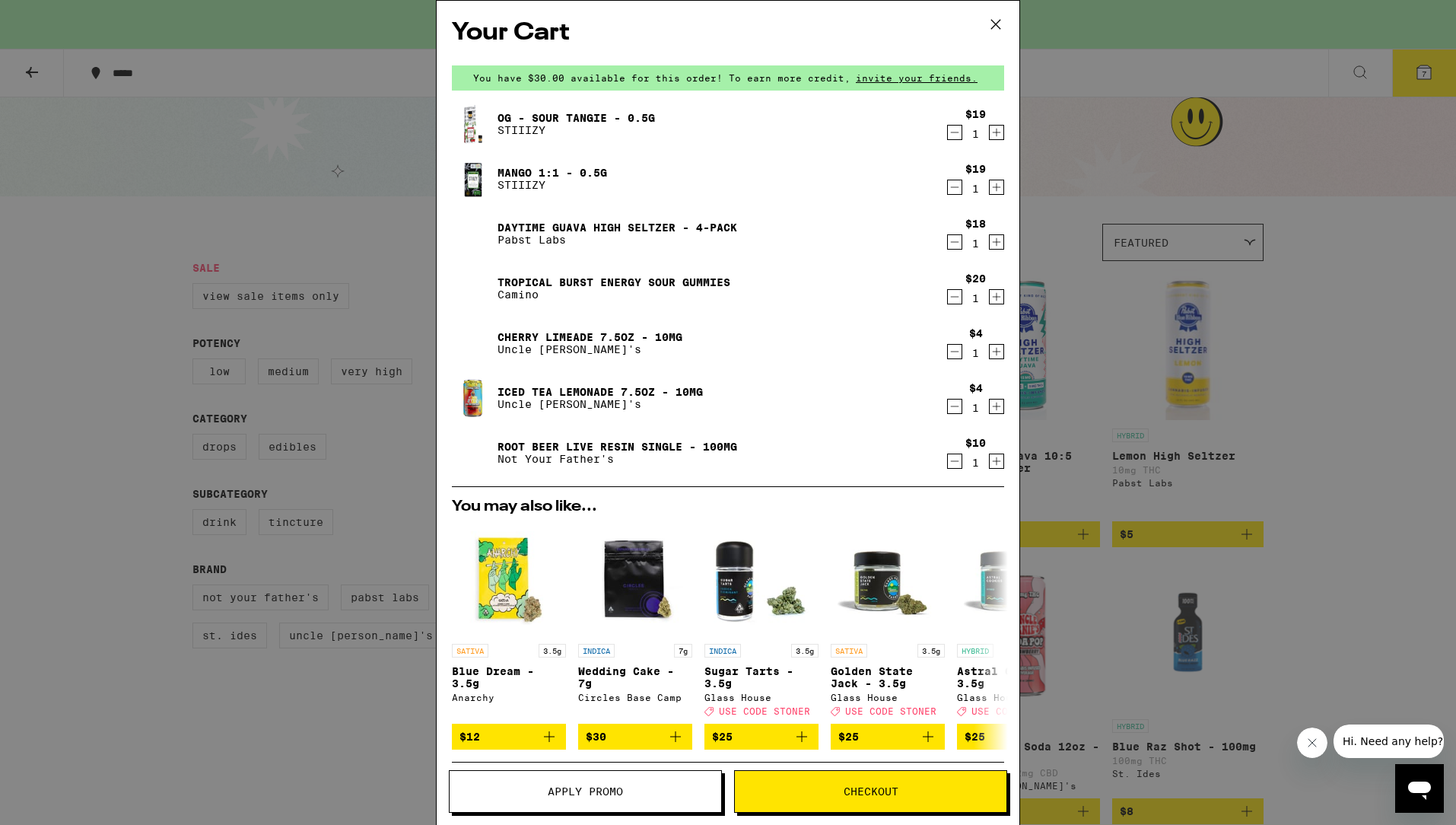
click at [532, 170] on link "Mango 1:1 - 0.5g" at bounding box center [552, 173] width 109 height 12
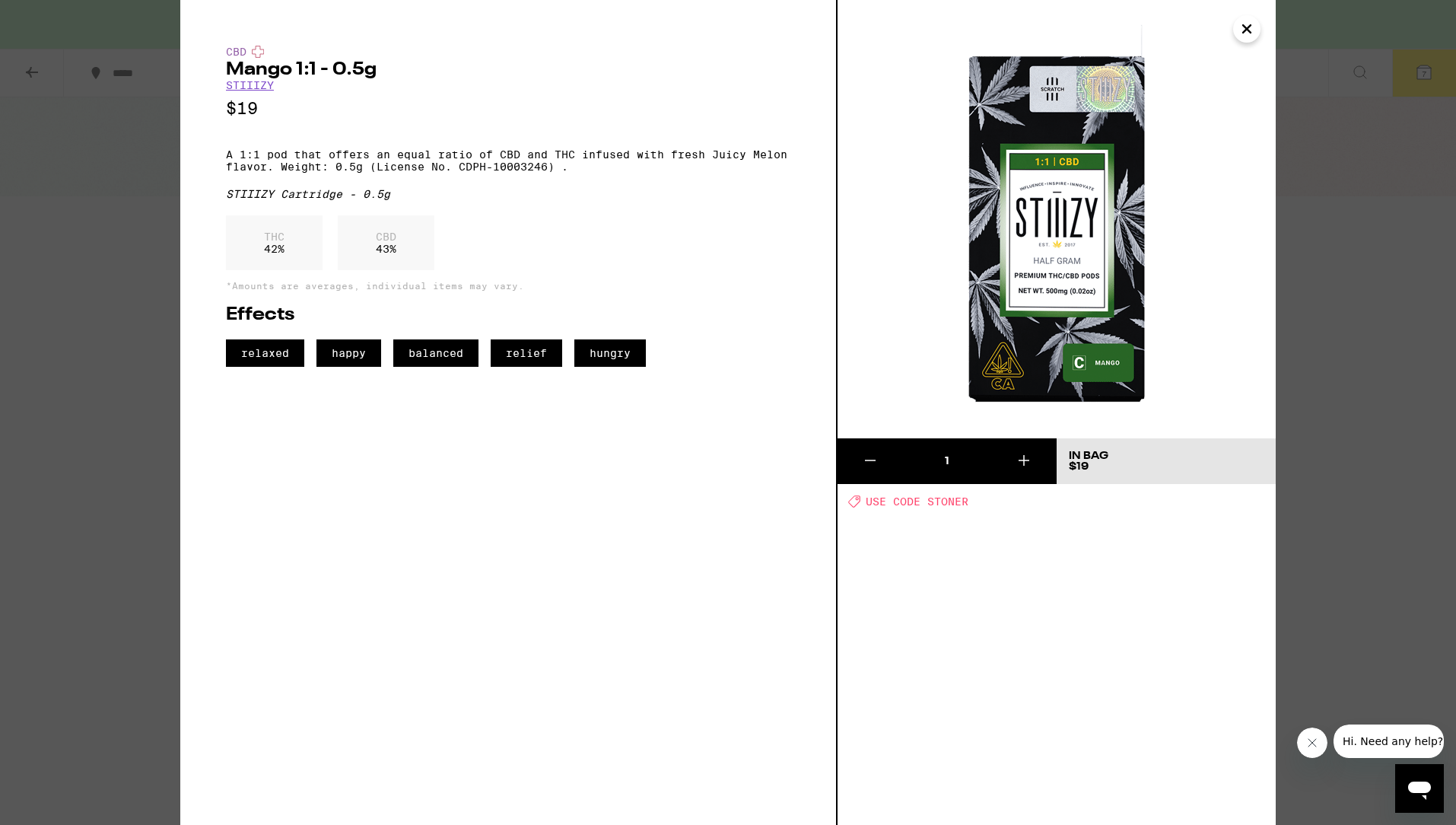
drag, startPoint x: 1248, startPoint y: 26, endPoint x: 1204, endPoint y: 52, distance: 51.1
click at [1248, 26] on icon "Close" at bounding box center [1246, 29] width 18 height 23
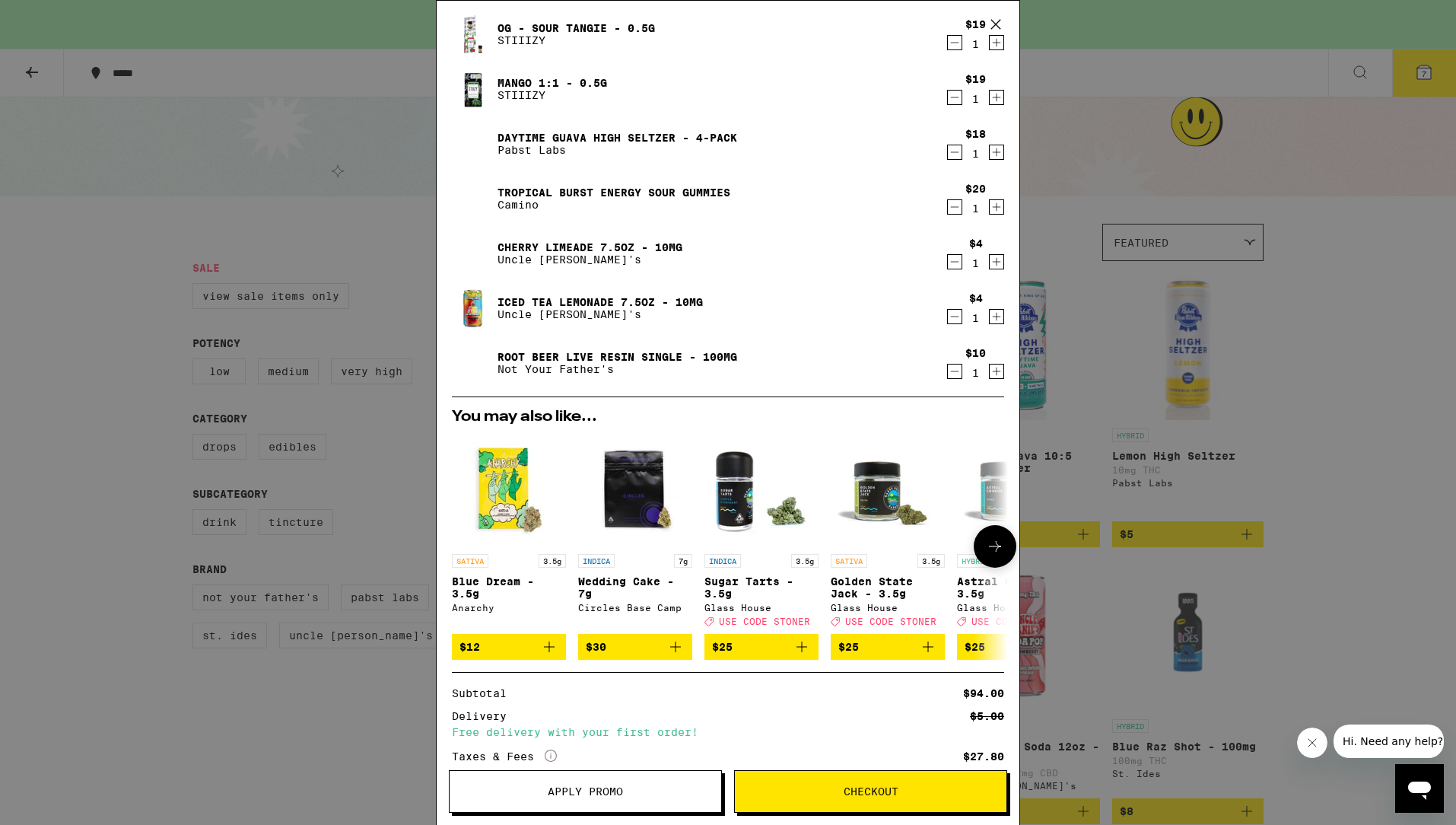
scroll to position [252, 0]
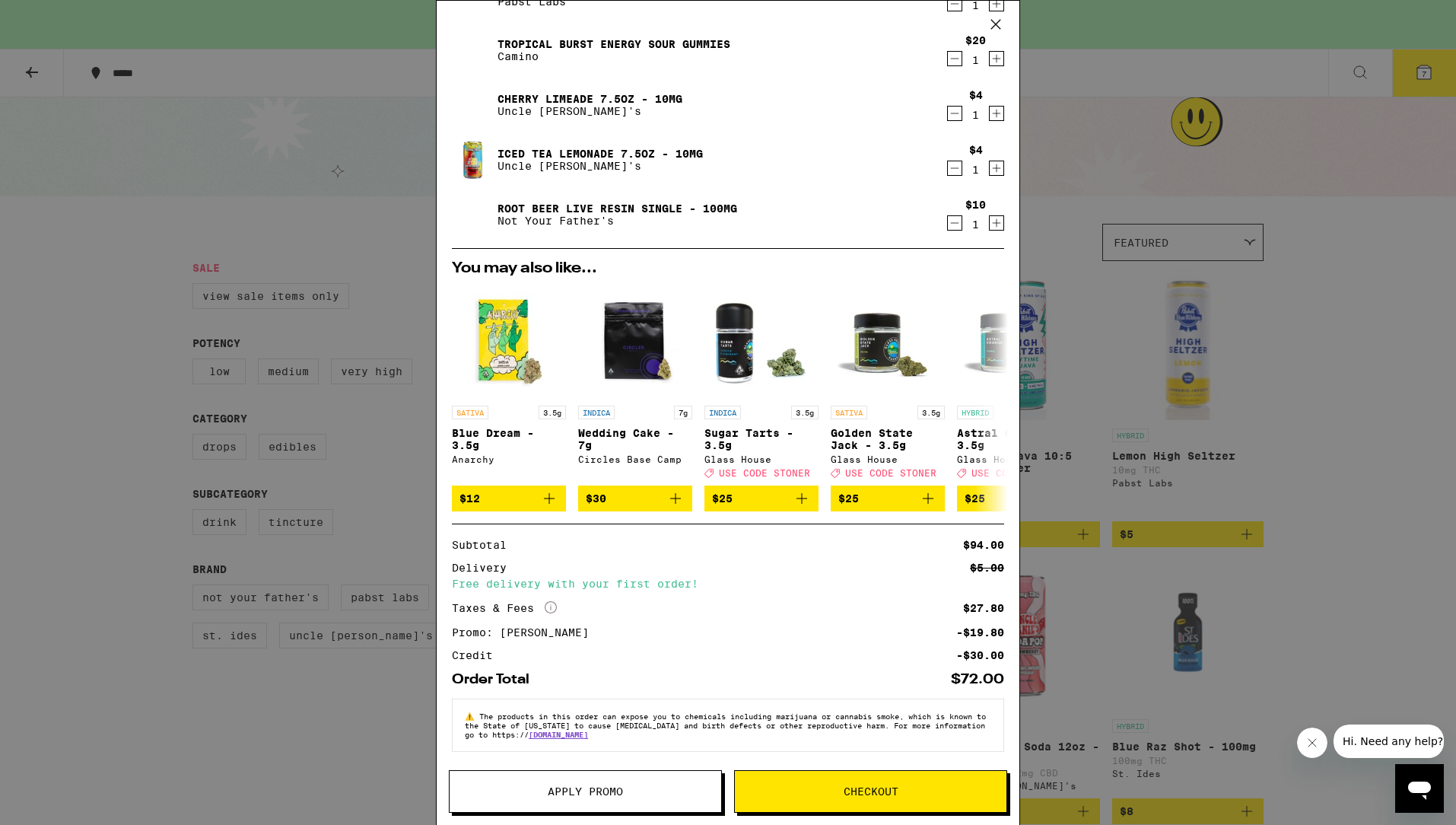
click at [847, 794] on span "Checkout" at bounding box center [871, 792] width 55 height 10
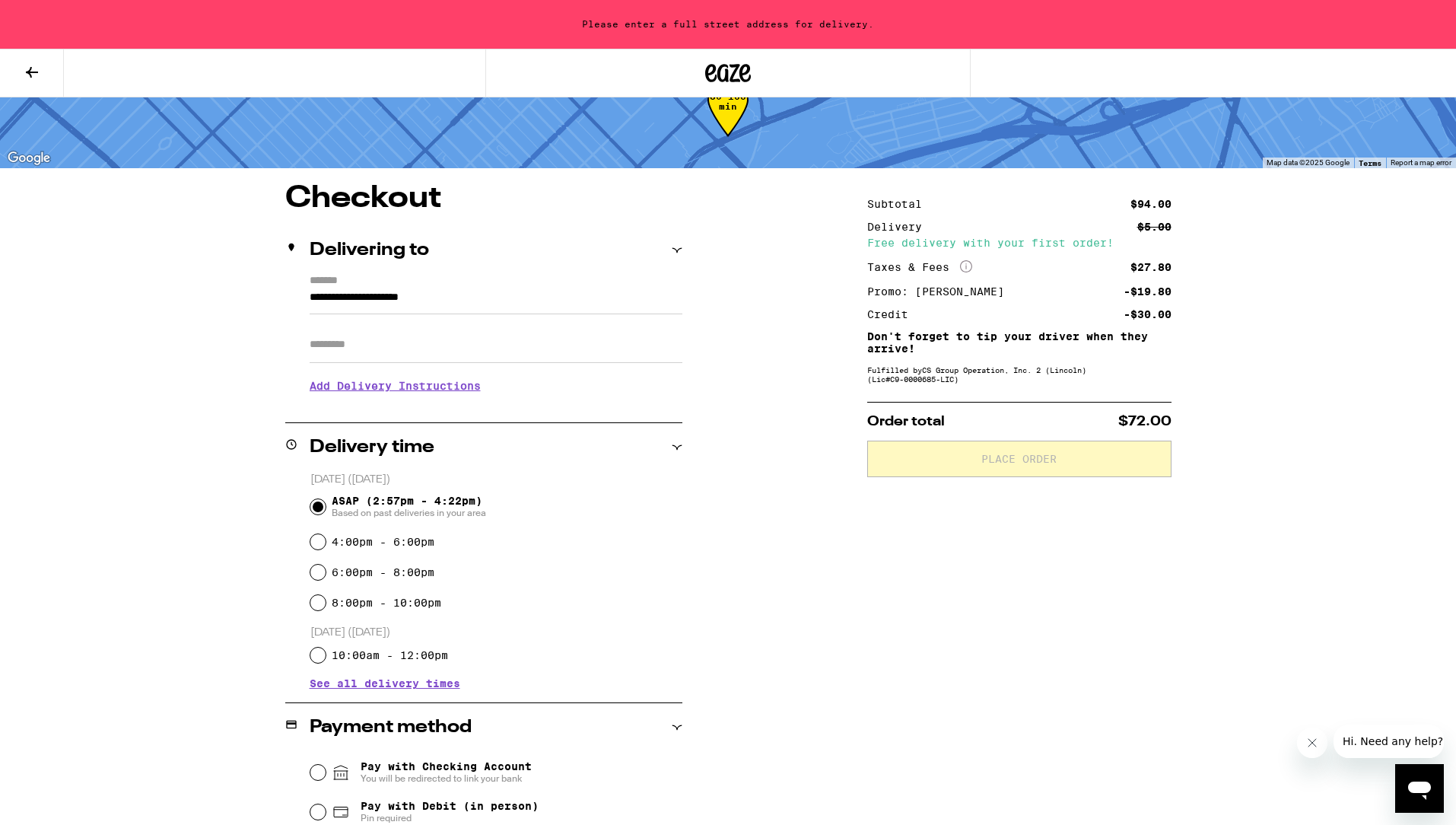
scroll to position [50, 0]
click at [361, 299] on input "**********" at bounding box center [496, 301] width 373 height 26
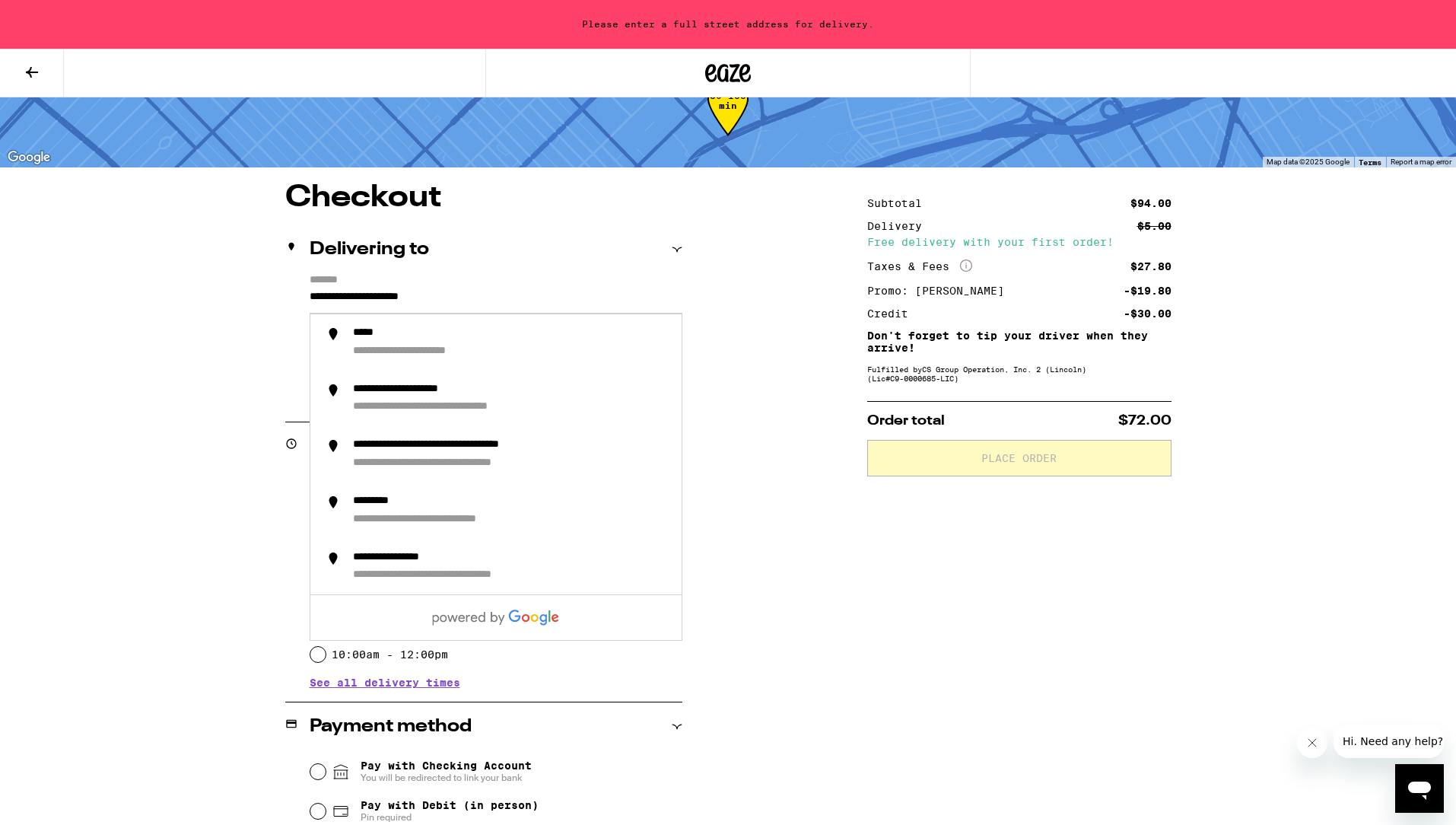
drag, startPoint x: 528, startPoint y: 297, endPoint x: 198, endPoint y: 298, distance: 330.0
click at [198, 298] on div "**********" at bounding box center [728, 748] width 1096 height 1132
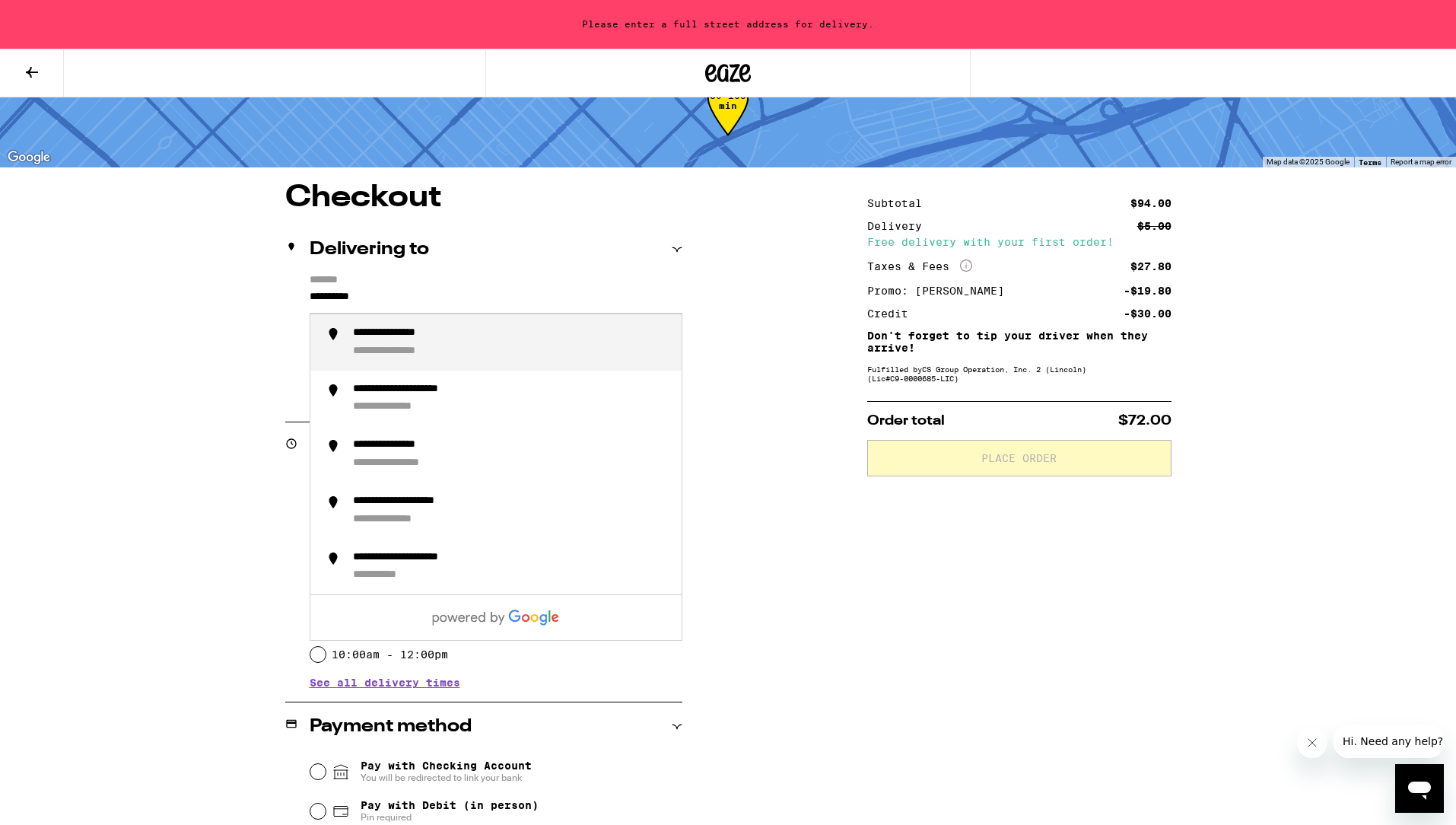
click at [399, 335] on div "**********" at bounding box center [408, 334] width 110 height 14
type input "**********"
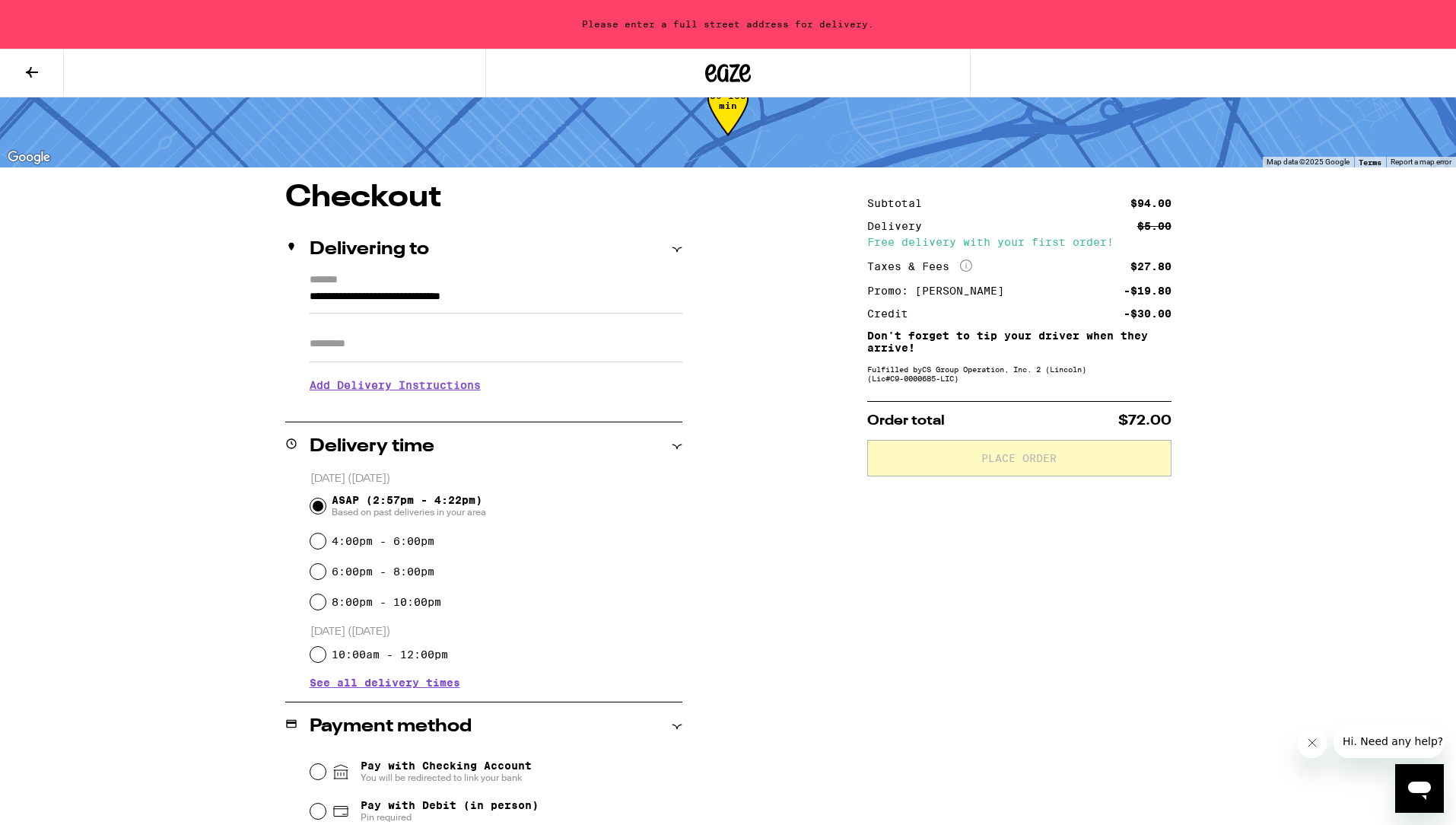
click at [340, 346] on input "Apt/Suite" at bounding box center [496, 344] width 373 height 37
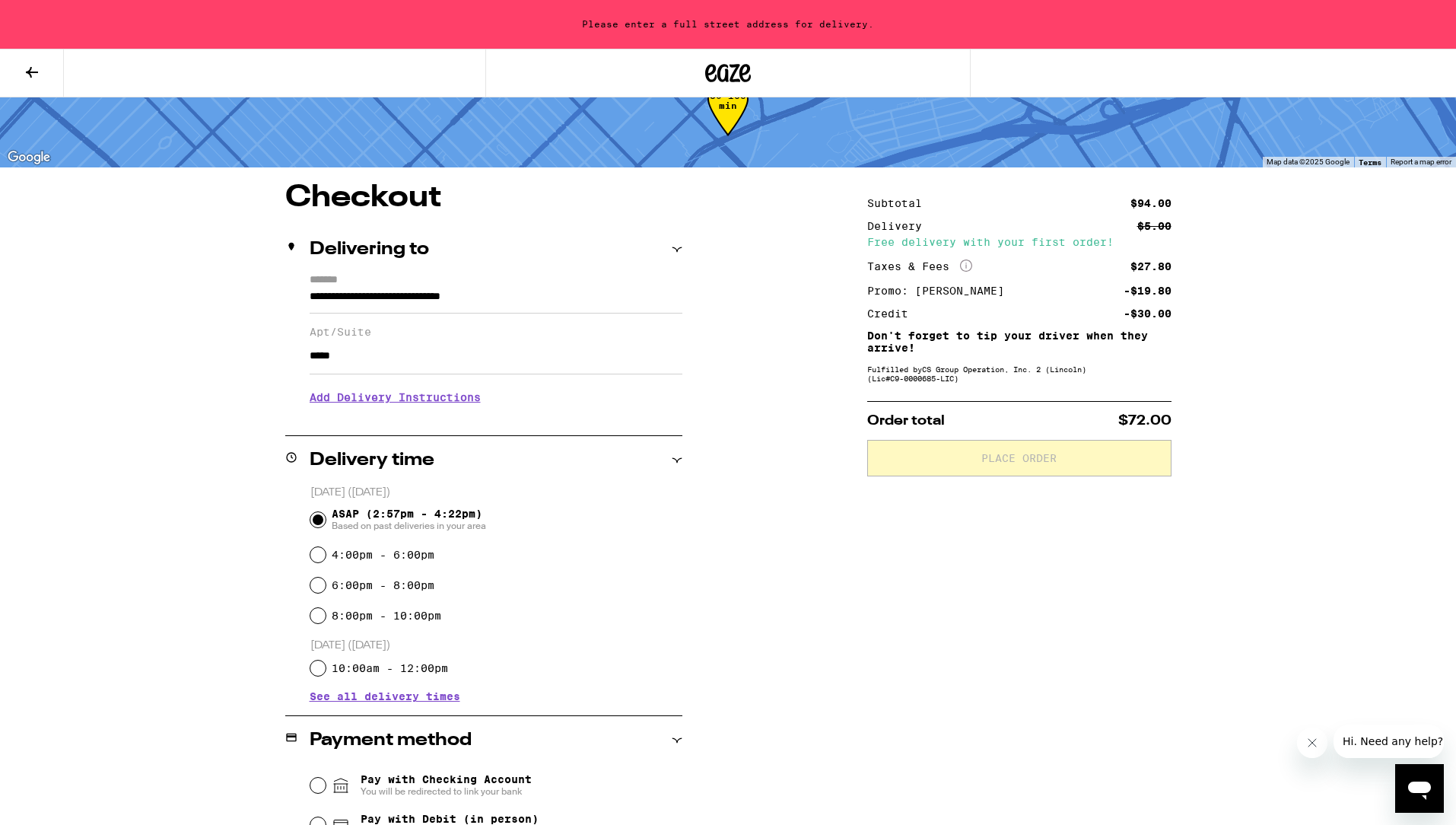
type input "*****"
click at [409, 399] on h3 "Add Delivery Instructions" at bounding box center [496, 398] width 373 height 35
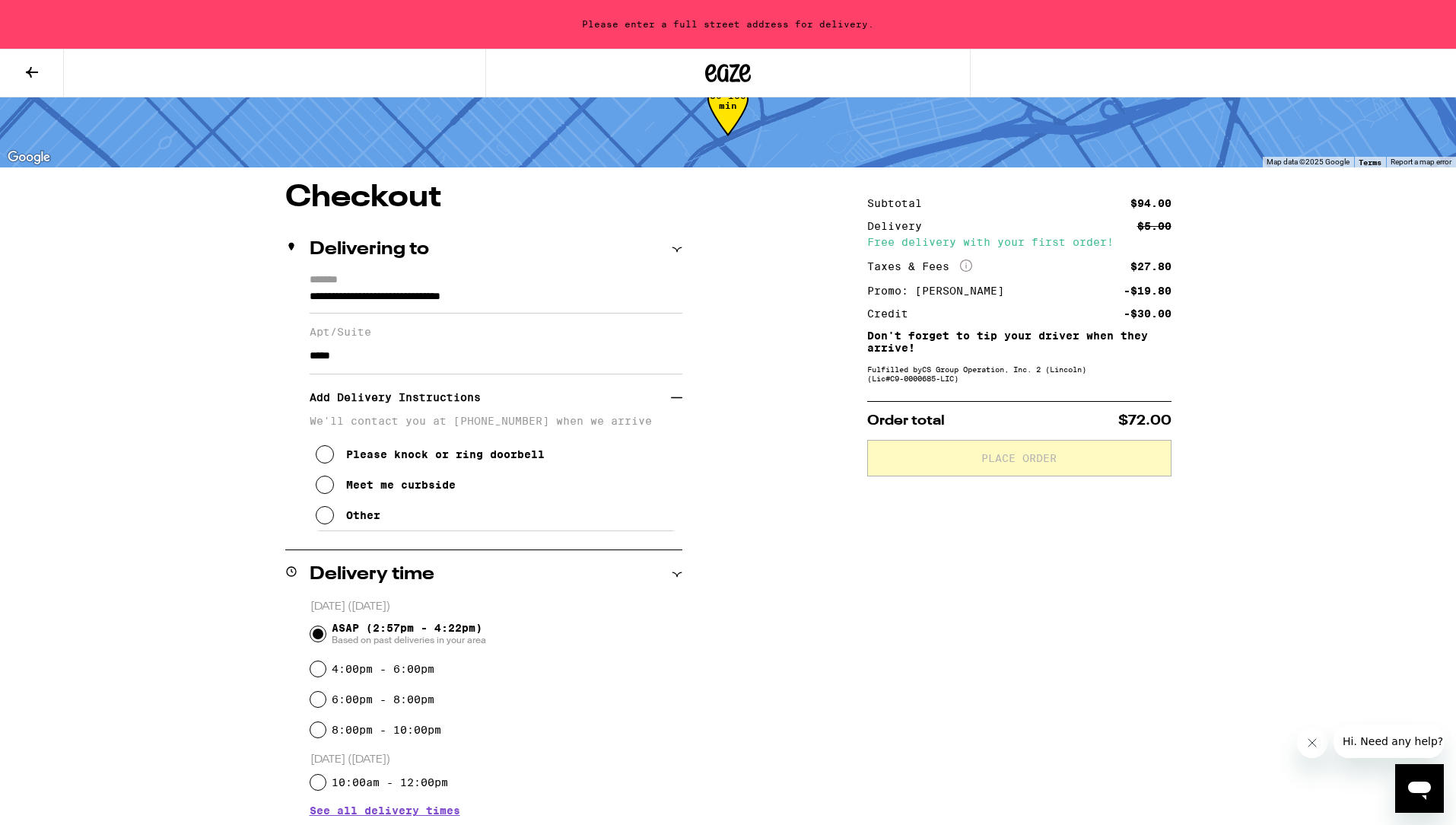
click at [343, 407] on h3 "Add Delivery Instructions" at bounding box center [491, 398] width 362 height 35
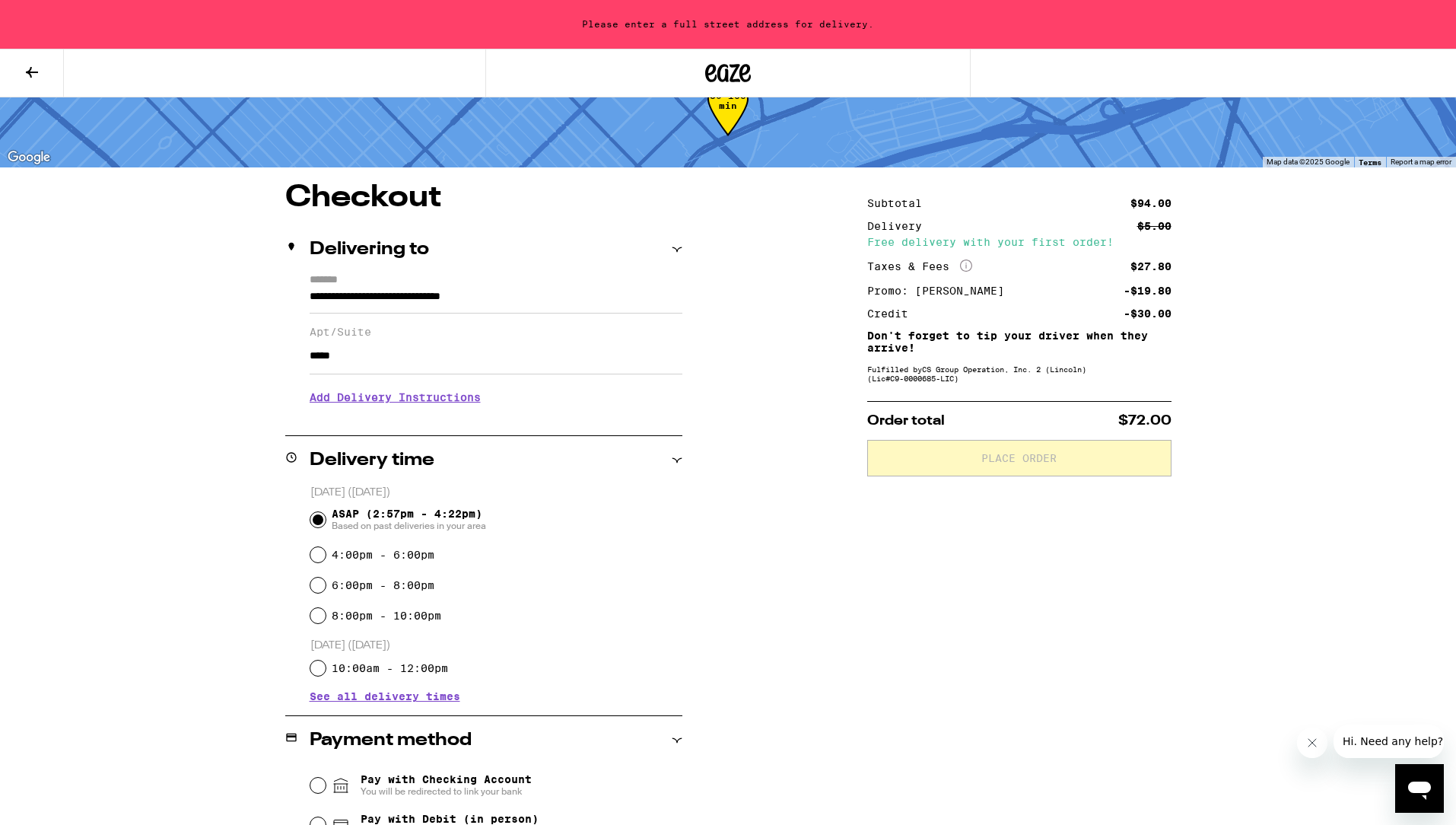
click at [346, 406] on h3 "Add Delivery Instructions" at bounding box center [496, 398] width 373 height 35
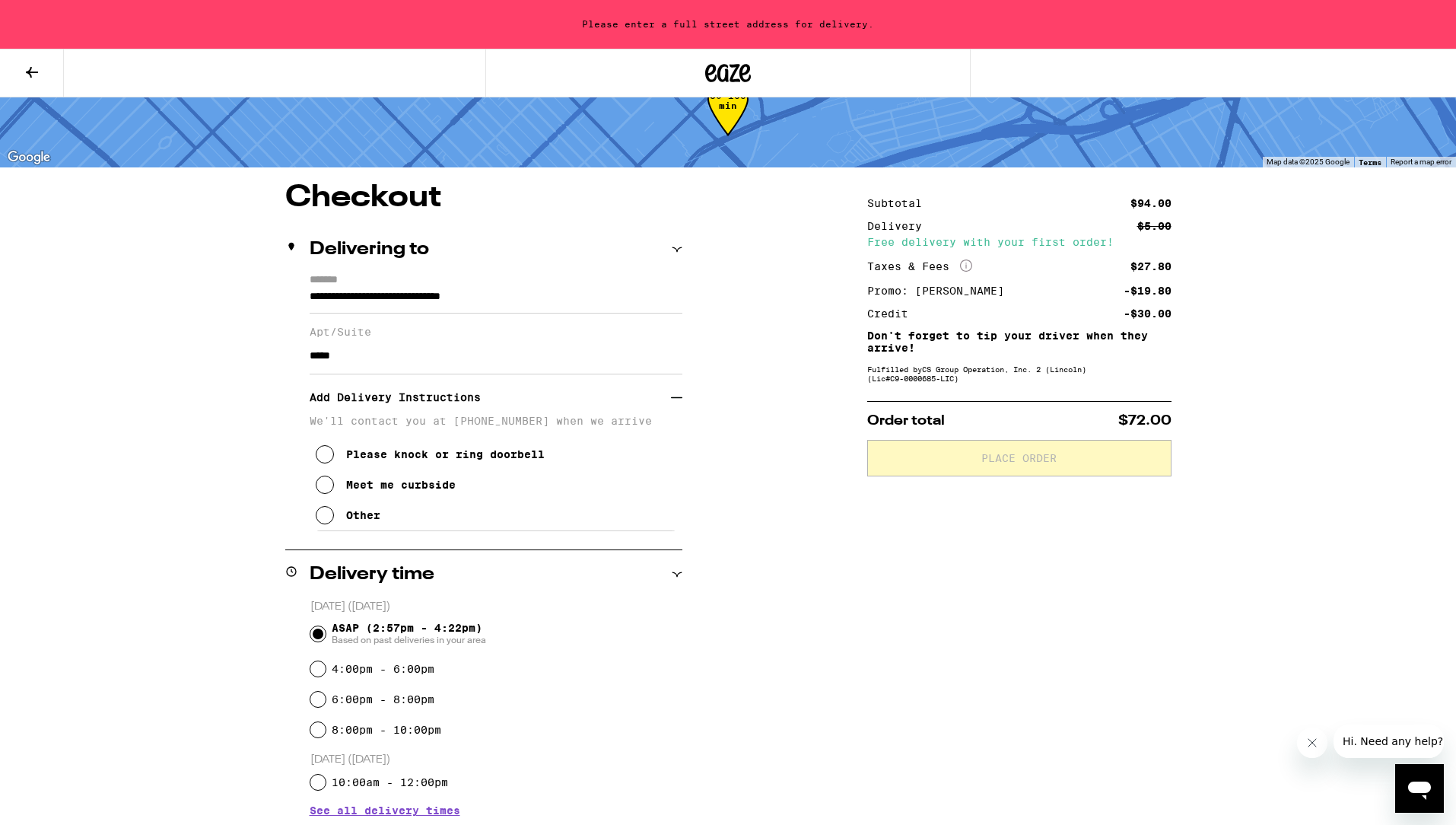
click at [344, 427] on p "We'll contact you at [PHONE_NUMBER] when we arrive" at bounding box center [496, 421] width 373 height 12
click at [307, 434] on div "**********" at bounding box center [484, 403] width 397 height 257
click at [327, 521] on icon at bounding box center [325, 515] width 18 height 18
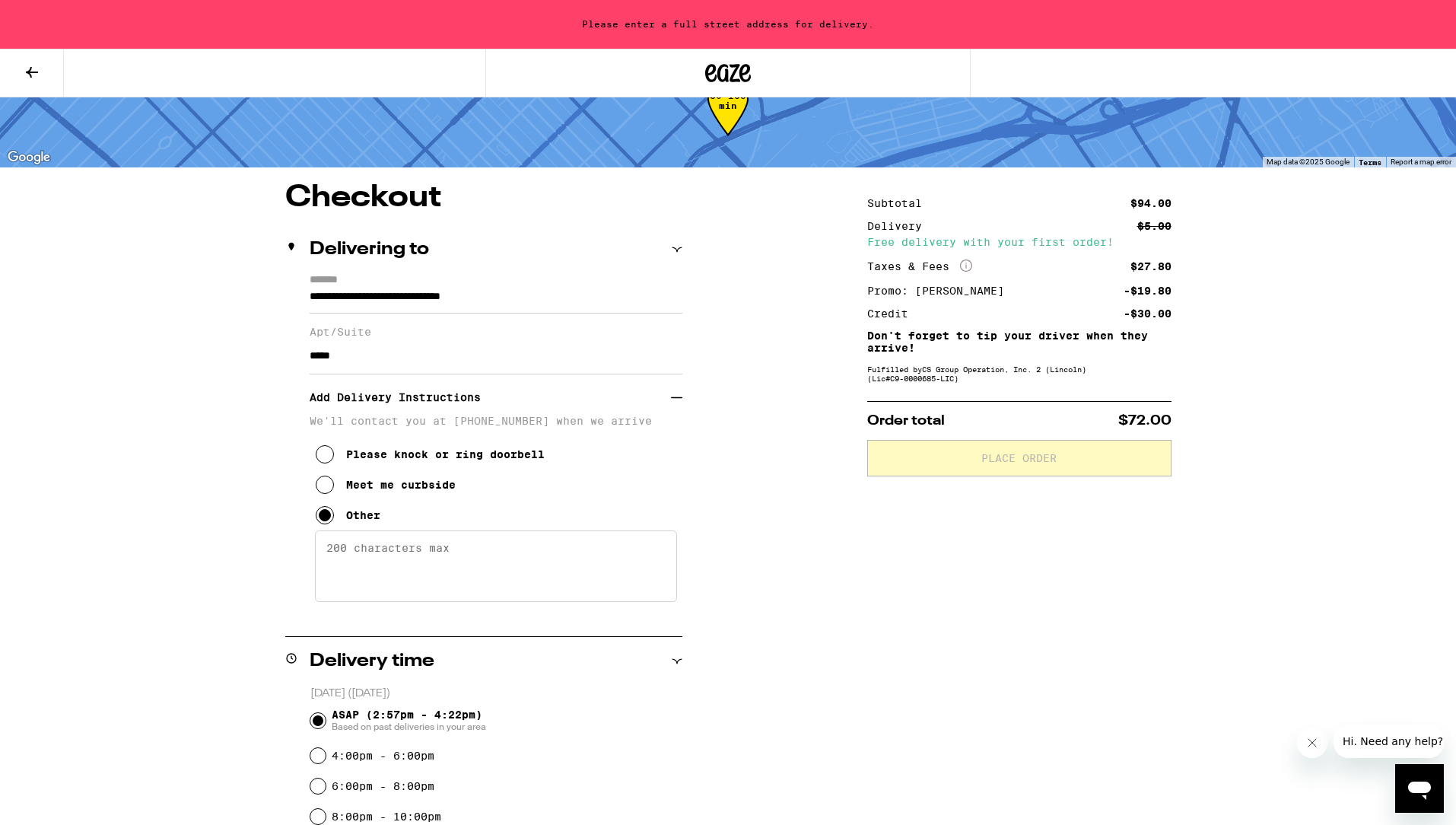
click at [356, 579] on textarea "Enter any other delivery instructions you want driver to know" at bounding box center [496, 566] width 362 height 72
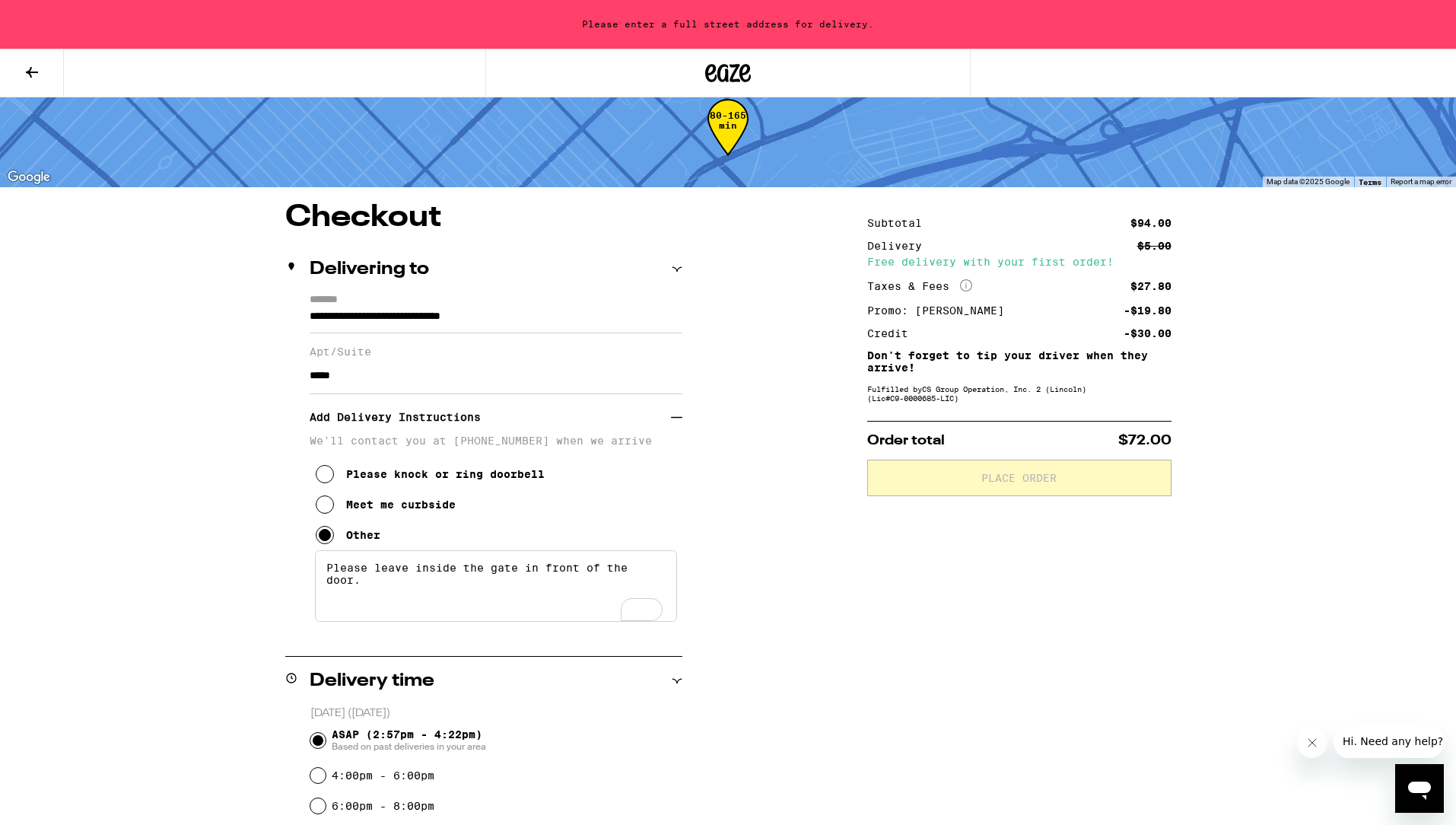
scroll to position [31, 0]
type textarea "Please leave inside the gate in front of the door."
click at [962, 288] on icon at bounding box center [966, 285] width 12 height 12
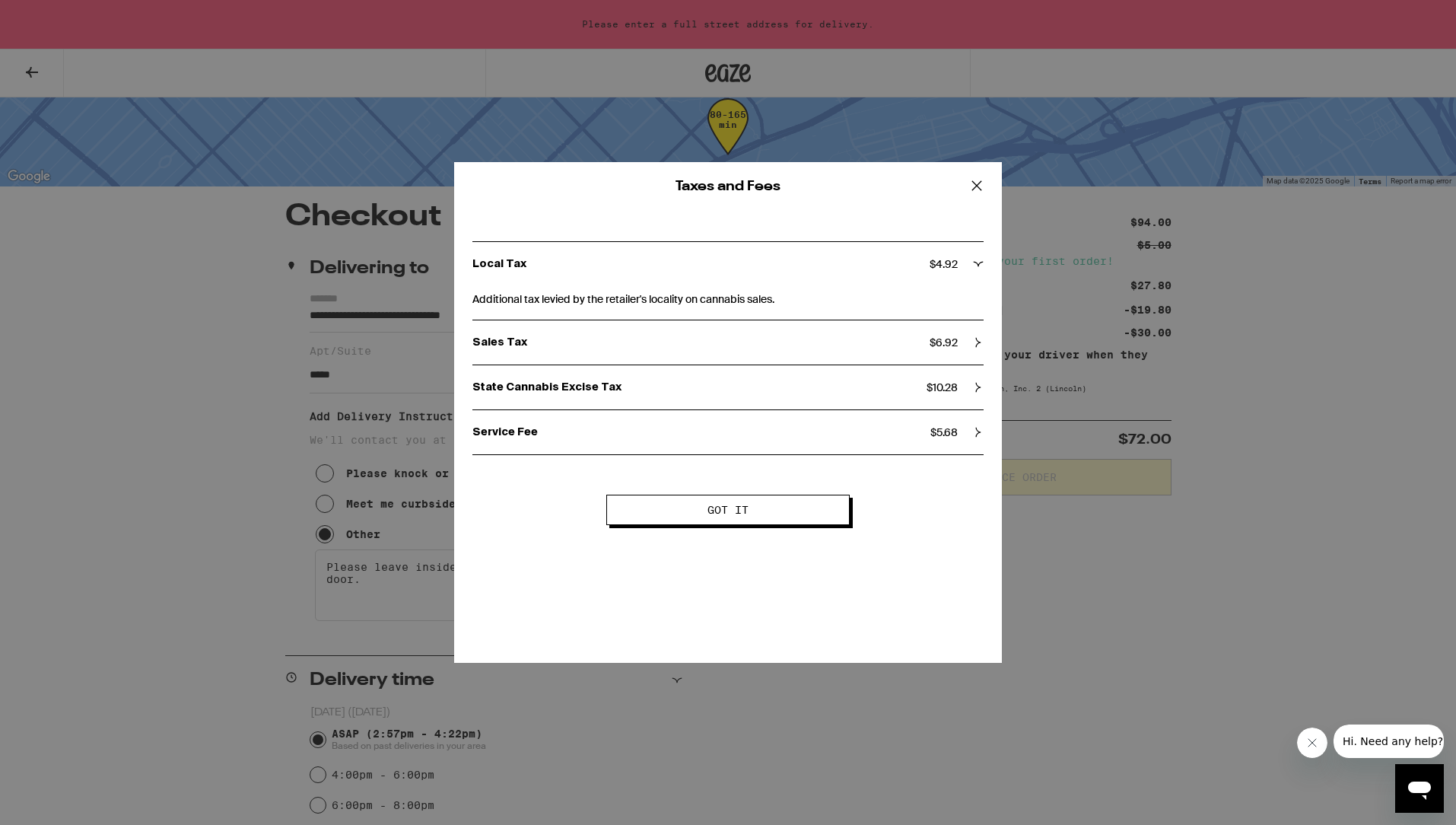
click at [977, 178] on icon at bounding box center [977, 186] width 23 height 23
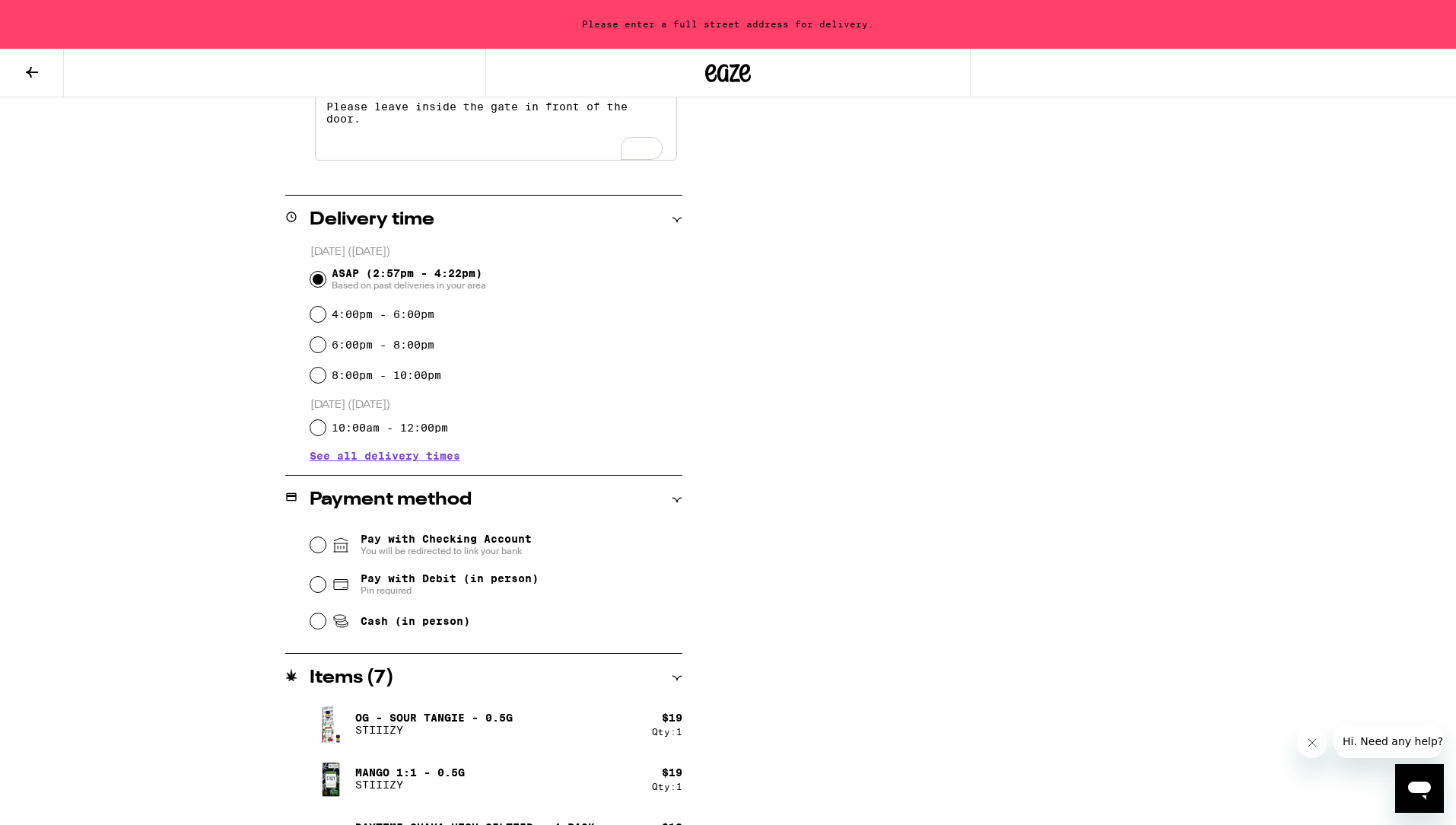
scroll to position [508, 0]
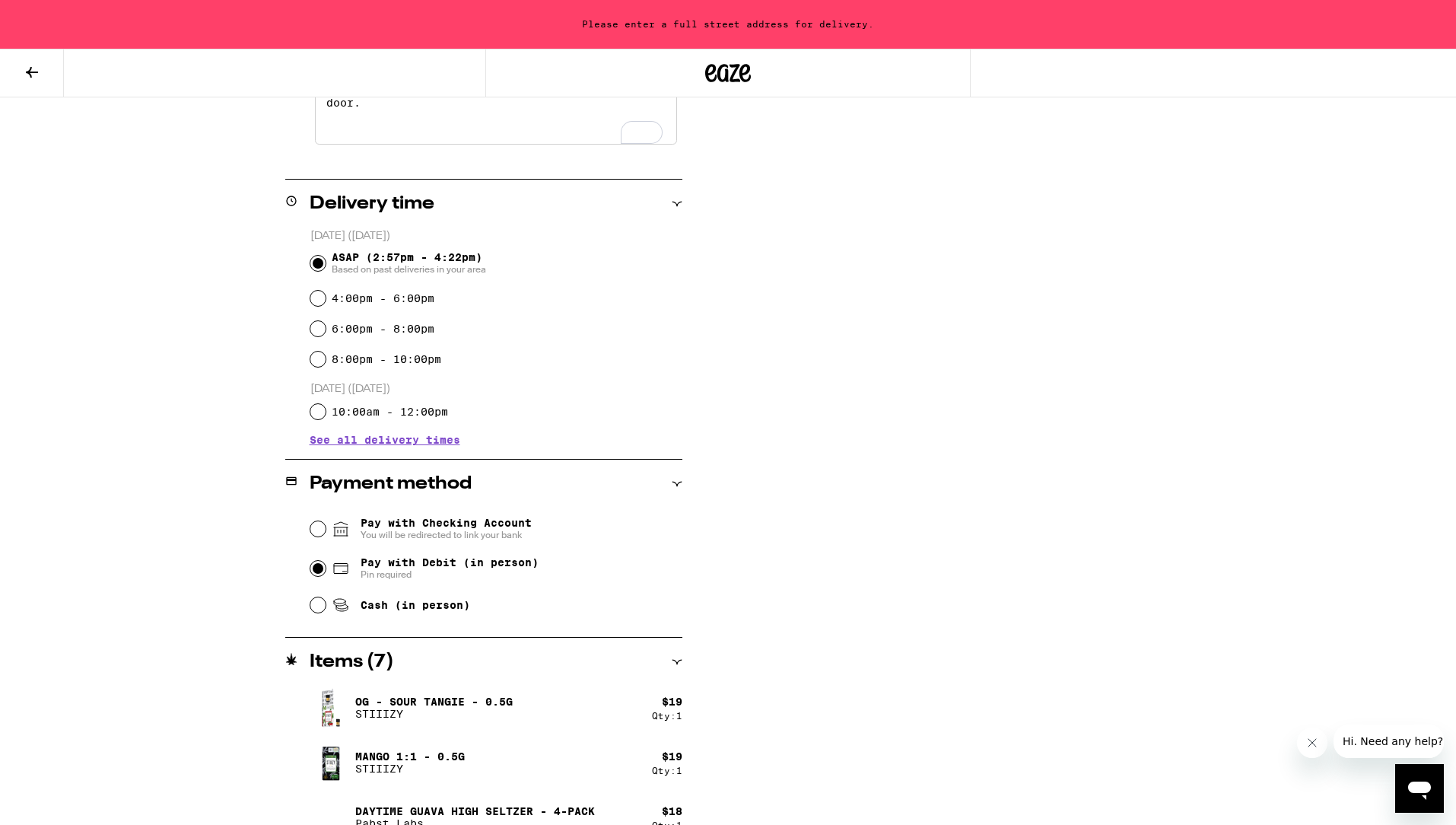
click at [322, 568] on input "Pay with Debit (in person) Pin required" at bounding box center [317, 568] width 15 height 15
radio input "true"
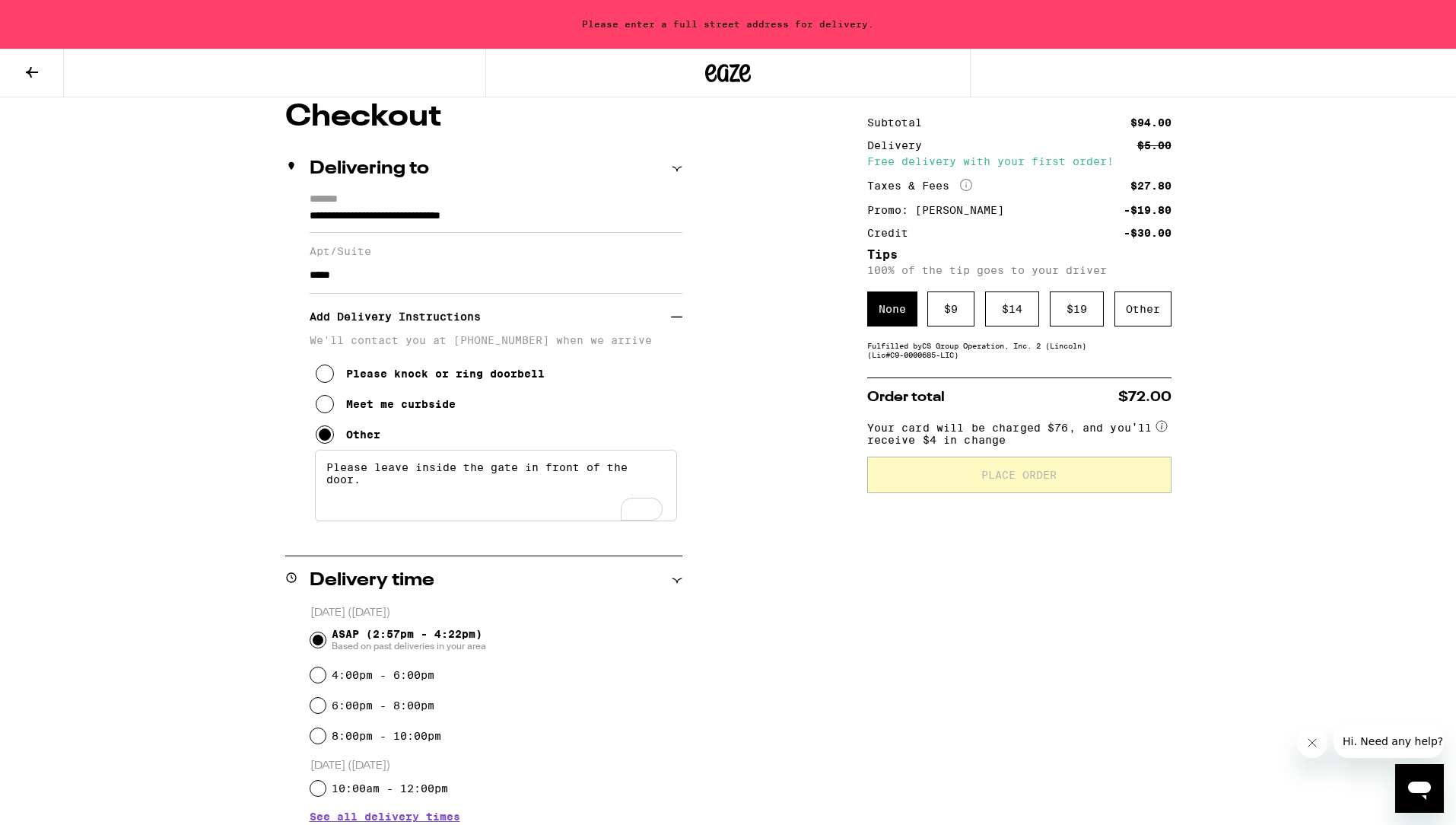
scroll to position [119, 0]
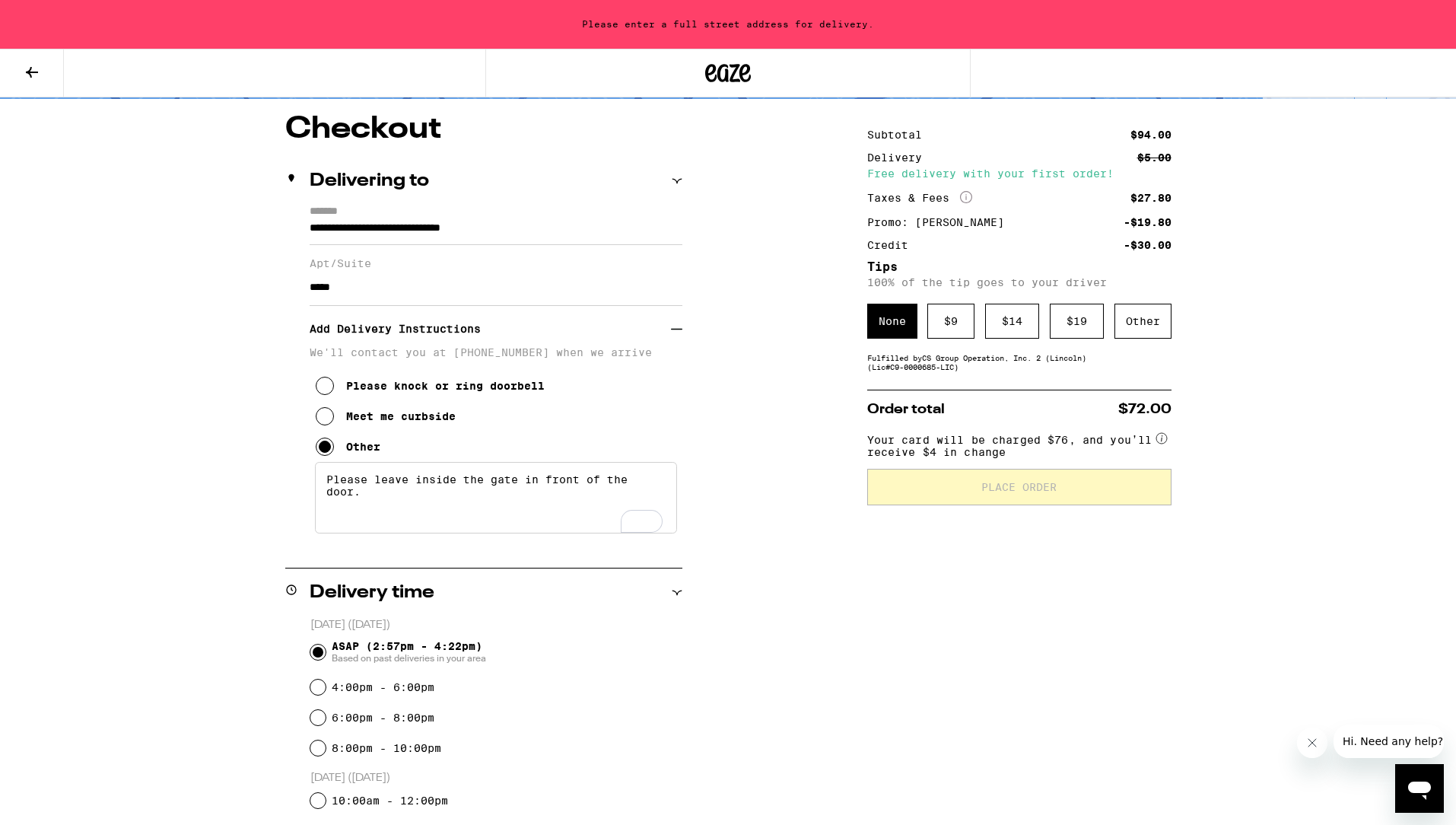
click at [501, 236] on input "**********" at bounding box center [496, 232] width 373 height 26
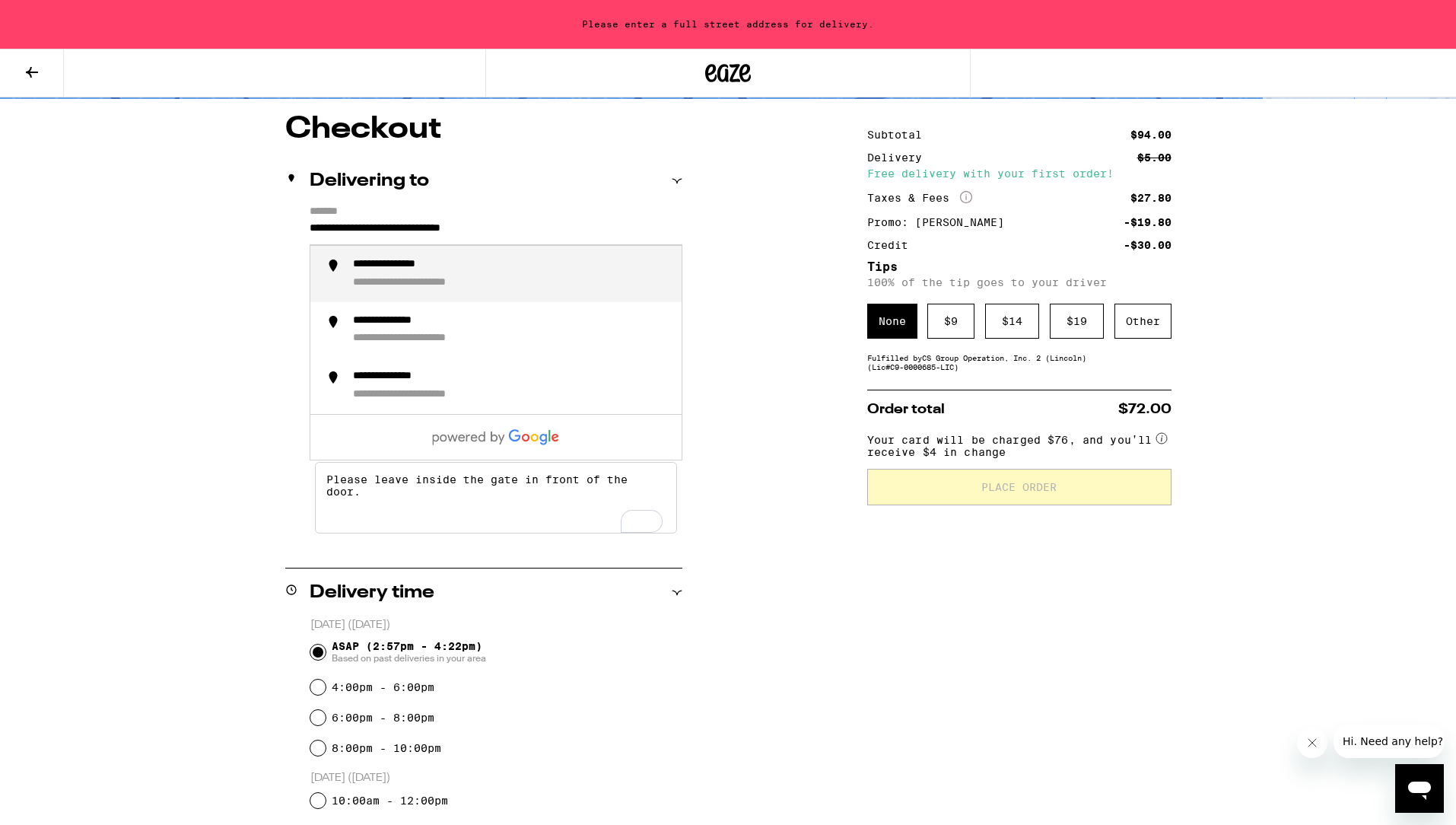
click at [421, 272] on div "**********" at bounding box center [408, 265] width 110 height 14
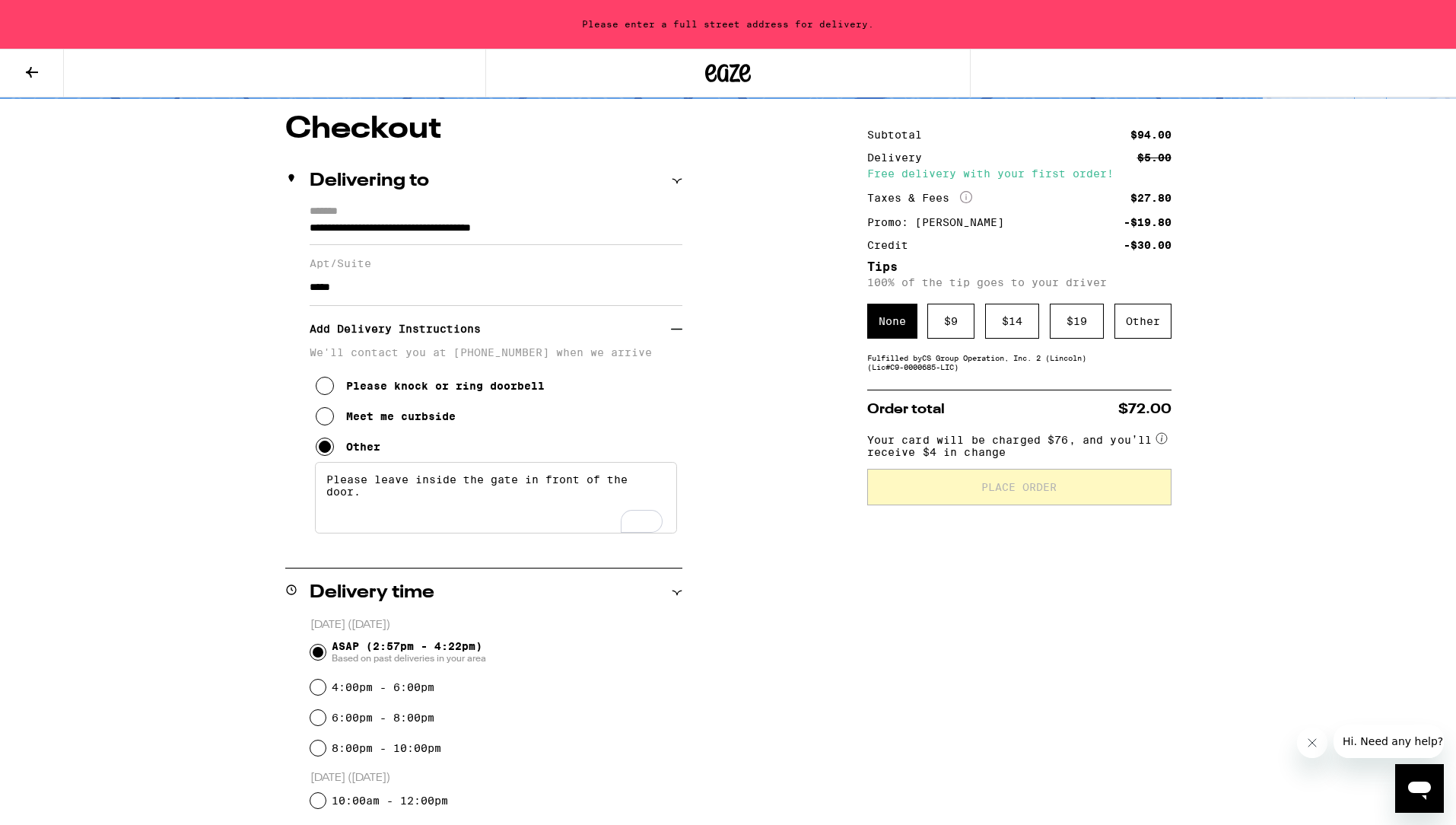
scroll to position [70, 0]
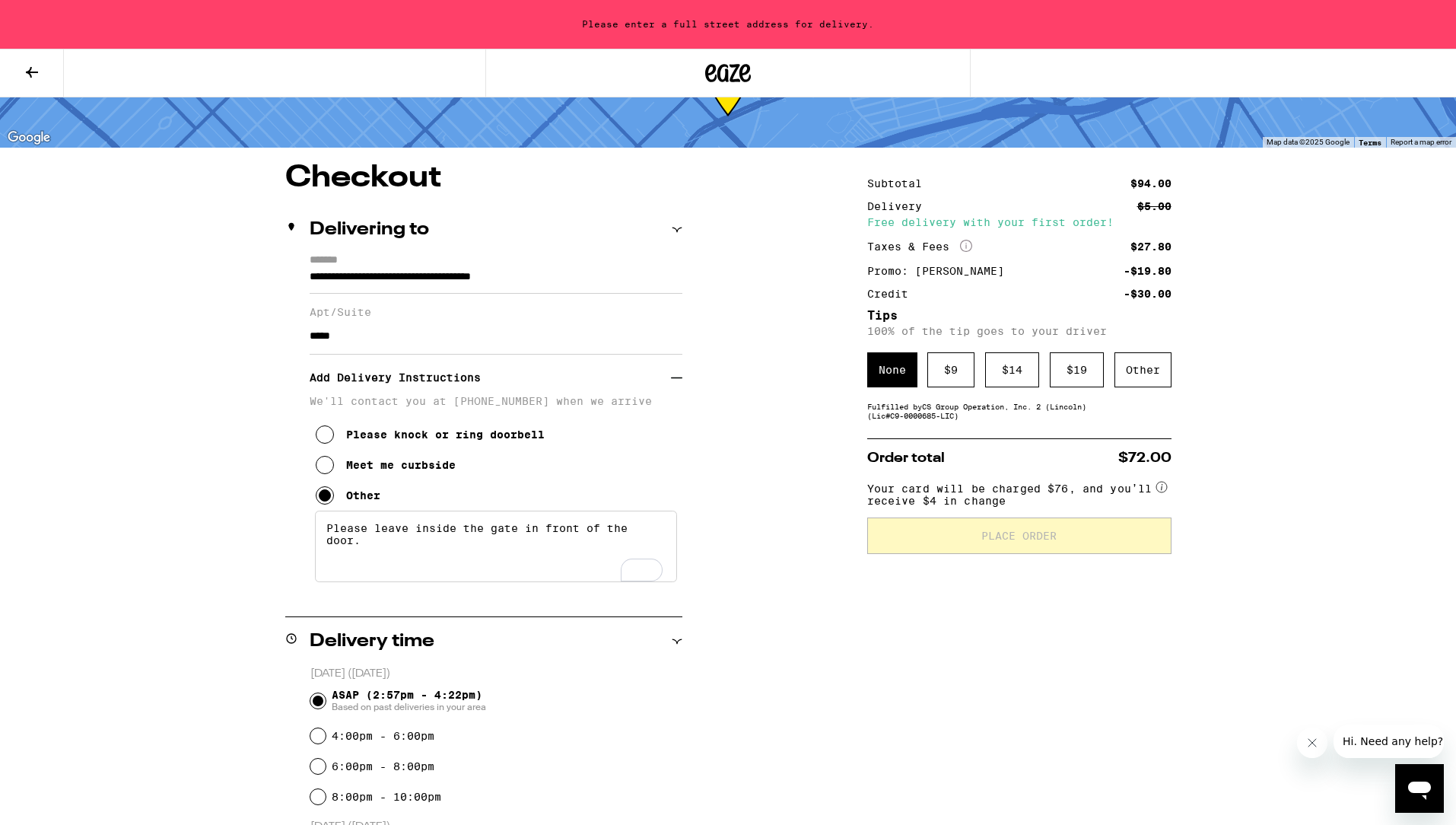
type input "**********"
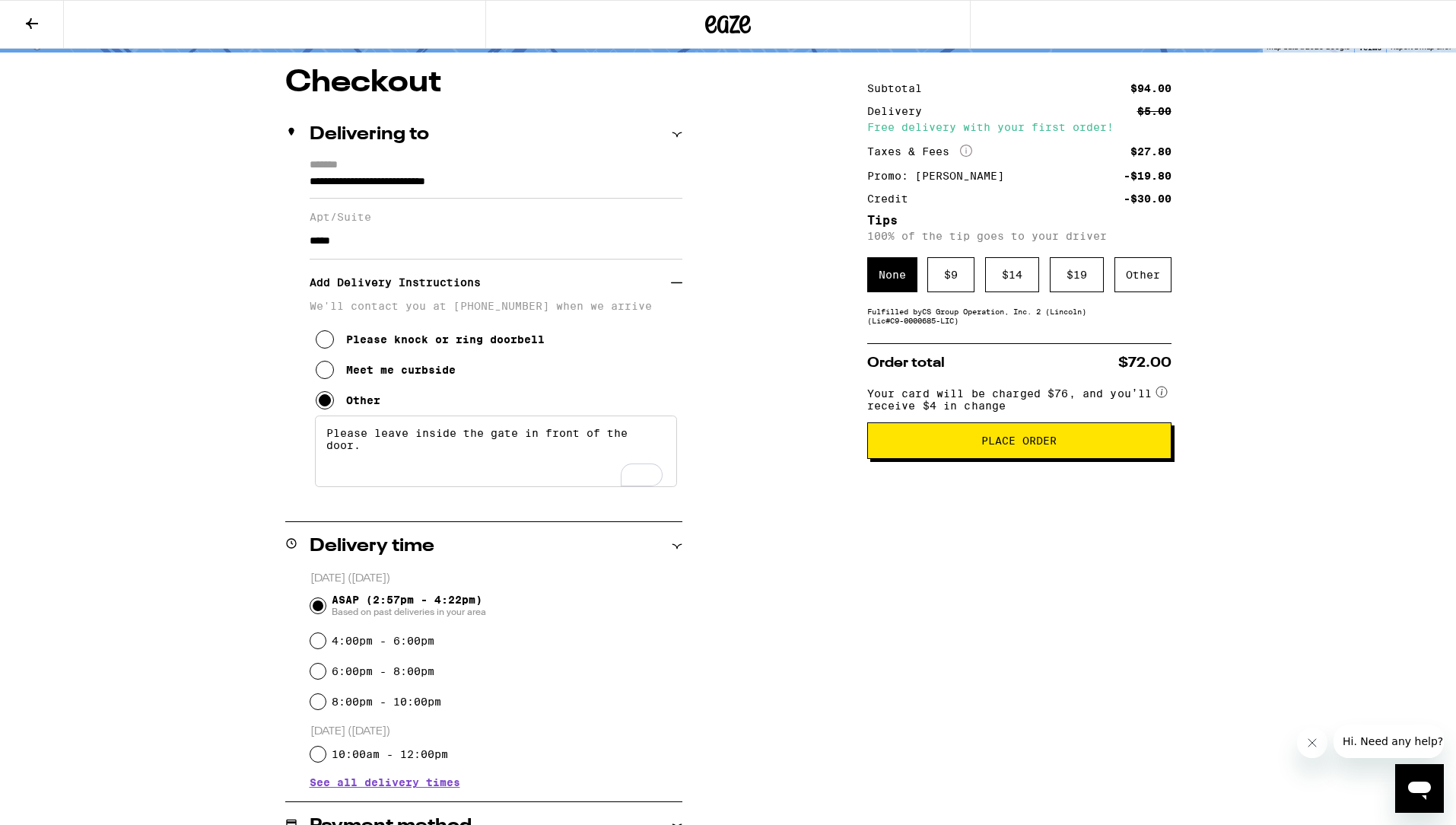
scroll to position [109, 0]
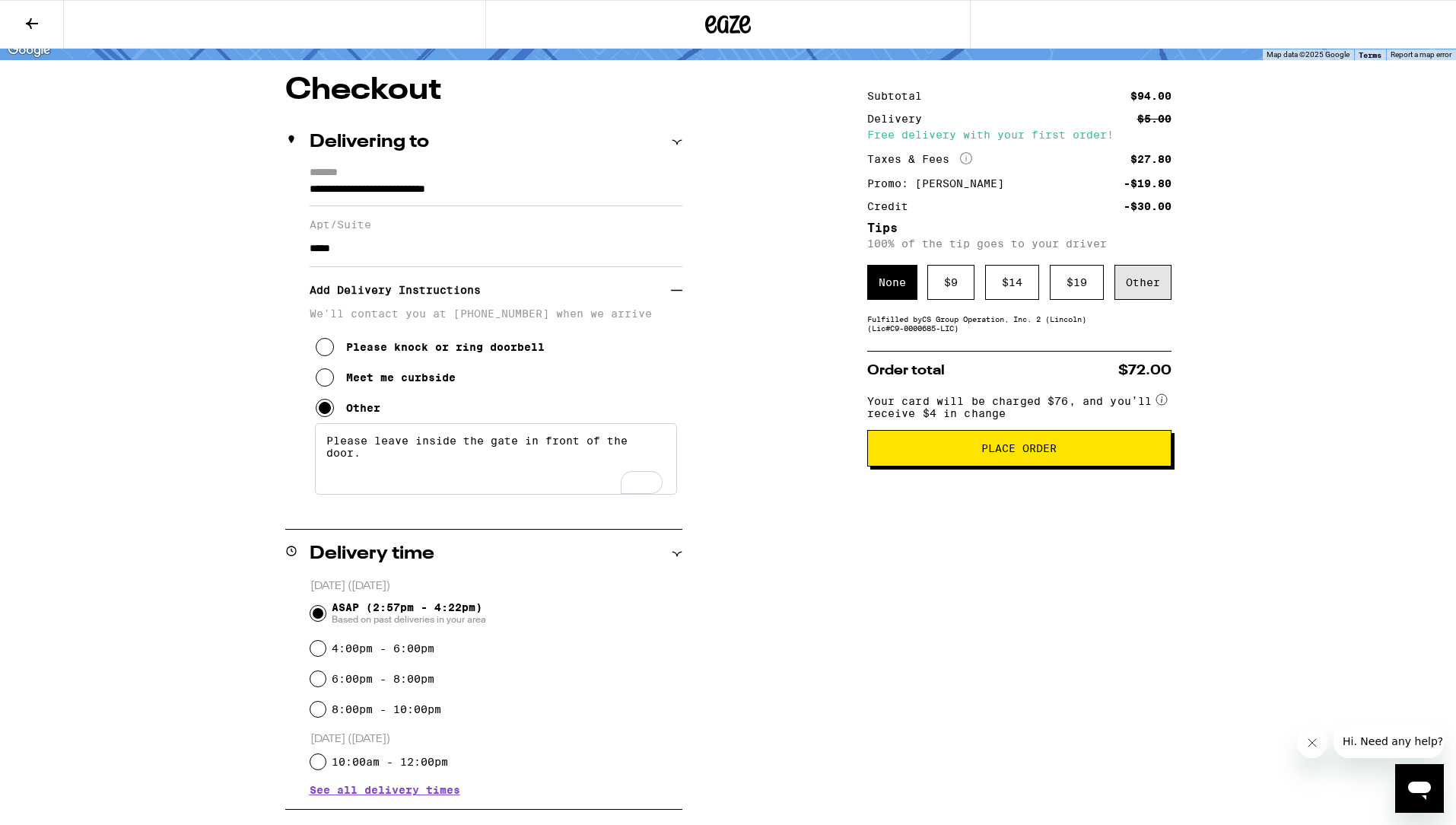
click at [1156, 278] on div "Other" at bounding box center [1142, 282] width 57 height 35
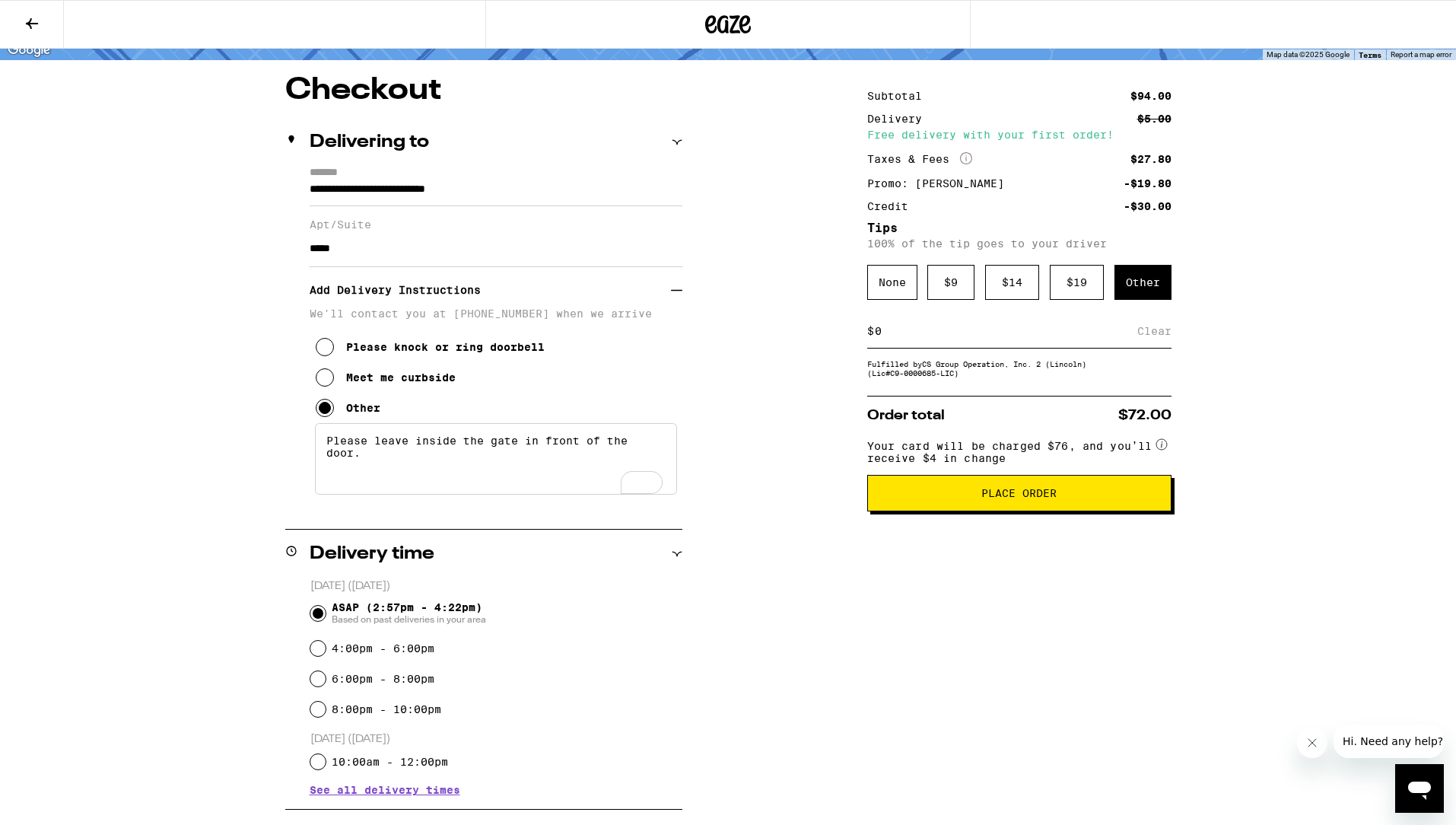
click at [901, 338] on input at bounding box center [1005, 331] width 263 height 14
type input "5"
drag, startPoint x: 1300, startPoint y: 436, endPoint x: 1033, endPoint y: 634, distance: 332.4
click at [1300, 436] on div "**********" at bounding box center [728, 655] width 1456 height 1530
click at [1015, 499] on span "Place Order" at bounding box center [1019, 493] width 75 height 10
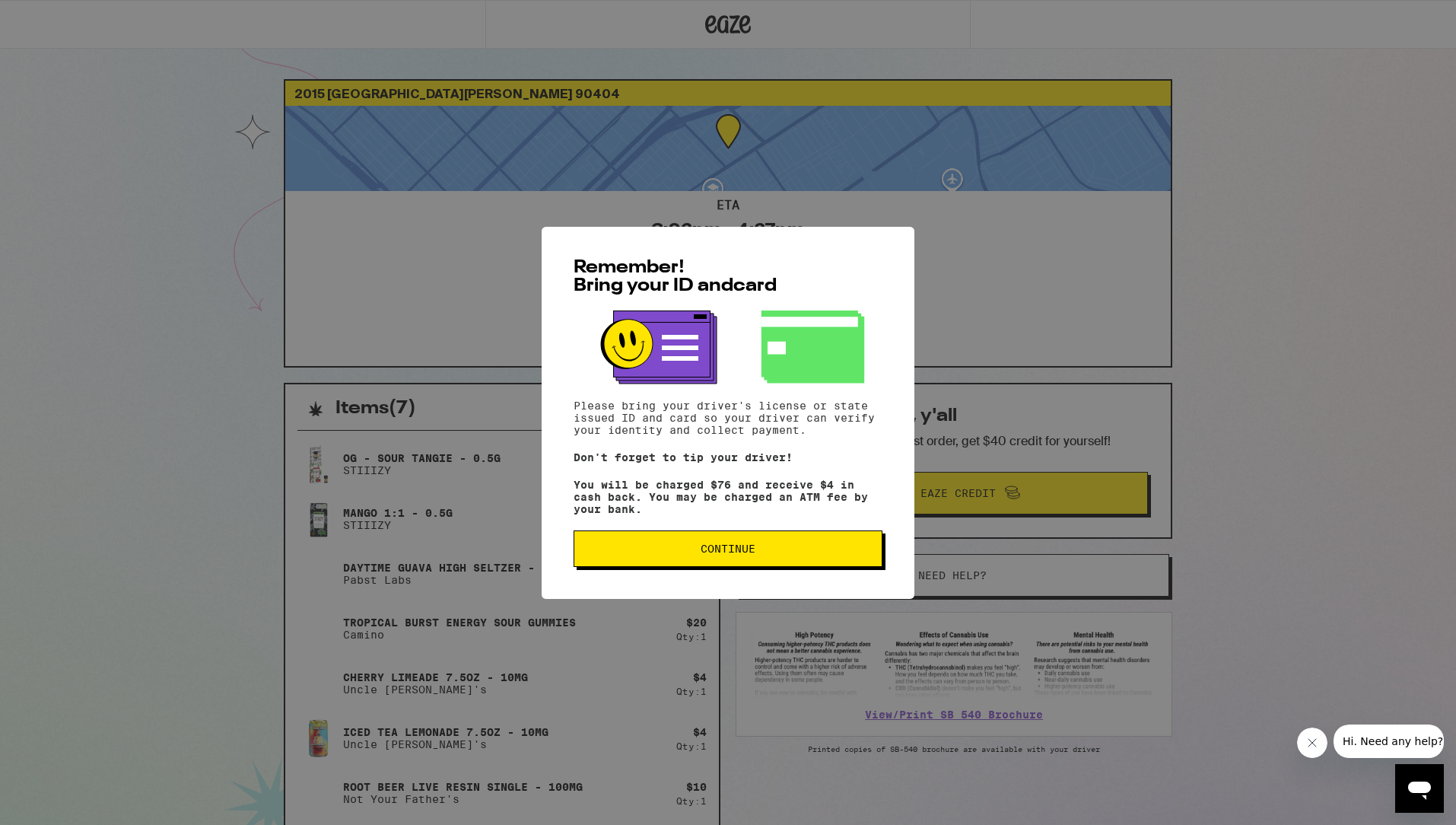
click at [766, 546] on button "Continue" at bounding box center [728, 549] width 309 height 37
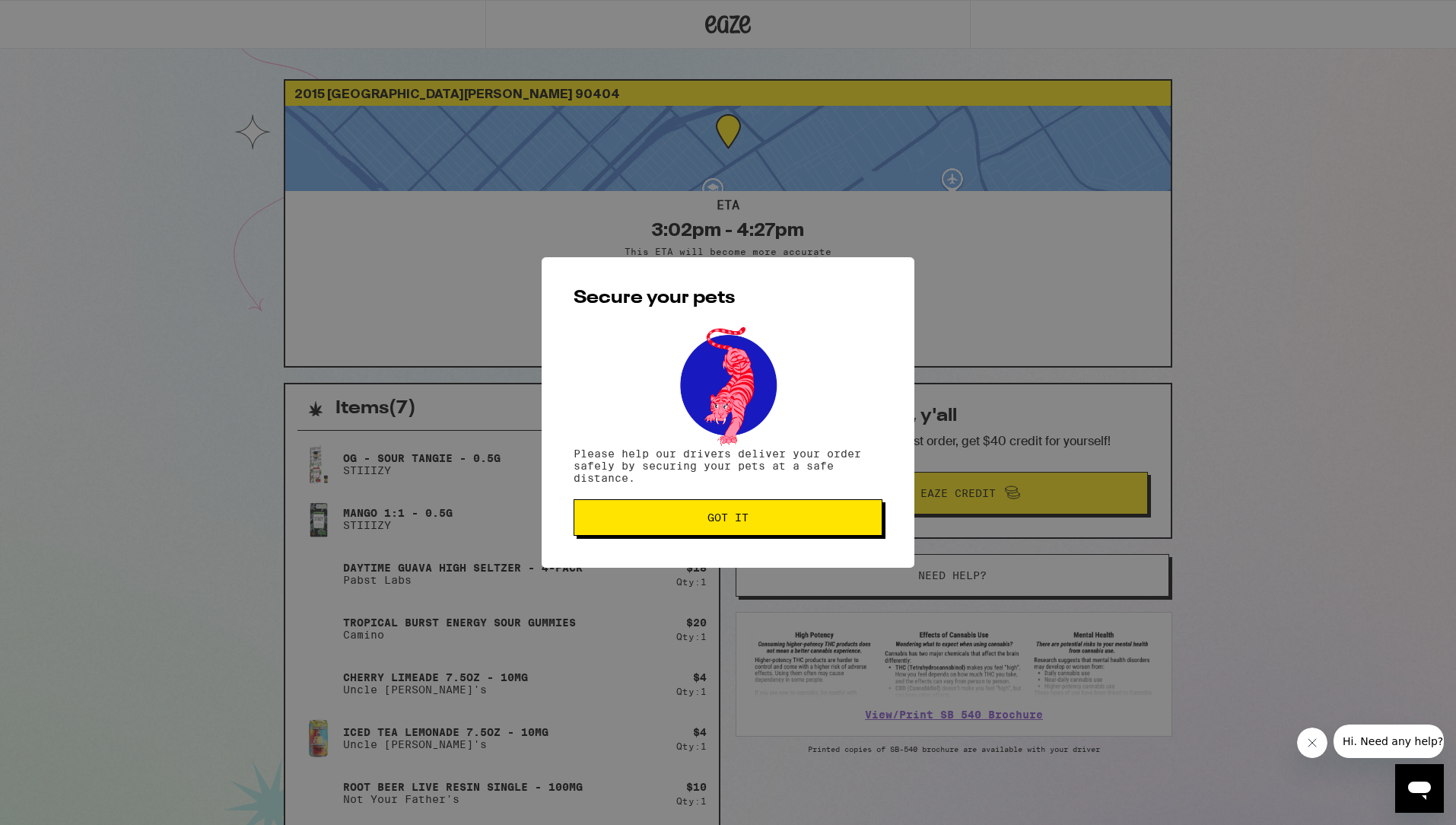
click at [769, 518] on span "Got it" at bounding box center [728, 517] width 283 height 10
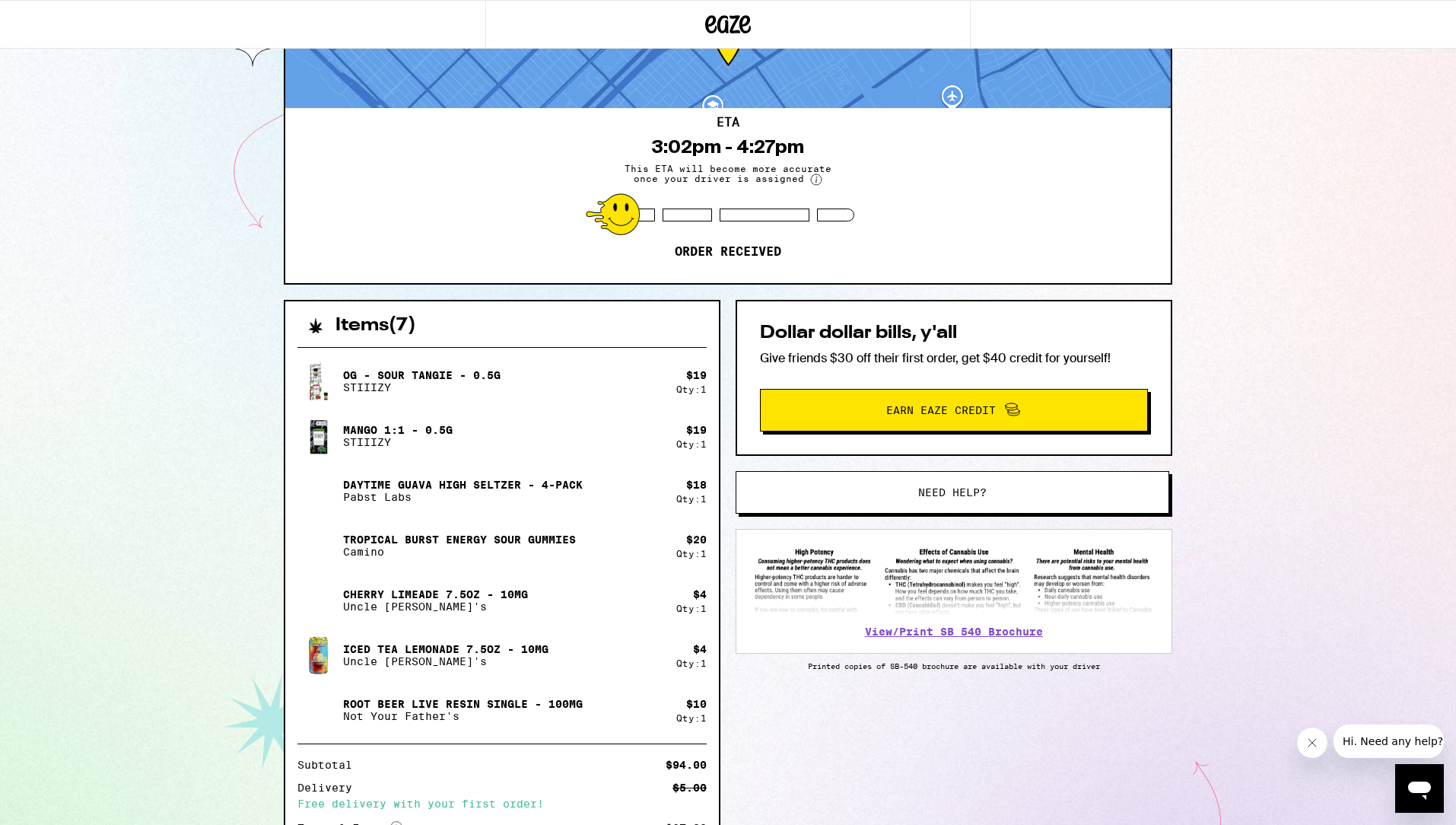
scroll to position [64, 0]
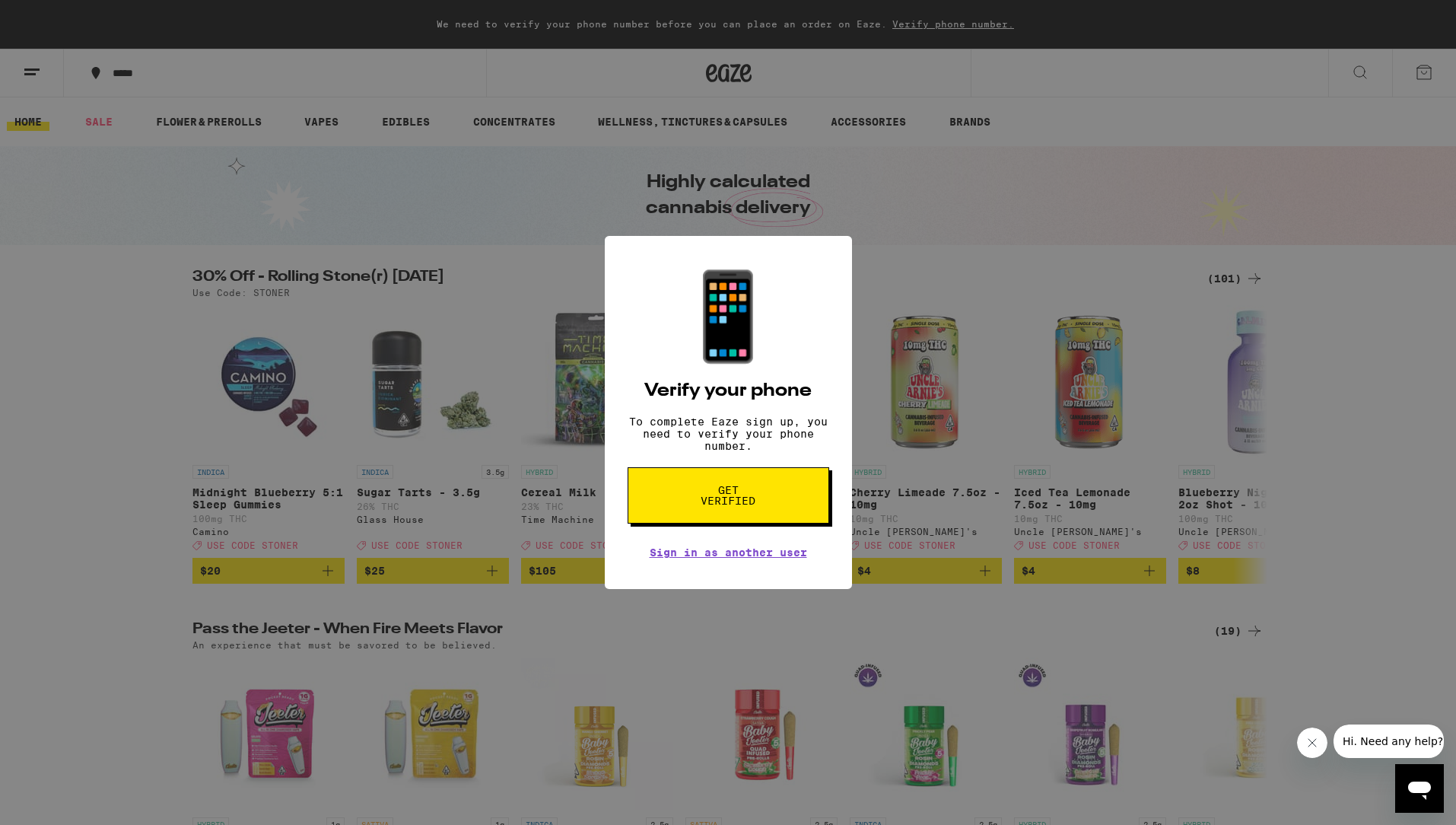
click at [949, 535] on div "📱 Verify your phone To complete Eaze sign up, you need to verify your phone num…" at bounding box center [728, 412] width 1456 height 825
